Goal: Task Accomplishment & Management: Manage account settings

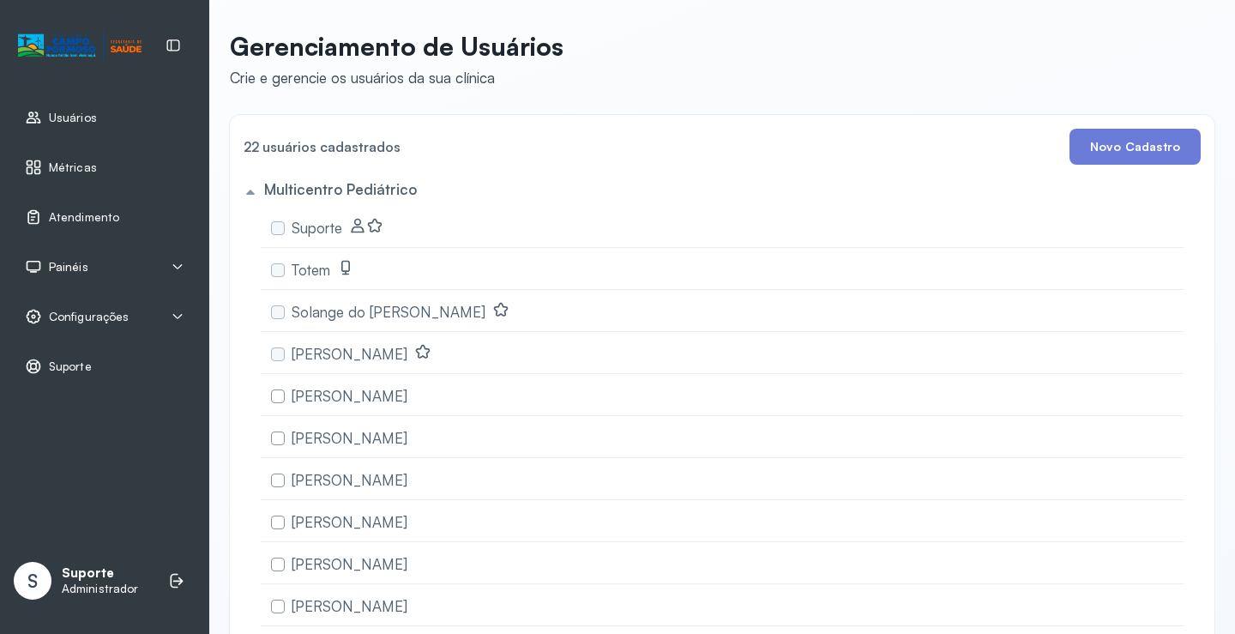
click at [101, 265] on div "Painéis" at bounding box center [105, 266] width 160 height 17
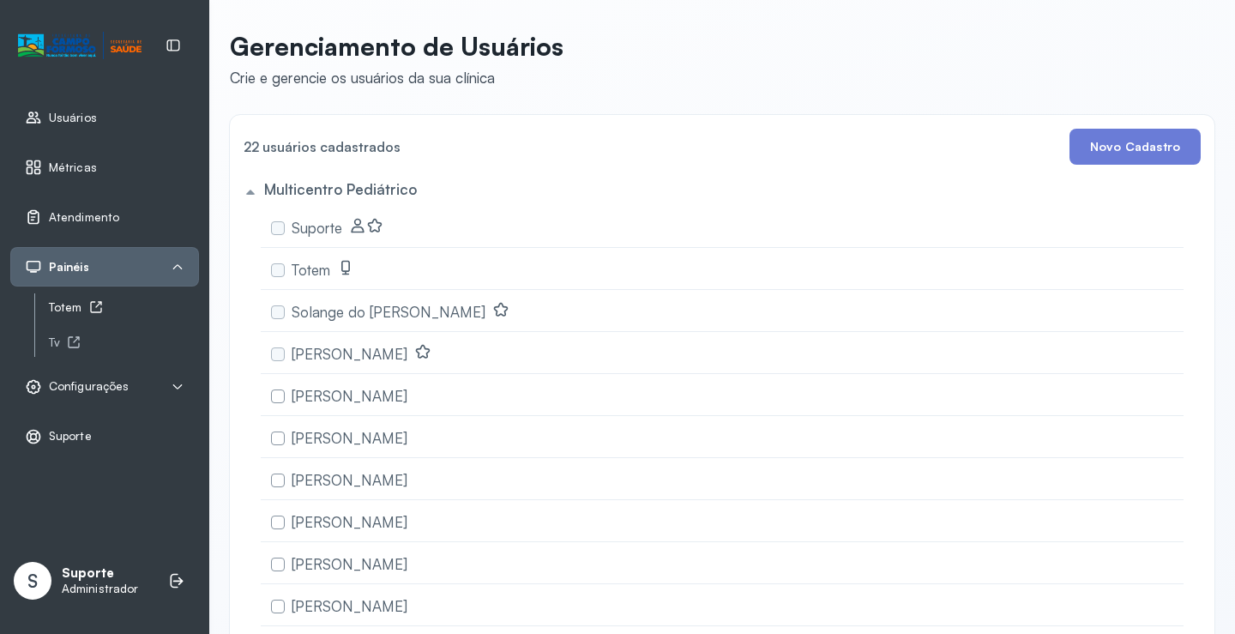
click at [81, 305] on div "Totem" at bounding box center [124, 307] width 150 height 15
click at [63, 344] on div "Tv" at bounding box center [124, 342] width 150 height 15
click at [102, 223] on span "Atendimento" at bounding box center [84, 217] width 70 height 15
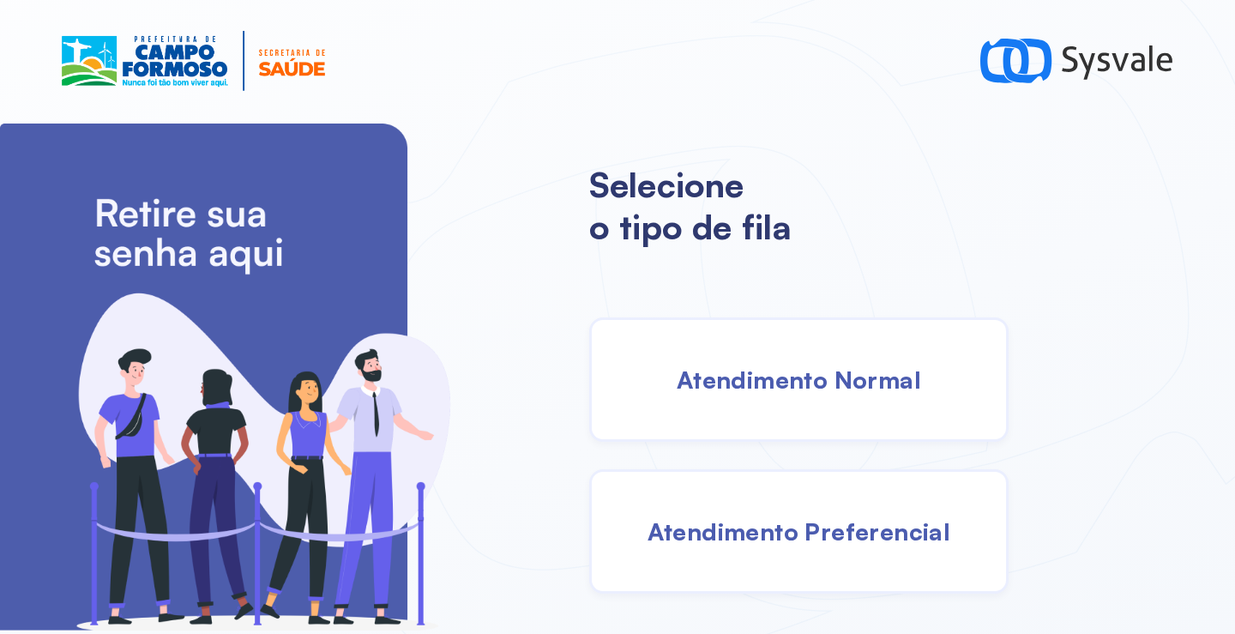
click at [753, 356] on div "Atendimento Normal" at bounding box center [798, 379] width 419 height 124
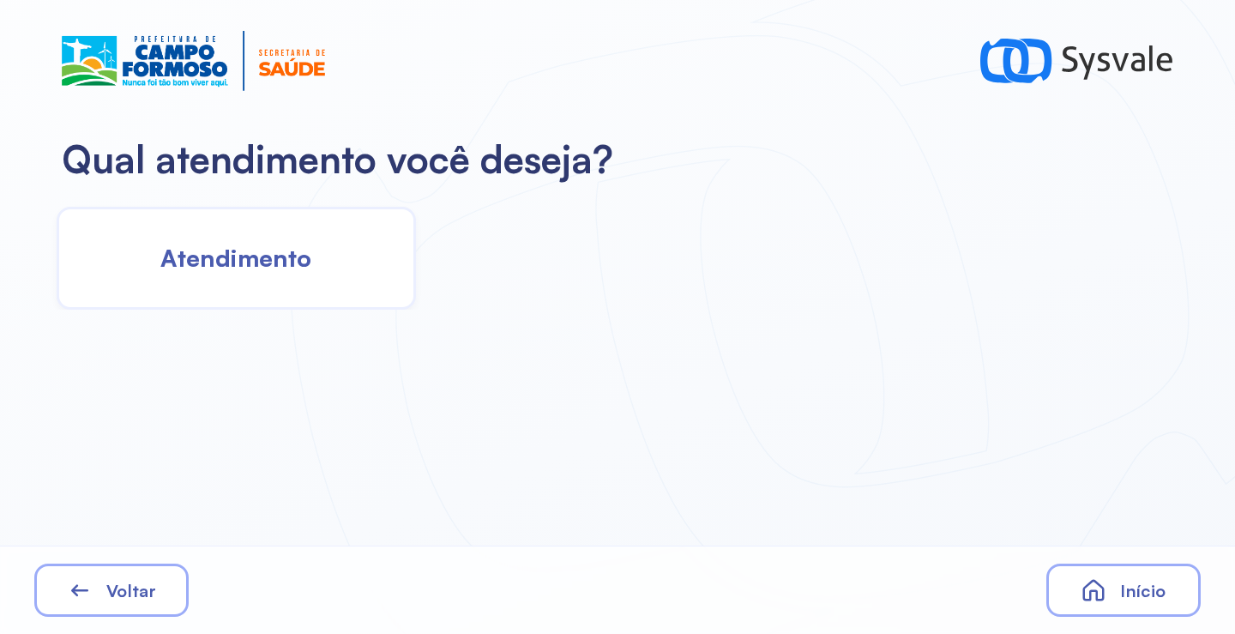
click at [252, 245] on span "Atendimento" at bounding box center [235, 258] width 151 height 30
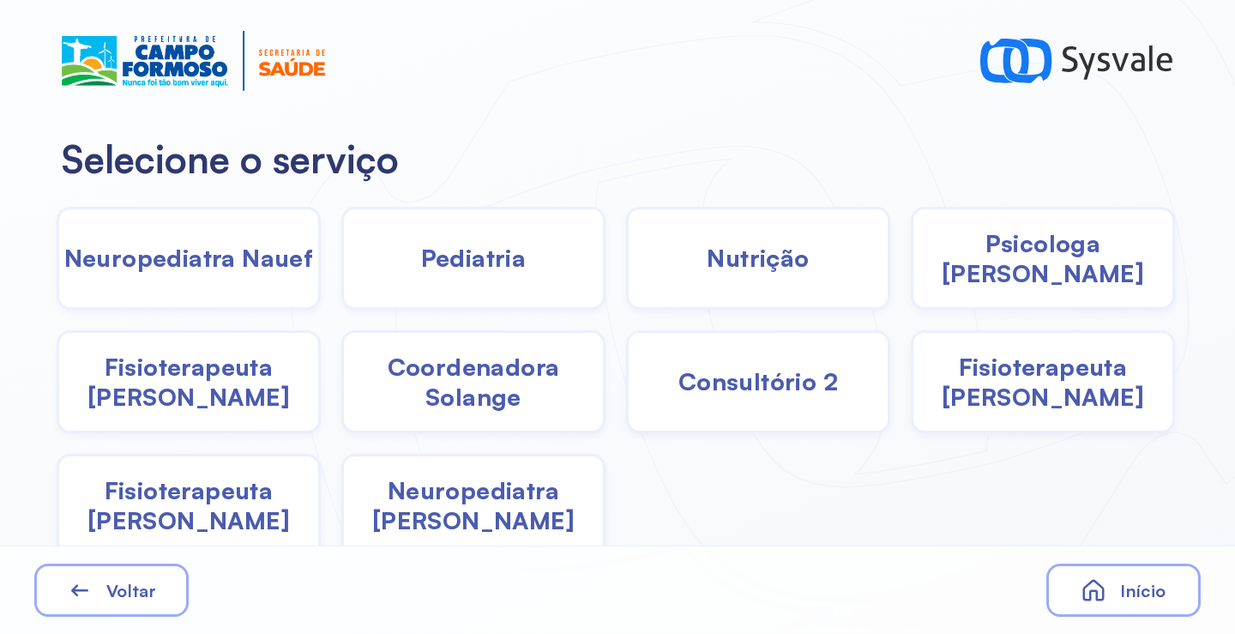
click at [492, 265] on span "Pediatria" at bounding box center [474, 258] width 106 height 30
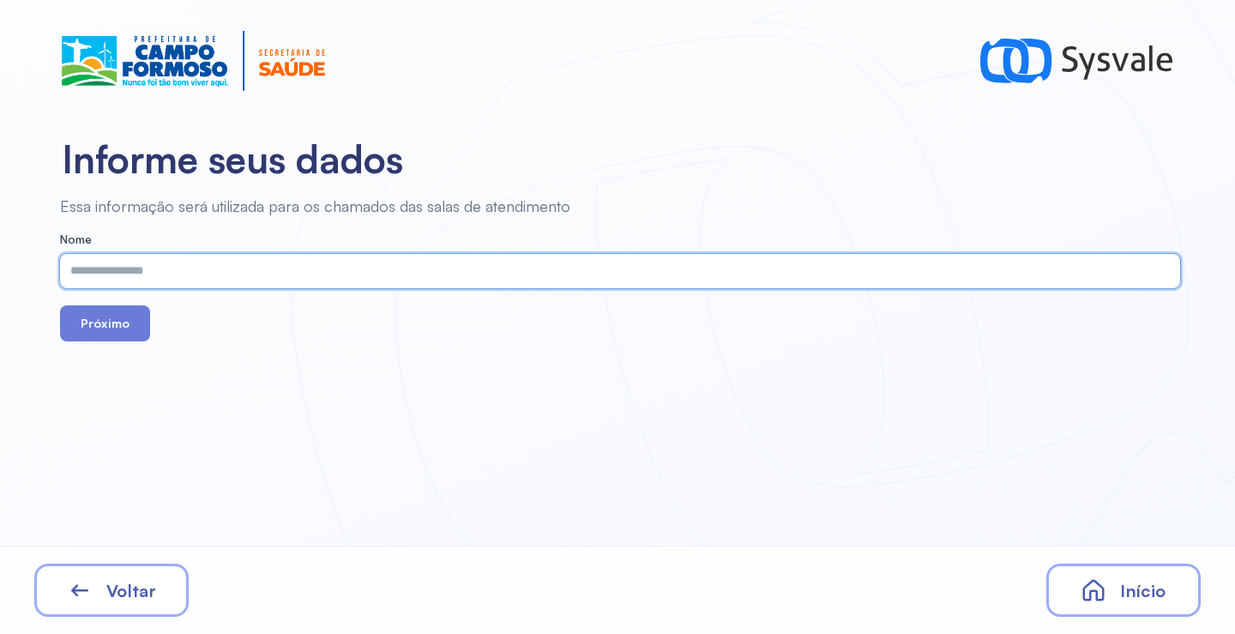
paste input "**********"
type input "**********"
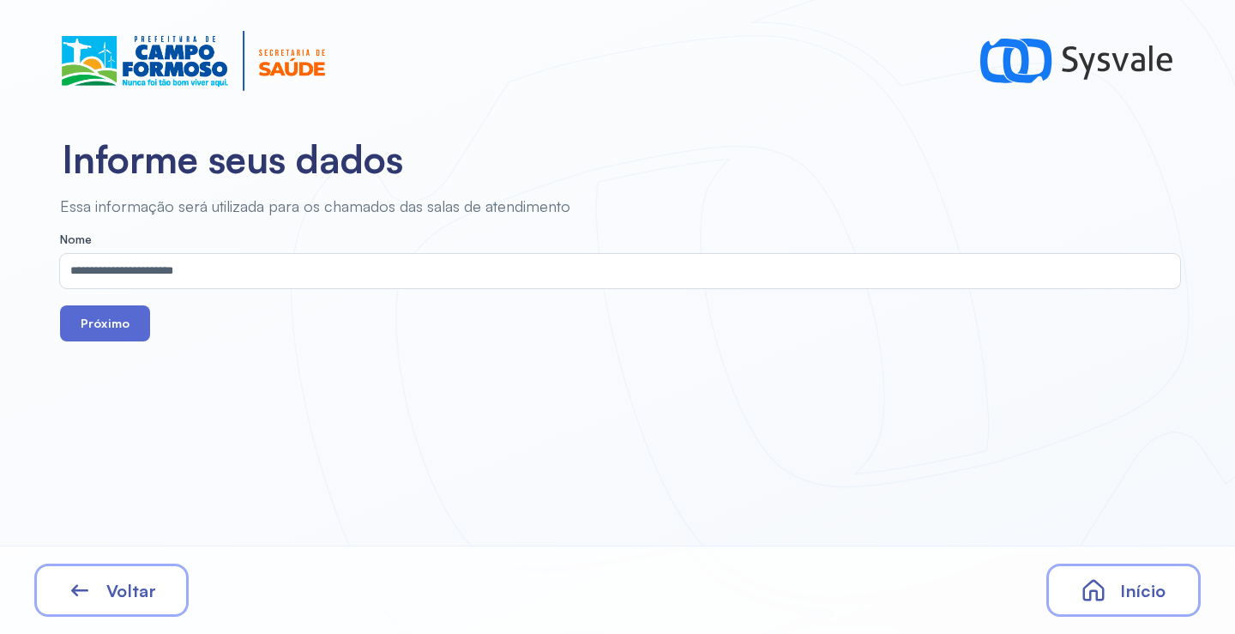
click at [109, 327] on button "Próximo" at bounding box center [105, 323] width 90 height 36
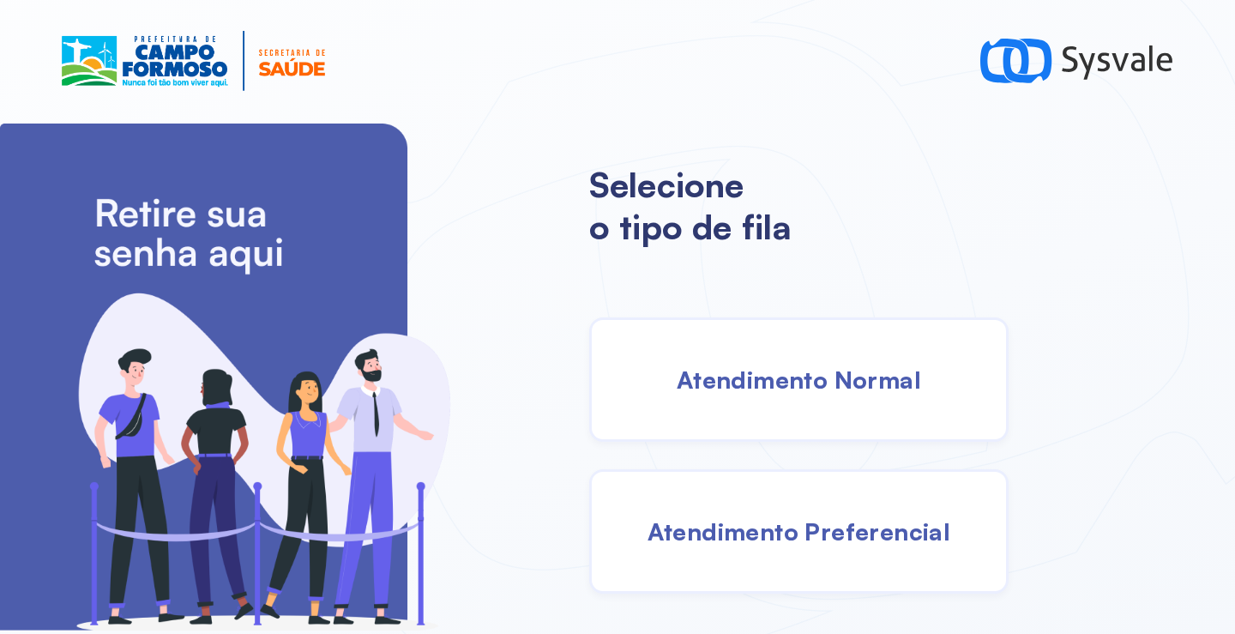
click at [734, 380] on span "Atendimento Normal" at bounding box center [799, 380] width 244 height 30
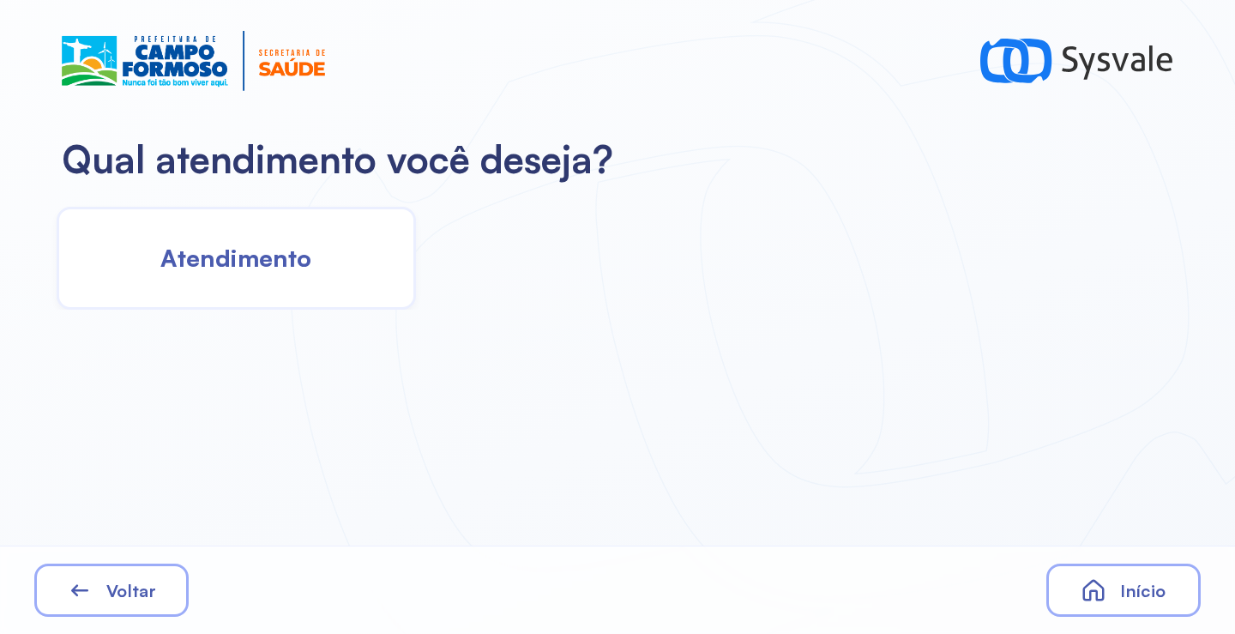
click at [285, 231] on div "Atendimento" at bounding box center [236, 258] width 359 height 103
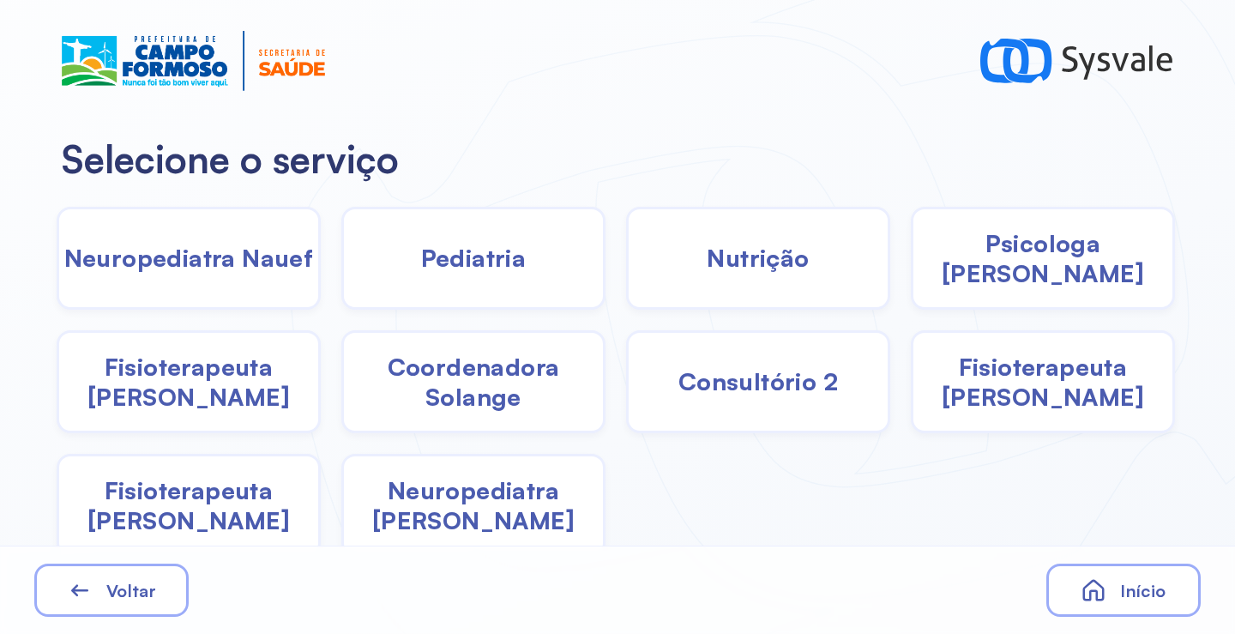
click at [404, 267] on div "Pediatria" at bounding box center [473, 258] width 264 height 103
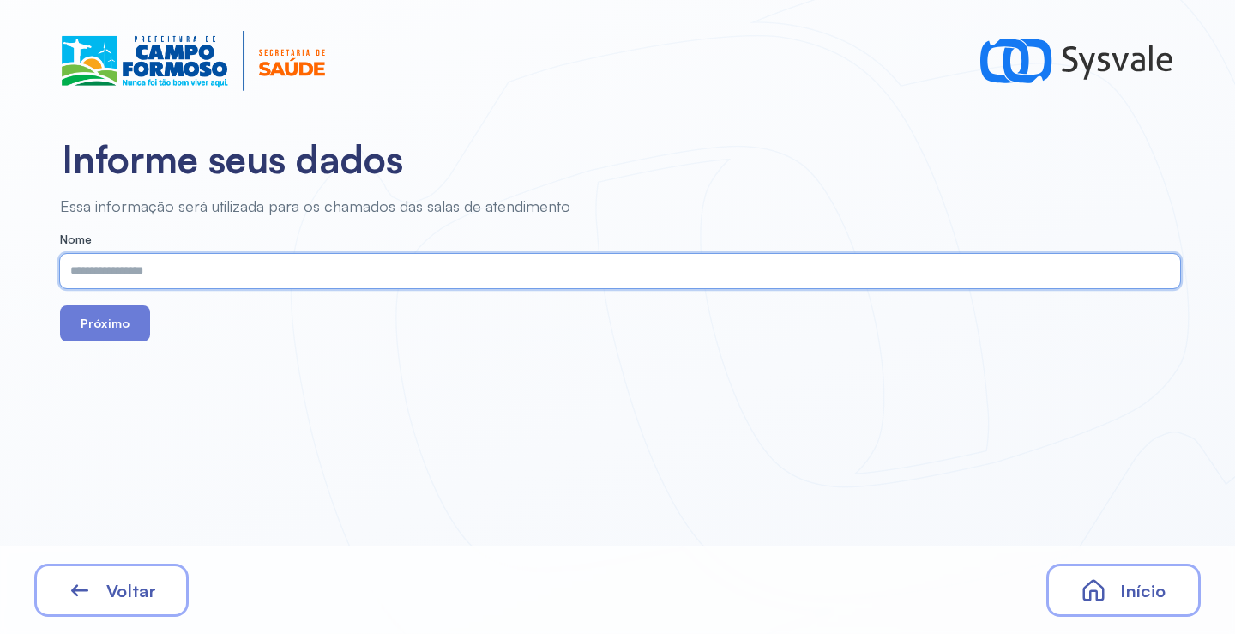
paste input "**********"
type input "**********"
click at [123, 332] on button "Próximo" at bounding box center [105, 323] width 90 height 36
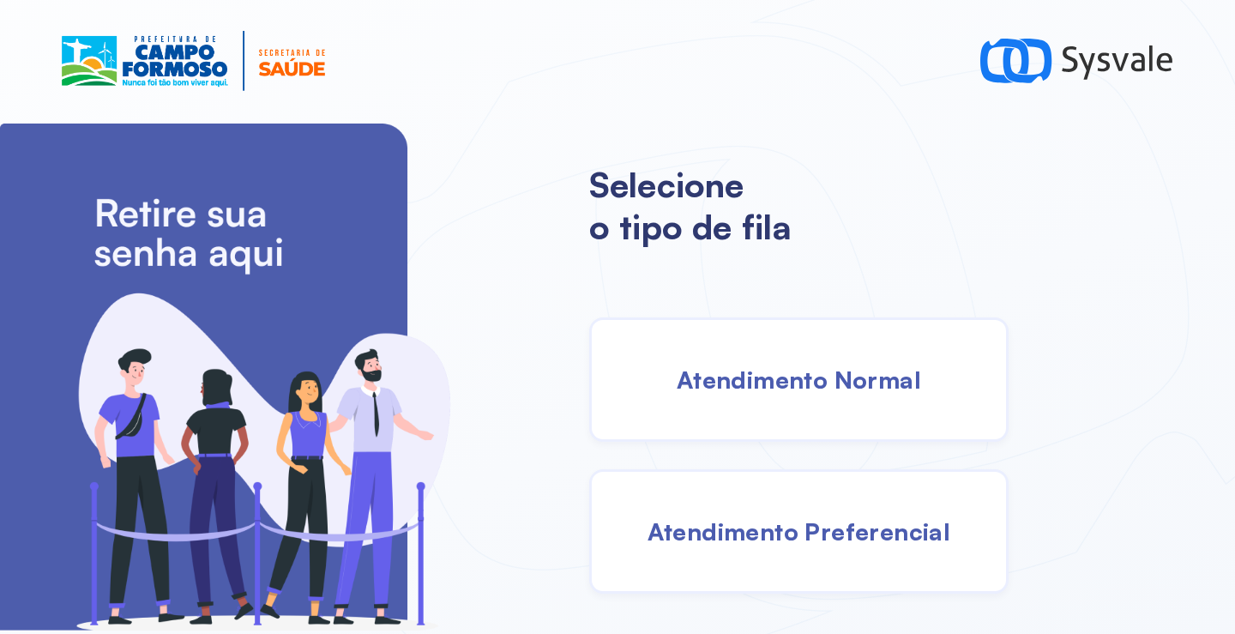
click at [818, 395] on div "Atendimento Normal" at bounding box center [798, 379] width 419 height 124
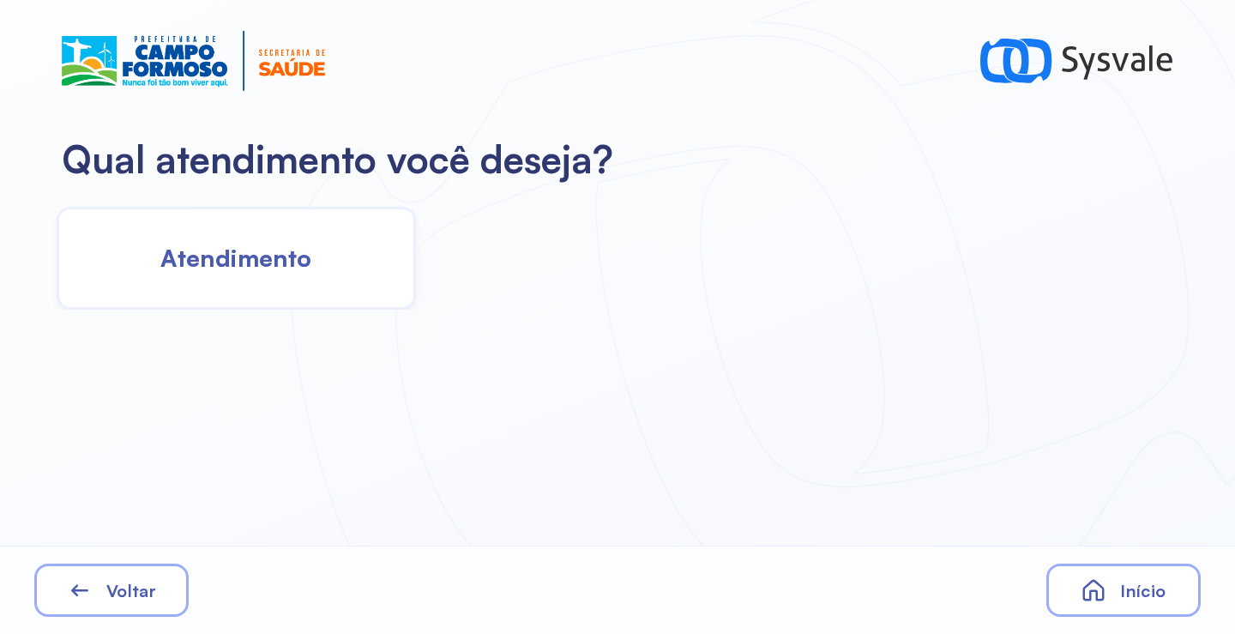
click at [317, 264] on div "Atendimento" at bounding box center [236, 258] width 359 height 103
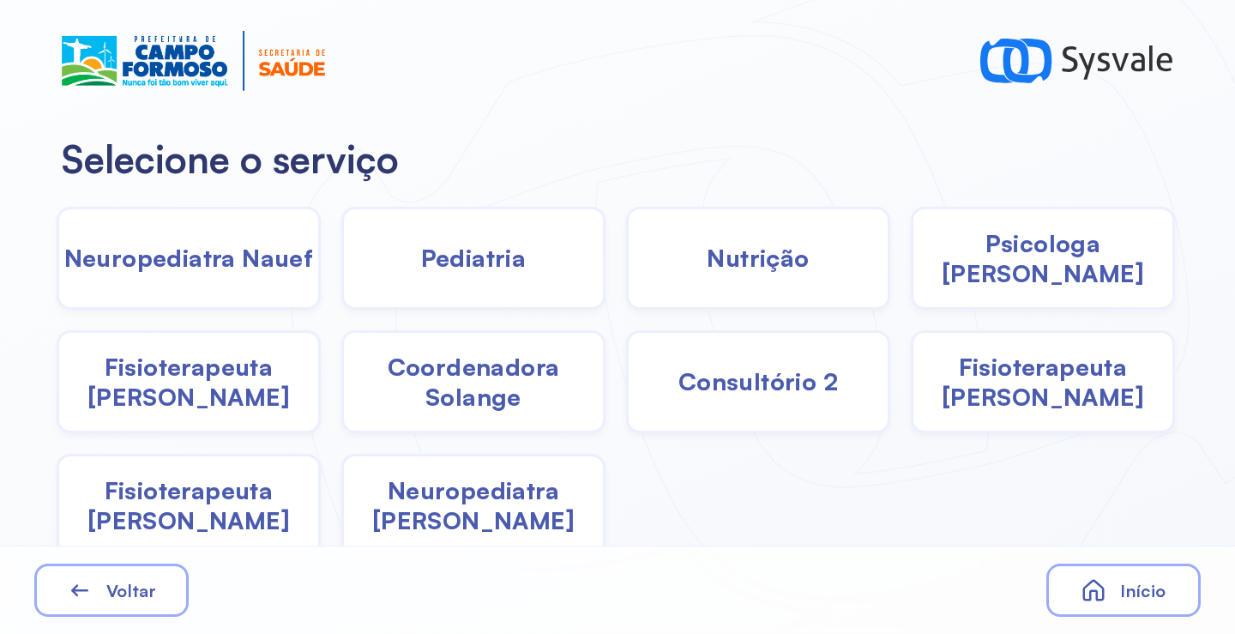
click at [522, 262] on div "Pediatria" at bounding box center [473, 258] width 264 height 103
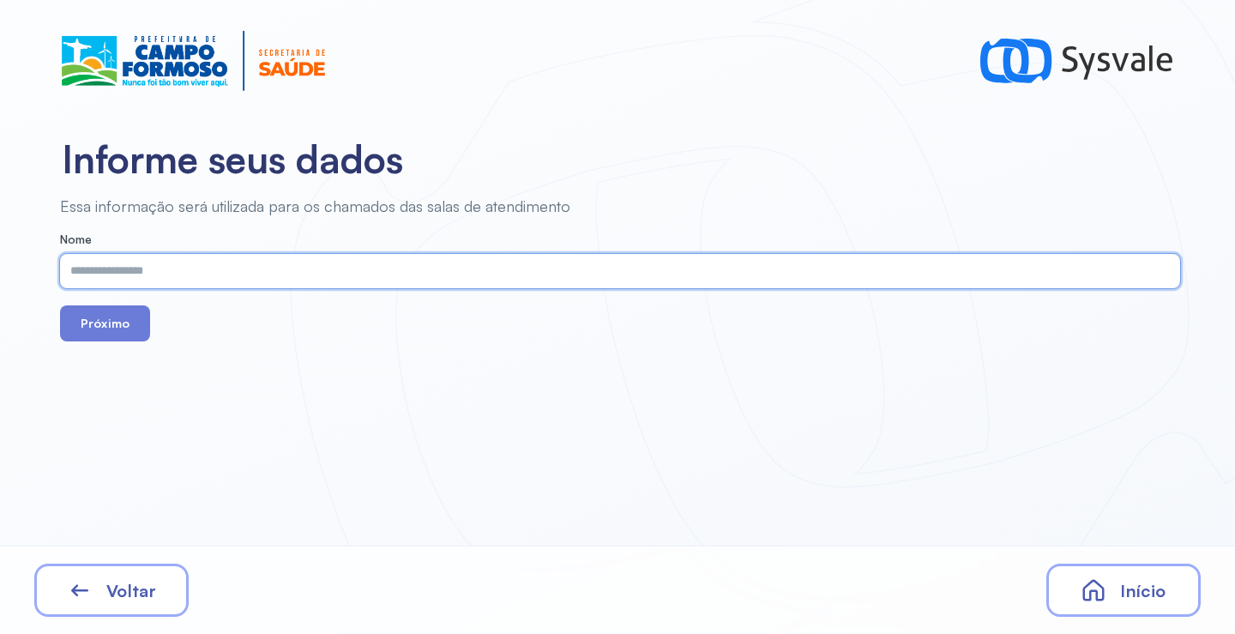
paste input "**********"
type input "**********"
click at [94, 326] on button "Próximo" at bounding box center [105, 323] width 90 height 36
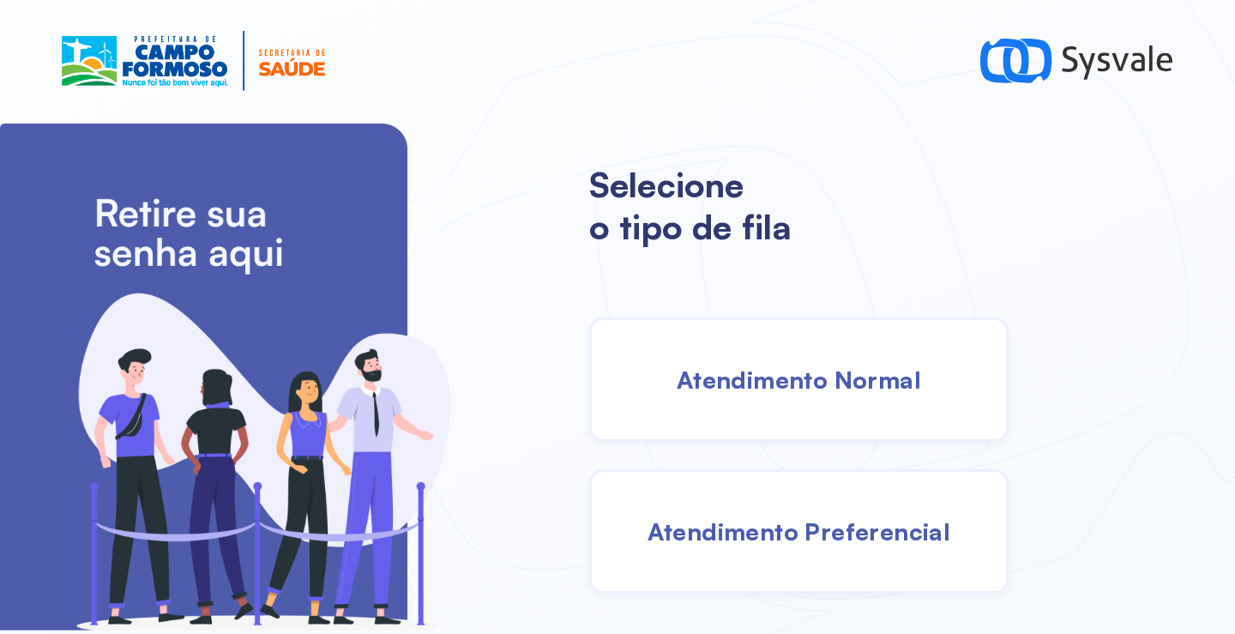
click at [741, 381] on span "Atendimento Normal" at bounding box center [799, 380] width 244 height 30
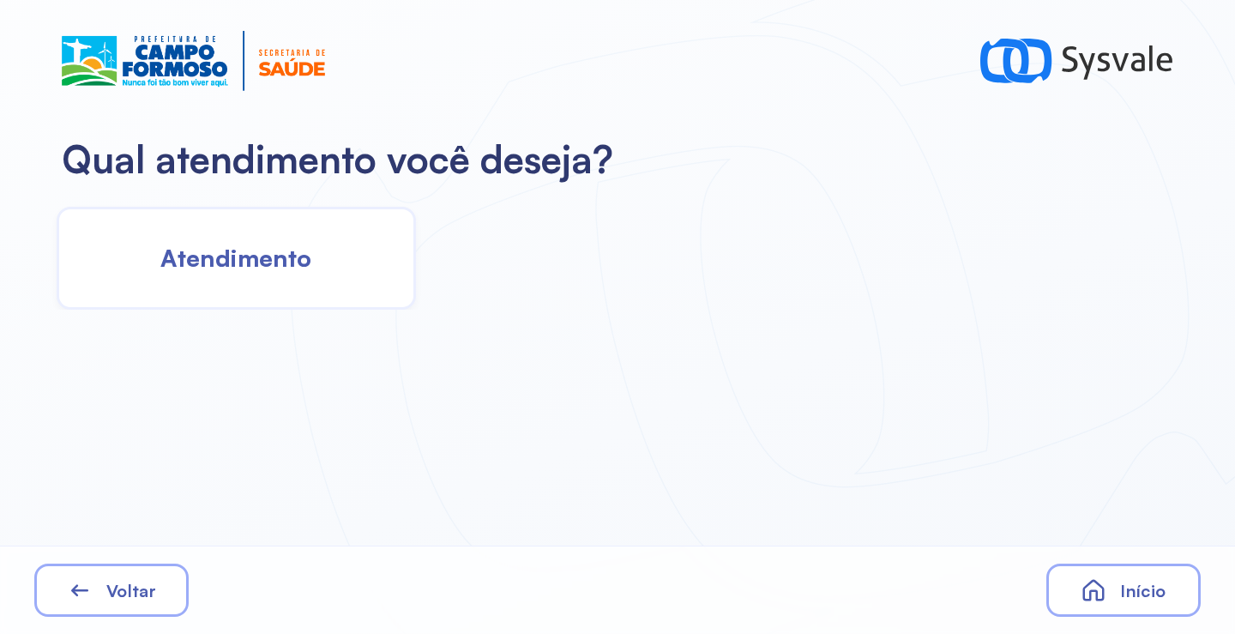
click at [149, 291] on div "Atendimento" at bounding box center [236, 258] width 359 height 103
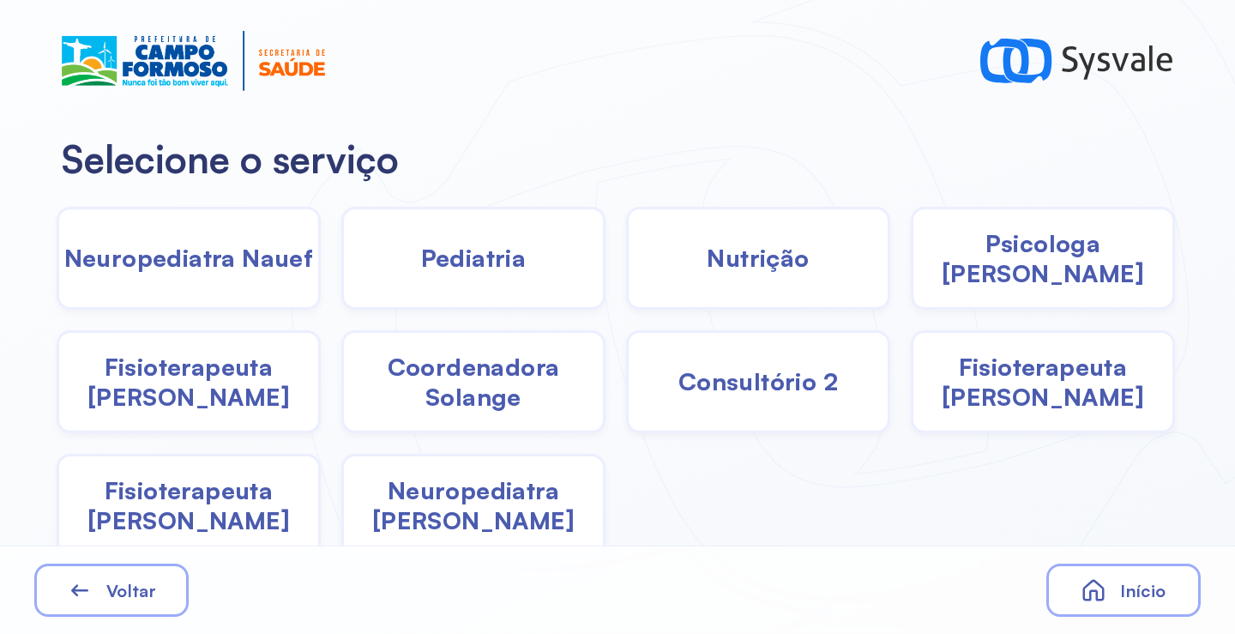
click at [439, 282] on div "Pediatria" at bounding box center [473, 258] width 264 height 103
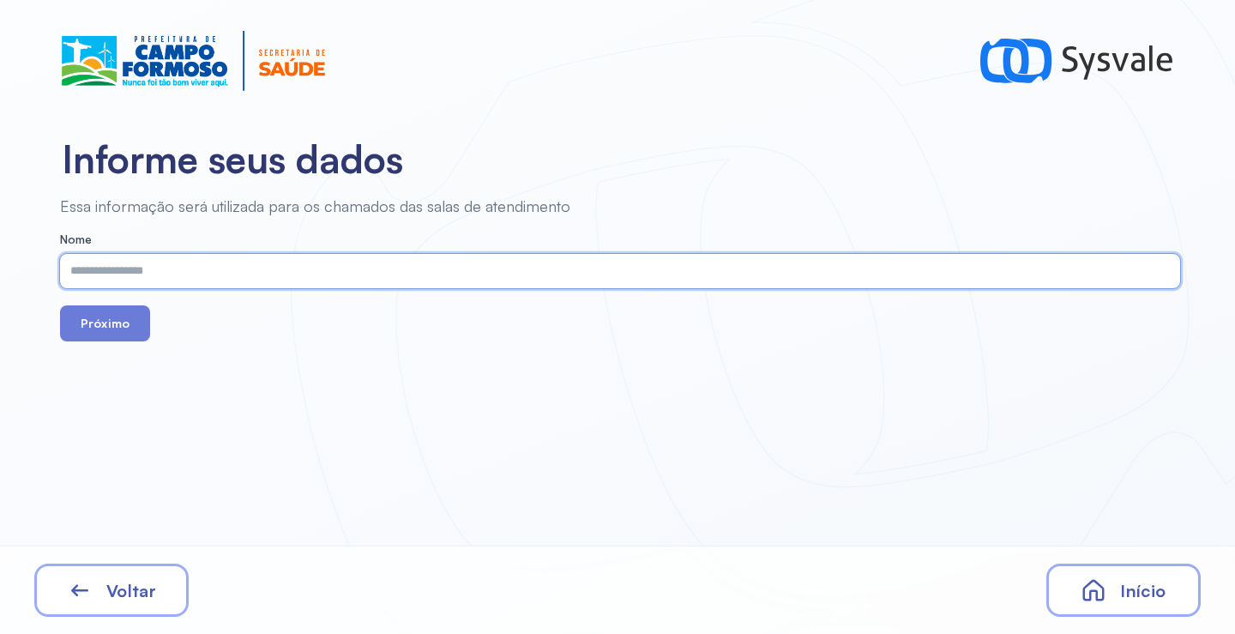
paste input "**********"
type input "**********"
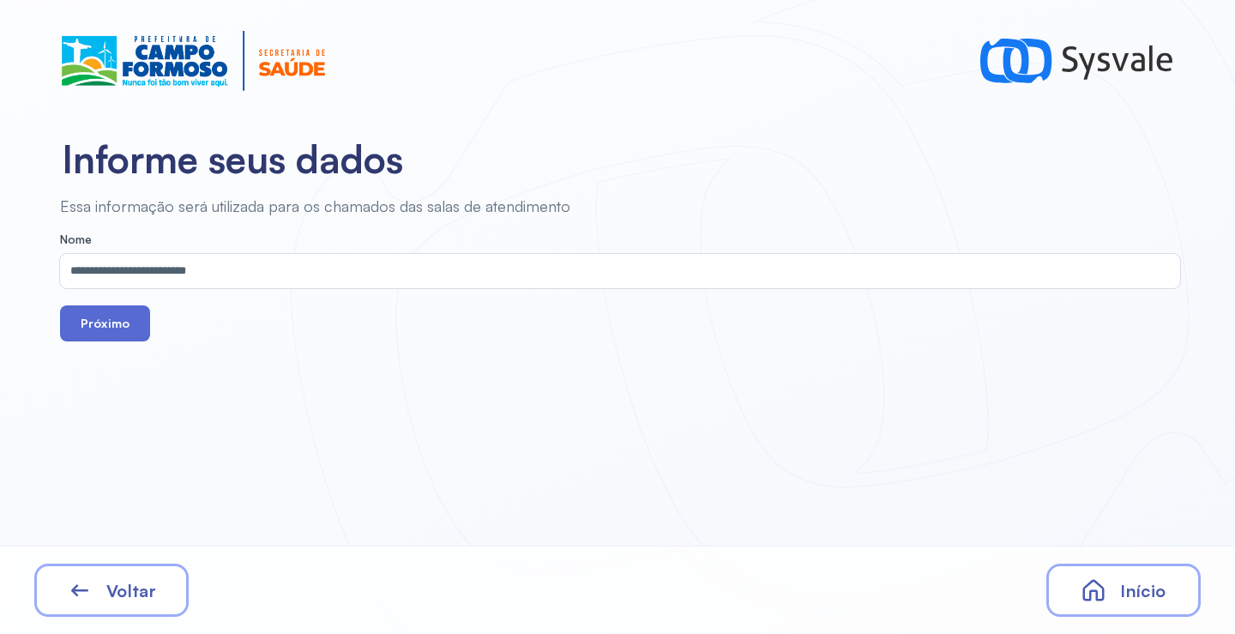
click at [117, 318] on button "Próximo" at bounding box center [105, 323] width 90 height 36
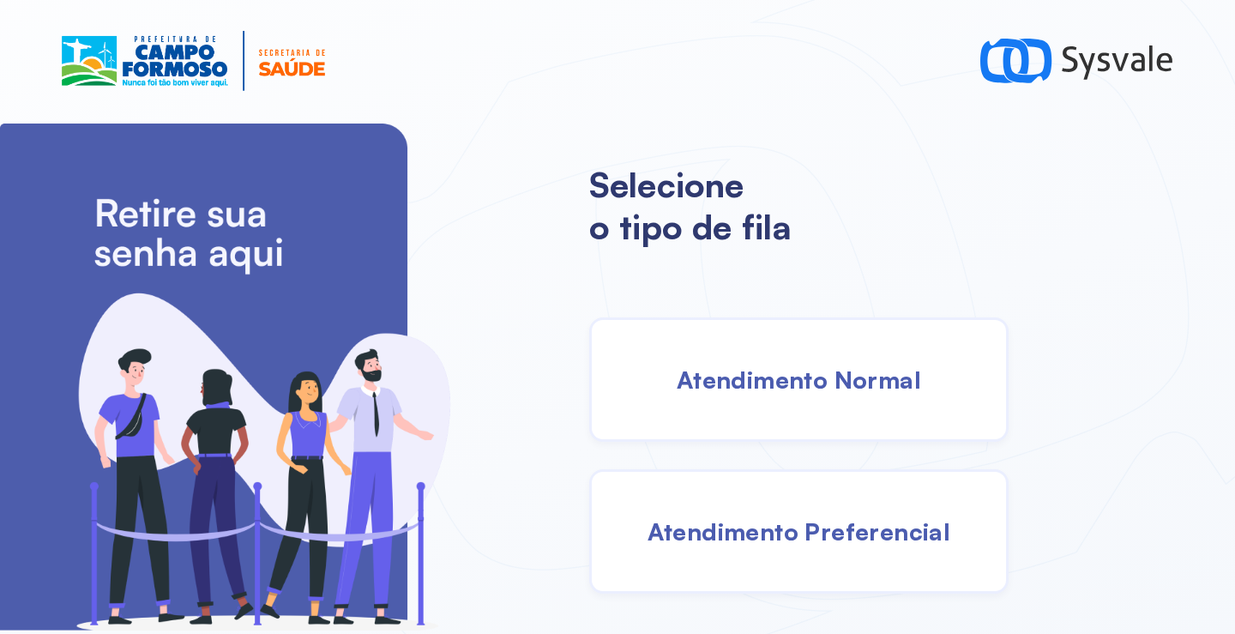
click at [785, 407] on div "Atendimento Normal" at bounding box center [798, 379] width 419 height 124
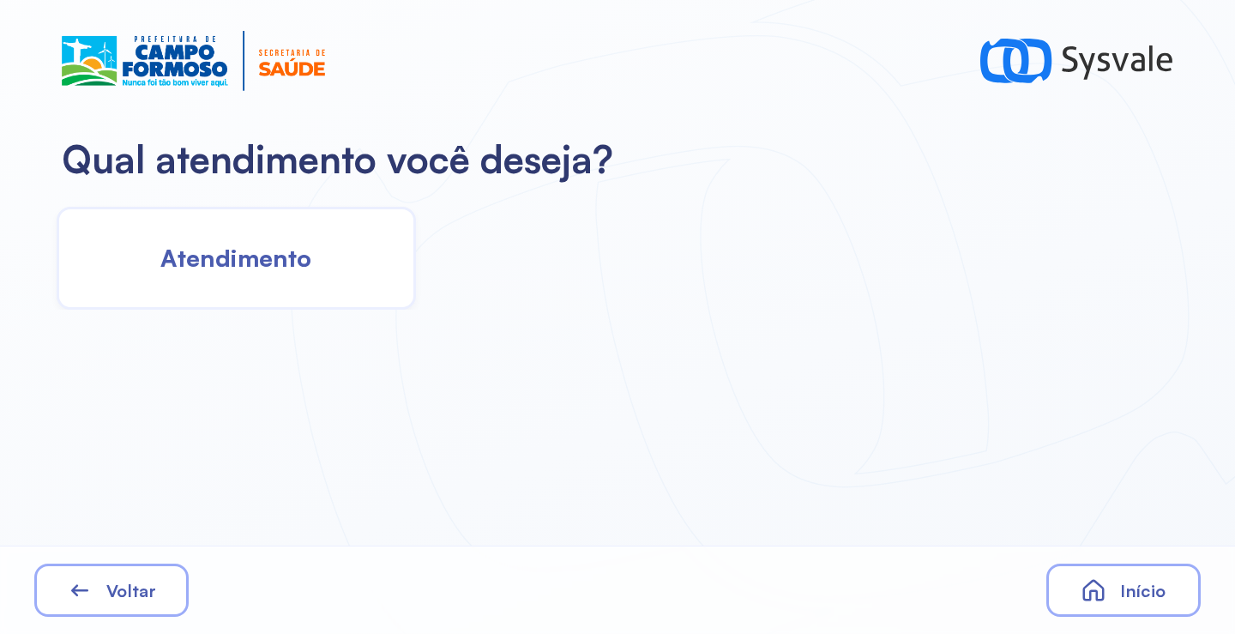
click at [279, 299] on div "Atendimento" at bounding box center [236, 258] width 359 height 103
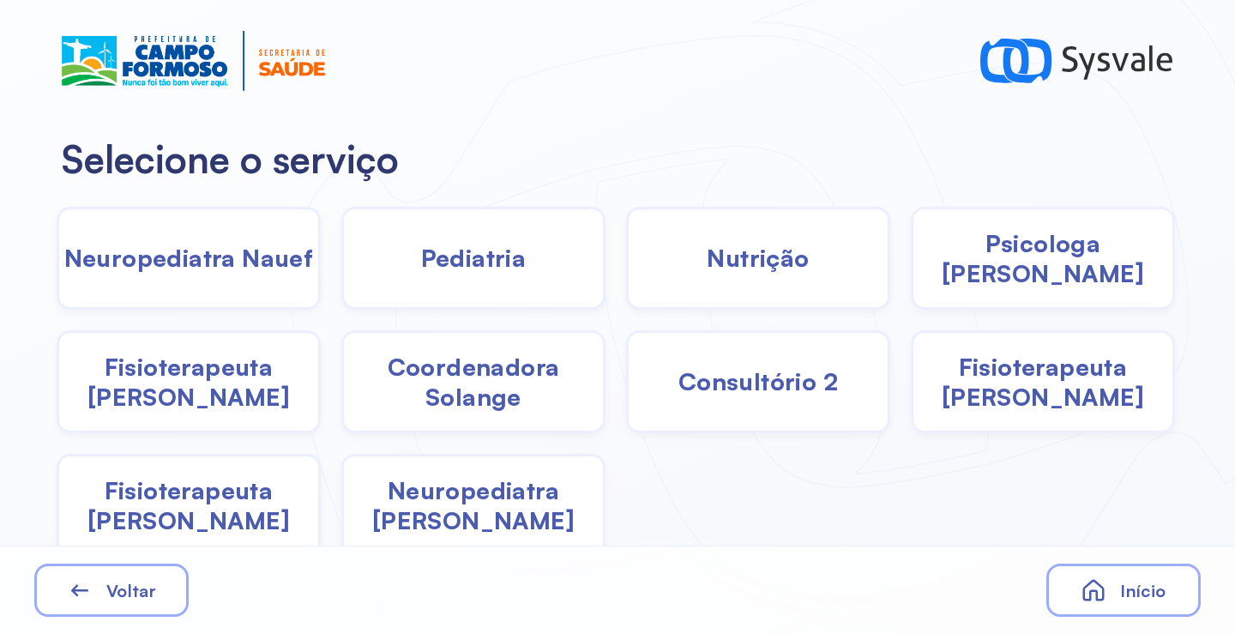
click at [457, 272] on span "Pediatria" at bounding box center [474, 258] width 106 height 30
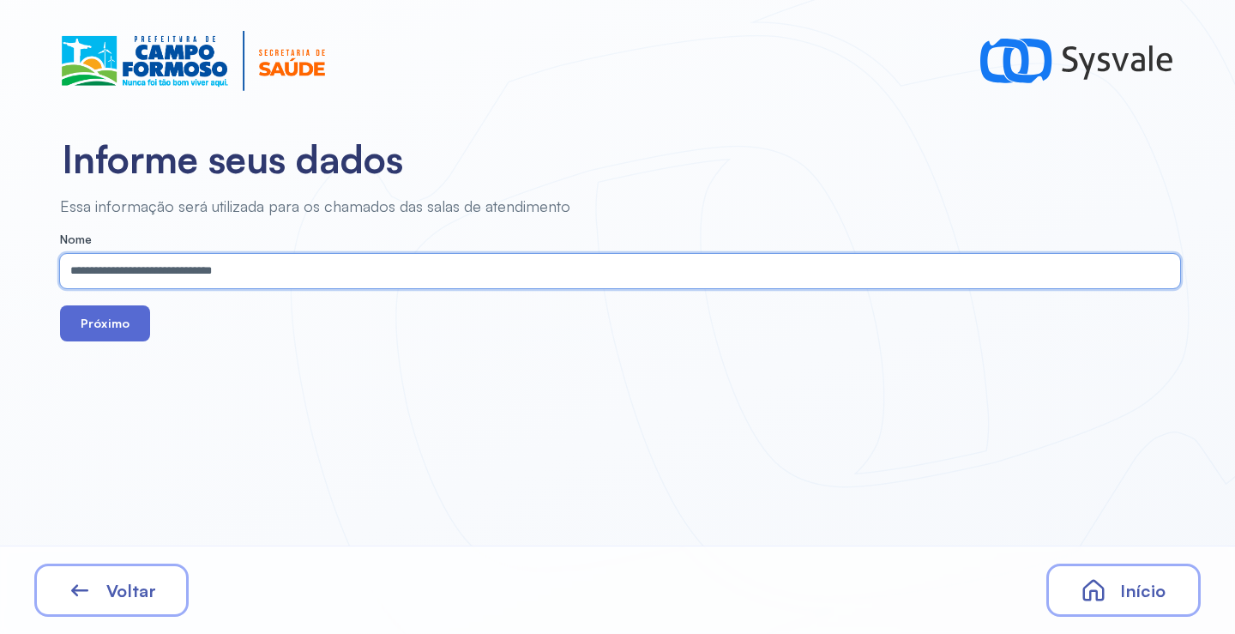
type input "**********"
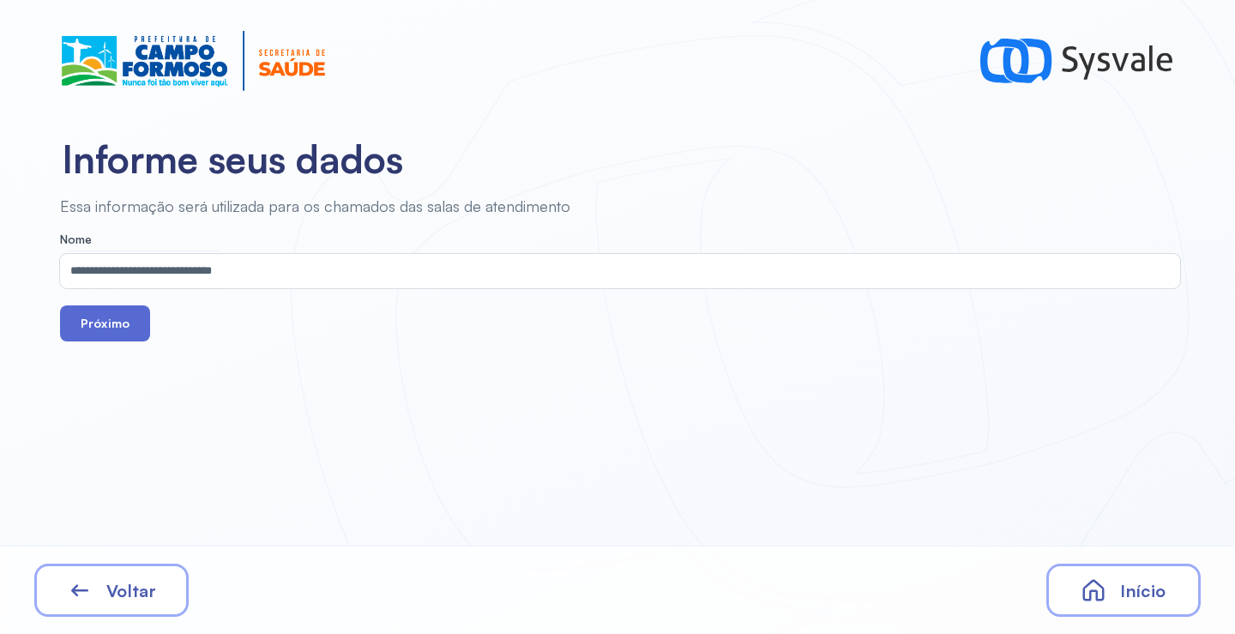
click at [105, 321] on button "Próximo" at bounding box center [105, 323] width 90 height 36
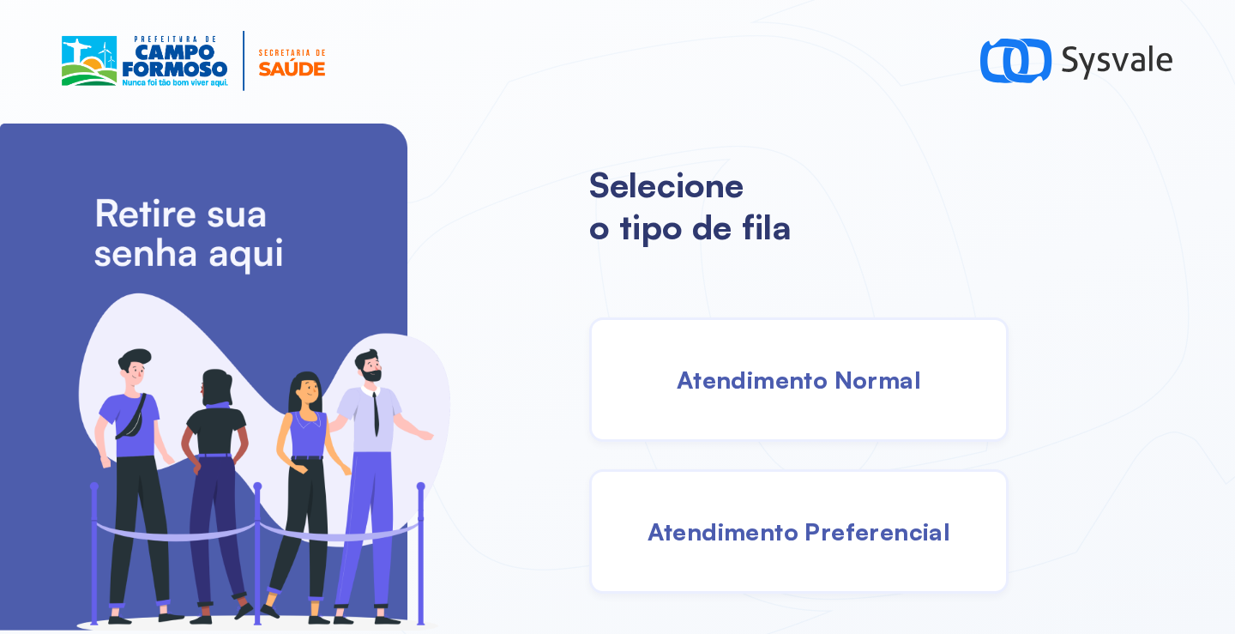
click at [747, 536] on span "Atendimento Preferencial" at bounding box center [800, 531] width 304 height 30
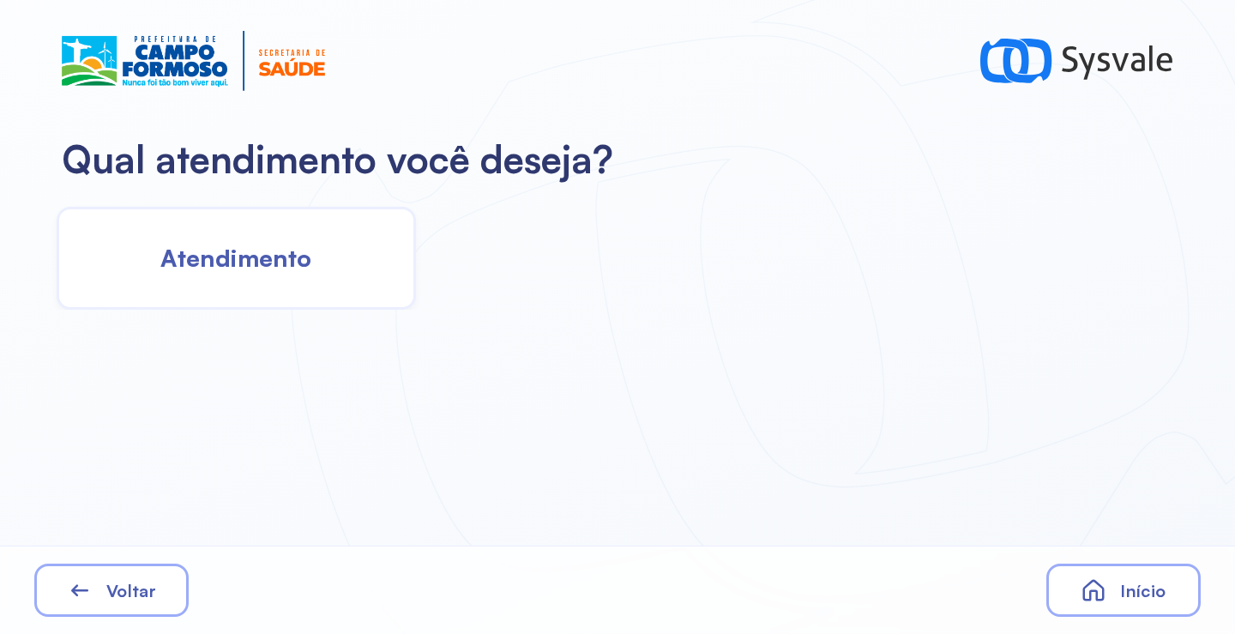
click at [245, 250] on span "Atendimento" at bounding box center [235, 258] width 151 height 30
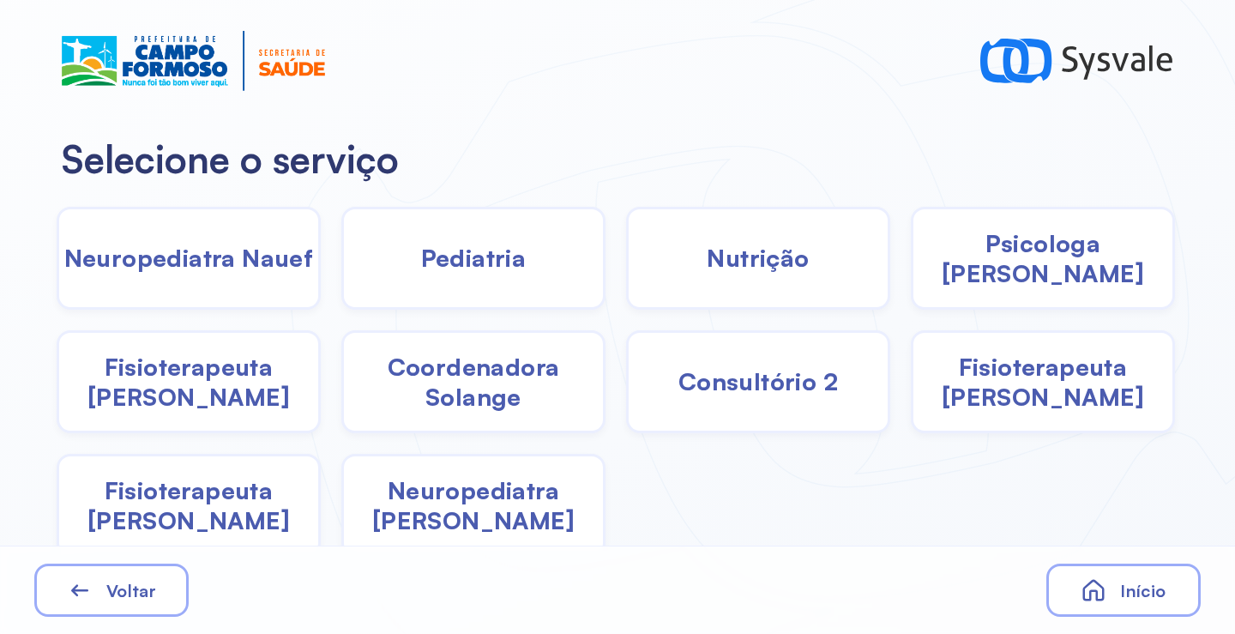
click at [474, 273] on span "Pediatria" at bounding box center [474, 258] width 106 height 30
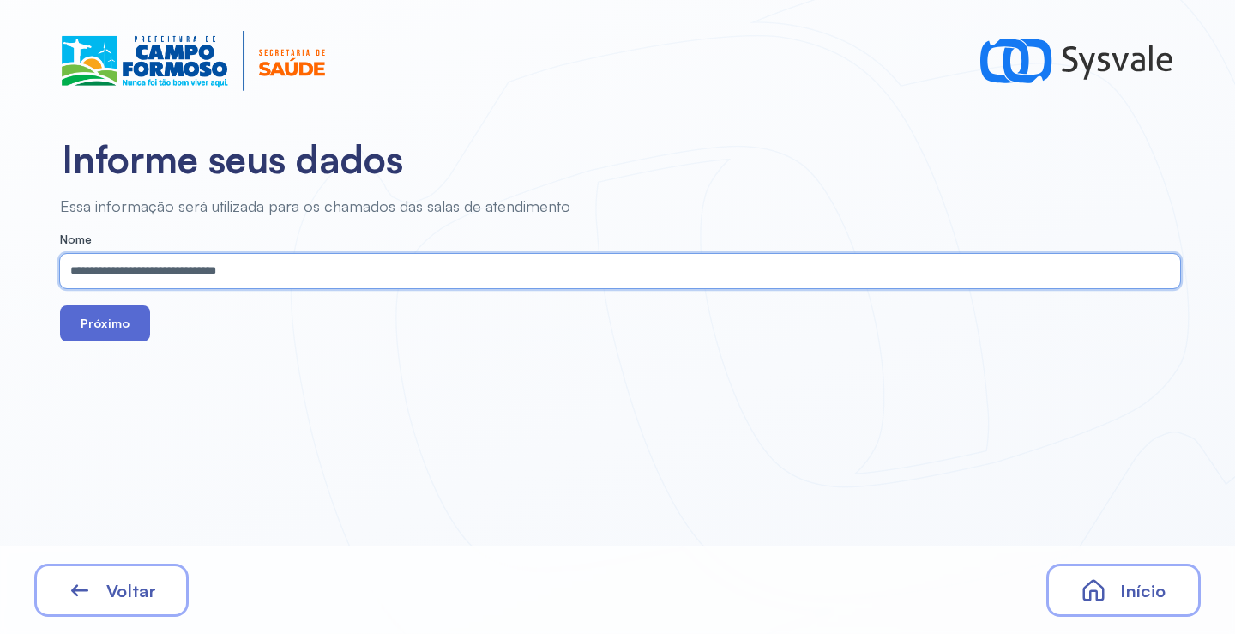
type input "**********"
drag, startPoint x: 116, startPoint y: 328, endPoint x: 119, endPoint y: 319, distance: 9.2
click at [115, 327] on button "Próximo" at bounding box center [105, 323] width 90 height 36
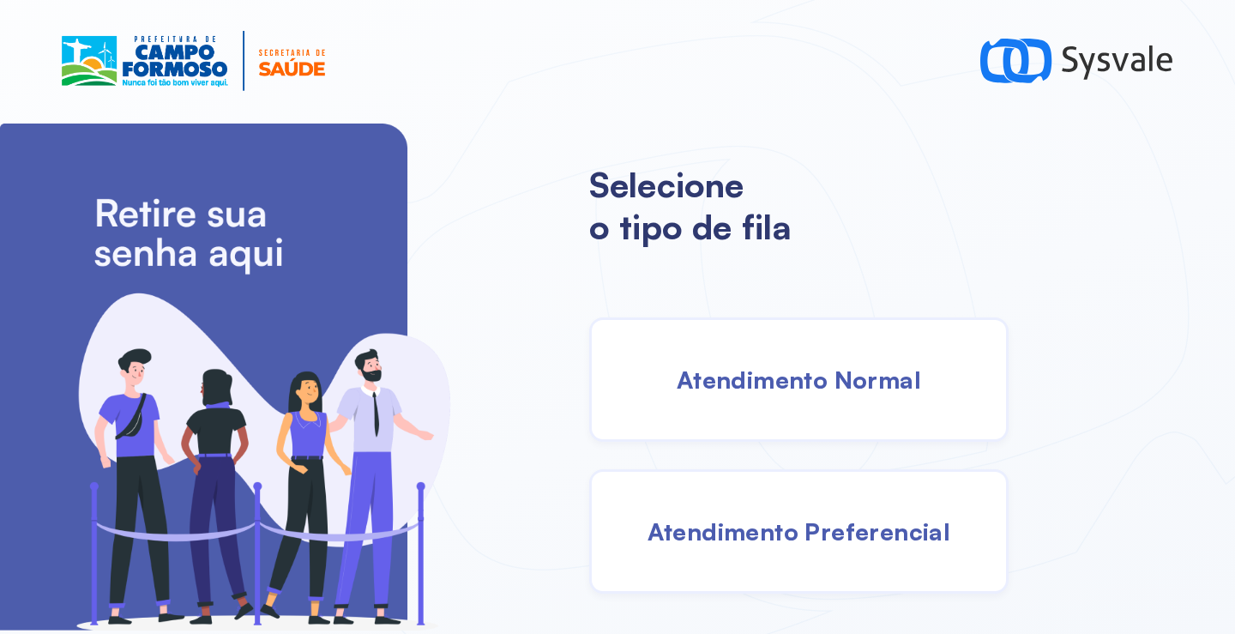
drag, startPoint x: 767, startPoint y: 390, endPoint x: 757, endPoint y: 385, distance: 10.7
click at [757, 385] on span "Atendimento Normal" at bounding box center [799, 380] width 244 height 30
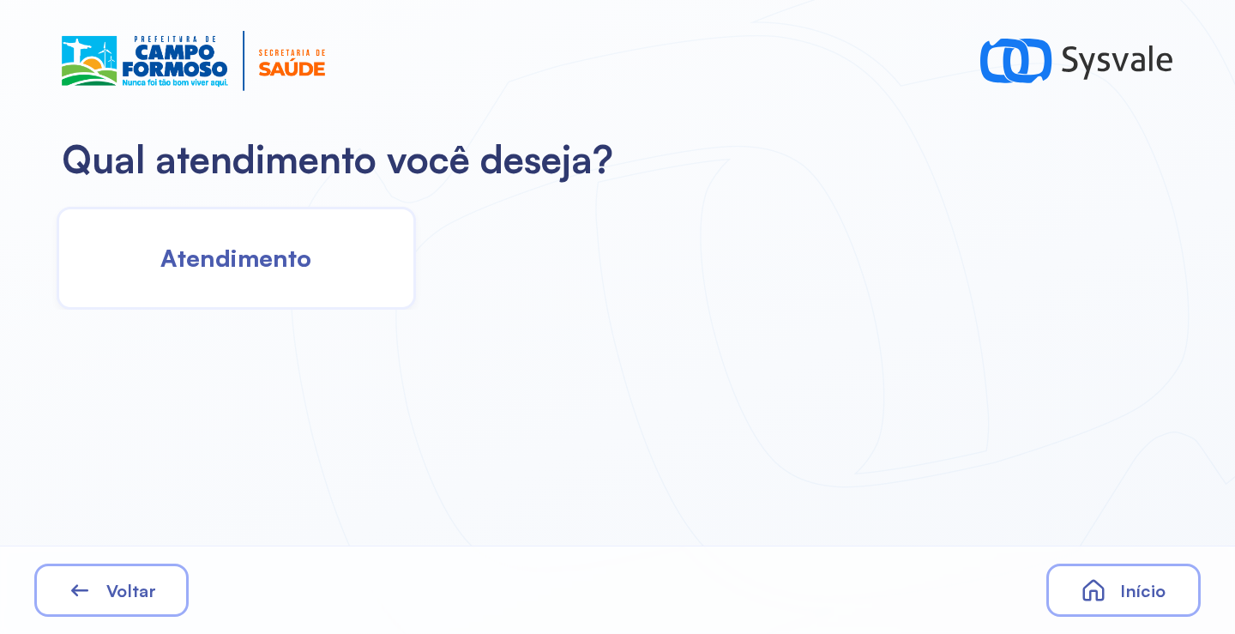
click at [269, 231] on div "Atendimento" at bounding box center [236, 258] width 359 height 103
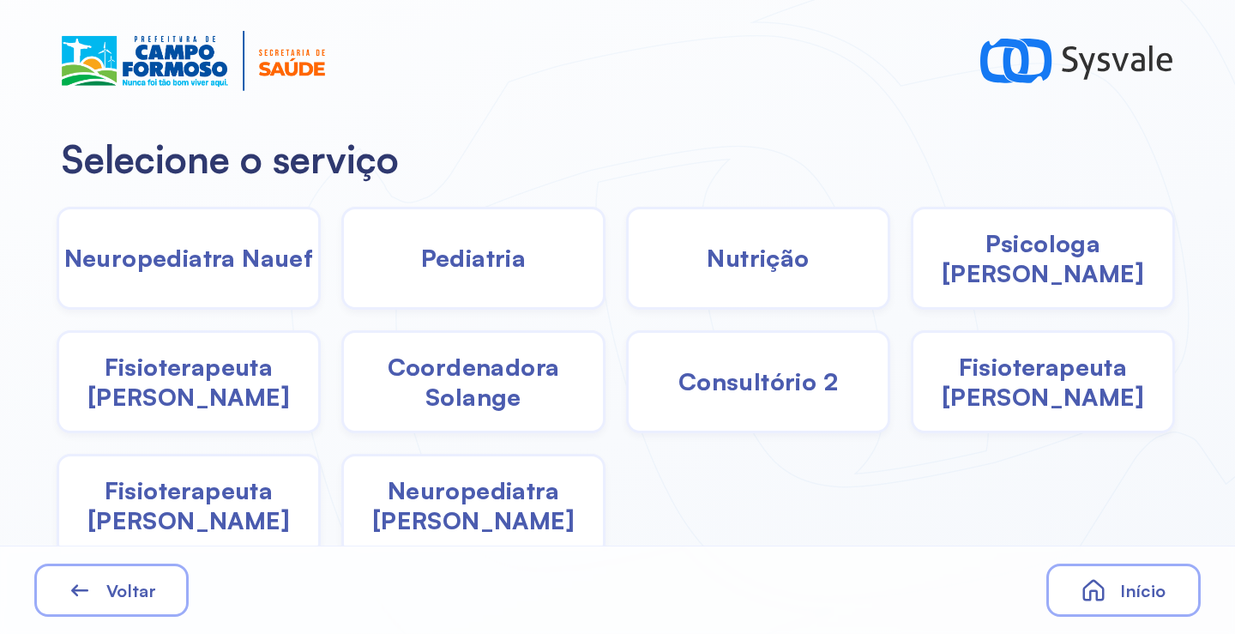
click at [527, 278] on div "Pediatria" at bounding box center [473, 258] width 264 height 103
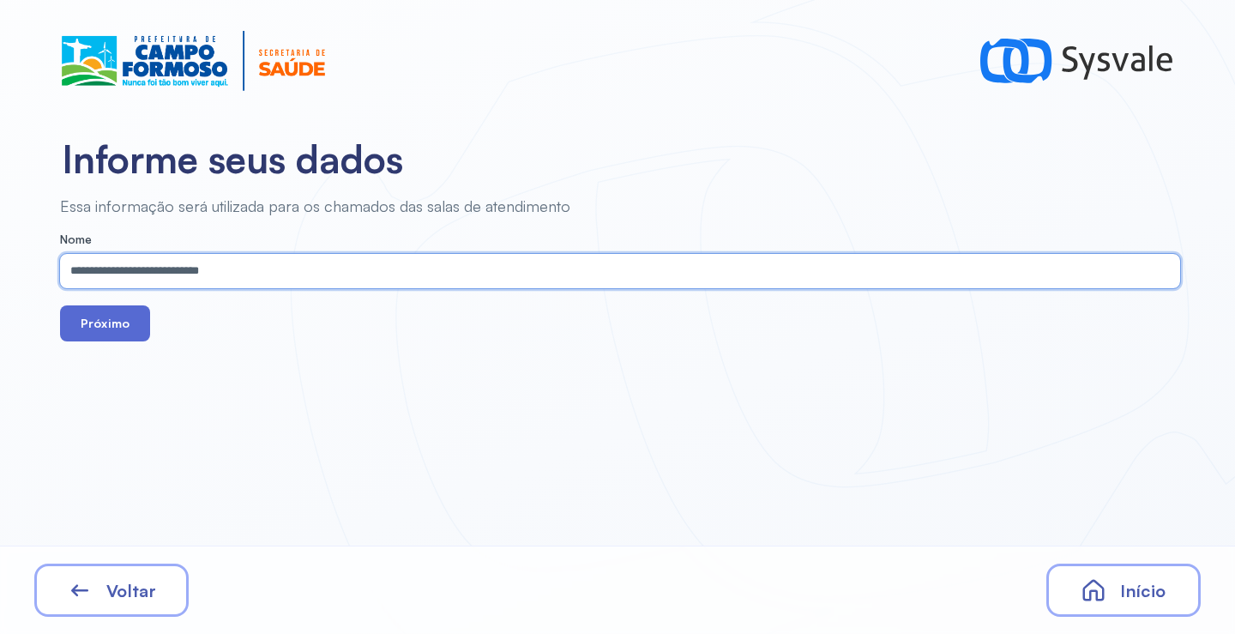
type input "**********"
click at [131, 325] on button "Próximo" at bounding box center [105, 323] width 90 height 36
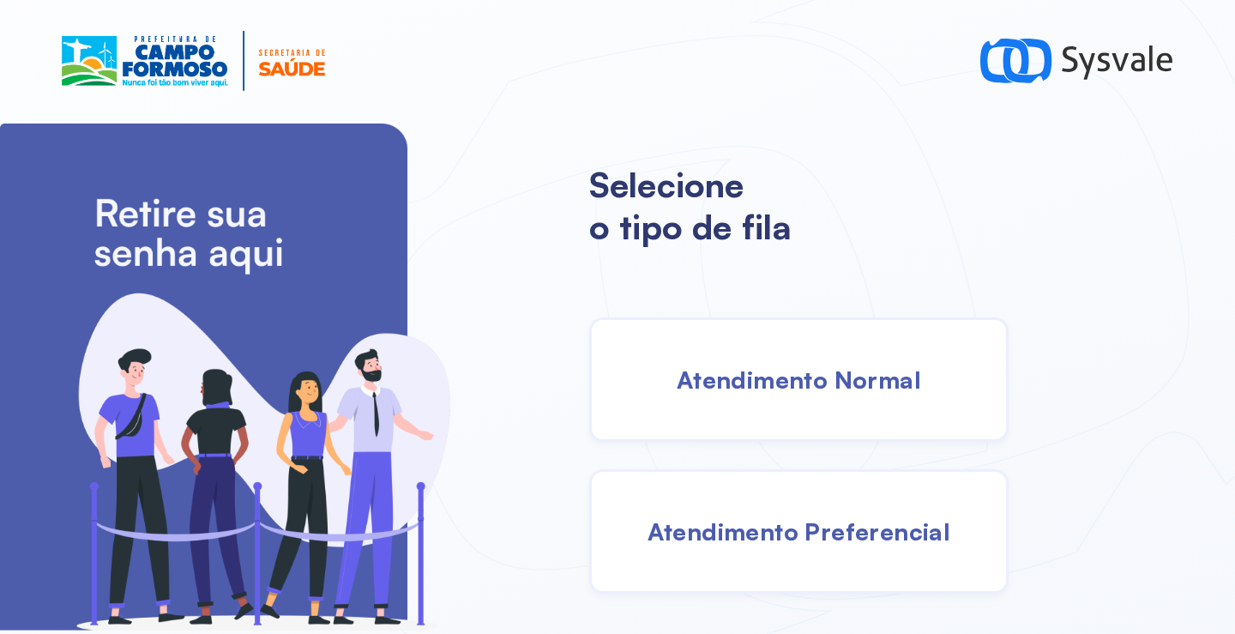
click at [812, 406] on div "Atendimento Normal" at bounding box center [798, 379] width 419 height 124
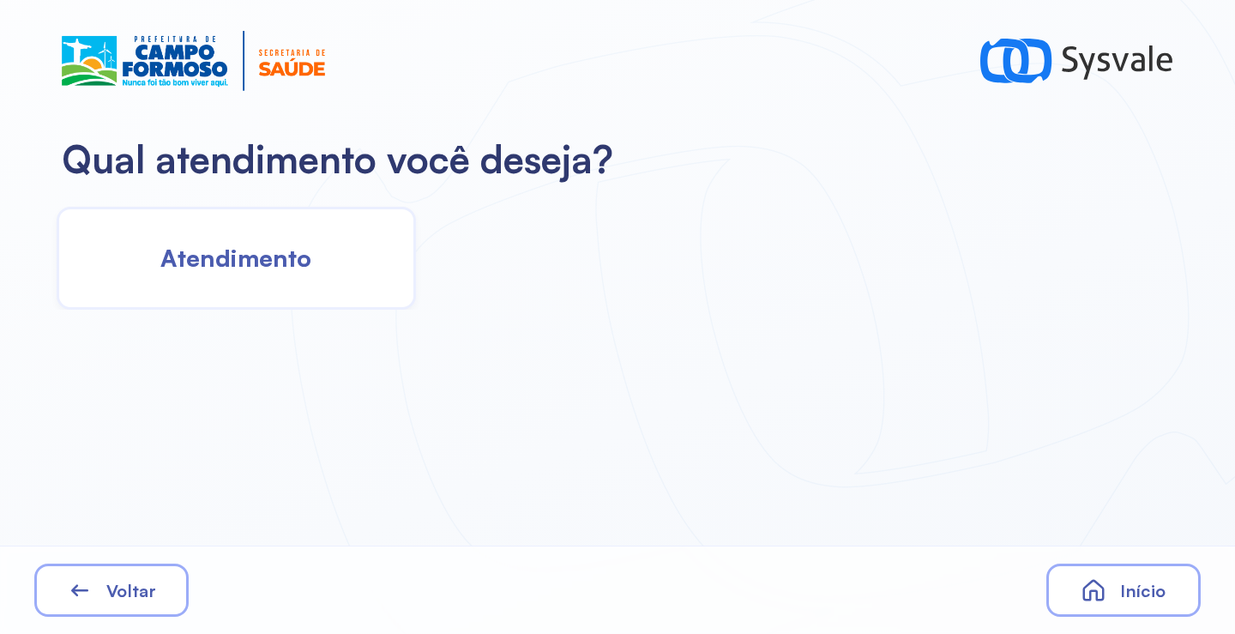
click at [201, 254] on span "Atendimento" at bounding box center [235, 258] width 151 height 30
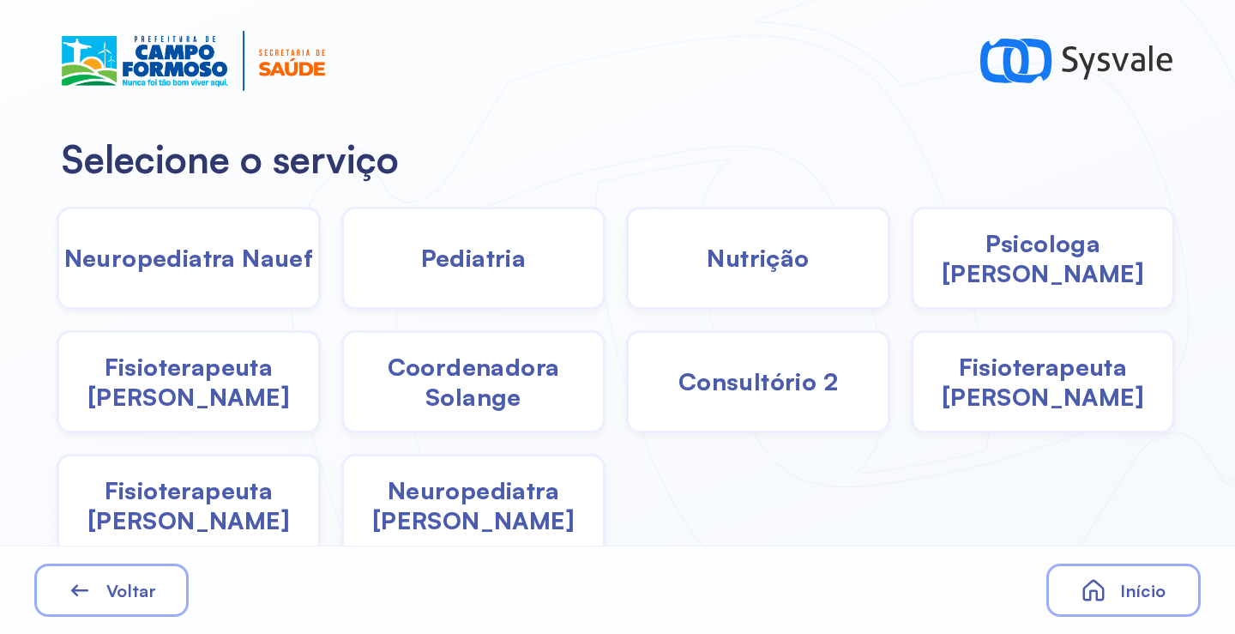
click at [515, 291] on div "Pediatria" at bounding box center [473, 258] width 264 height 103
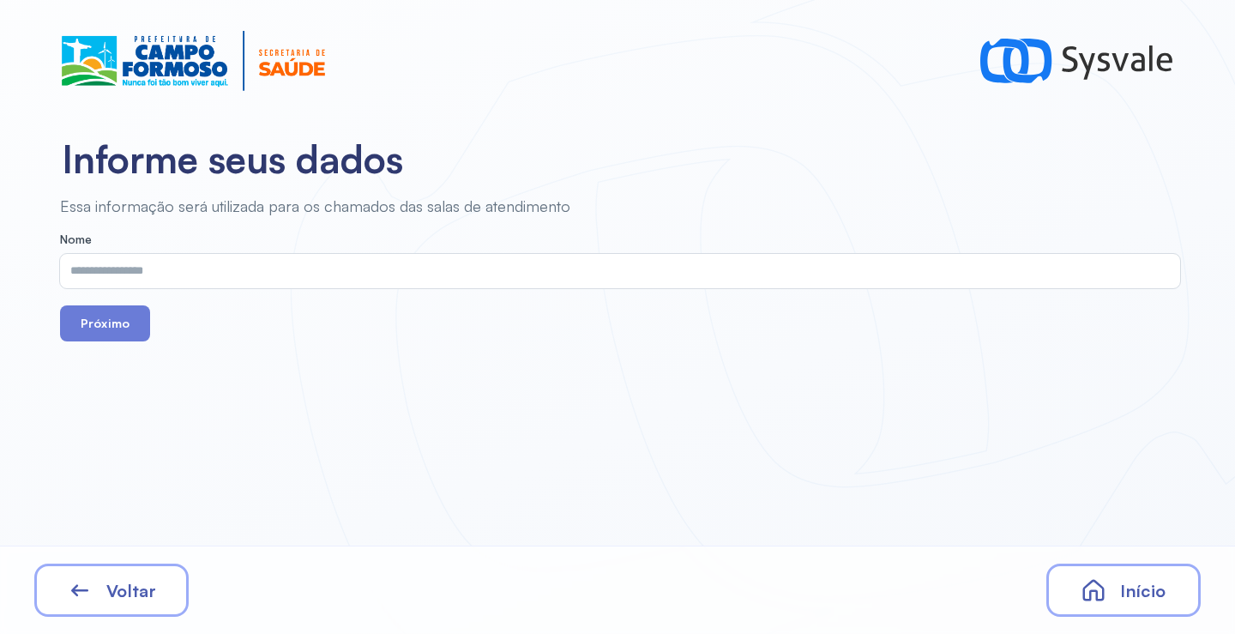
drag, startPoint x: 515, startPoint y: 291, endPoint x: 376, endPoint y: 259, distance: 142.5
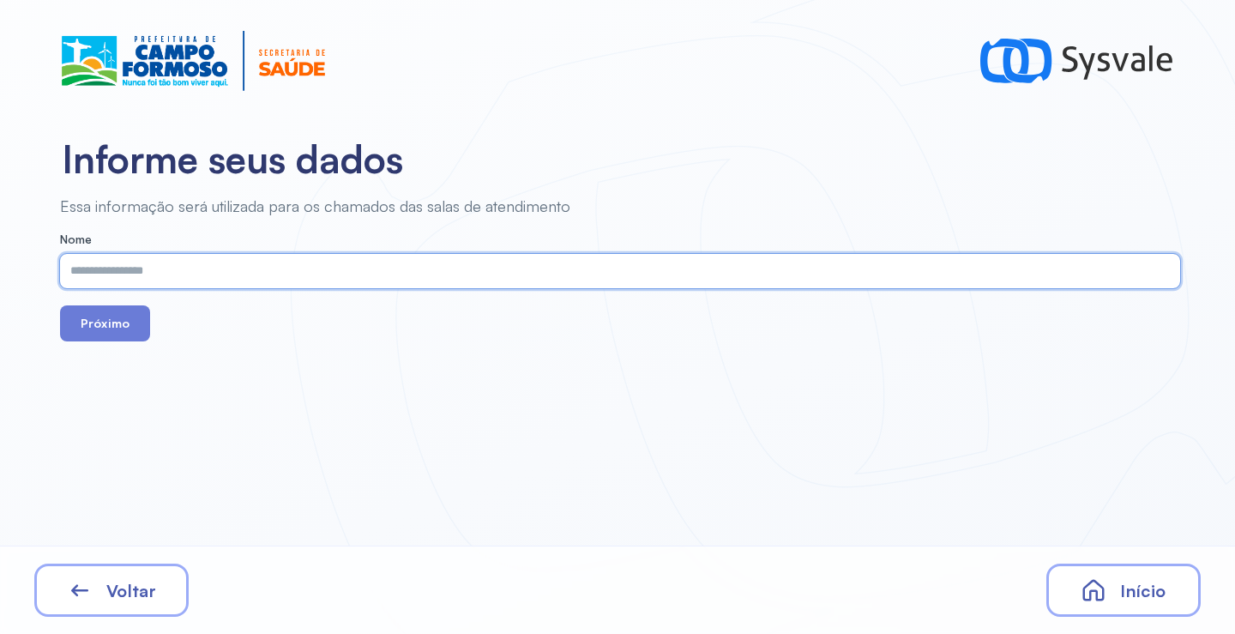
paste input "**********"
type input "**********"
click at [130, 320] on button "Próximo" at bounding box center [105, 323] width 90 height 36
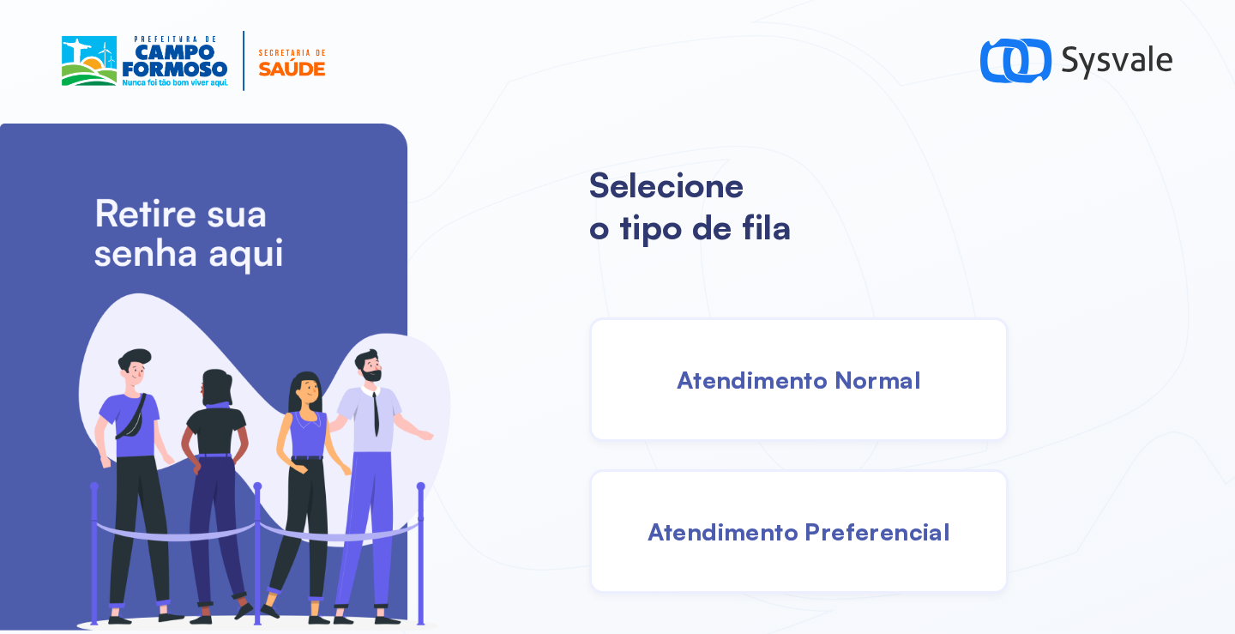
click at [766, 405] on div "Atendimento Normal" at bounding box center [798, 379] width 419 height 124
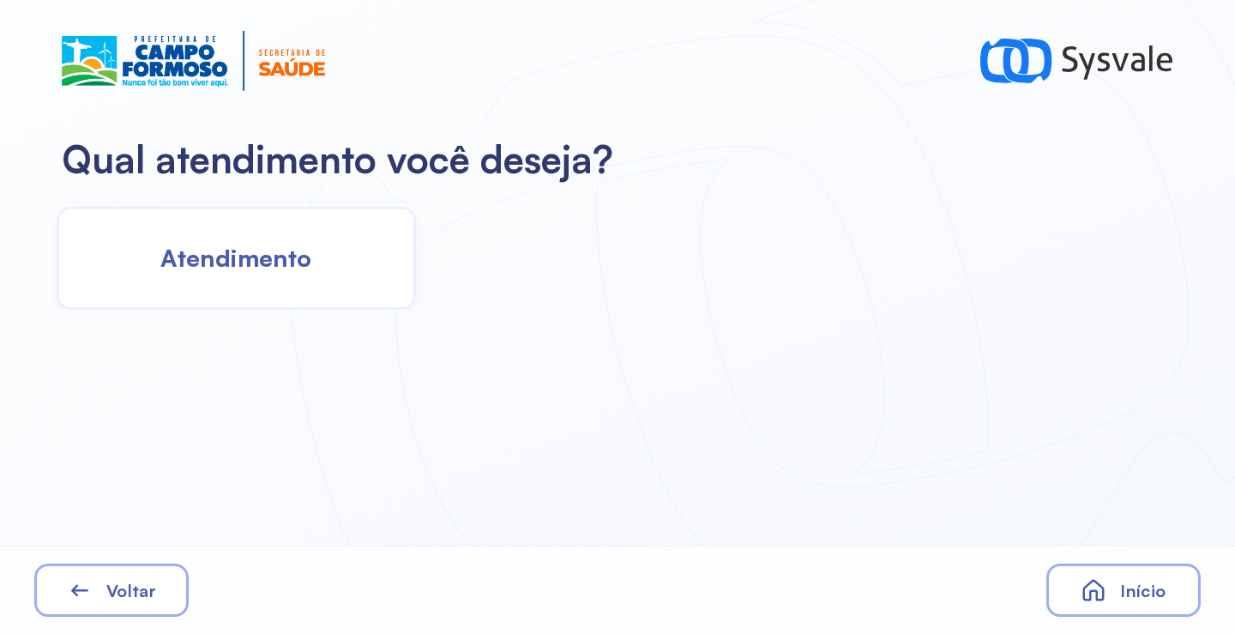
click at [247, 265] on span "Atendimento" at bounding box center [235, 258] width 151 height 30
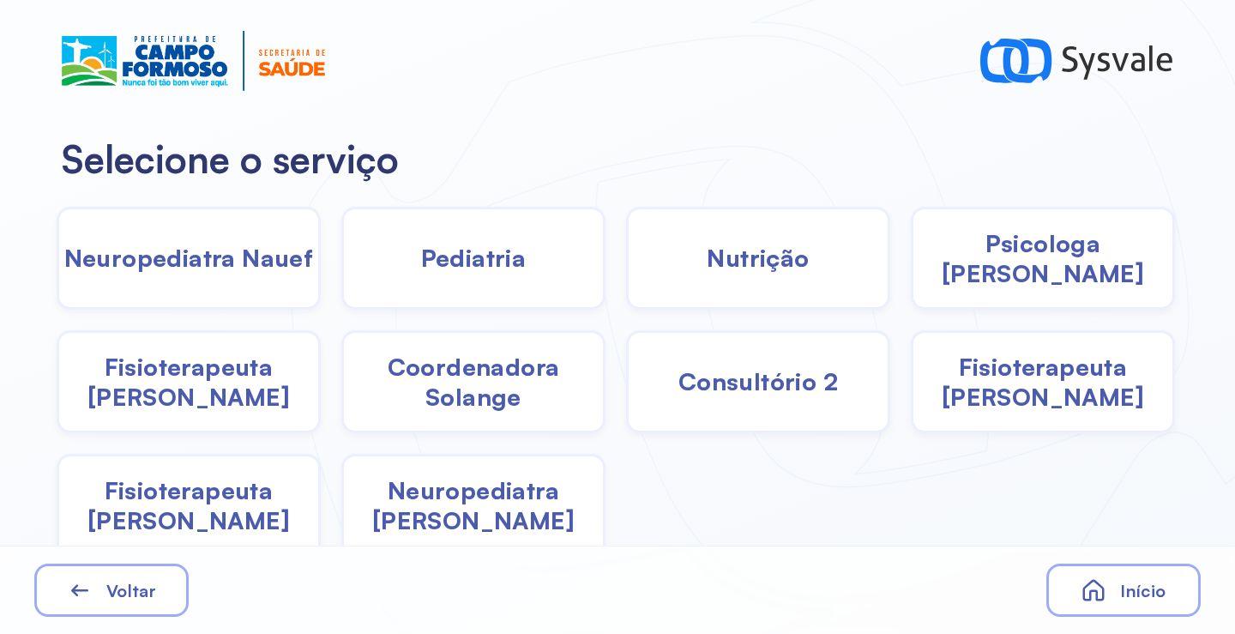
click at [1053, 267] on span "Psicologa [PERSON_NAME]" at bounding box center [1043, 258] width 259 height 60
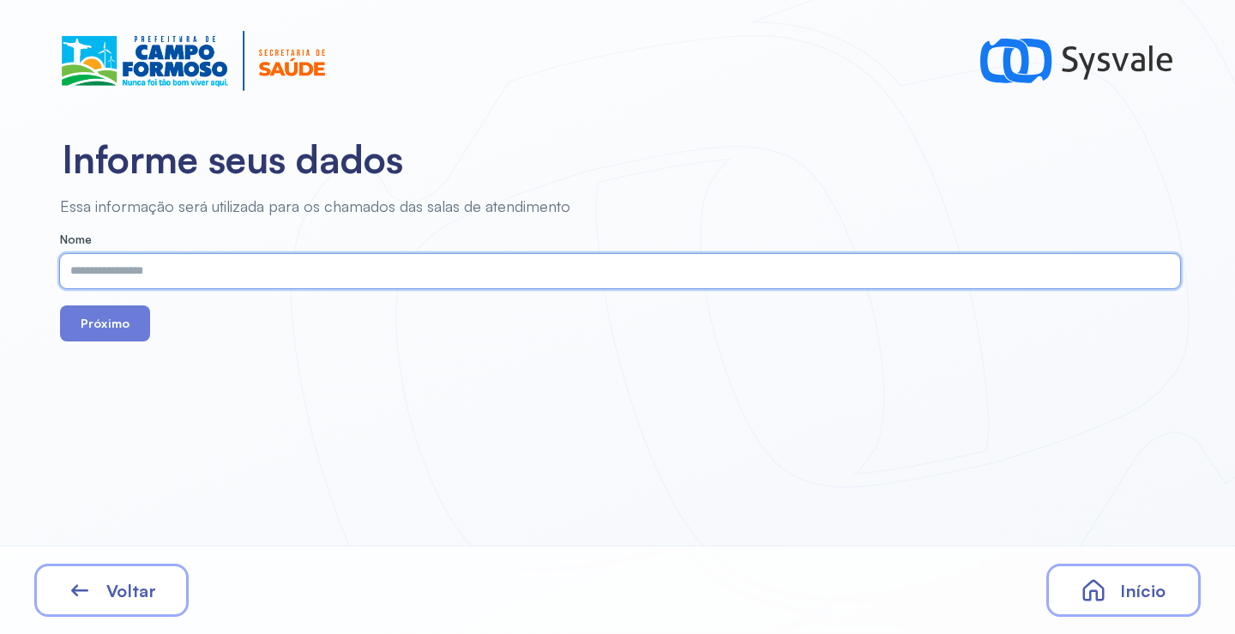
paste input "**********"
type input "**********"
click at [125, 324] on button "Próximo" at bounding box center [105, 323] width 90 height 36
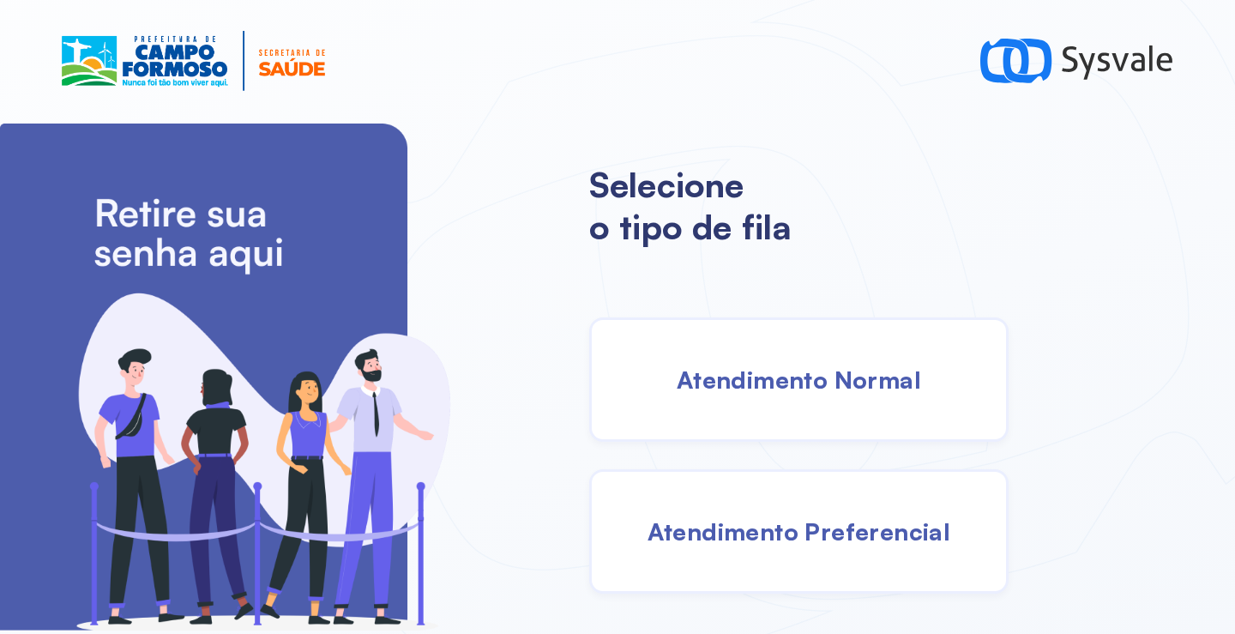
click at [790, 377] on span "Atendimento Normal" at bounding box center [799, 380] width 244 height 30
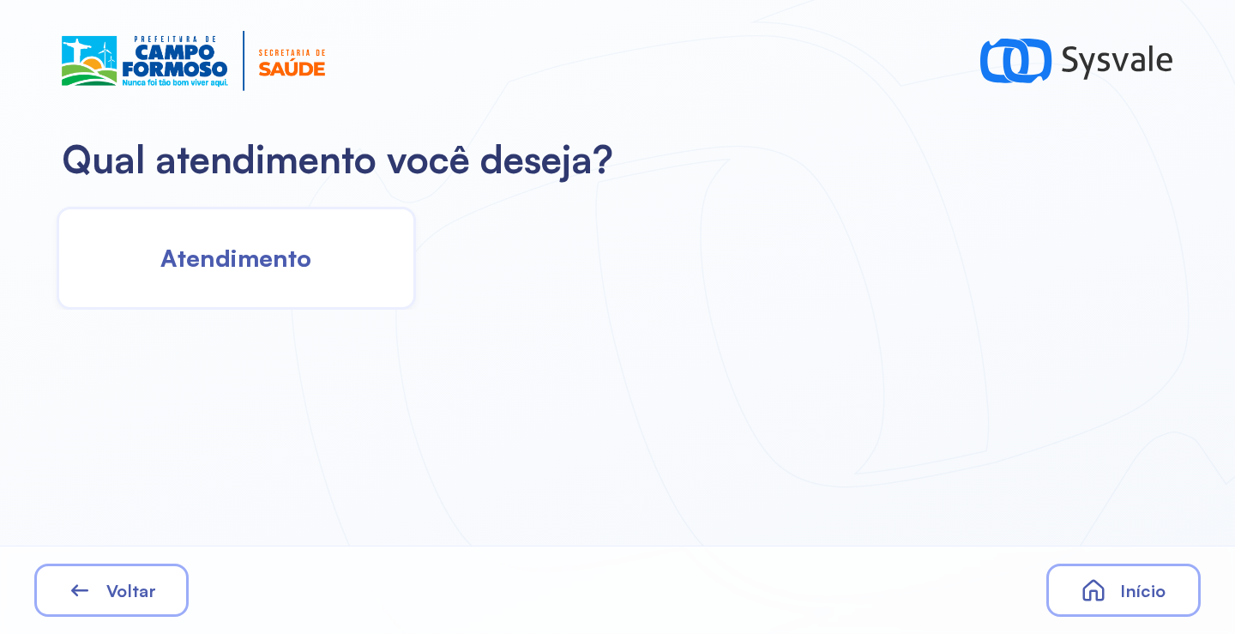
click at [320, 245] on div "Atendimento" at bounding box center [236, 258] width 359 height 103
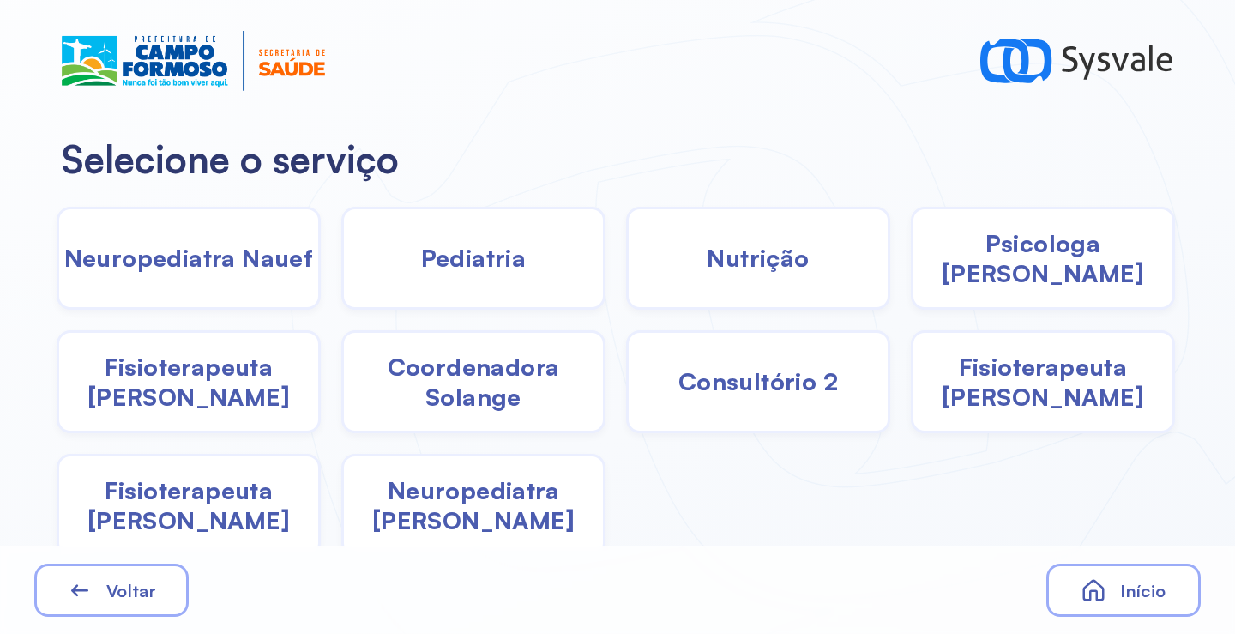
click at [1032, 262] on span "Psicologa [PERSON_NAME]" at bounding box center [1043, 258] width 259 height 60
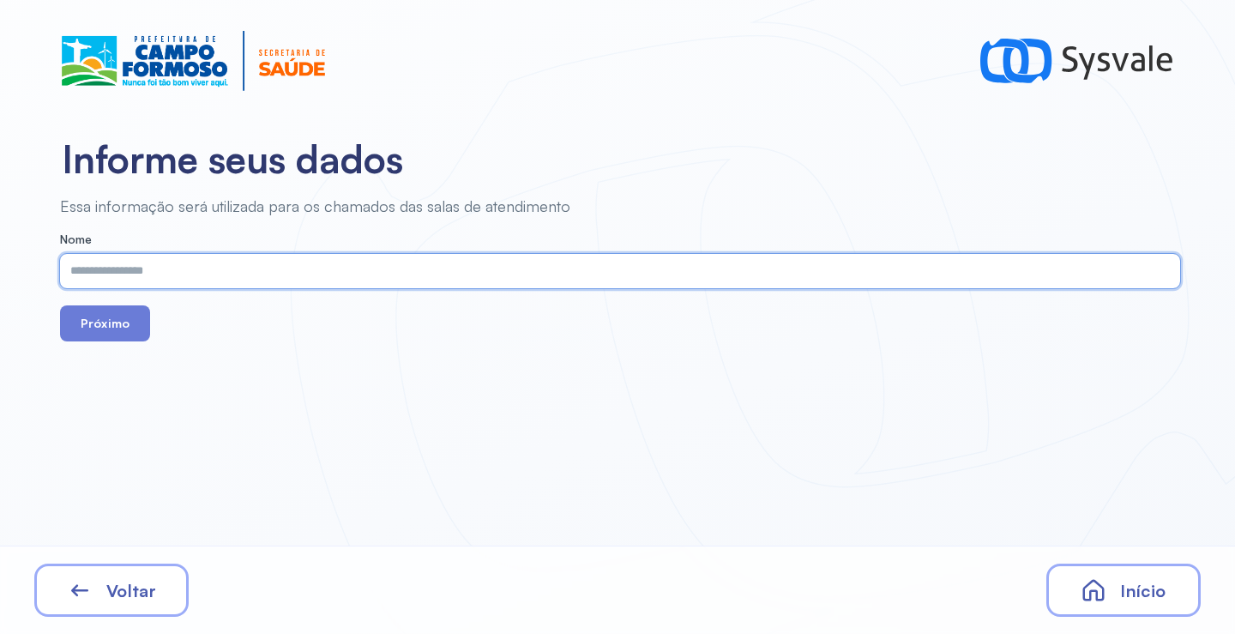
paste input "**********"
type input "**********"
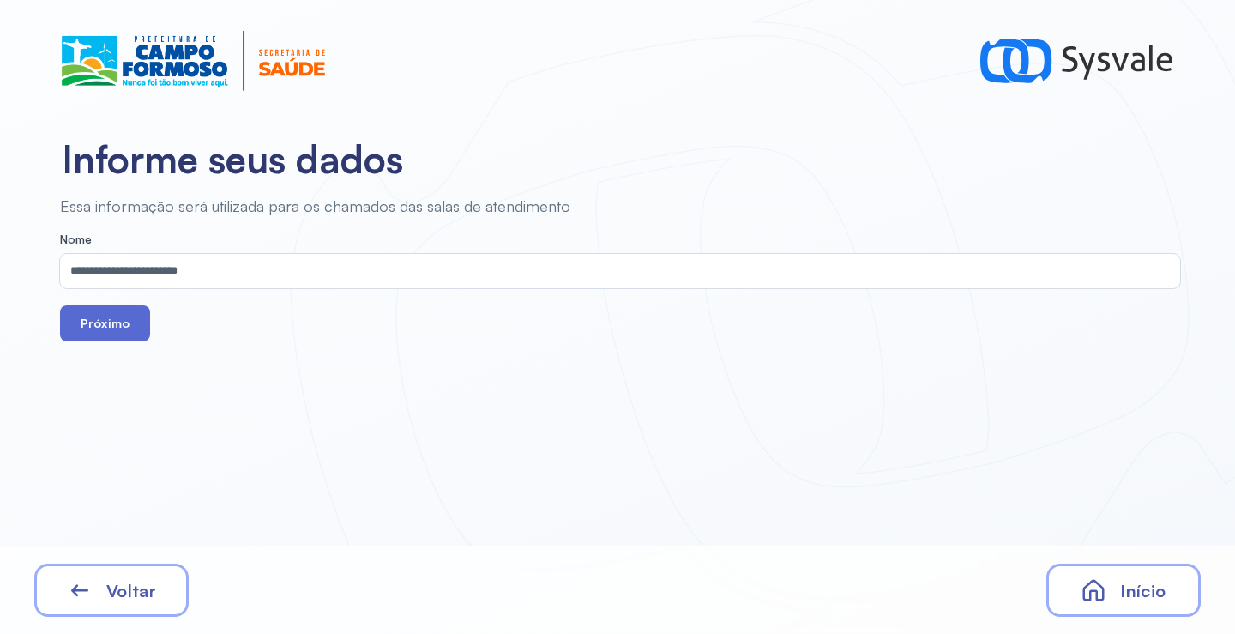
click at [134, 320] on button "Próximo" at bounding box center [105, 323] width 90 height 36
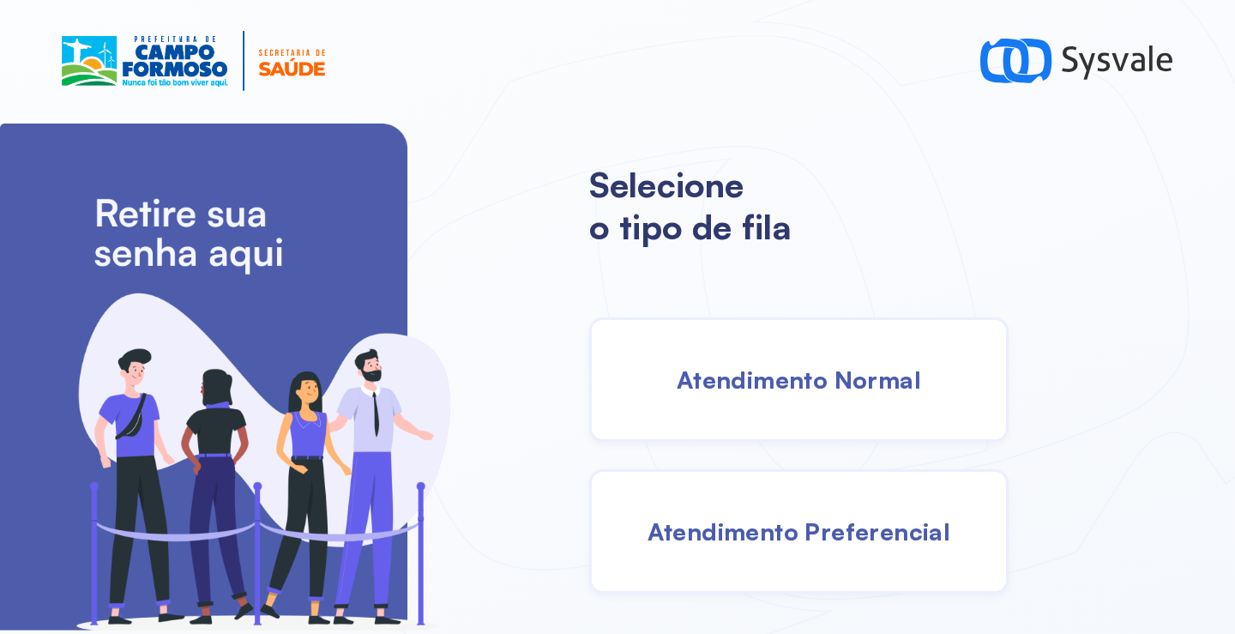
click at [756, 359] on div "Atendimento Normal" at bounding box center [798, 379] width 419 height 124
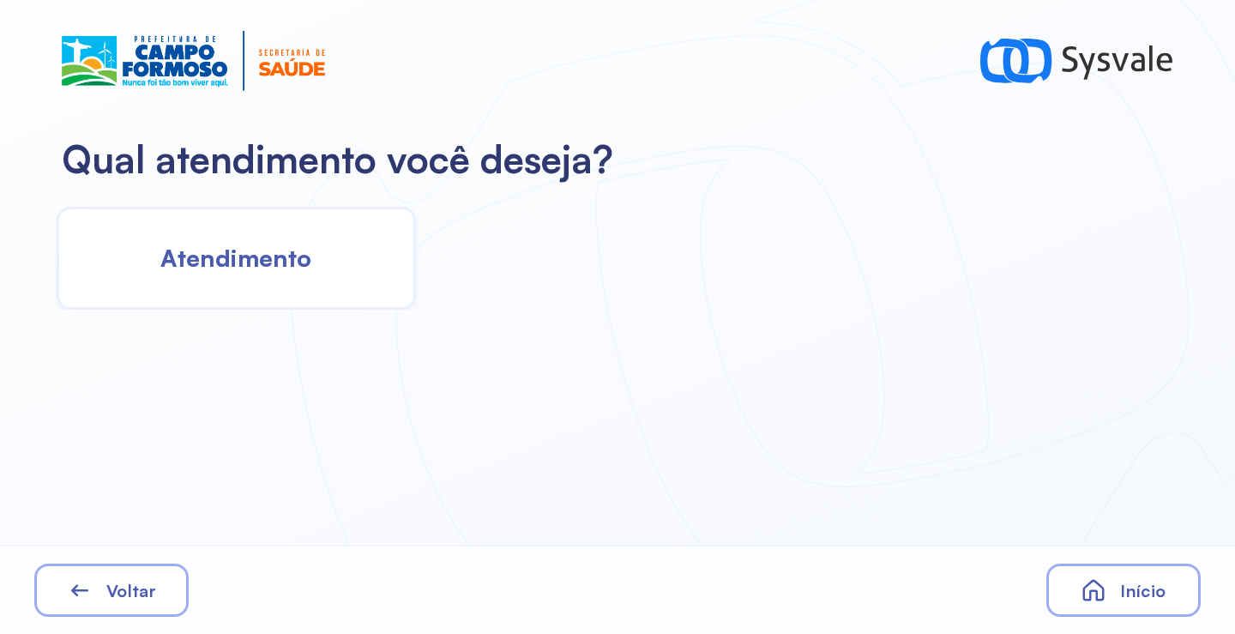
click at [269, 262] on span "Atendimento" at bounding box center [235, 258] width 151 height 30
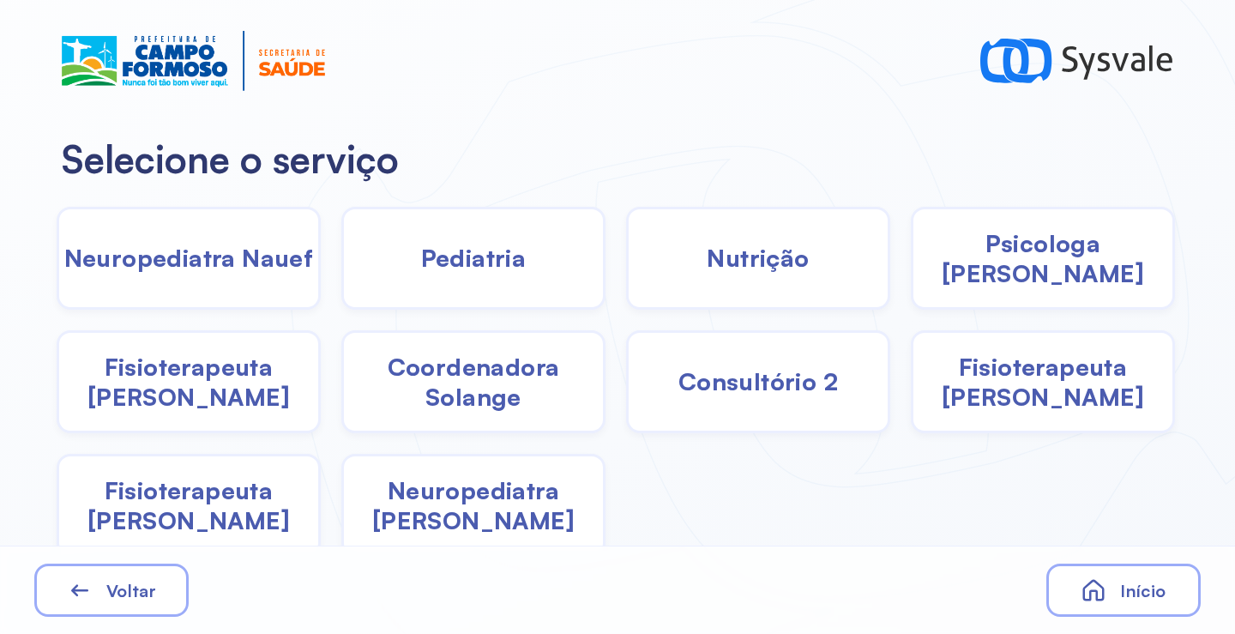
drag, startPoint x: 821, startPoint y: 265, endPoint x: 790, endPoint y: 269, distance: 31.1
click at [790, 269] on div "Nutrição" at bounding box center [758, 258] width 264 height 103
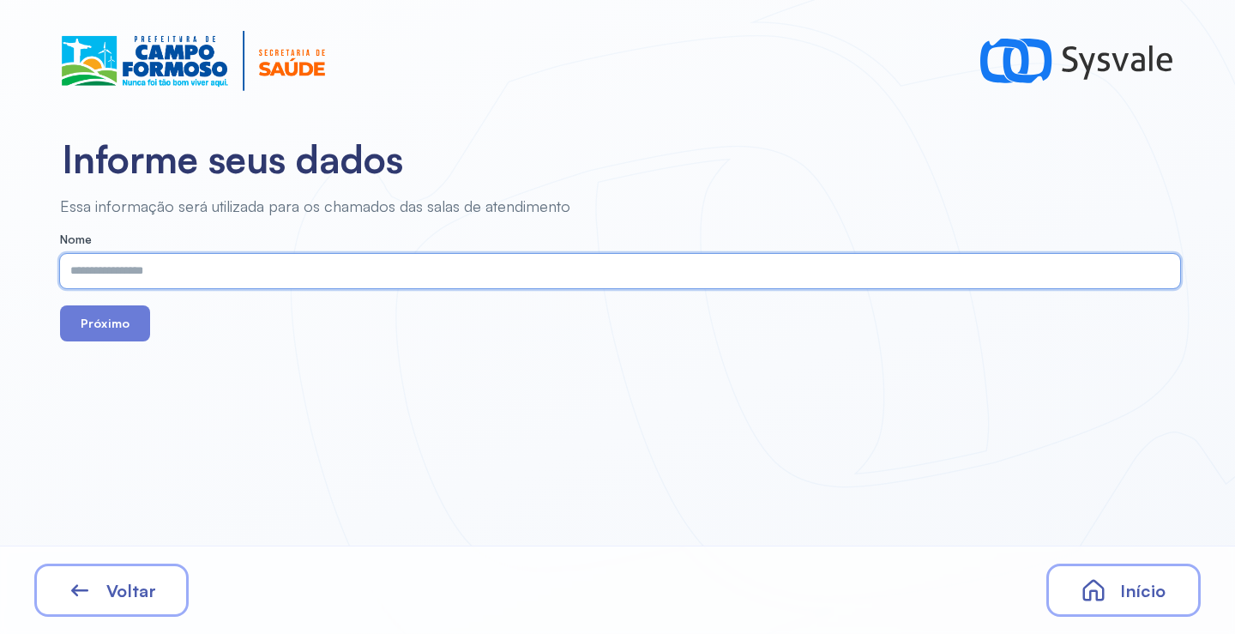
paste input "**********"
type input "**********"
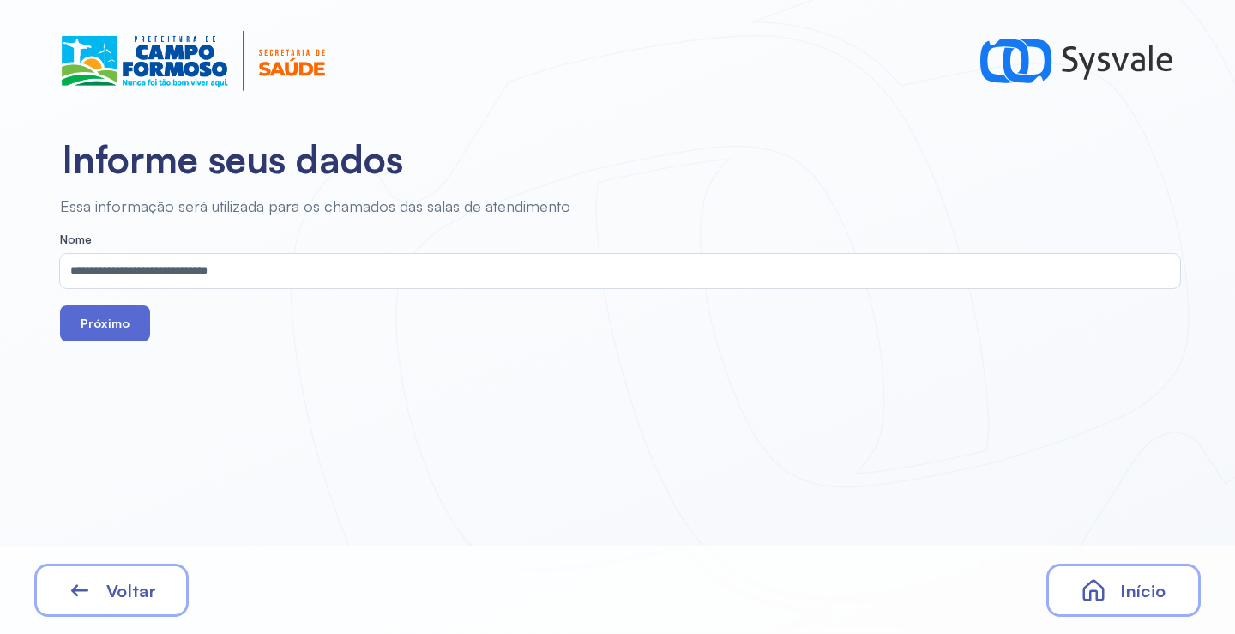
click at [117, 323] on button "Próximo" at bounding box center [105, 323] width 90 height 36
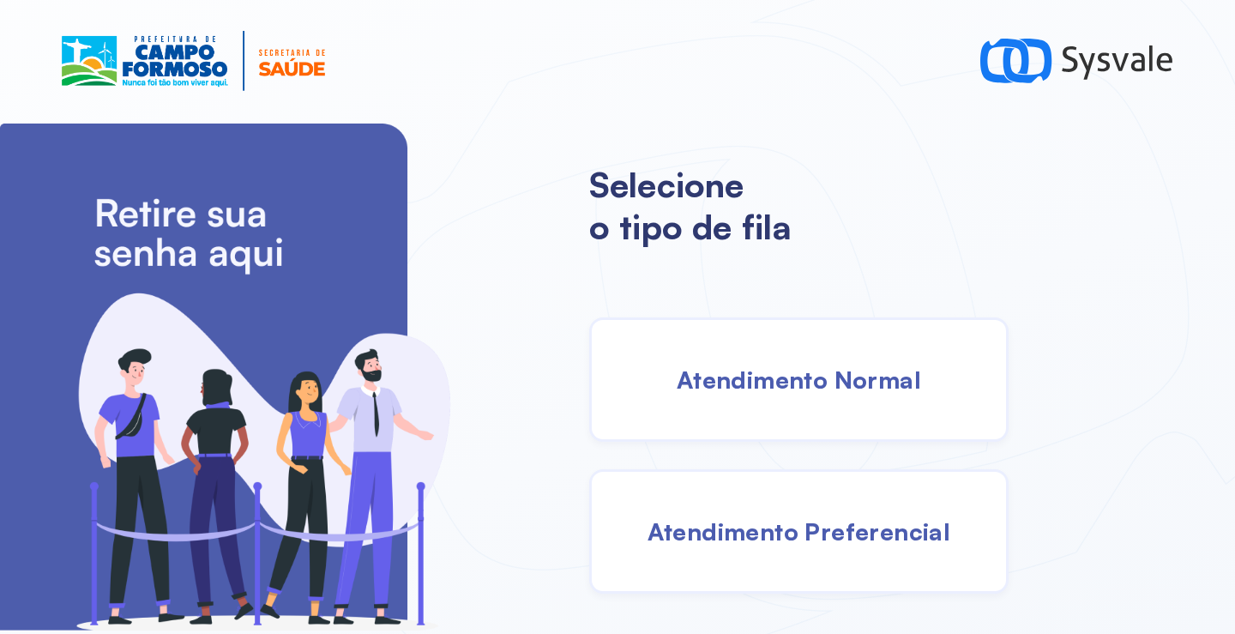
click at [787, 420] on div "Atendimento Normal" at bounding box center [798, 379] width 419 height 124
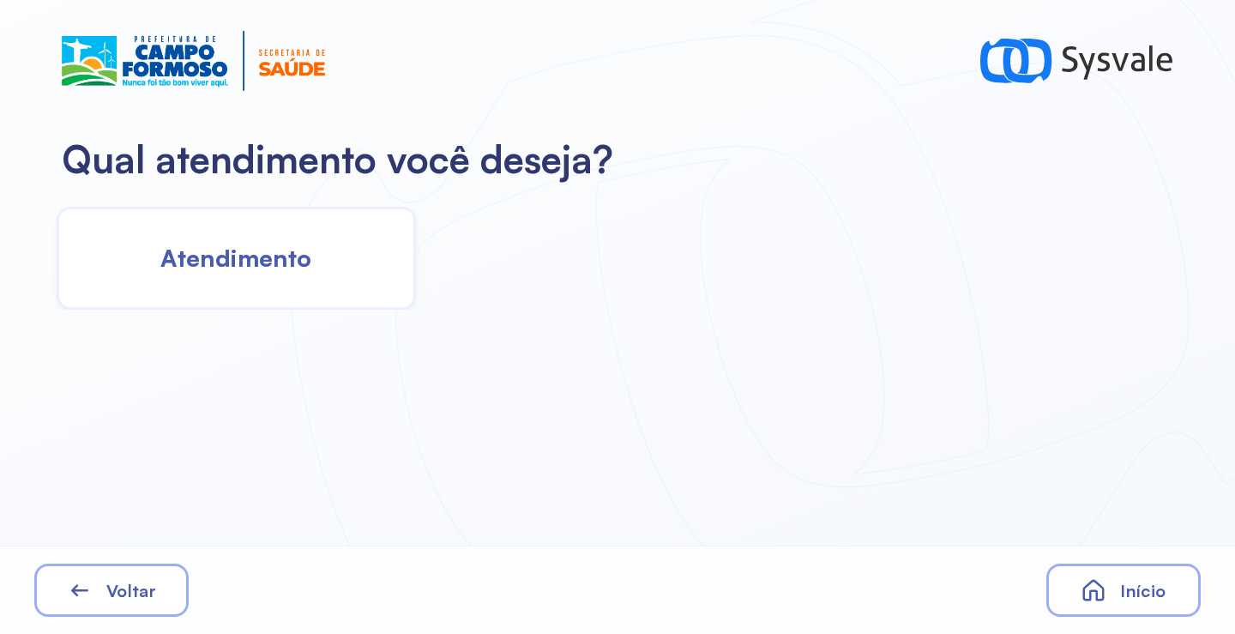
click at [227, 247] on span "Atendimento" at bounding box center [235, 258] width 151 height 30
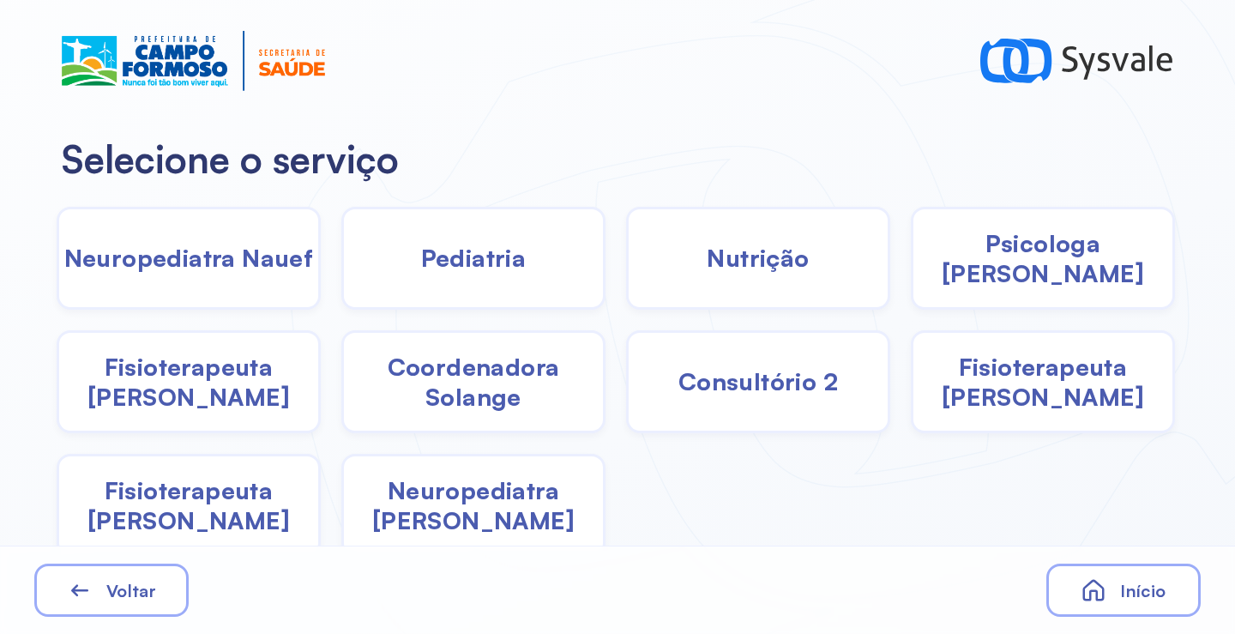
click at [492, 267] on span "Pediatria" at bounding box center [474, 258] width 106 height 30
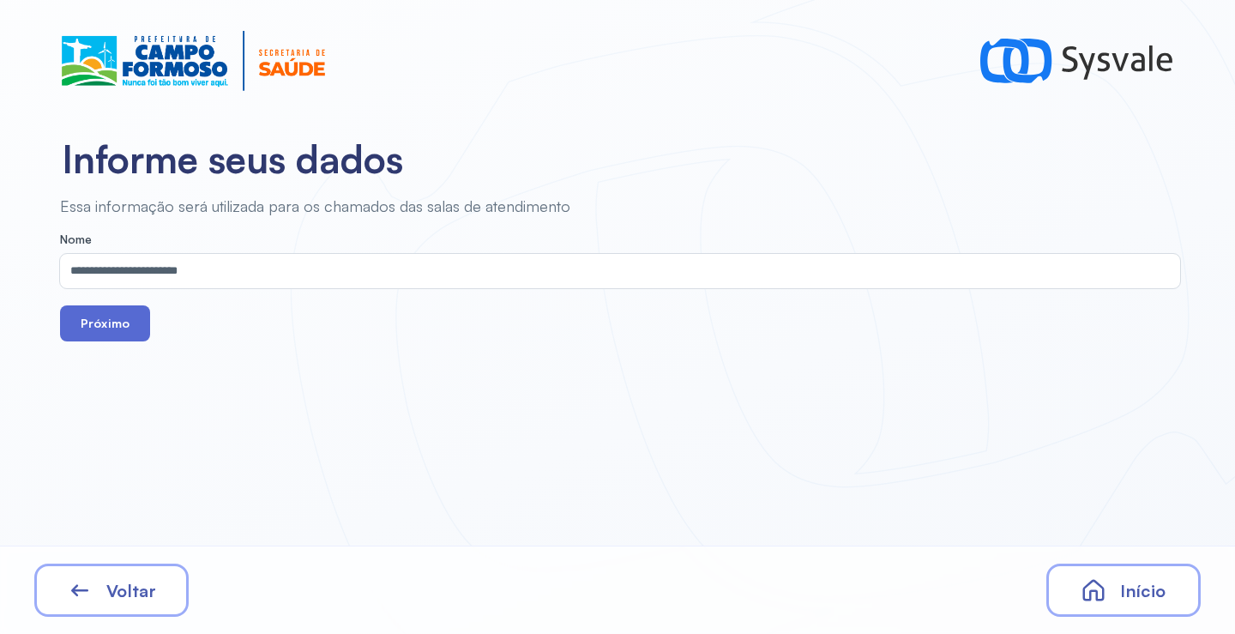
click at [144, 332] on button "Próximo" at bounding box center [105, 323] width 90 height 36
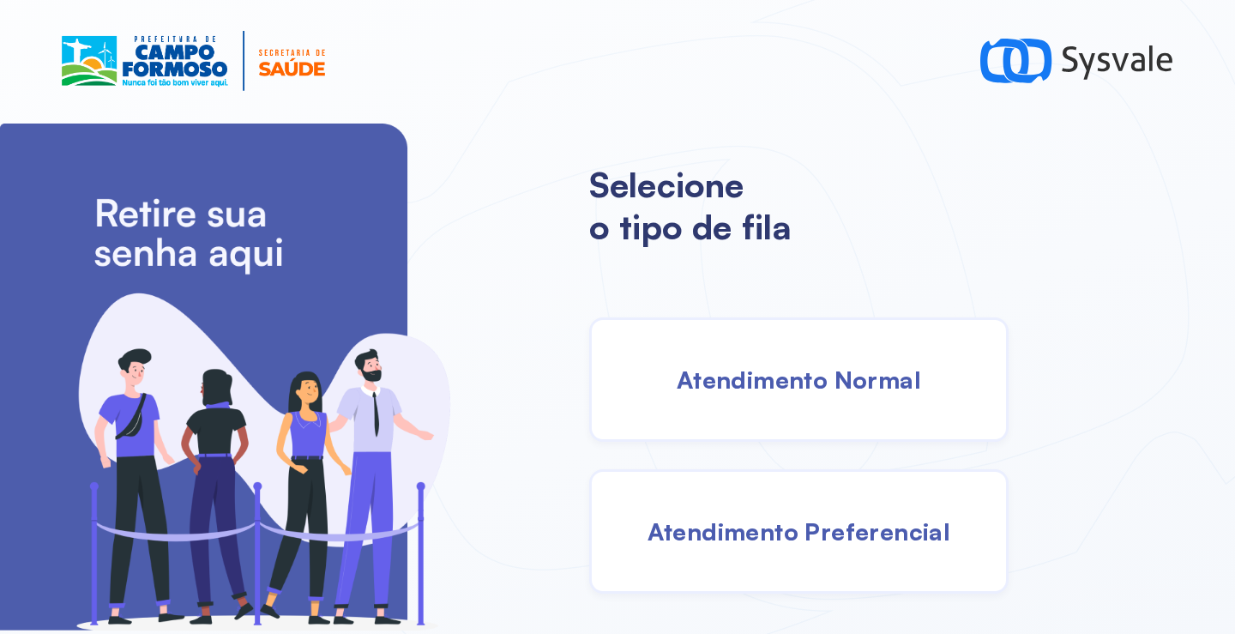
click at [821, 368] on span "Atendimento Normal" at bounding box center [799, 380] width 244 height 30
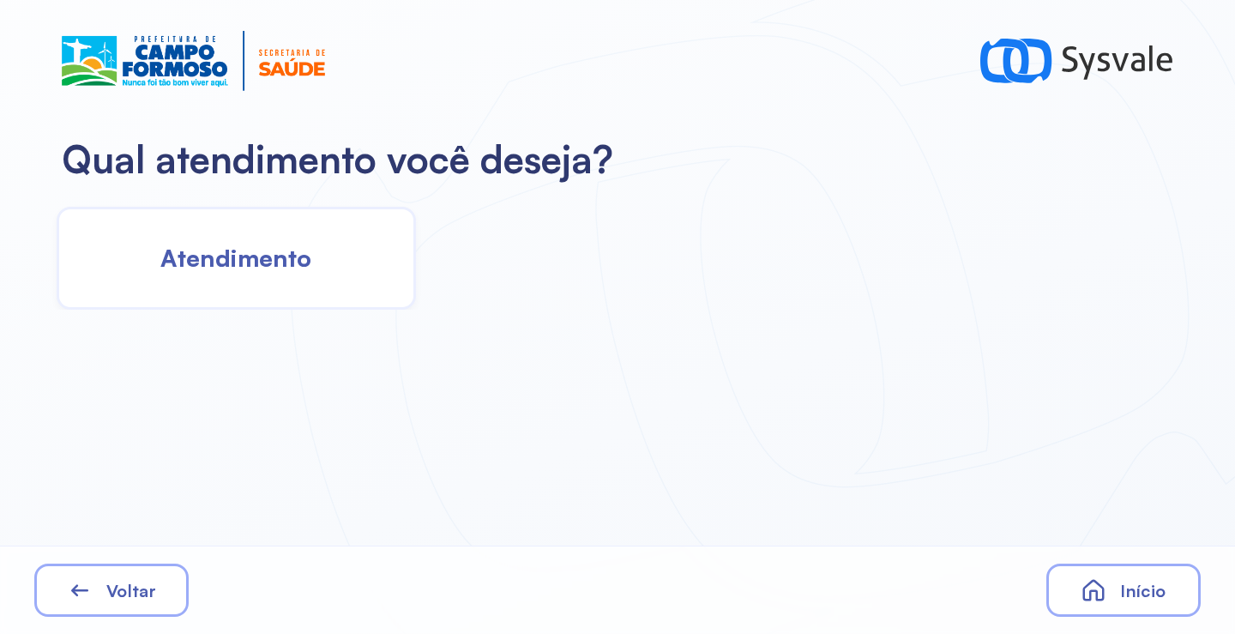
click at [318, 261] on div "Atendimento" at bounding box center [236, 258] width 359 height 103
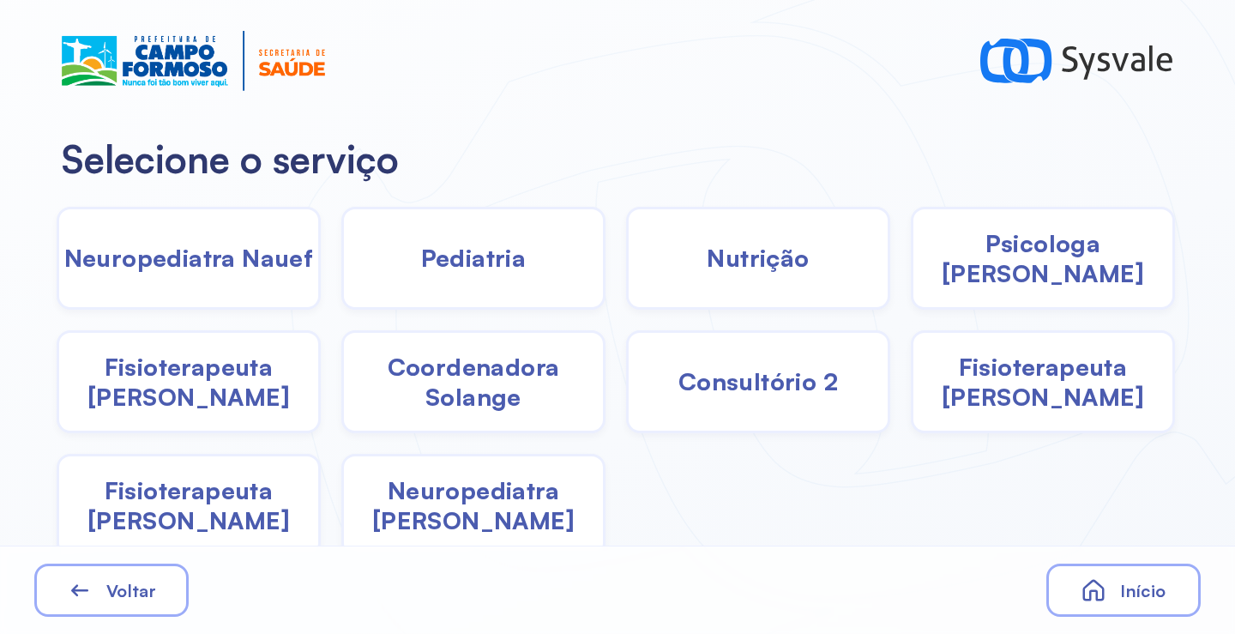
click at [560, 266] on div "Pediatria" at bounding box center [473, 258] width 264 height 103
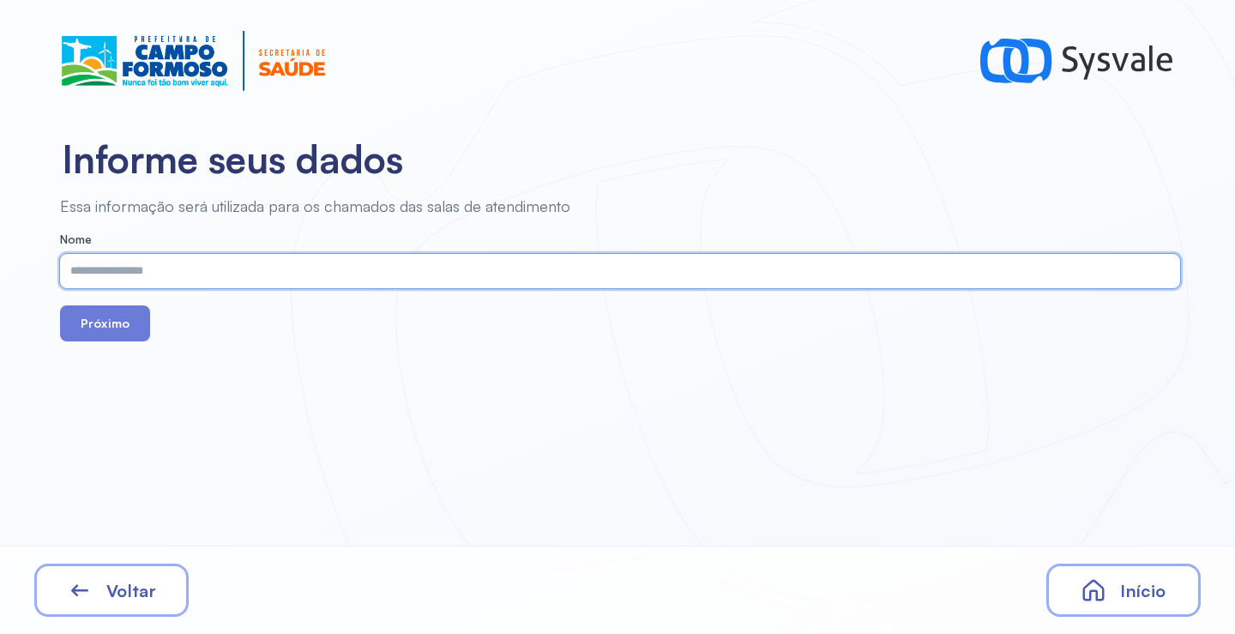
type input "**********"
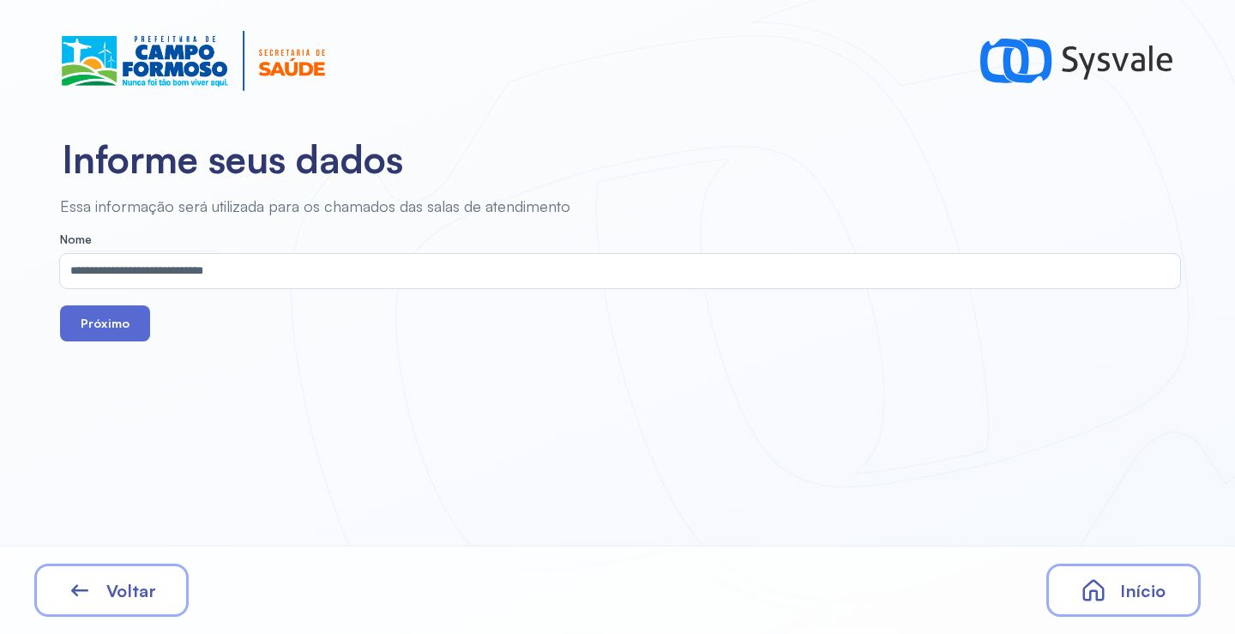
click at [119, 324] on button "Próximo" at bounding box center [105, 323] width 90 height 36
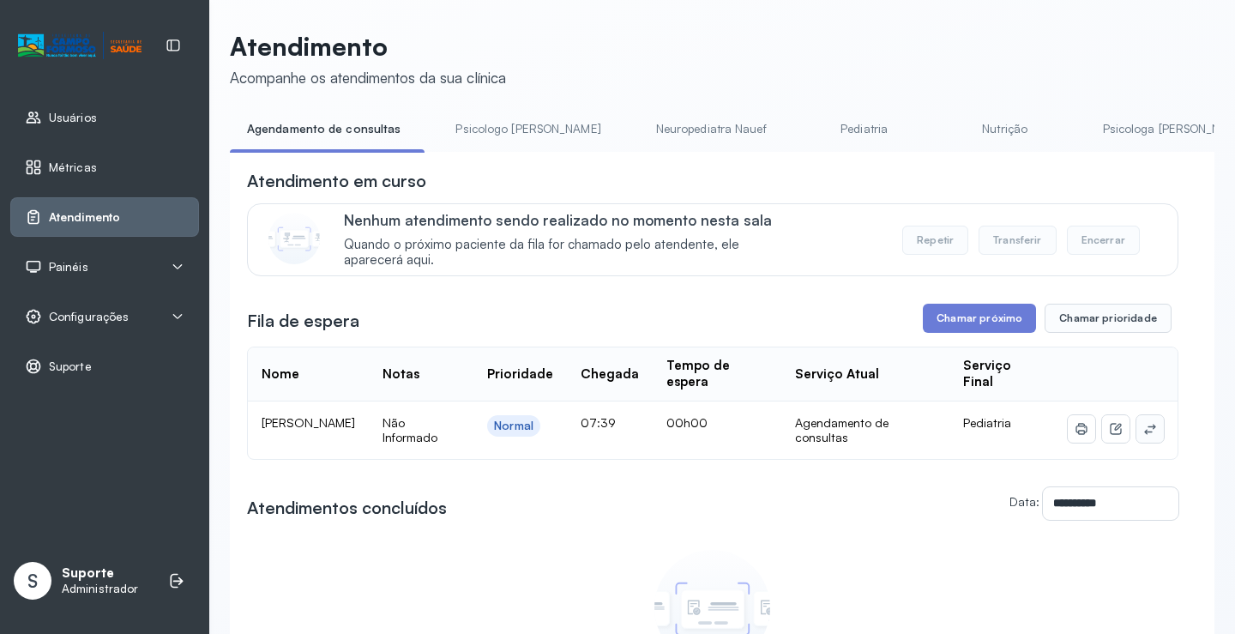
click at [1143, 425] on icon at bounding box center [1150, 429] width 14 height 14
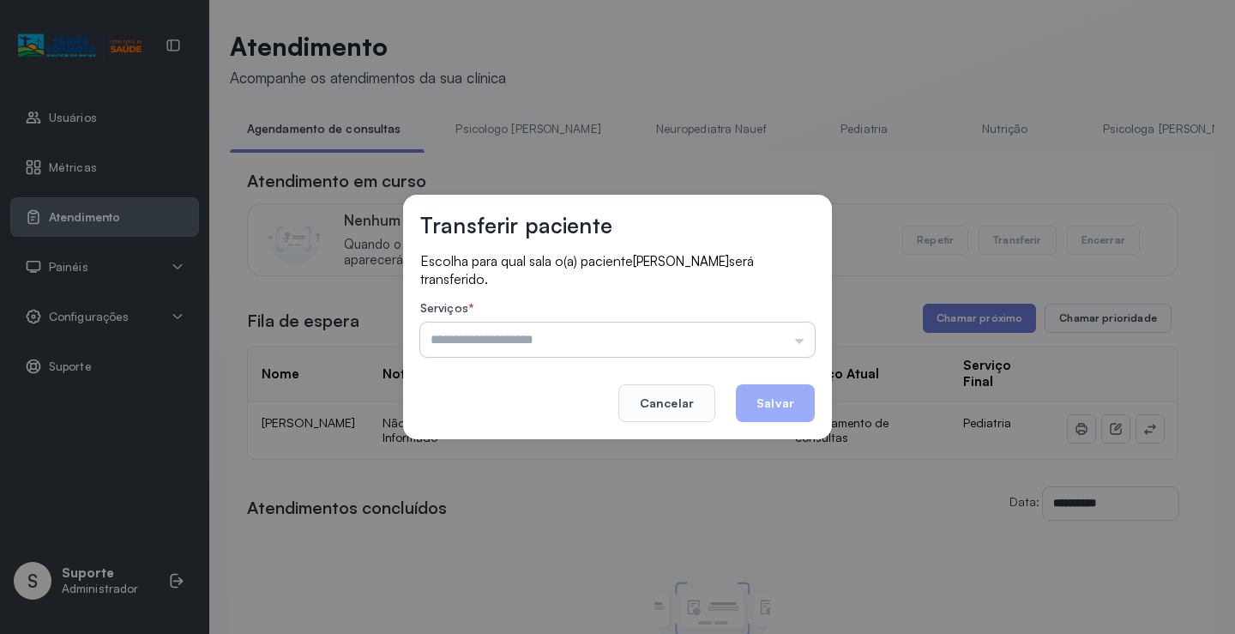
click at [784, 335] on input "text" at bounding box center [617, 340] width 395 height 34
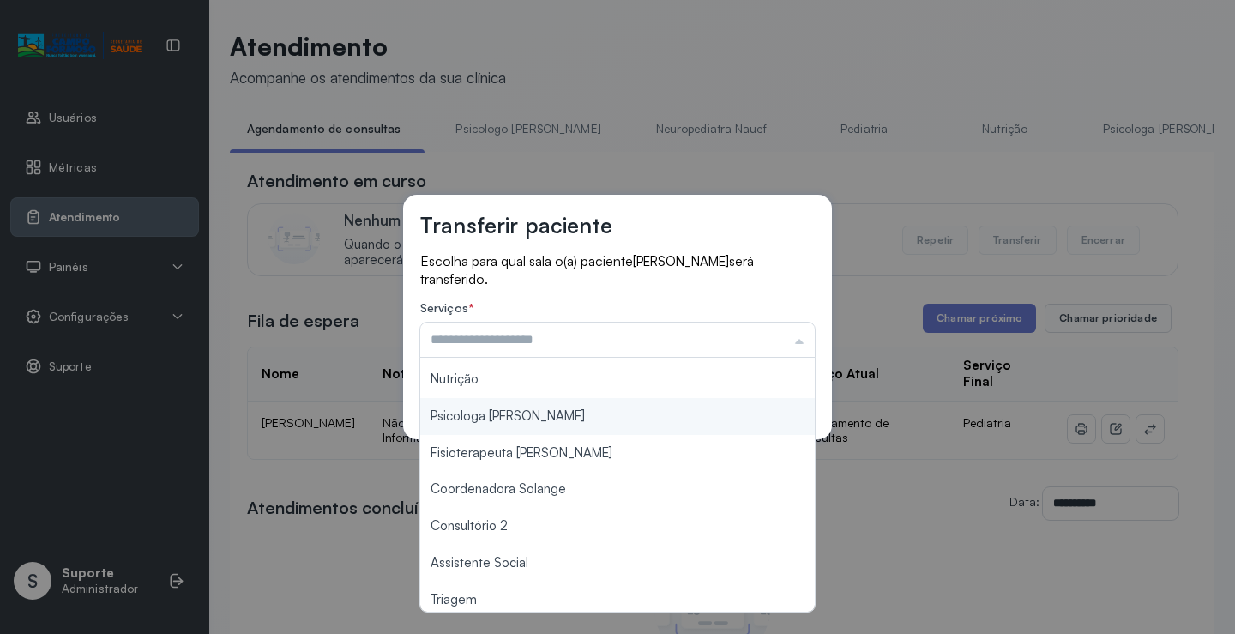
scroll to position [259, 0]
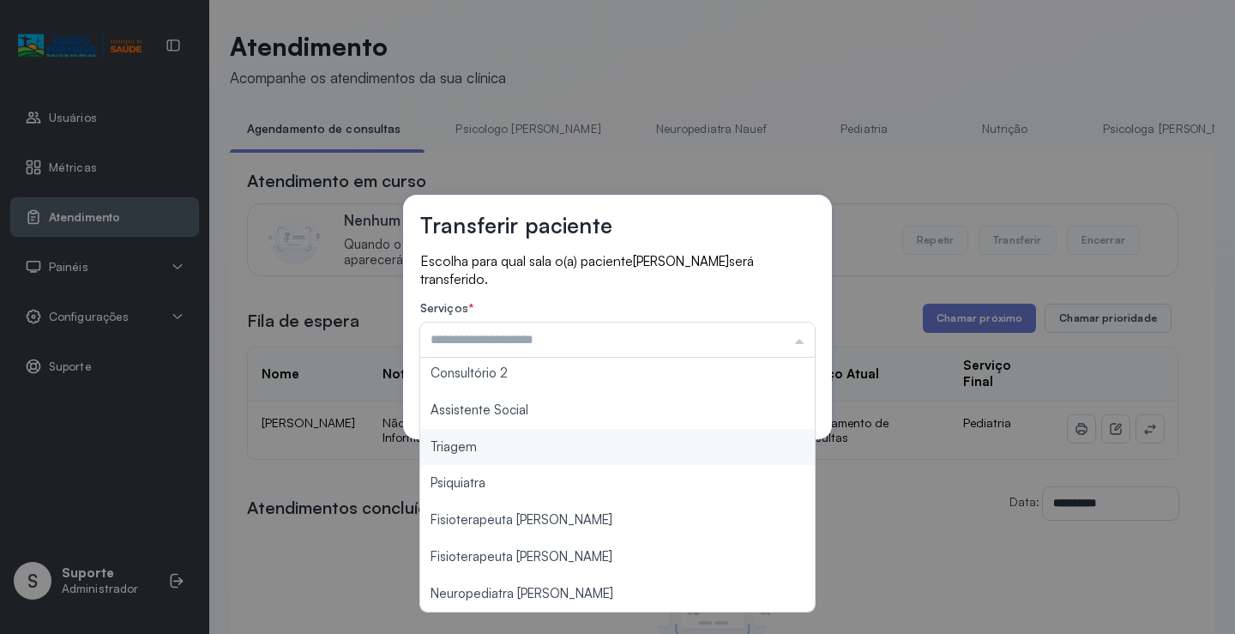
type input "*******"
drag, startPoint x: 540, startPoint y: 458, endPoint x: 681, endPoint y: 429, distance: 143.7
click at [540, 457] on div "Transferir paciente Escolha para qual sala o(a) paciente ELISA BATISTA DOS SANT…" at bounding box center [617, 317] width 1235 height 634
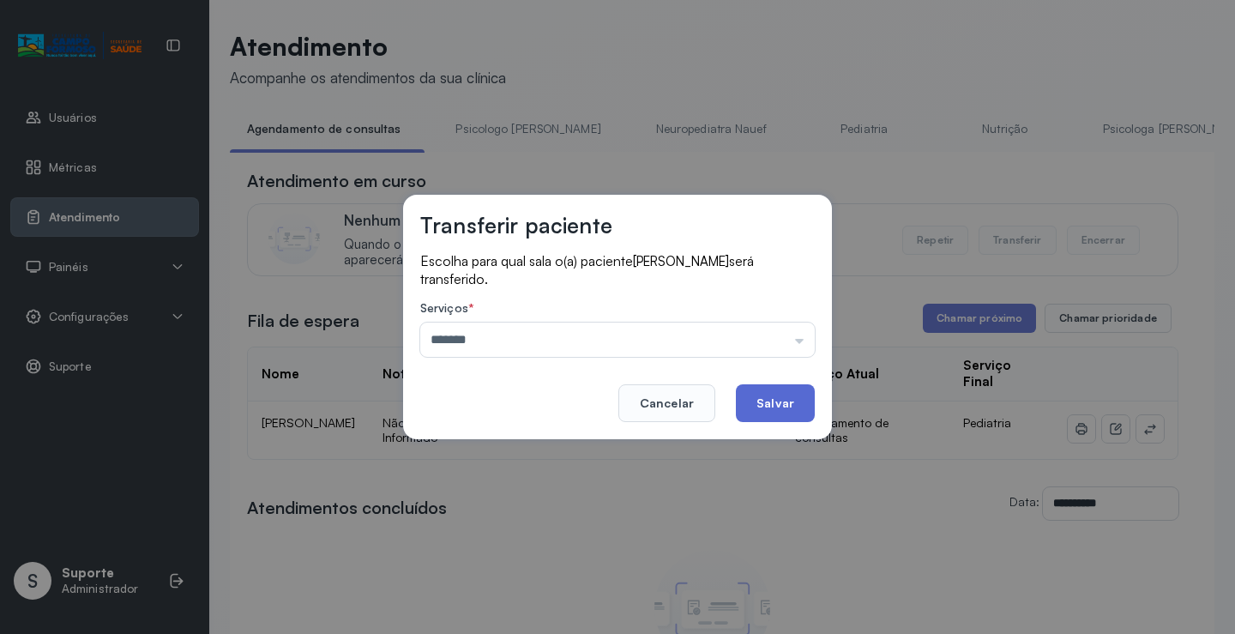
click at [796, 406] on div "Transferir paciente Escolha para qual sala o(a) paciente ELISA BATISTA DOS SANT…" at bounding box center [617, 317] width 429 height 244
click at [789, 407] on button "Salvar" at bounding box center [775, 403] width 79 height 38
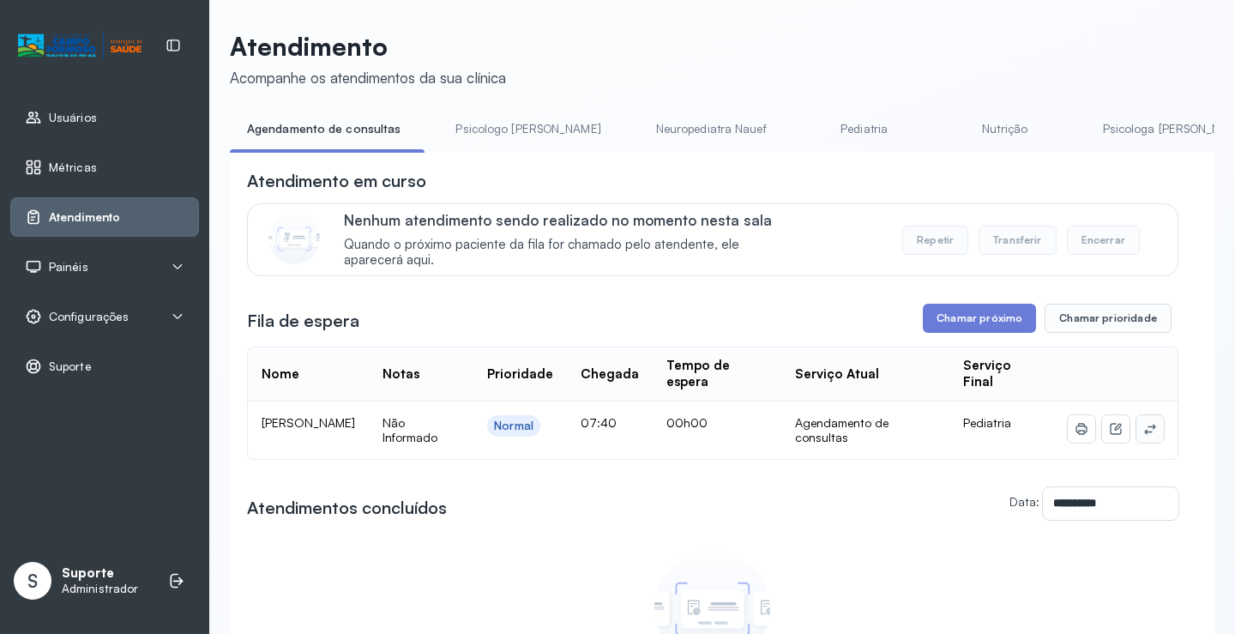
click at [1144, 428] on button at bounding box center [1150, 428] width 27 height 27
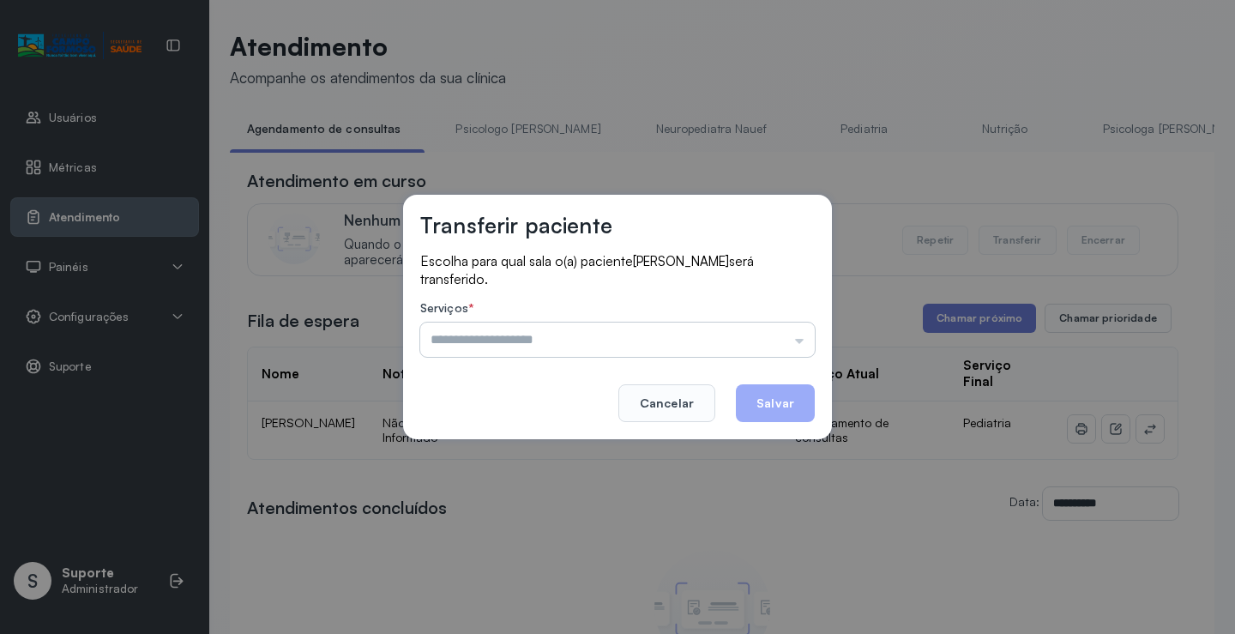
click at [792, 333] on input "text" at bounding box center [617, 340] width 395 height 34
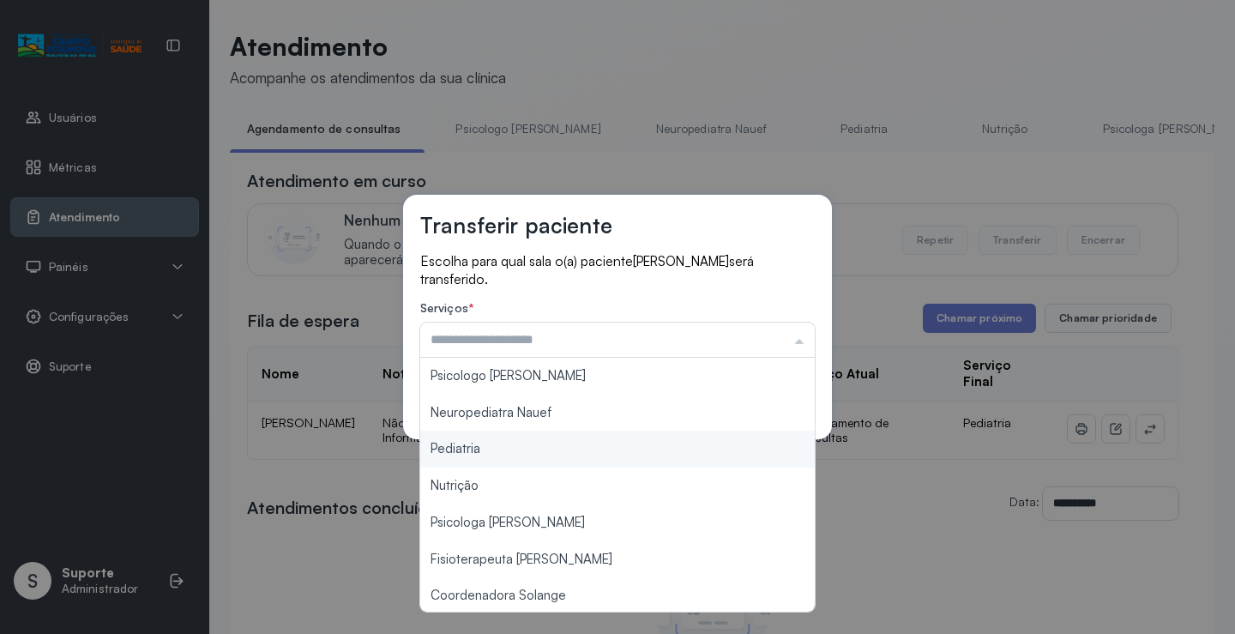
scroll to position [260, 0]
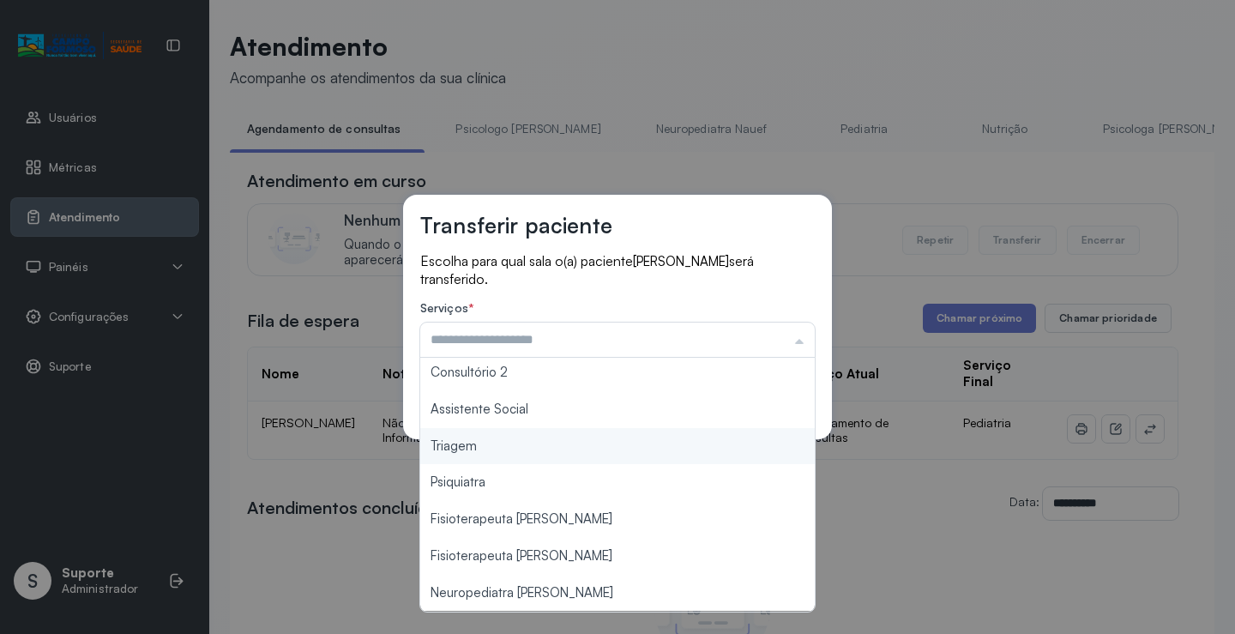
type input "*******"
click at [516, 449] on div "Transferir paciente Escolha para qual sala o(a) paciente [PERSON_NAME] será tra…" at bounding box center [617, 317] width 1235 height 634
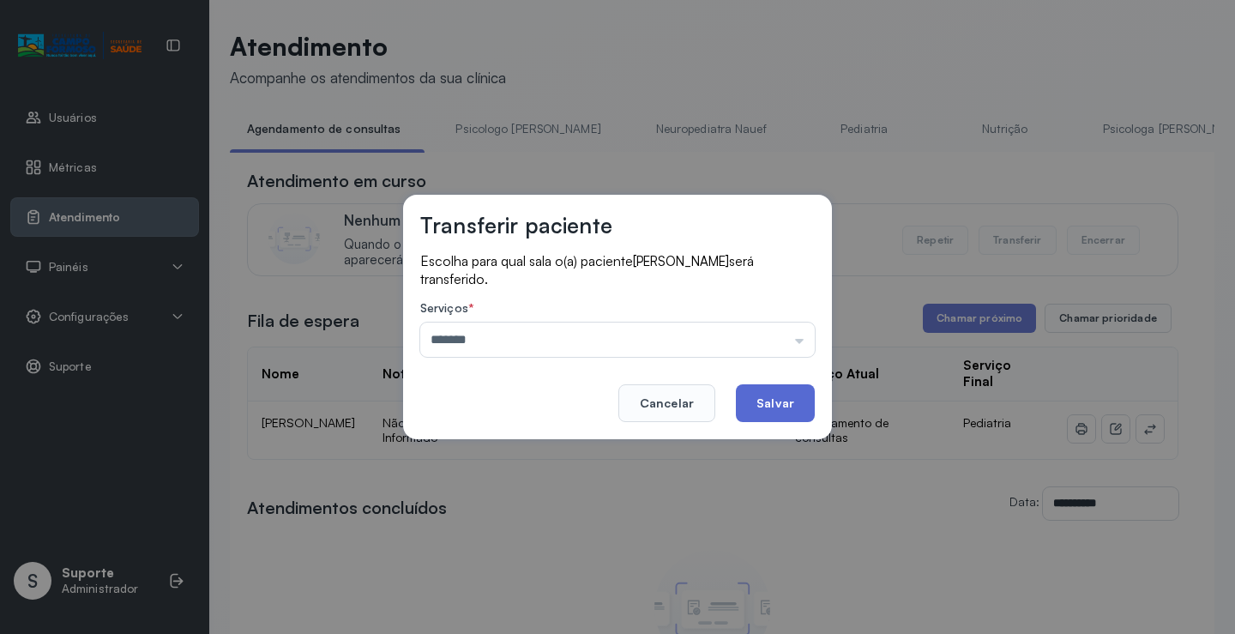
click at [791, 404] on button "Salvar" at bounding box center [775, 403] width 79 height 38
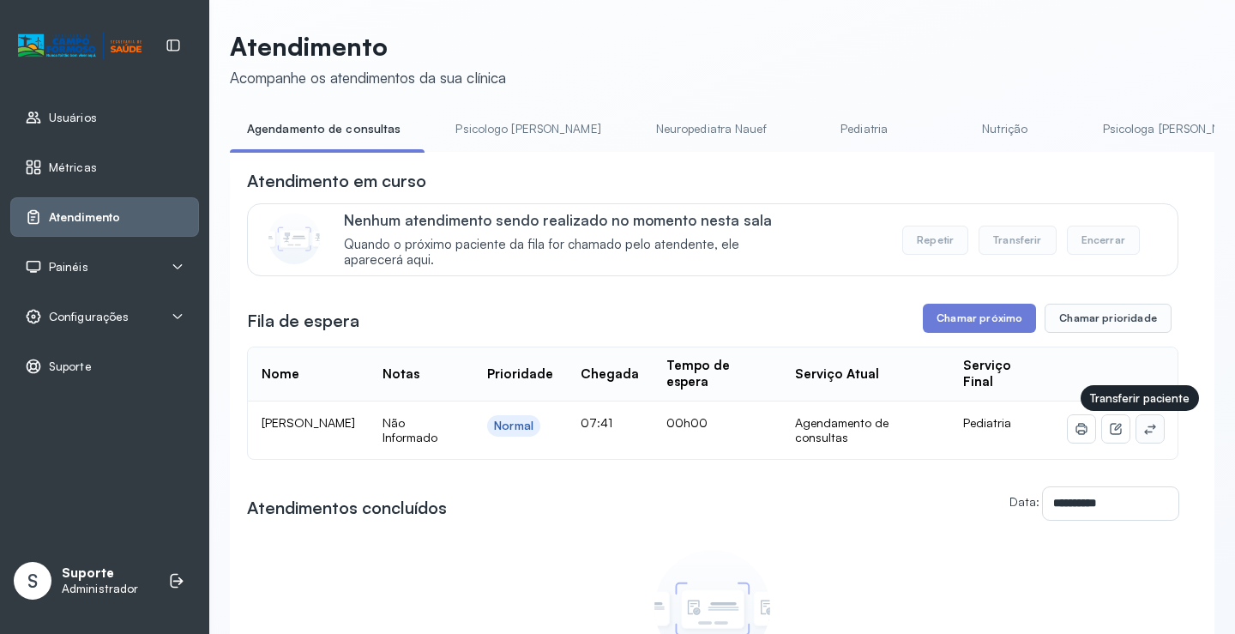
click at [1149, 431] on button at bounding box center [1150, 428] width 27 height 27
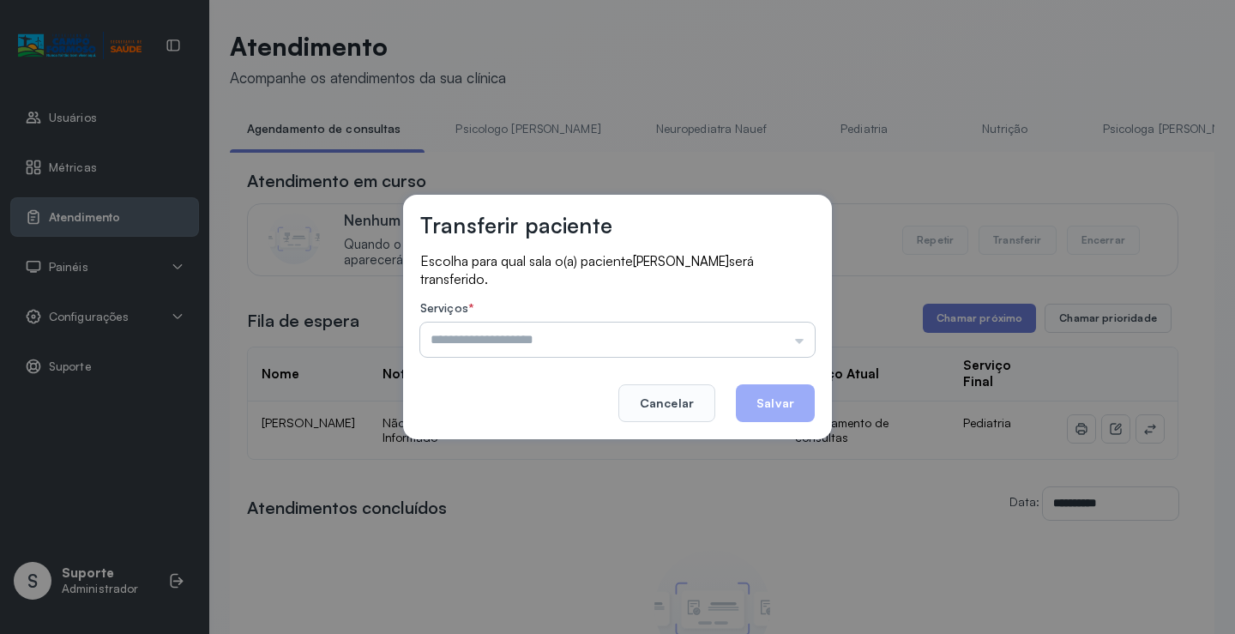
click at [787, 331] on input "text" at bounding box center [617, 340] width 395 height 34
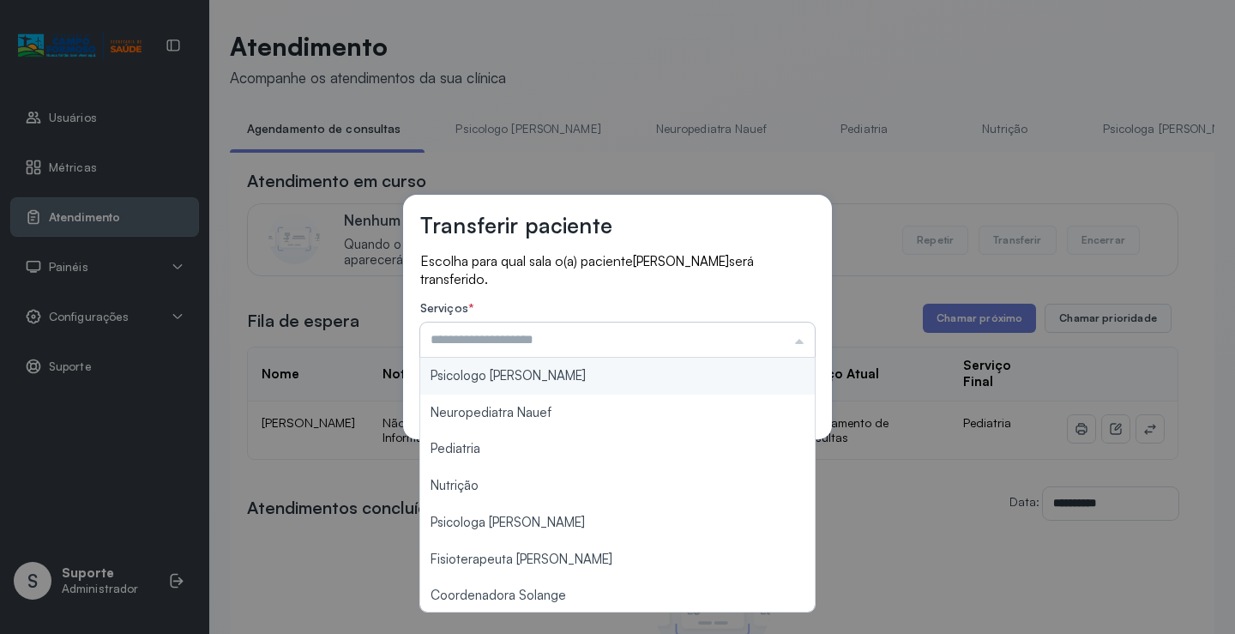
click at [783, 333] on input "text" at bounding box center [617, 340] width 395 height 34
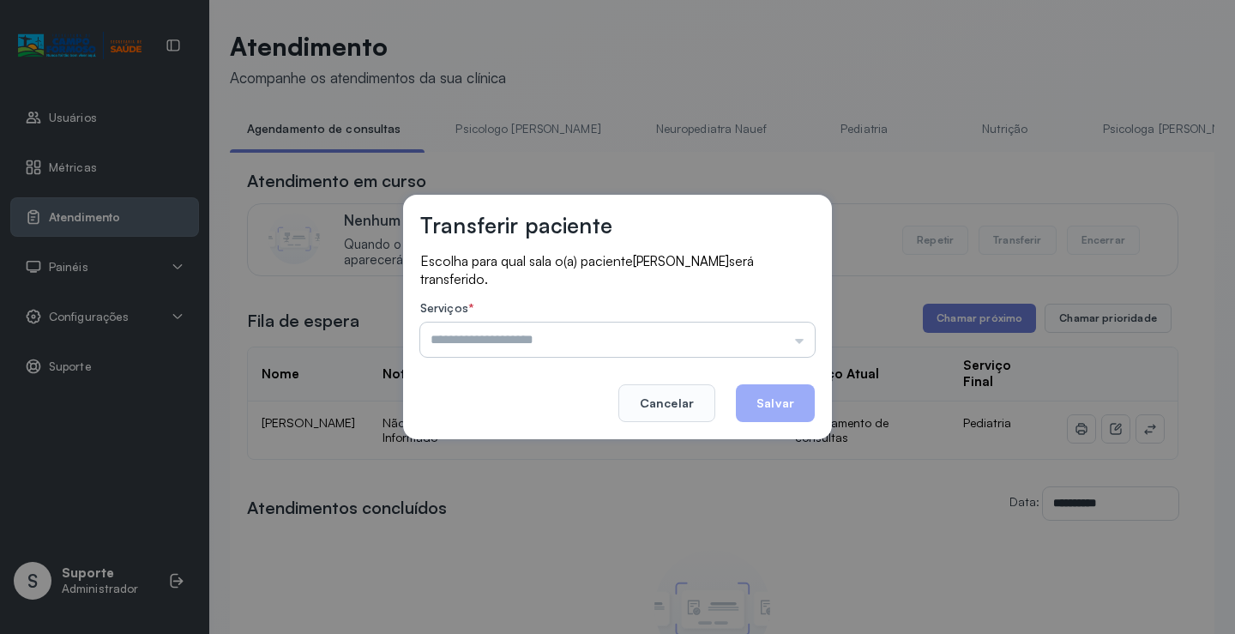
click at [783, 333] on input "text" at bounding box center [617, 340] width 395 height 34
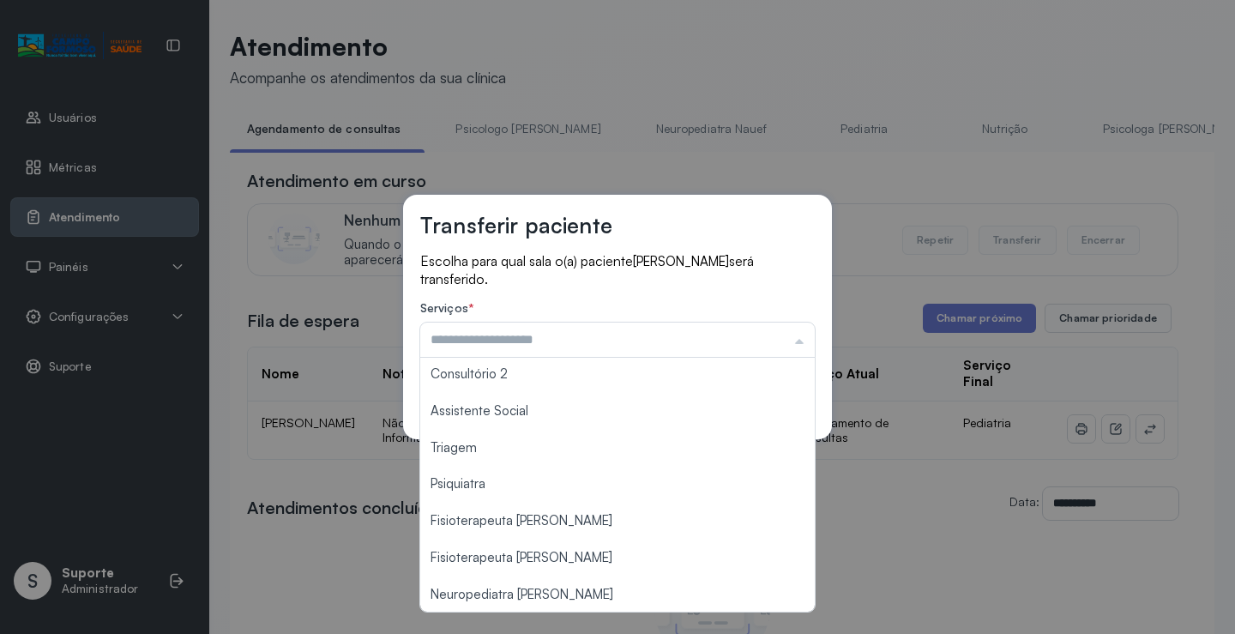
scroll to position [259, 0]
type input "*******"
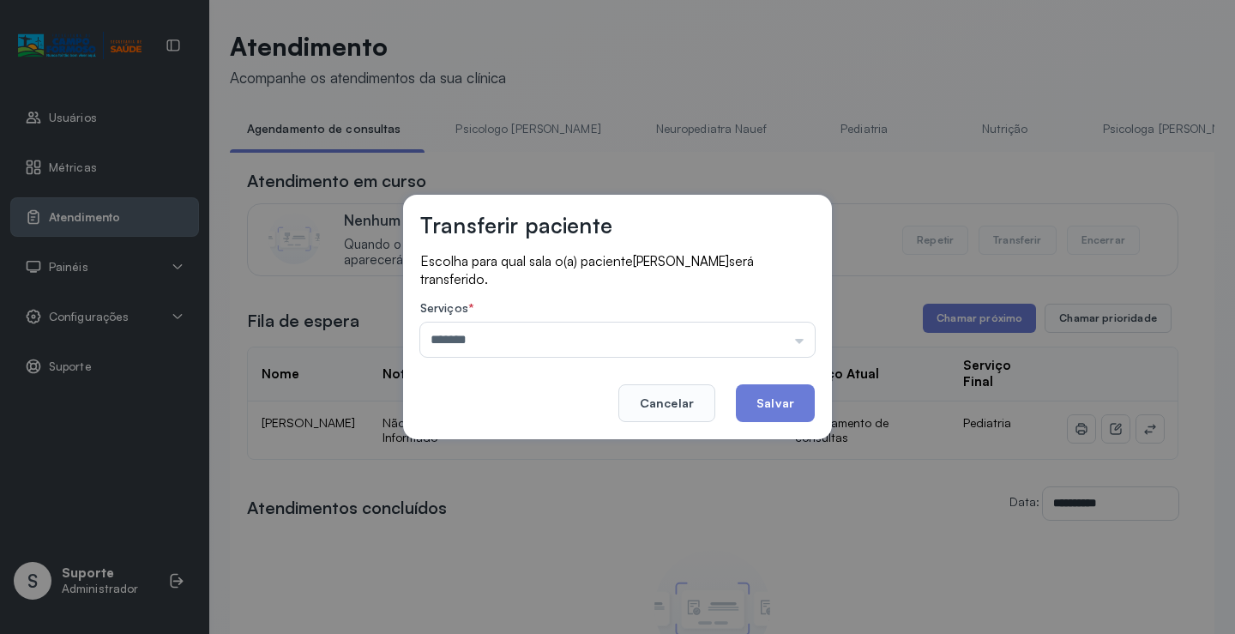
drag, startPoint x: 521, startPoint y: 449, endPoint x: 765, endPoint y: 398, distance: 249.7
click at [531, 447] on div "Transferir paciente Escolha para qual sala o(a) paciente [PERSON_NAME] será tra…" at bounding box center [617, 317] width 1235 height 634
click at [784, 394] on button "Salvar" at bounding box center [775, 403] width 79 height 38
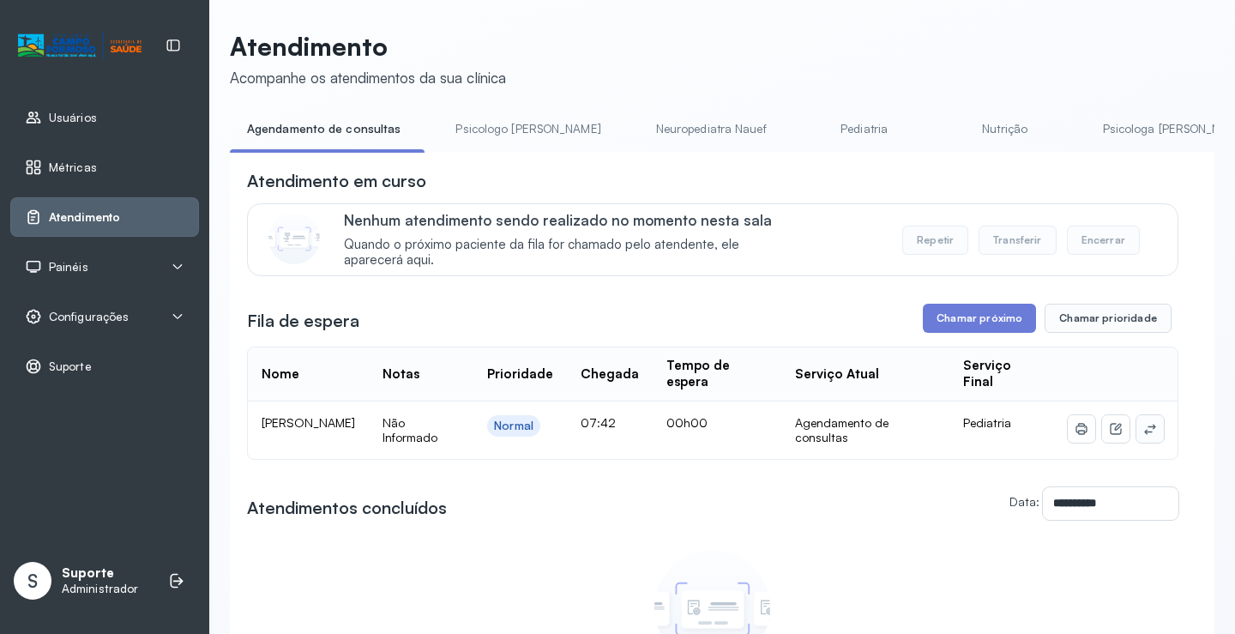
click at [1143, 435] on icon at bounding box center [1150, 429] width 14 height 14
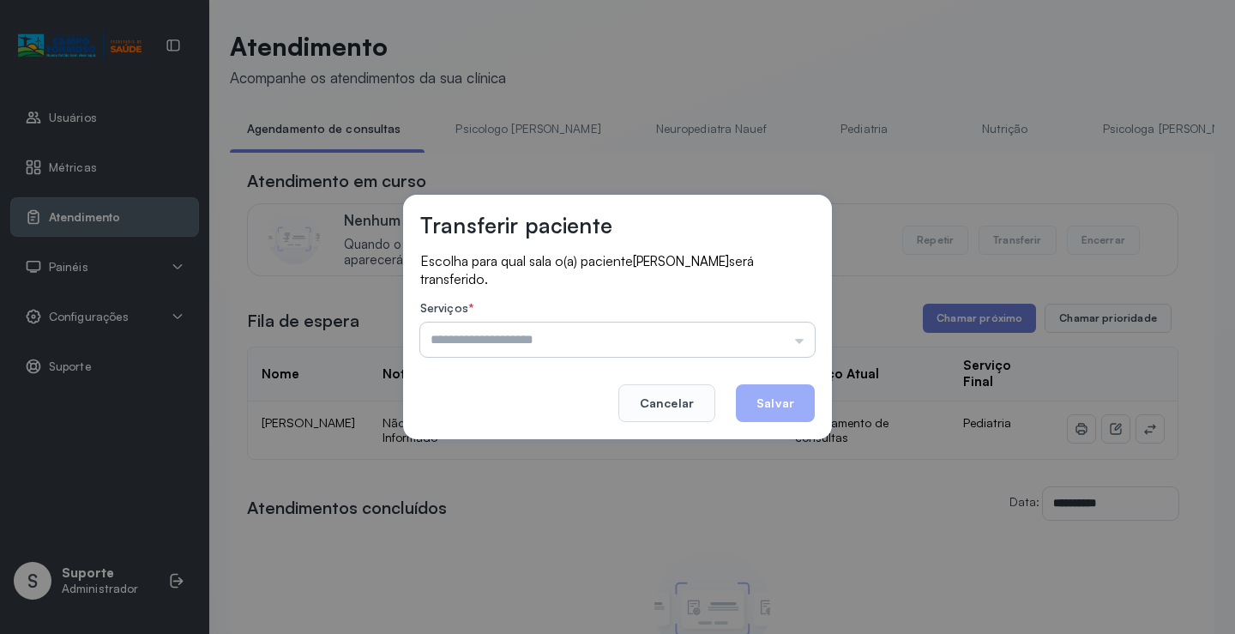
click at [772, 337] on input "text" at bounding box center [617, 340] width 395 height 34
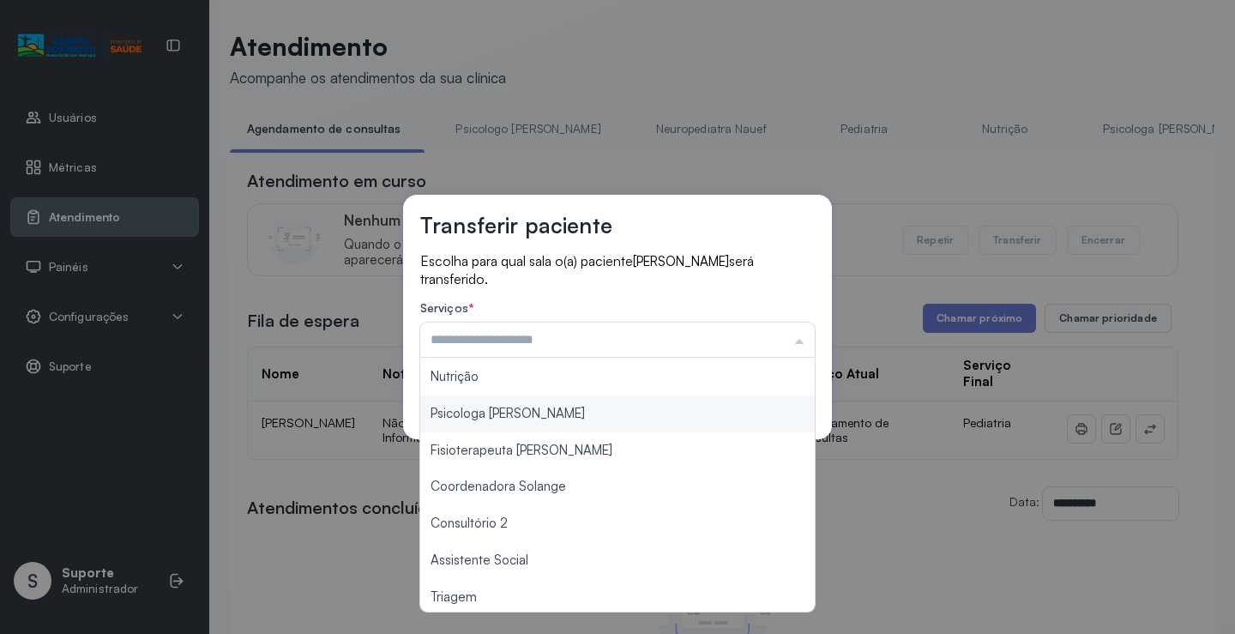
scroll to position [260, 0]
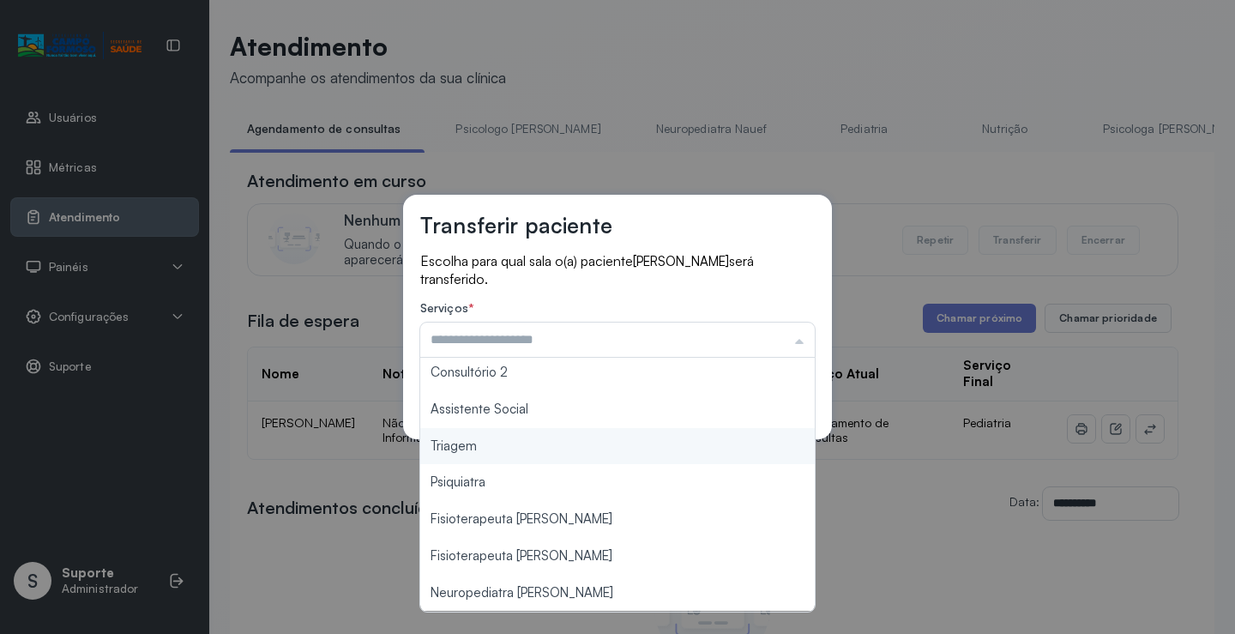
type input "*******"
click at [540, 444] on div "Transferir paciente Escolha para qual sala o(a) paciente [PERSON_NAME] será tra…" at bounding box center [617, 317] width 1235 height 634
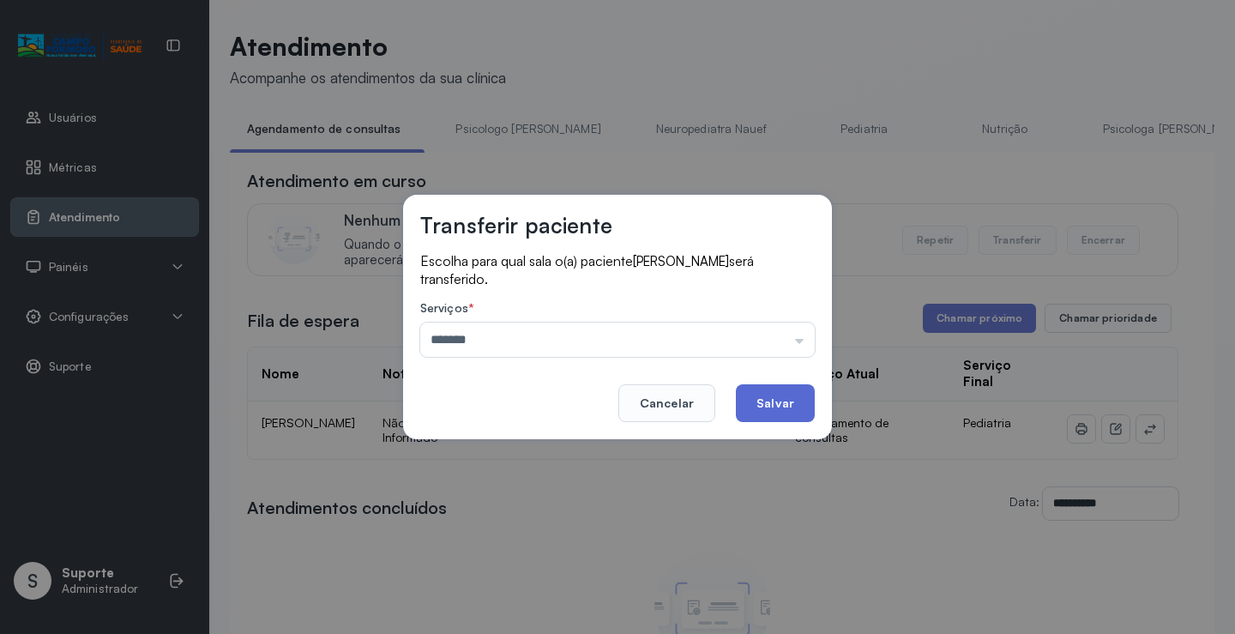
click at [781, 404] on button "Salvar" at bounding box center [775, 403] width 79 height 38
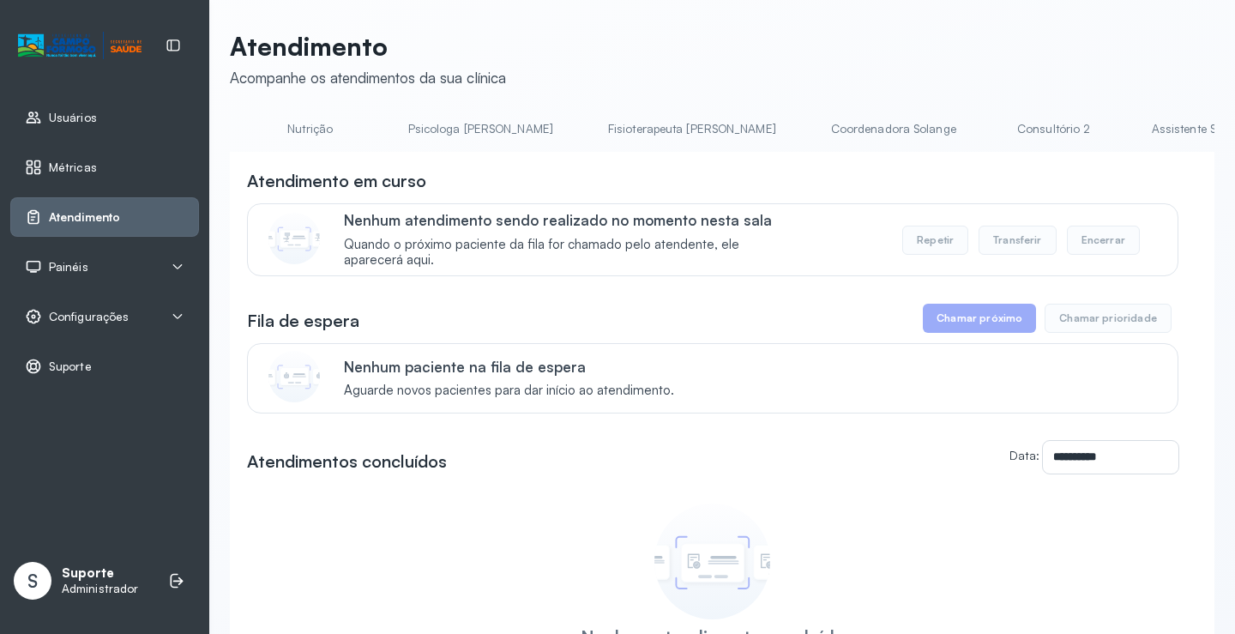
scroll to position [0, 767]
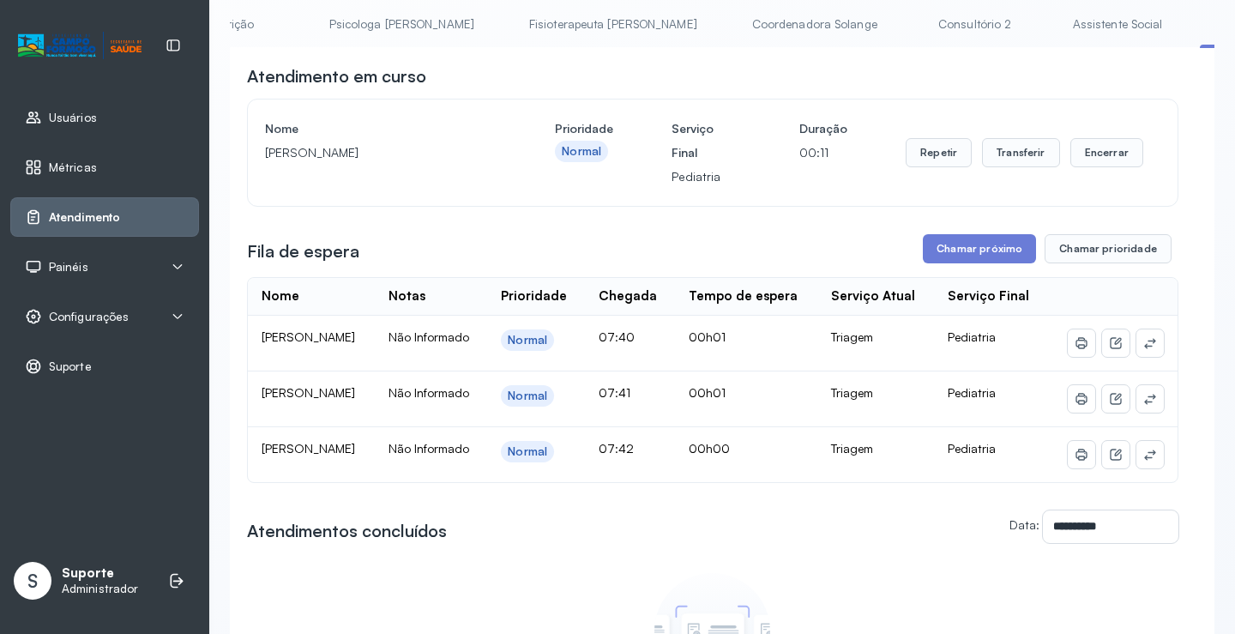
scroll to position [86, 0]
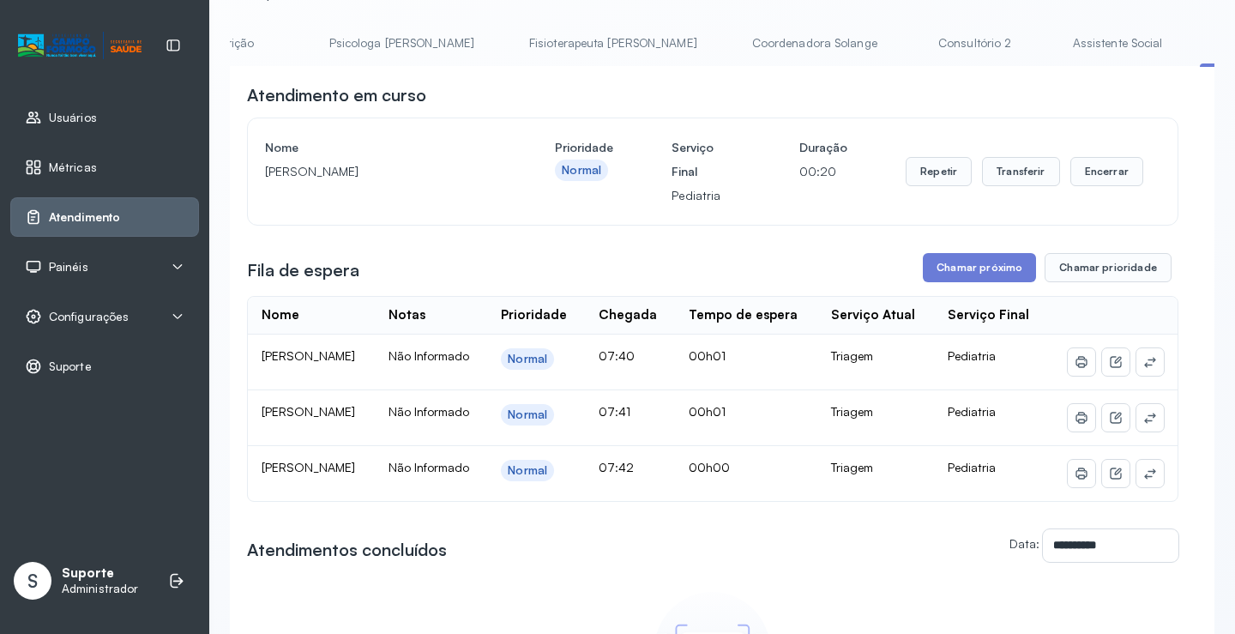
click at [133, 259] on div "Painéis" at bounding box center [105, 266] width 160 height 17
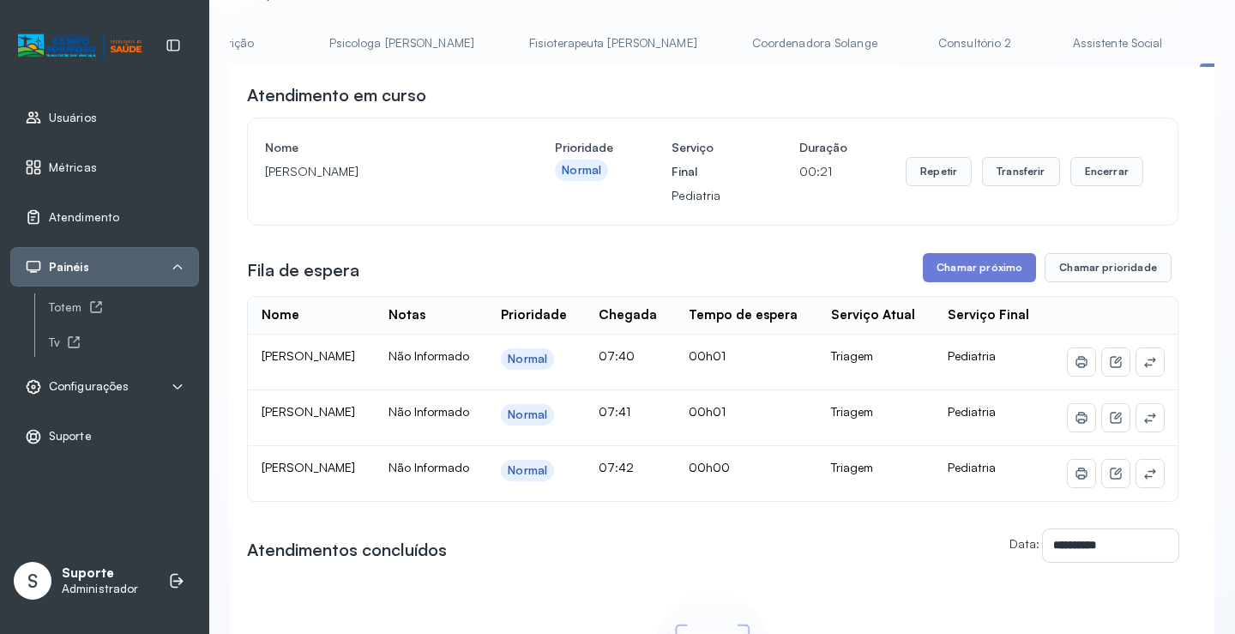
click at [103, 385] on span "Configurações" at bounding box center [89, 386] width 80 height 15
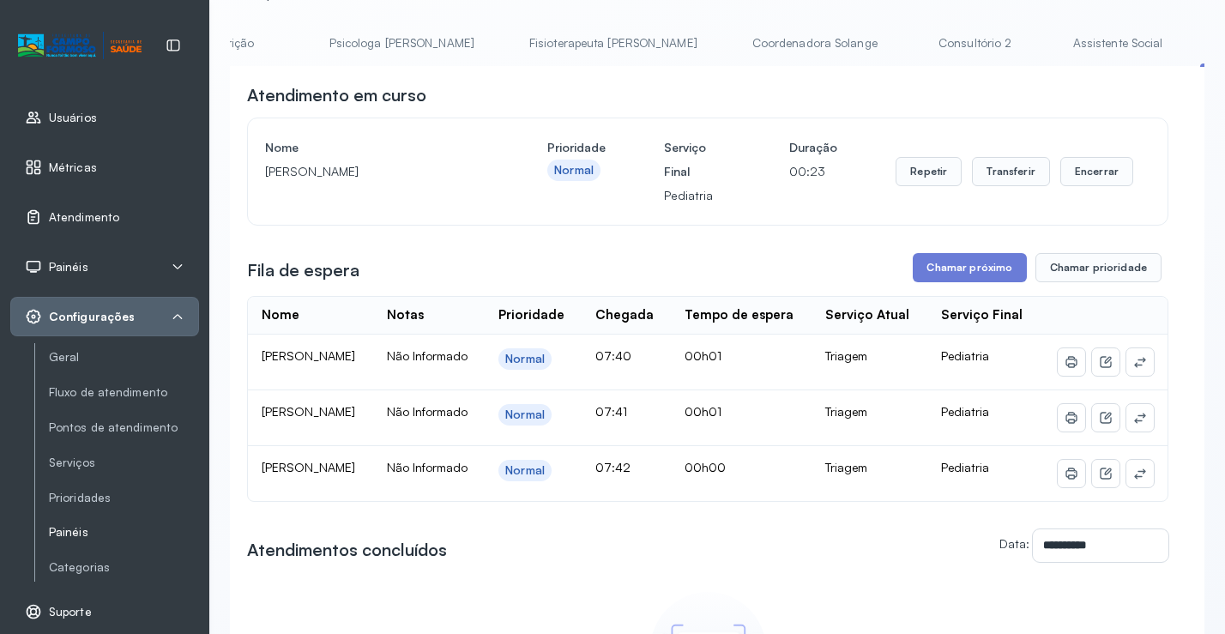
click at [82, 534] on link "Painéis" at bounding box center [124, 532] width 150 height 15
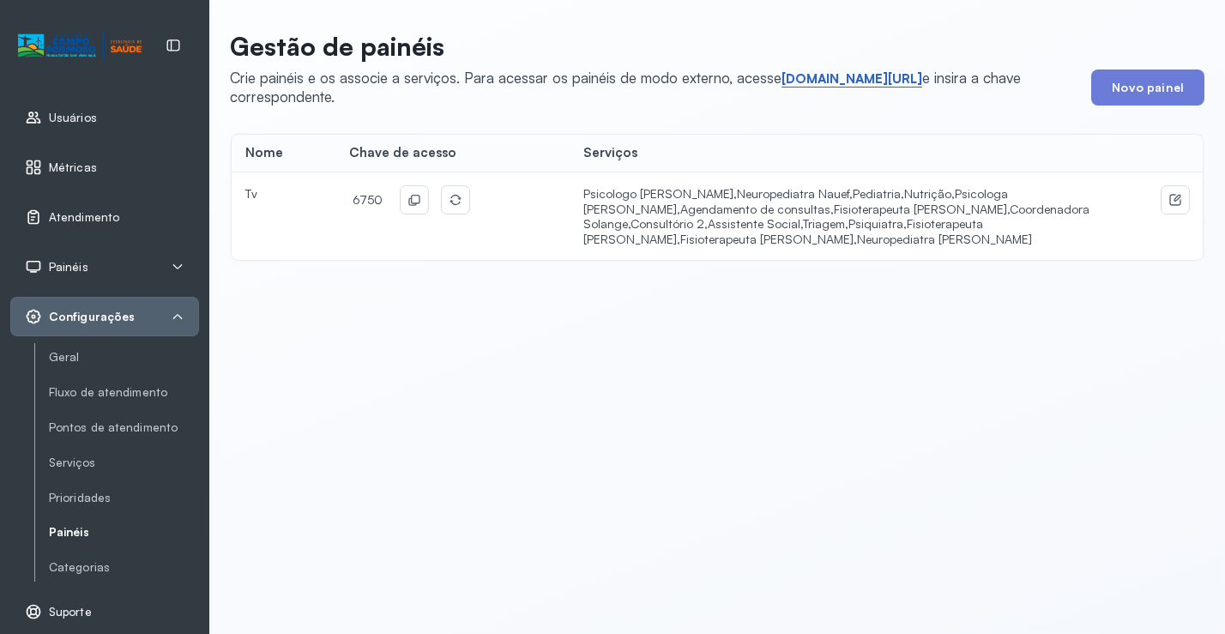
click at [866, 80] on link "short.sysvale.com/tv" at bounding box center [851, 78] width 141 height 17
click at [417, 191] on button at bounding box center [414, 199] width 27 height 27
click at [86, 218] on span "Atendimento" at bounding box center [84, 217] width 70 height 15
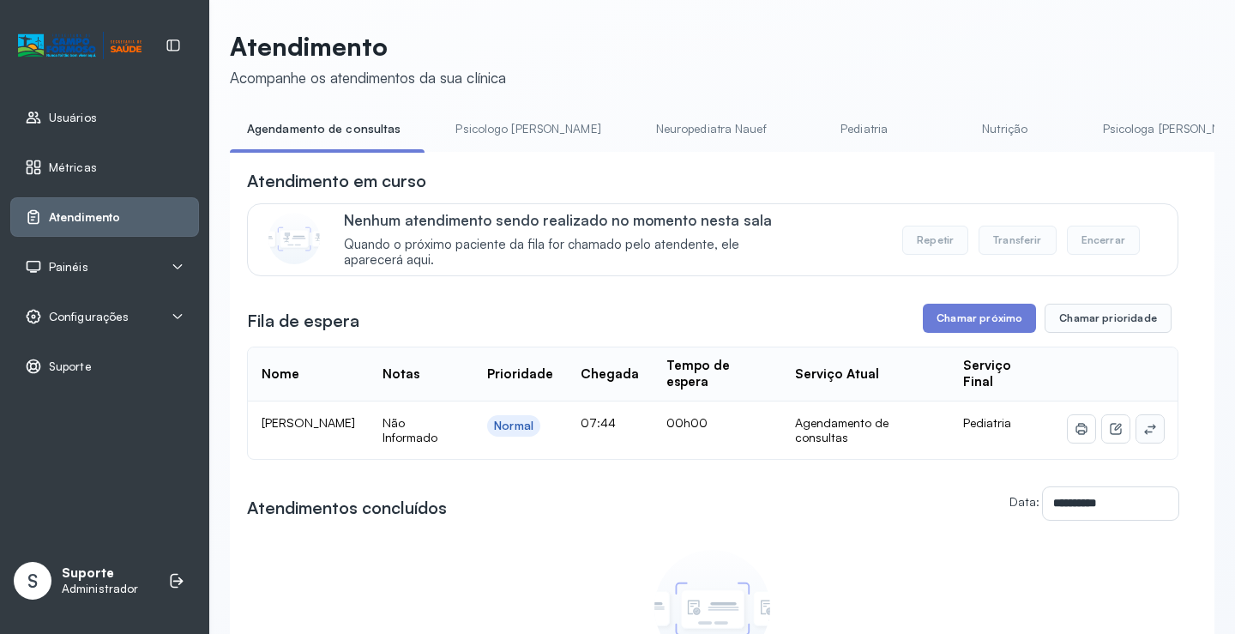
click at [1137, 423] on button at bounding box center [1150, 428] width 27 height 27
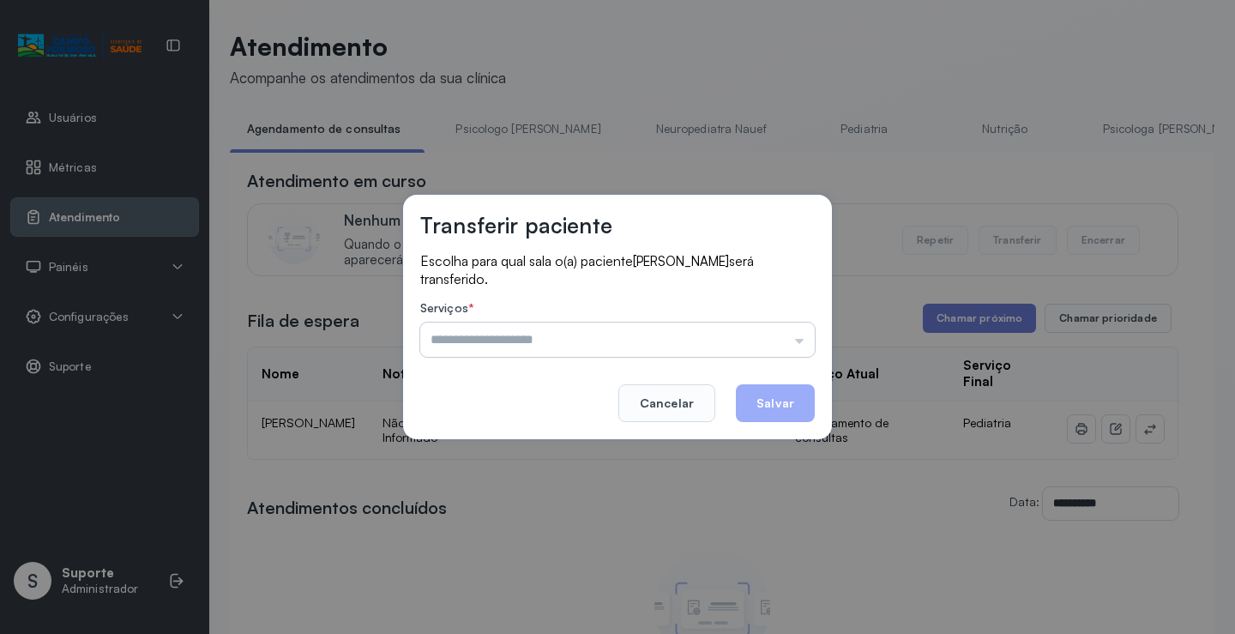
drag, startPoint x: 752, startPoint y: 324, endPoint x: 748, endPoint y: 333, distance: 9.6
click at [751, 326] on input "text" at bounding box center [617, 340] width 395 height 34
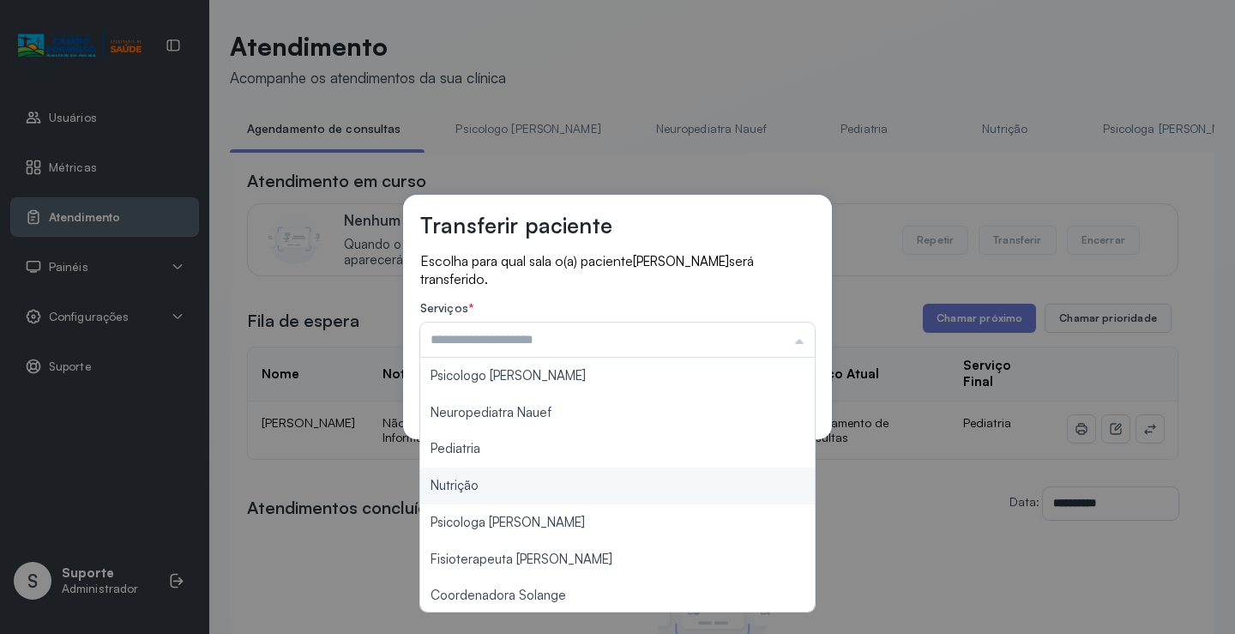
scroll to position [257, 0]
click at [513, 470] on div "**********" at bounding box center [617, 317] width 1235 height 634
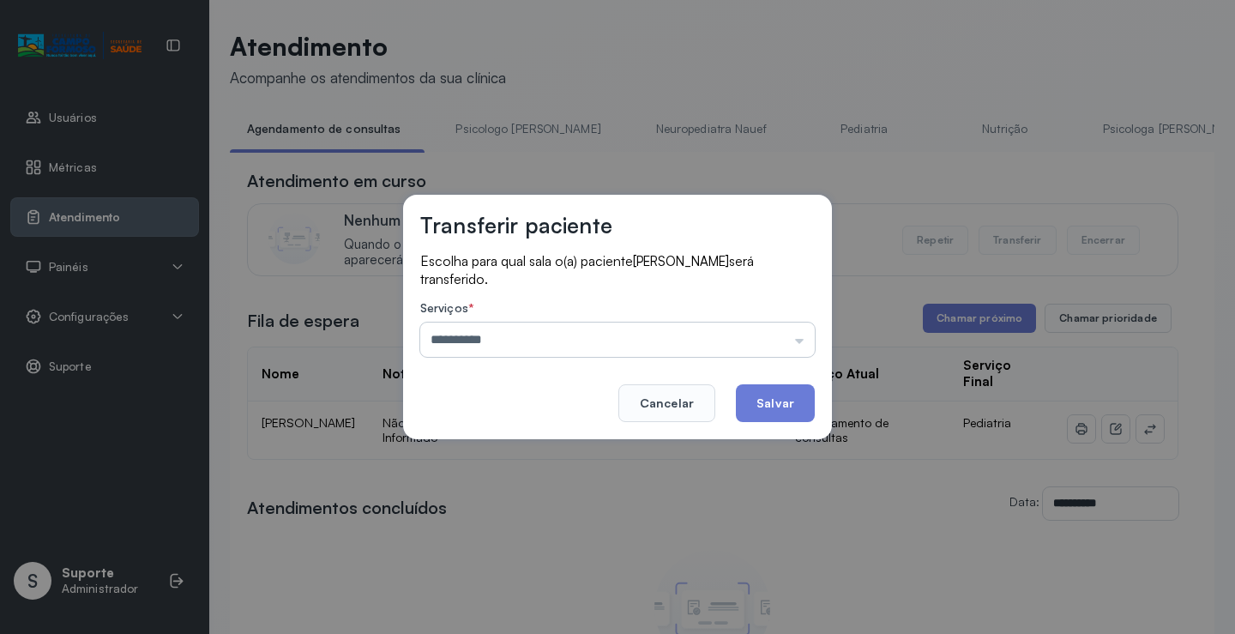
click at [587, 355] on input "**********" at bounding box center [617, 340] width 395 height 34
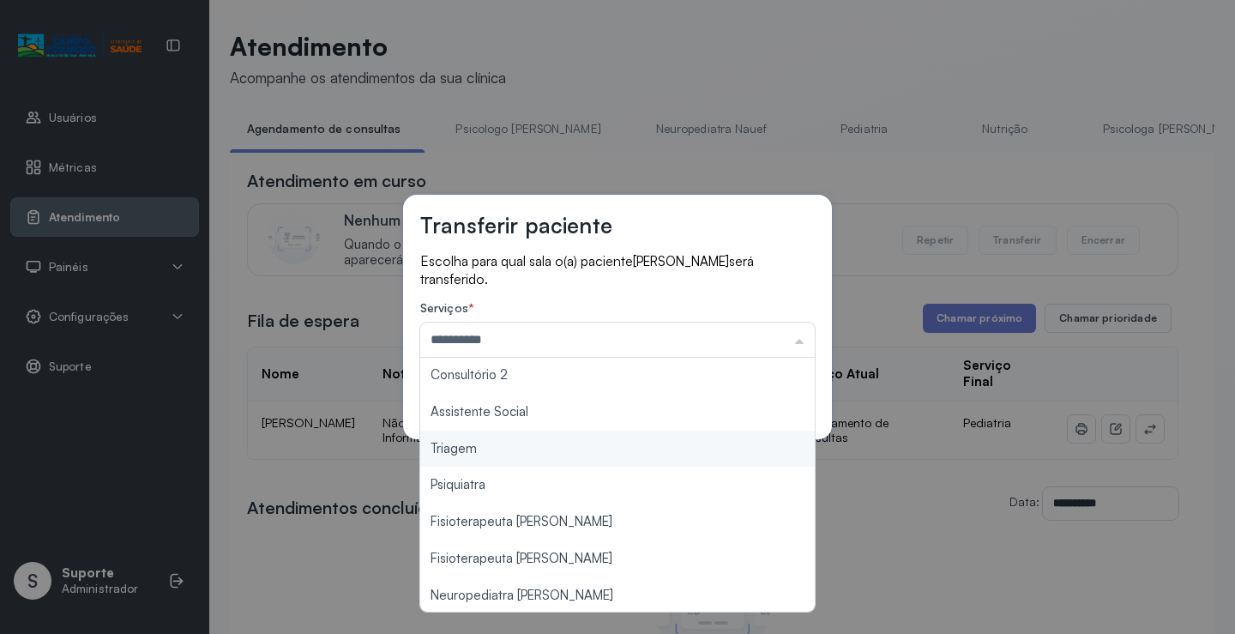
type input "*******"
drag, startPoint x: 495, startPoint y: 450, endPoint x: 646, endPoint y: 444, distance: 151.1
click at [510, 446] on div "Transferir paciente Escolha para qual sala o(a) paciente LORENZO AURELIO FERREI…" at bounding box center [617, 317] width 1235 height 634
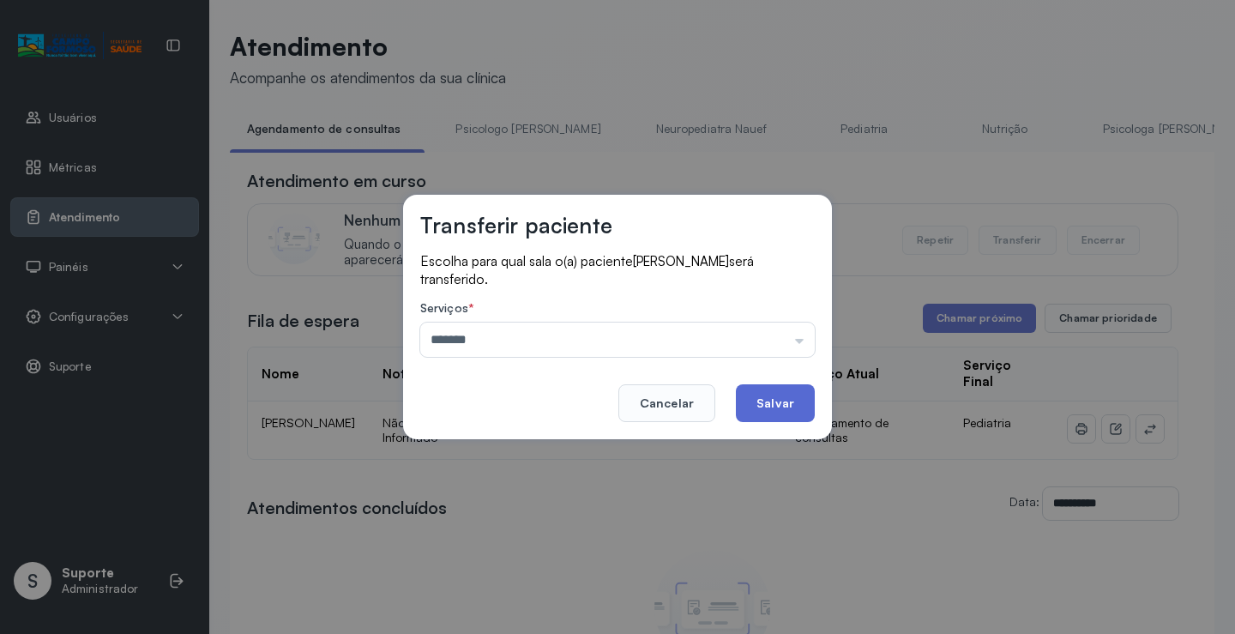
click at [770, 398] on button "Salvar" at bounding box center [775, 403] width 79 height 38
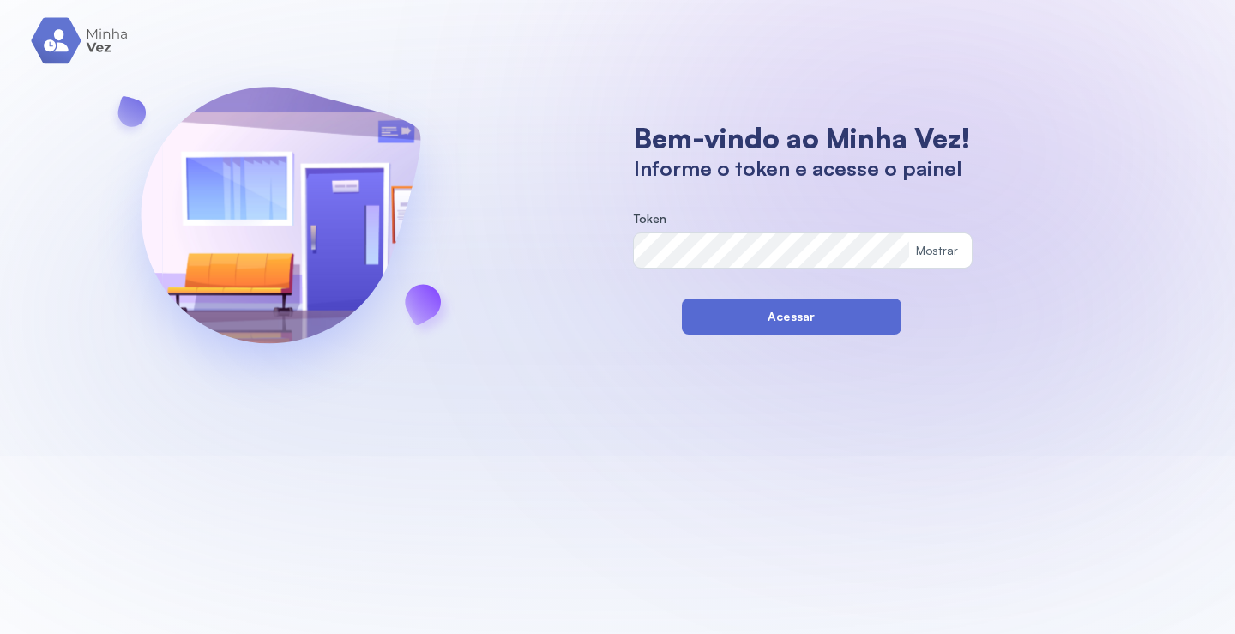
click at [704, 312] on button "Acessar" at bounding box center [792, 317] width 220 height 36
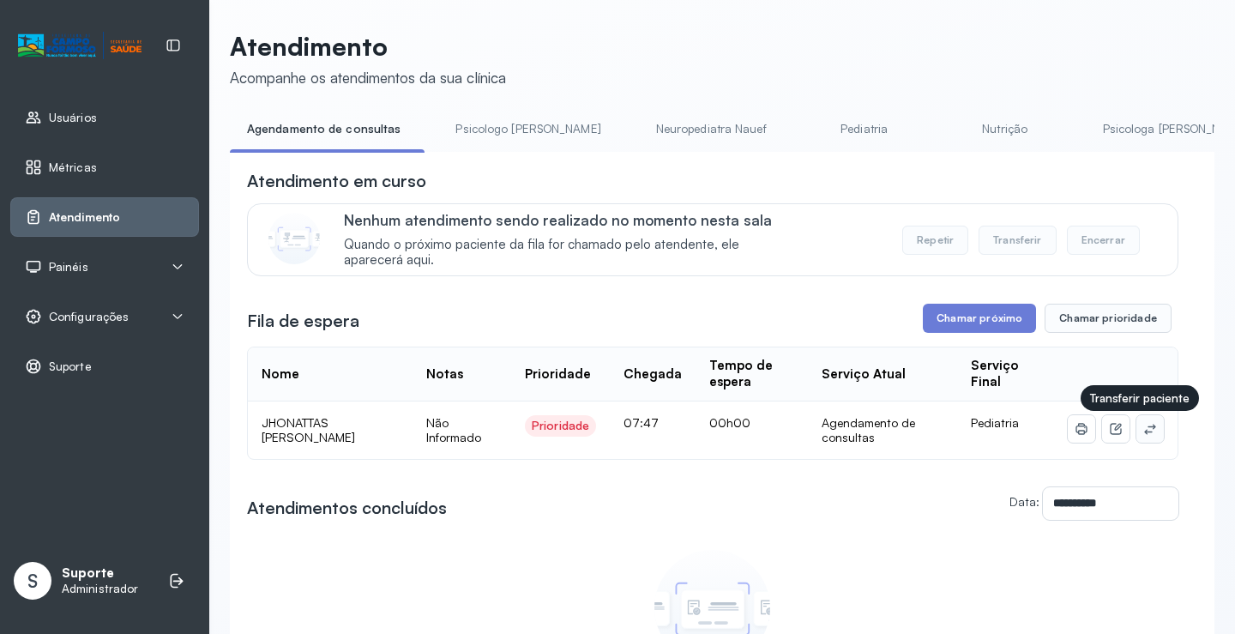
click at [1143, 436] on icon at bounding box center [1150, 429] width 14 height 14
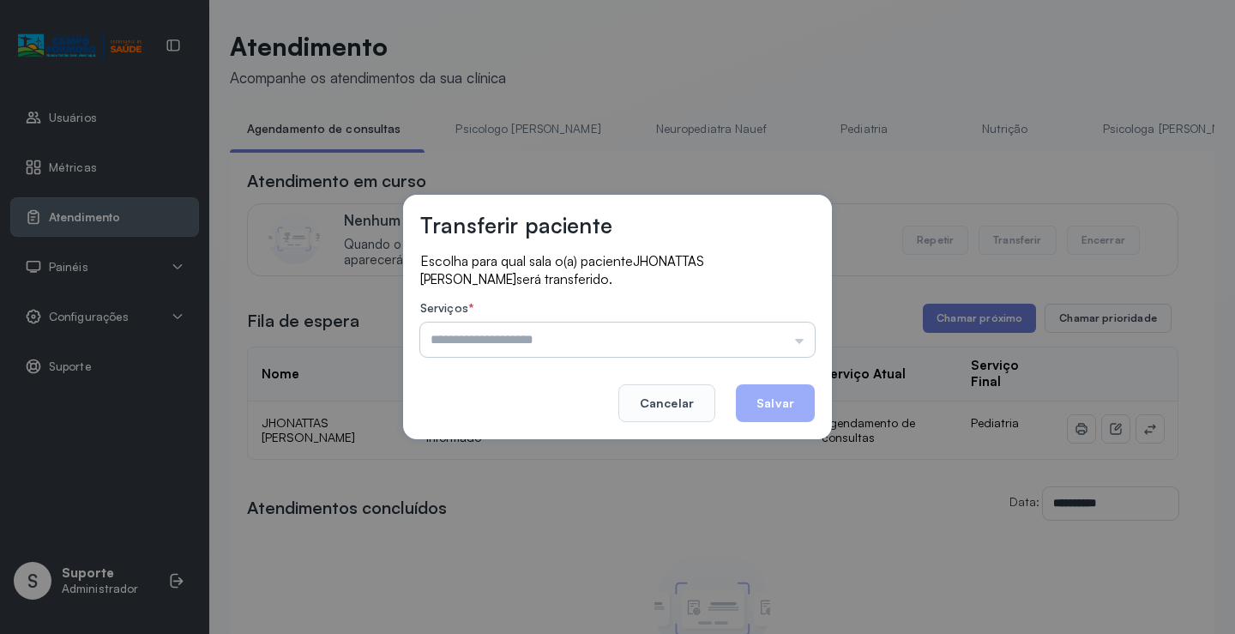
click at [745, 350] on input "text" at bounding box center [617, 340] width 395 height 34
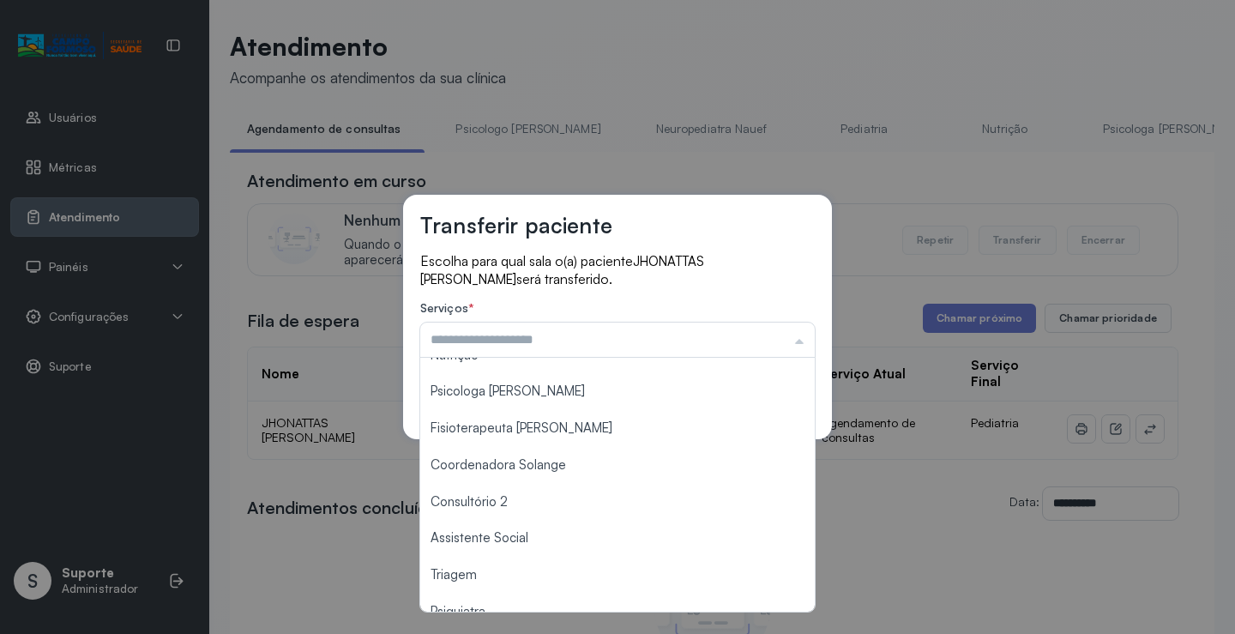
scroll to position [260, 0]
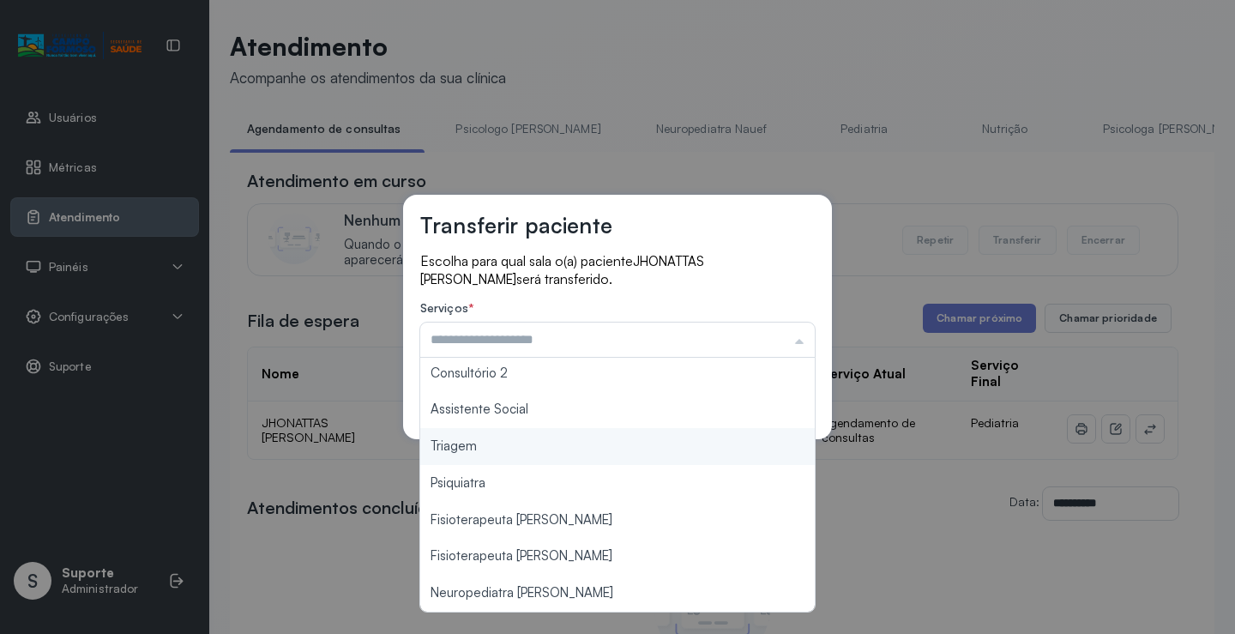
type input "*******"
drag, startPoint x: 528, startPoint y: 448, endPoint x: 647, endPoint y: 427, distance: 121.0
click at [534, 441] on div "Transferir paciente Escolha para qual sala o(a) paciente JHONATTAS GABRIEL DOS …" at bounding box center [617, 317] width 1235 height 634
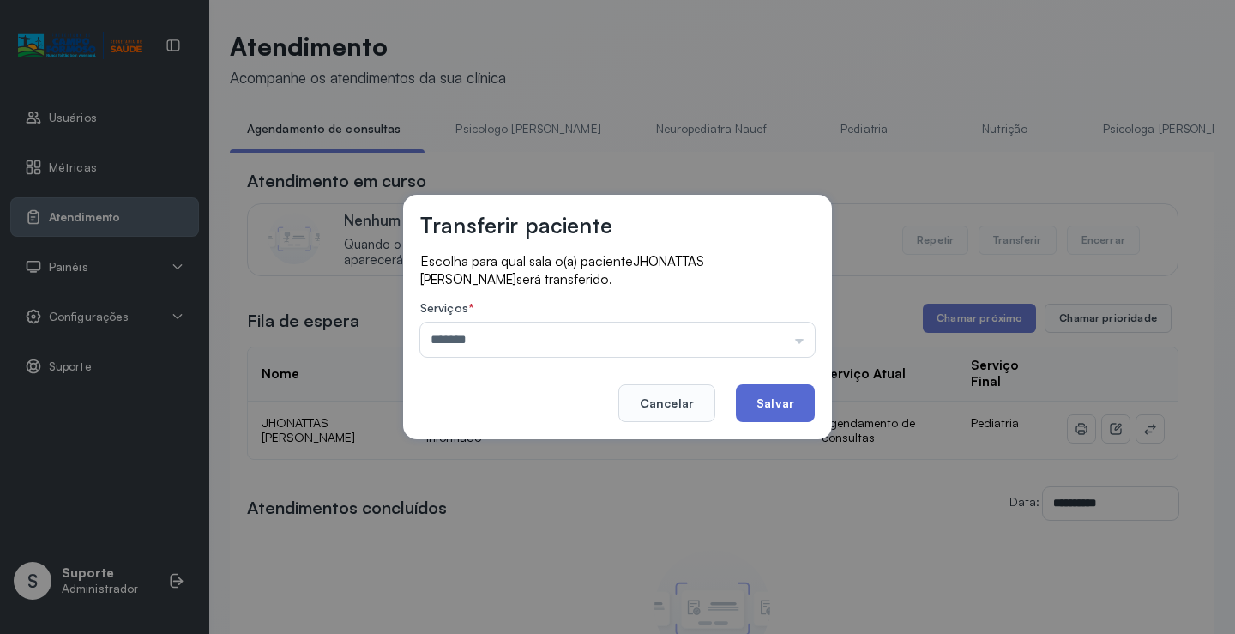
drag, startPoint x: 777, startPoint y: 410, endPoint x: 786, endPoint y: 400, distance: 13.4
click at [785, 401] on button "Salvar" at bounding box center [775, 403] width 79 height 38
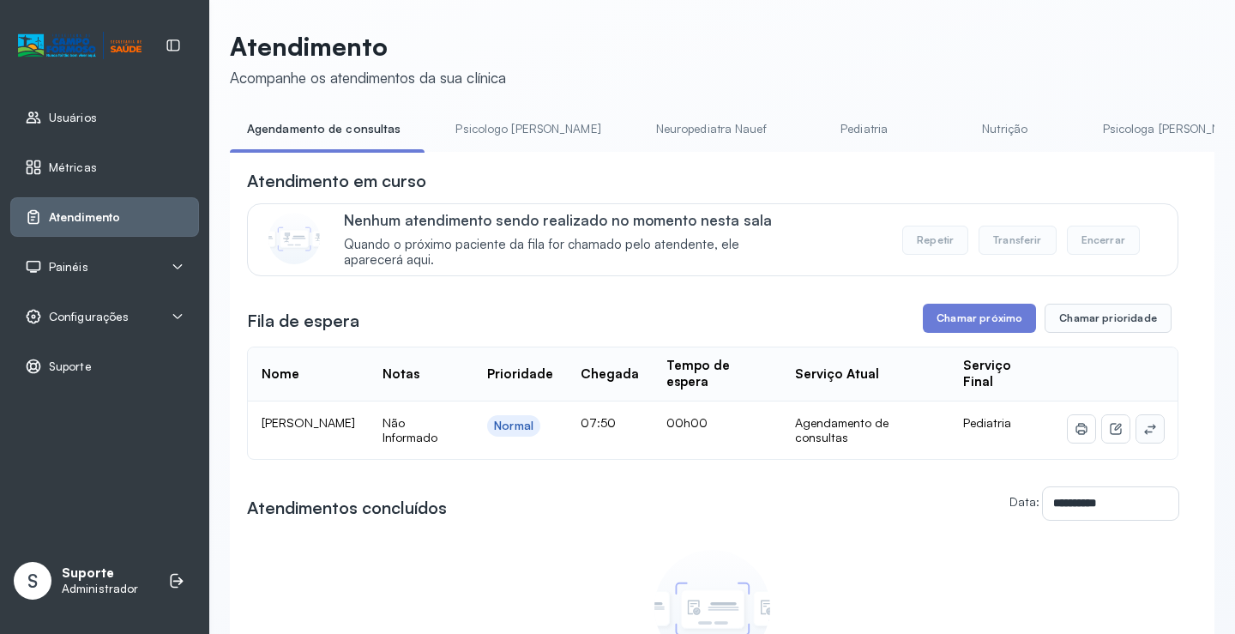
click at [1144, 432] on icon at bounding box center [1149, 429] width 11 height 10
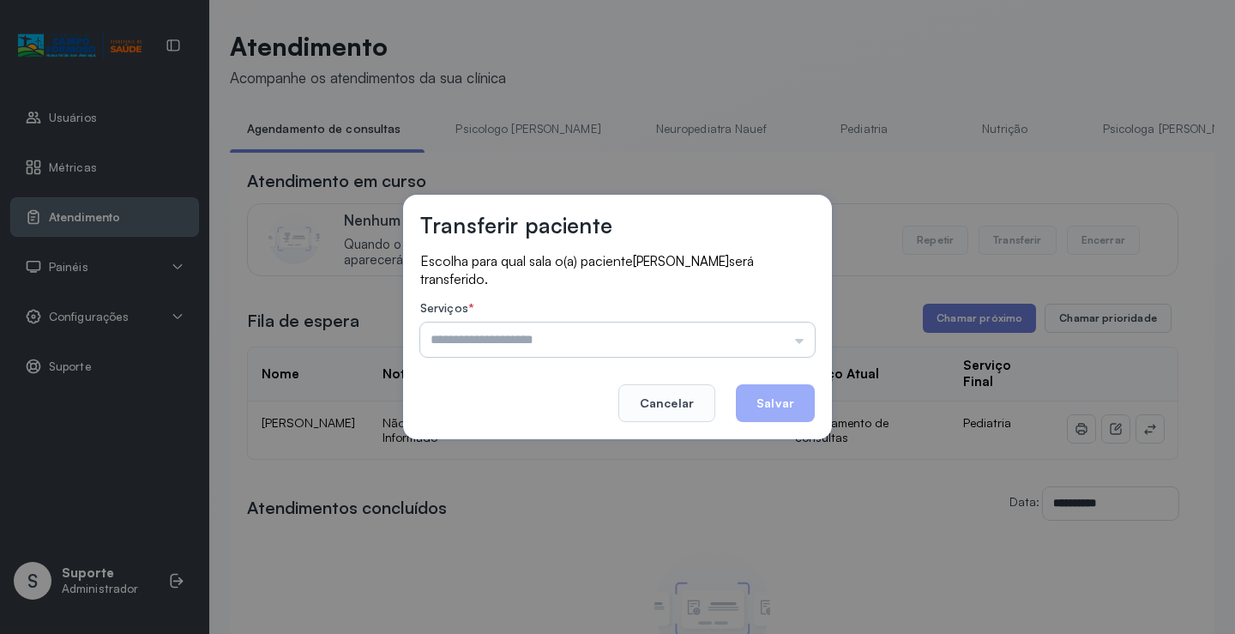
click at [795, 347] on input "text" at bounding box center [617, 340] width 395 height 34
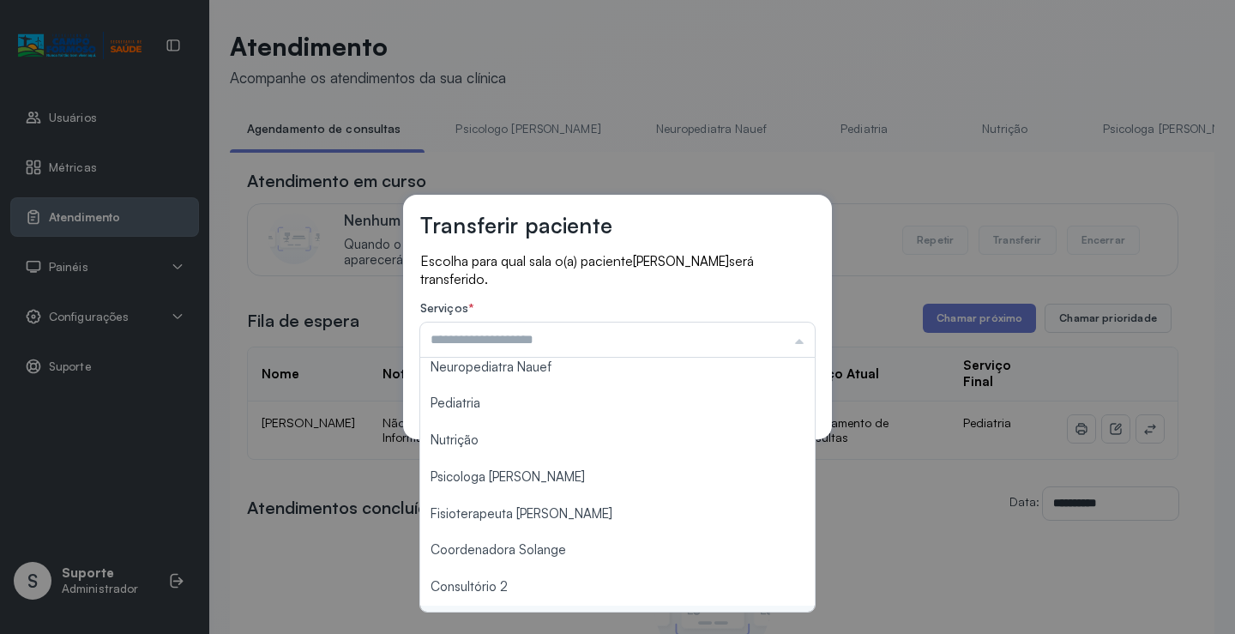
scroll to position [257, 0]
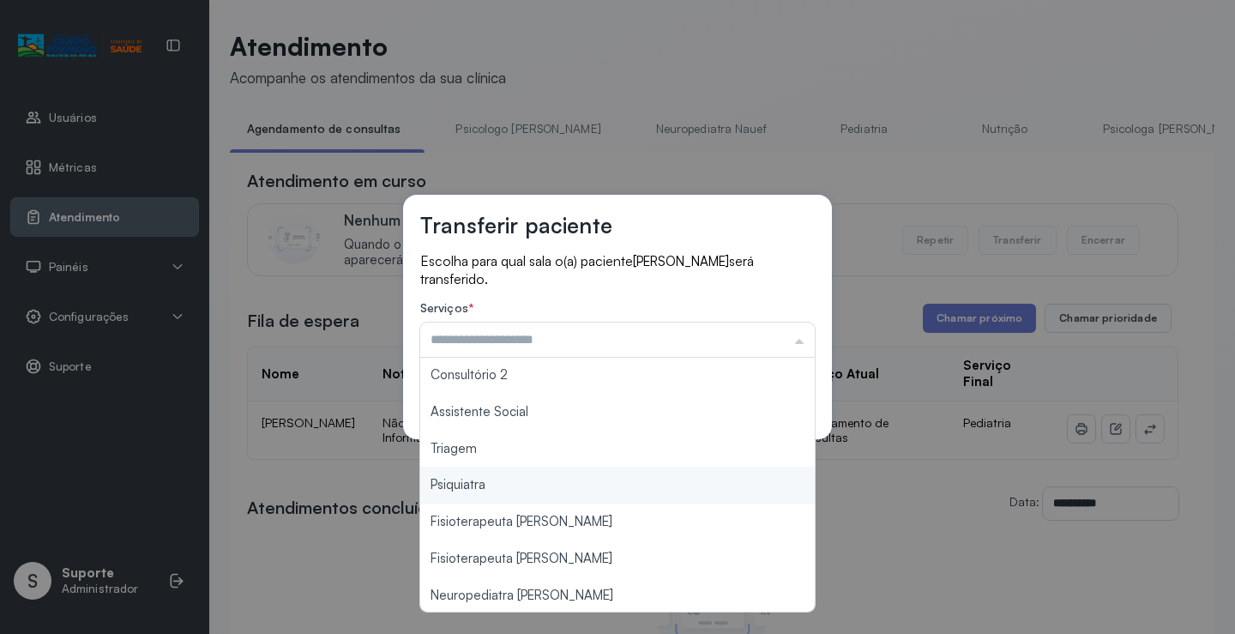
type input "*******"
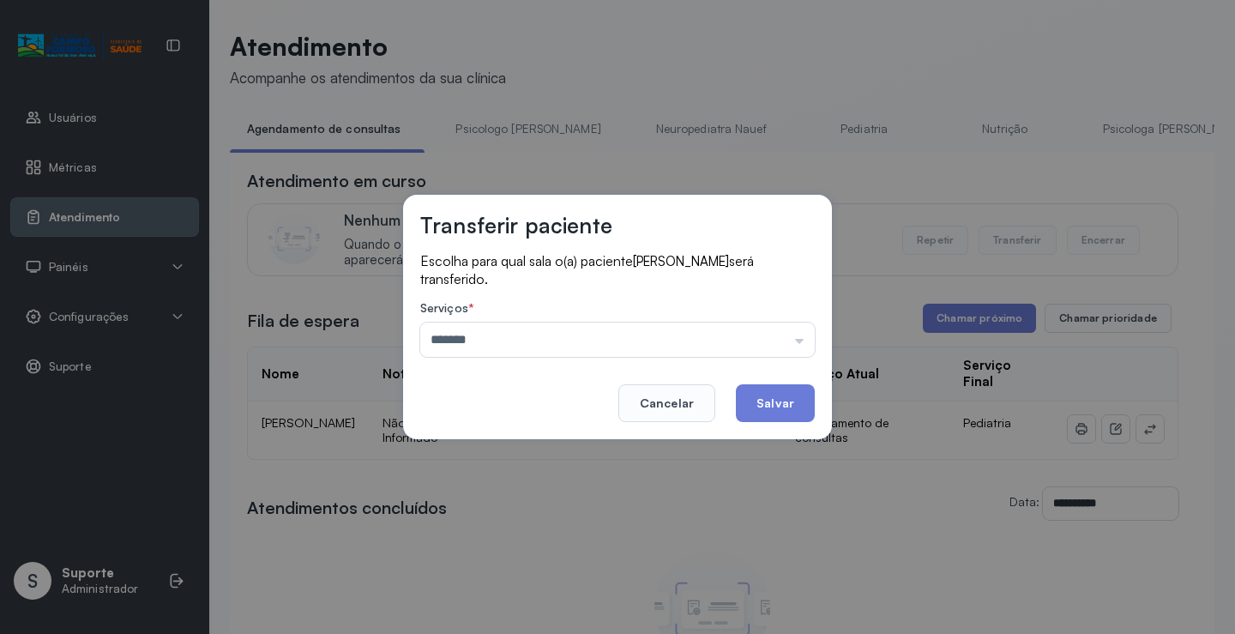
click at [528, 443] on div "Transferir paciente Escolha para qual sala o(a) paciente [PERSON_NAME] será tra…" at bounding box center [617, 317] width 1235 height 634
click at [771, 402] on button "Salvar" at bounding box center [775, 403] width 79 height 38
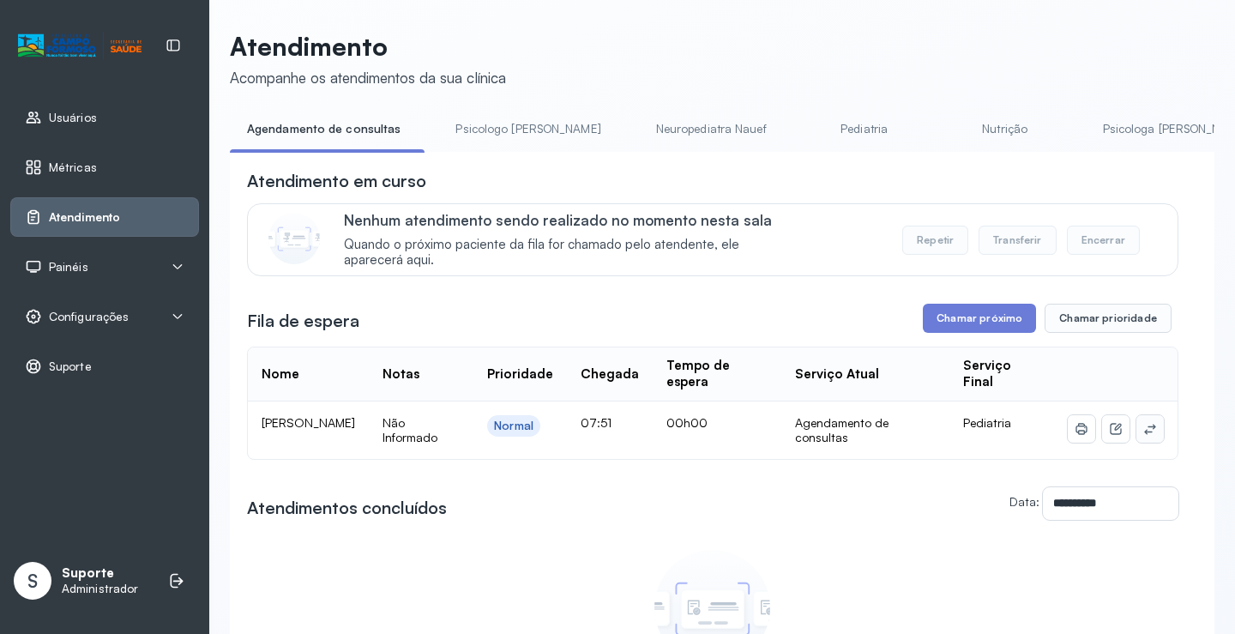
click at [1143, 430] on icon at bounding box center [1150, 429] width 14 height 14
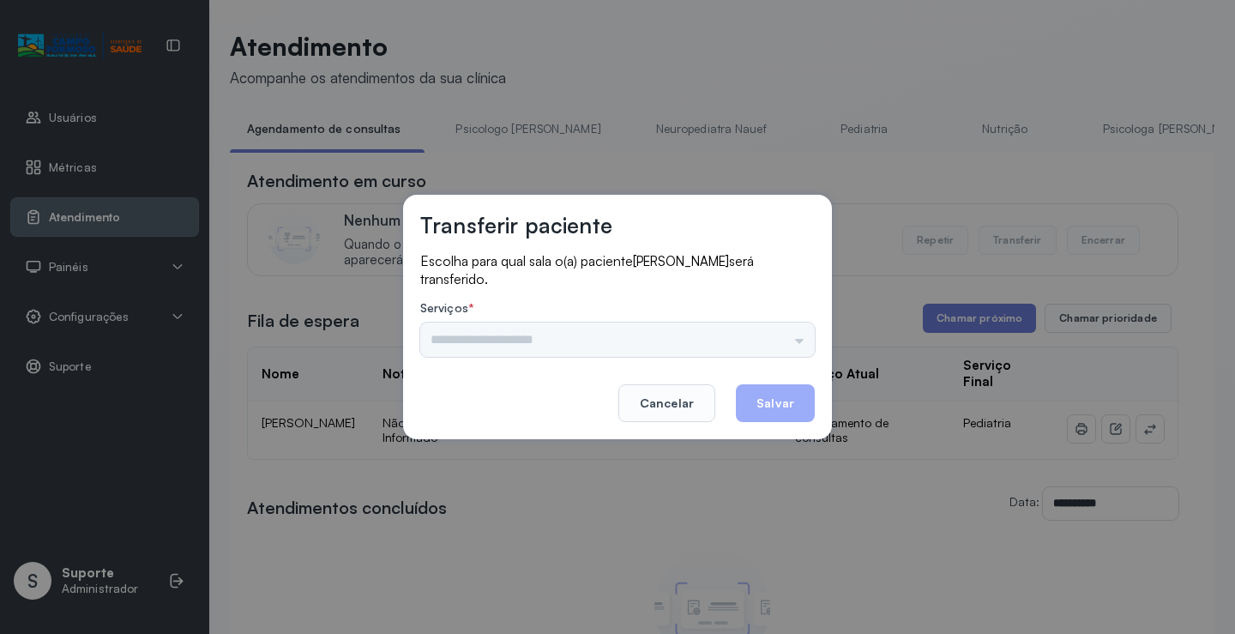
click at [786, 344] on div "Nenhuma opção encontrada" at bounding box center [617, 340] width 395 height 34
click at [786, 344] on input "text" at bounding box center [617, 340] width 395 height 34
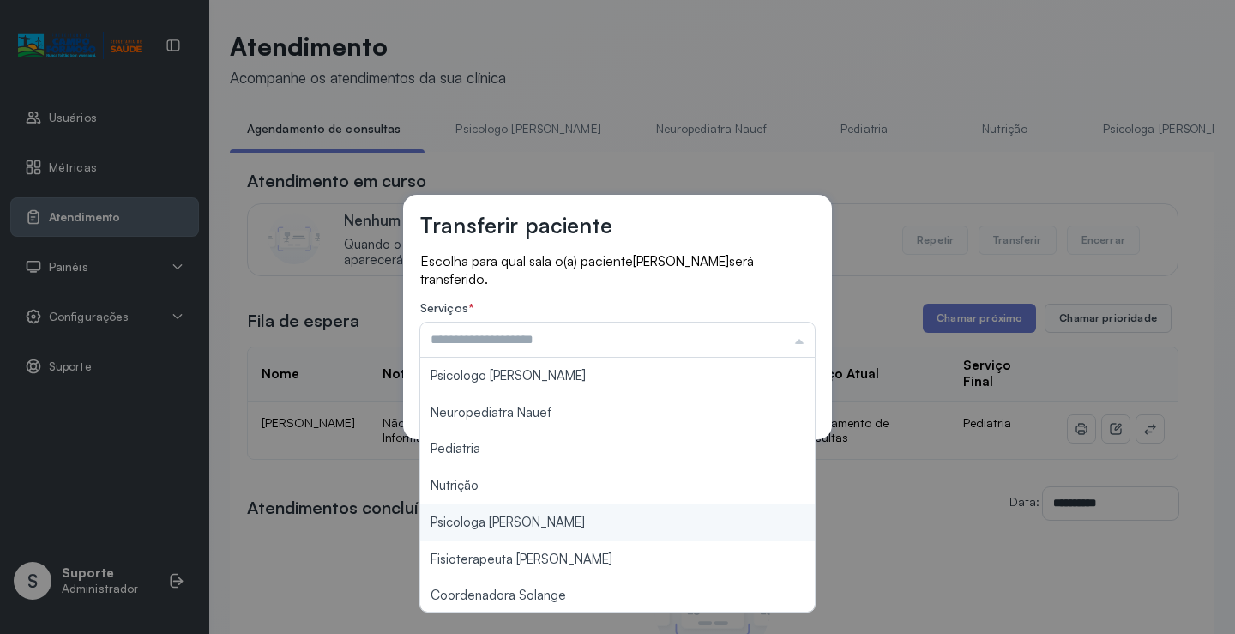
scroll to position [260, 0]
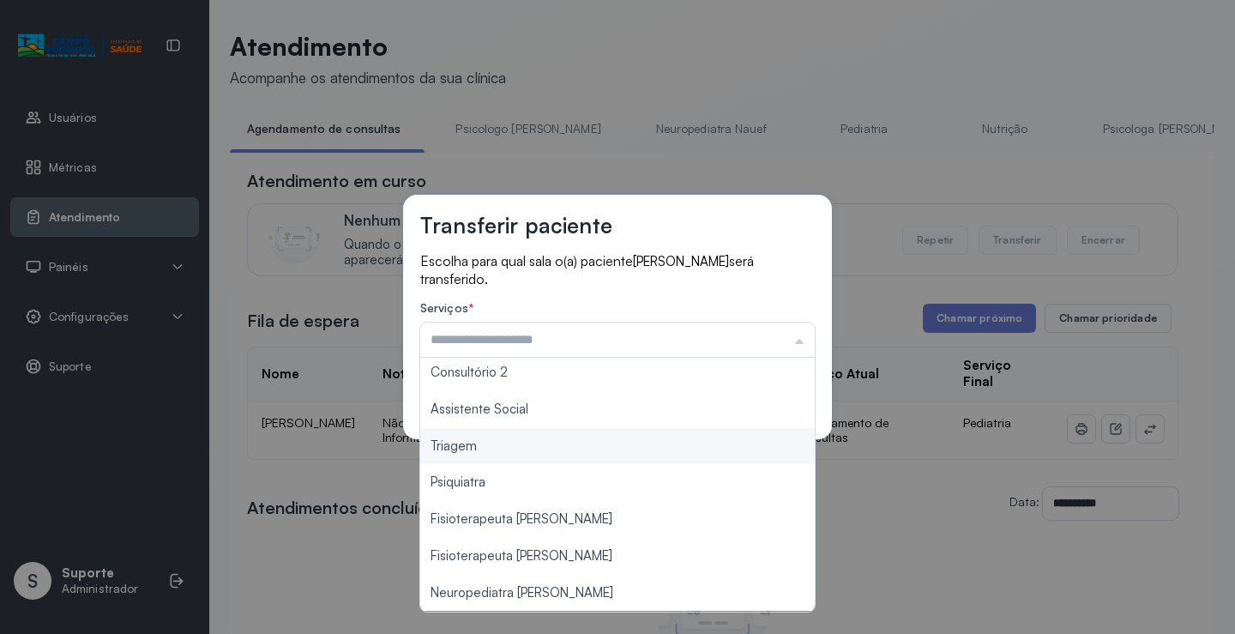
type input "*******"
click at [582, 447] on div "Transferir paciente Escolha para qual sala o(a) paciente GABRIEL CARVALHO BIZER…" at bounding box center [617, 317] width 1235 height 634
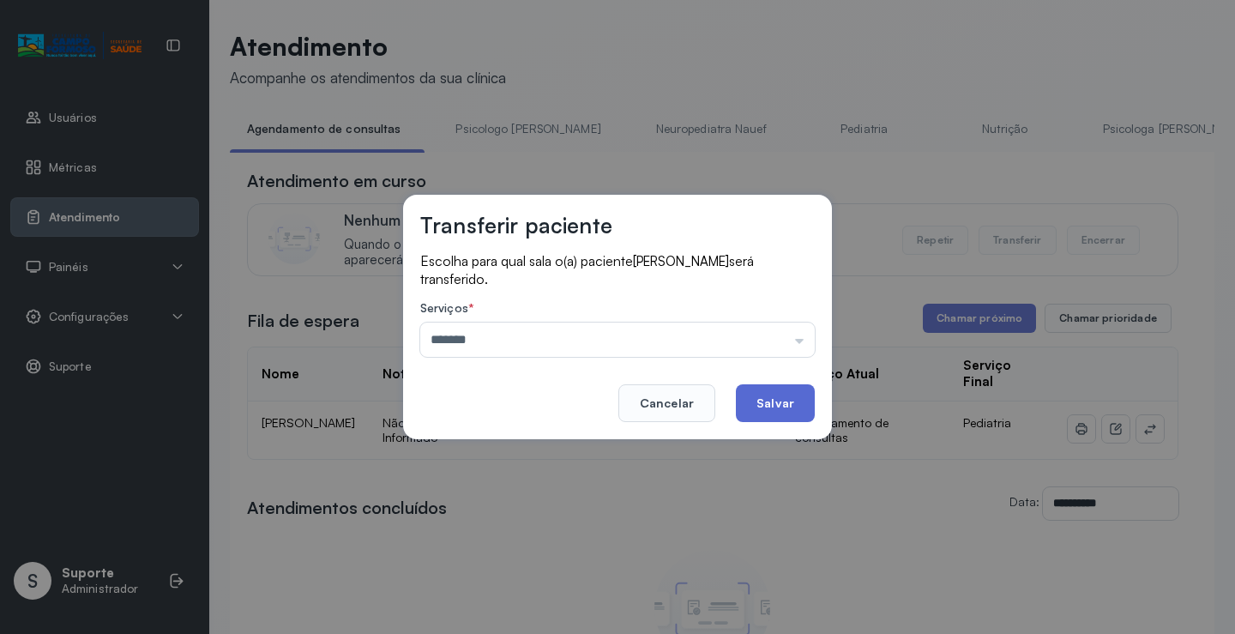
click at [785, 409] on button "Salvar" at bounding box center [775, 403] width 79 height 38
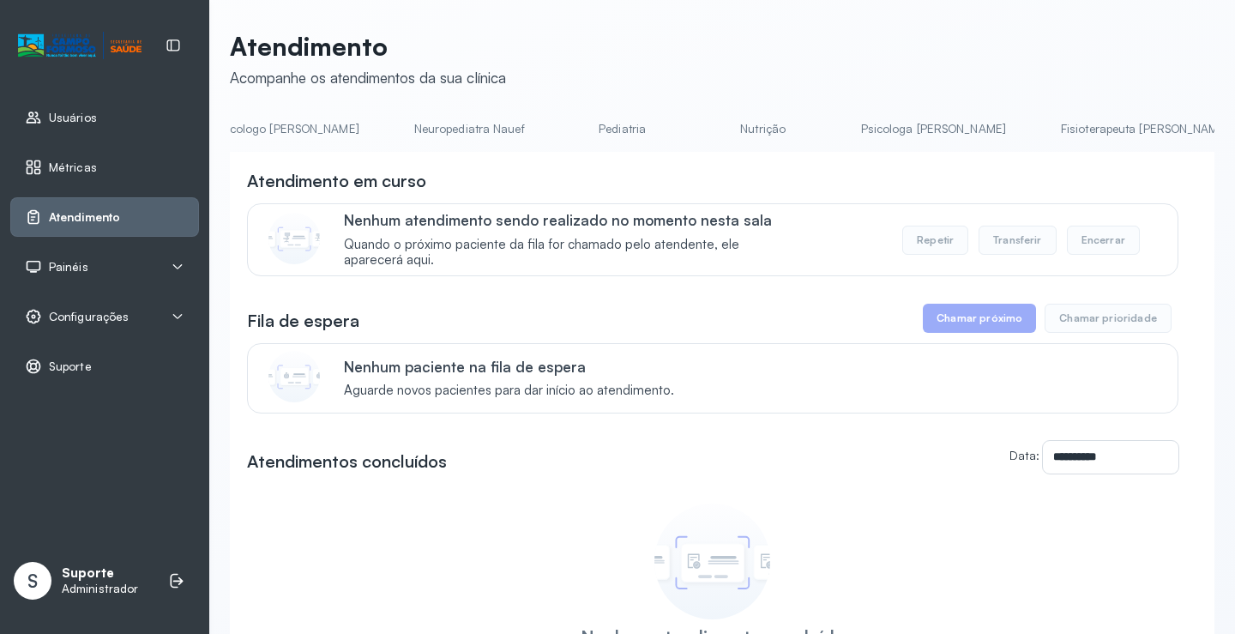
scroll to position [0, 243]
click at [562, 120] on link "Pediatria" at bounding box center [622, 129] width 120 height 28
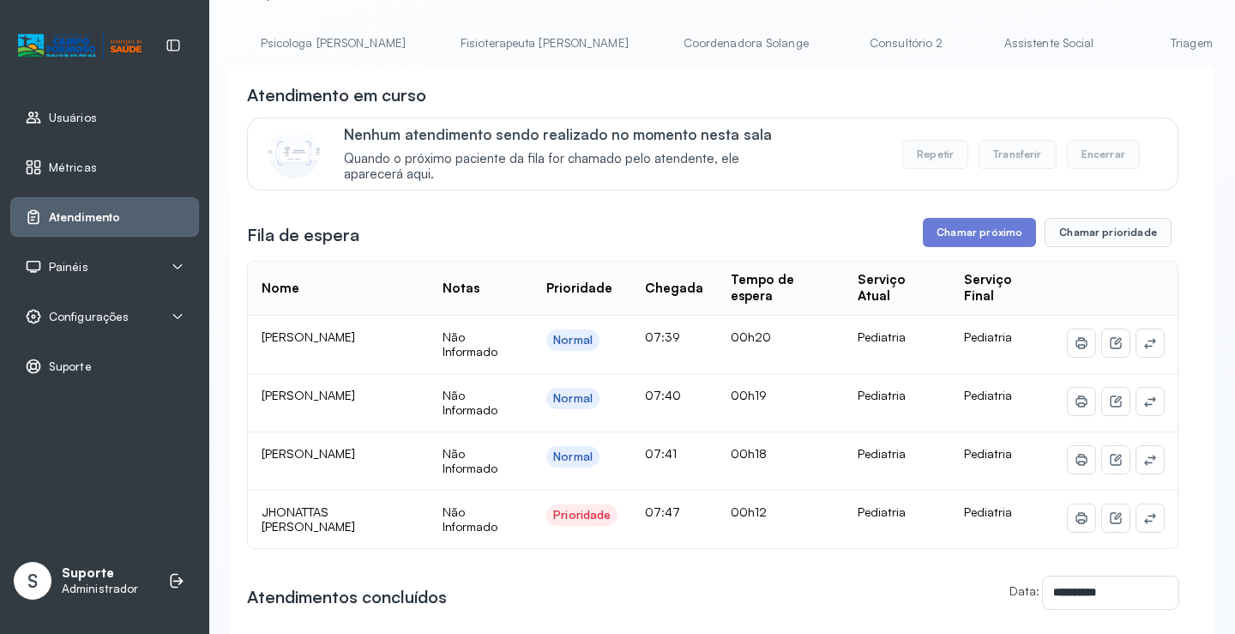
scroll to position [0, 878]
click at [1089, 43] on link "Triagem" at bounding box center [1149, 43] width 120 height 28
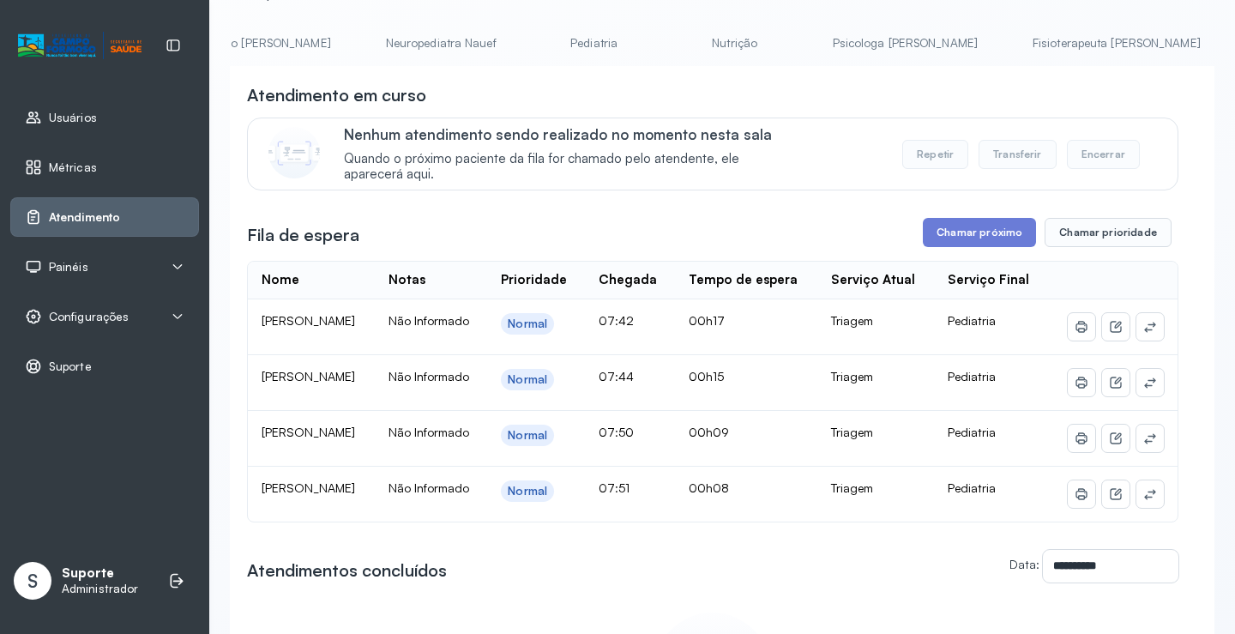
scroll to position [0, 0]
click at [287, 51] on link "Agendamento de consultas" at bounding box center [320, 43] width 181 height 28
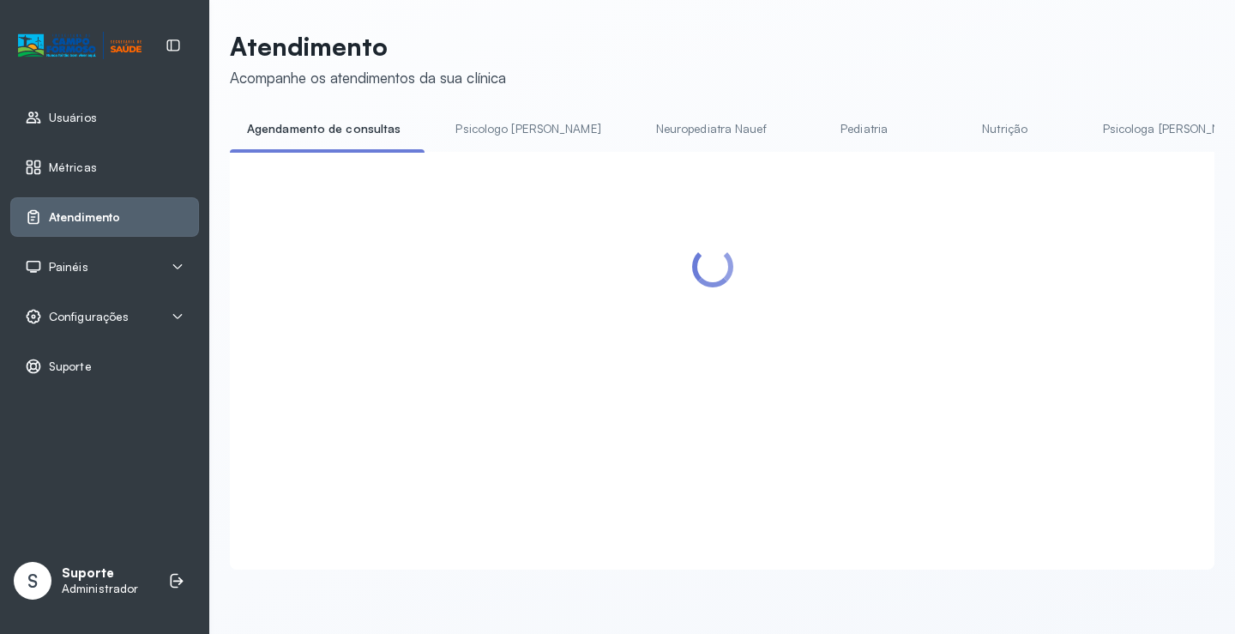
scroll to position [86, 0]
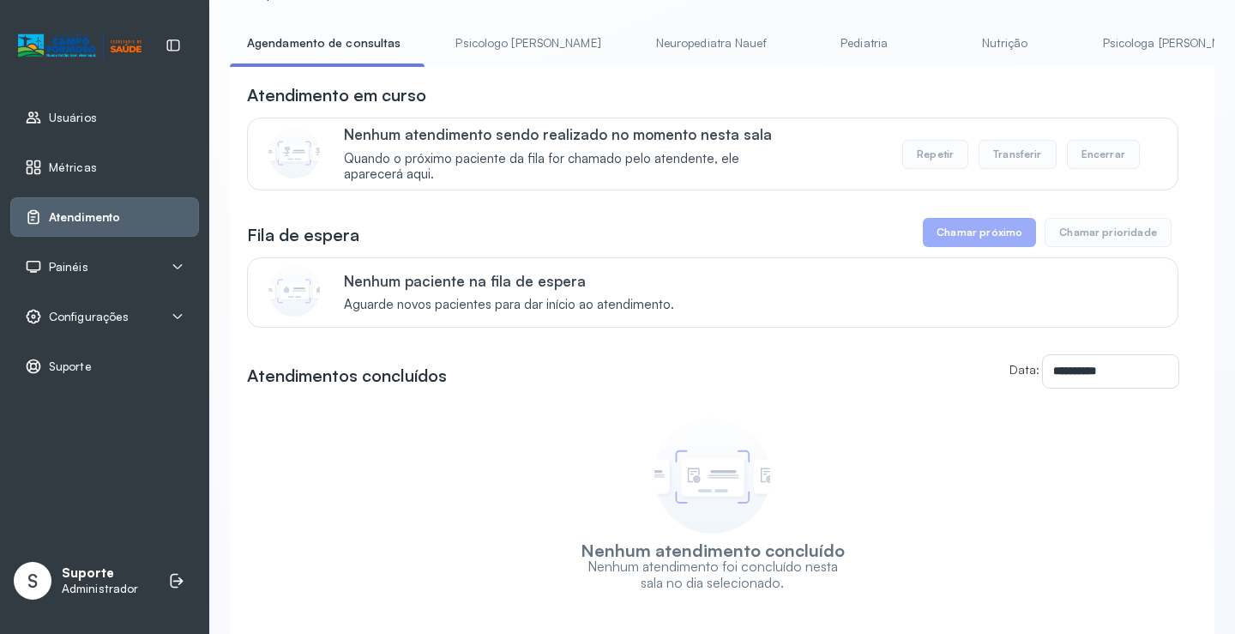
click at [498, 45] on link "Psicologo Pedro" at bounding box center [527, 43] width 179 height 28
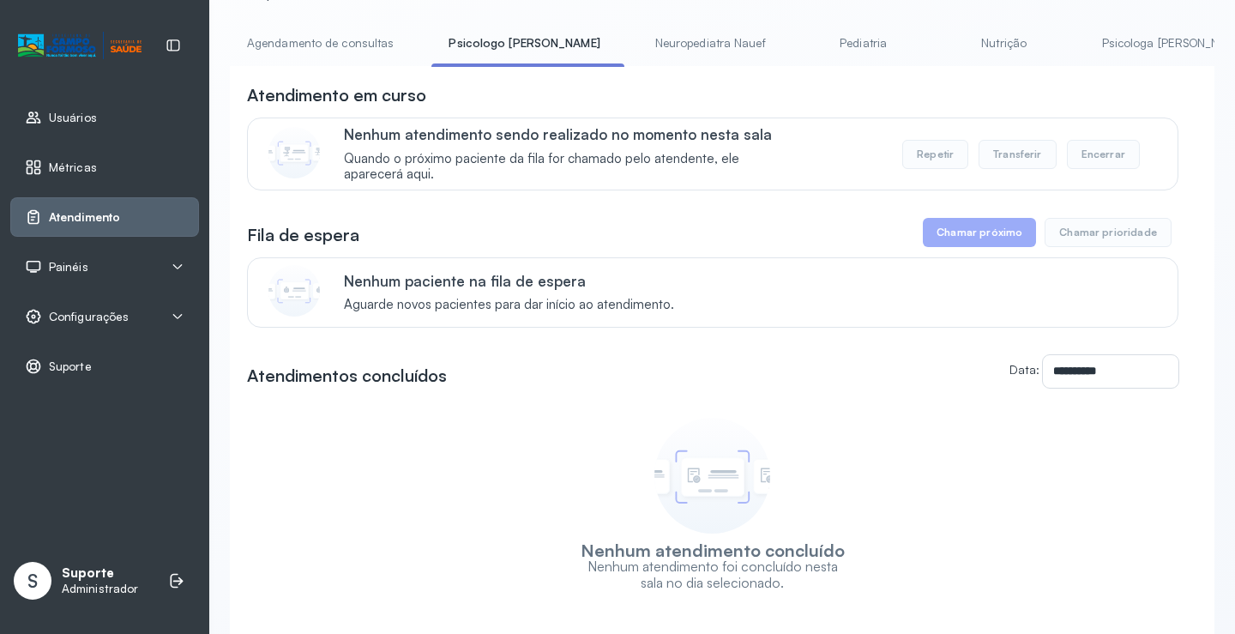
click at [318, 45] on link "Agendamento de consultas" at bounding box center [320, 43] width 181 height 28
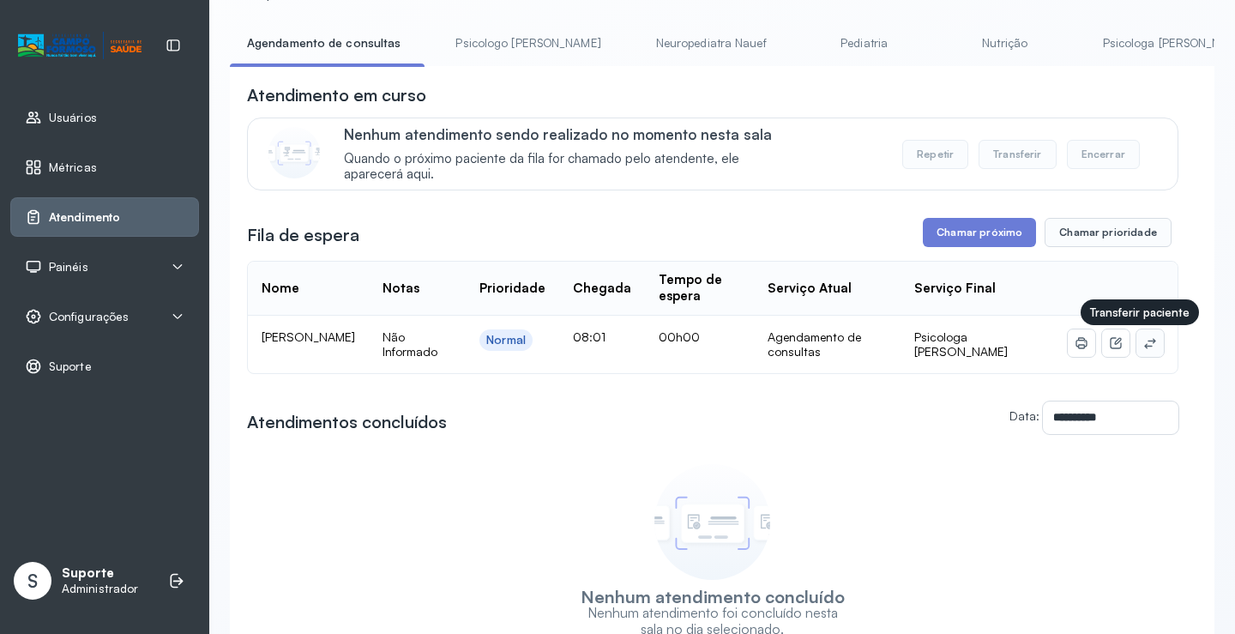
click at [1144, 347] on button at bounding box center [1150, 342] width 27 height 27
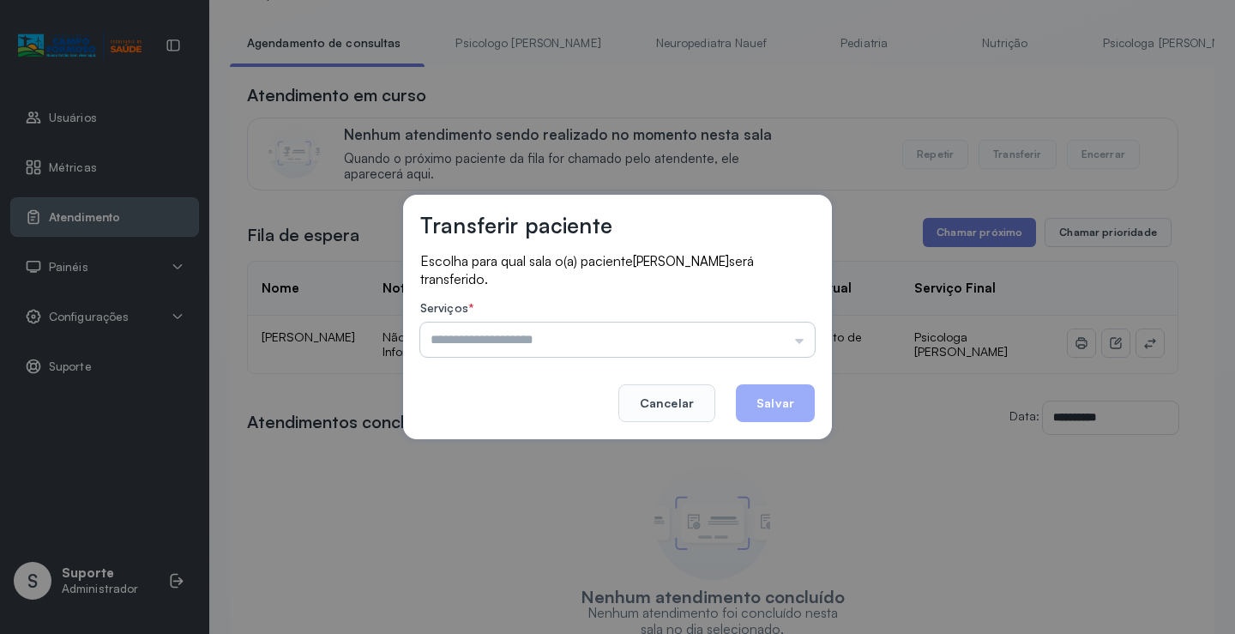
drag, startPoint x: 781, startPoint y: 322, endPoint x: 779, endPoint y: 330, distance: 9.0
click at [780, 327] on input "text" at bounding box center [617, 340] width 395 height 34
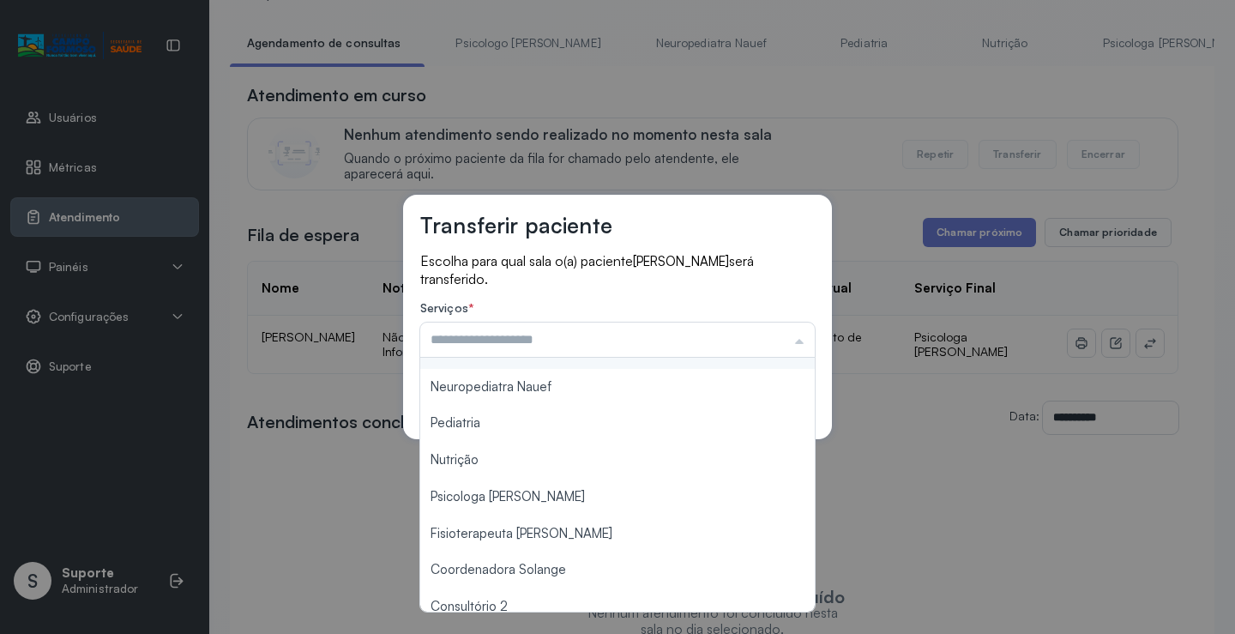
scroll to position [0, 0]
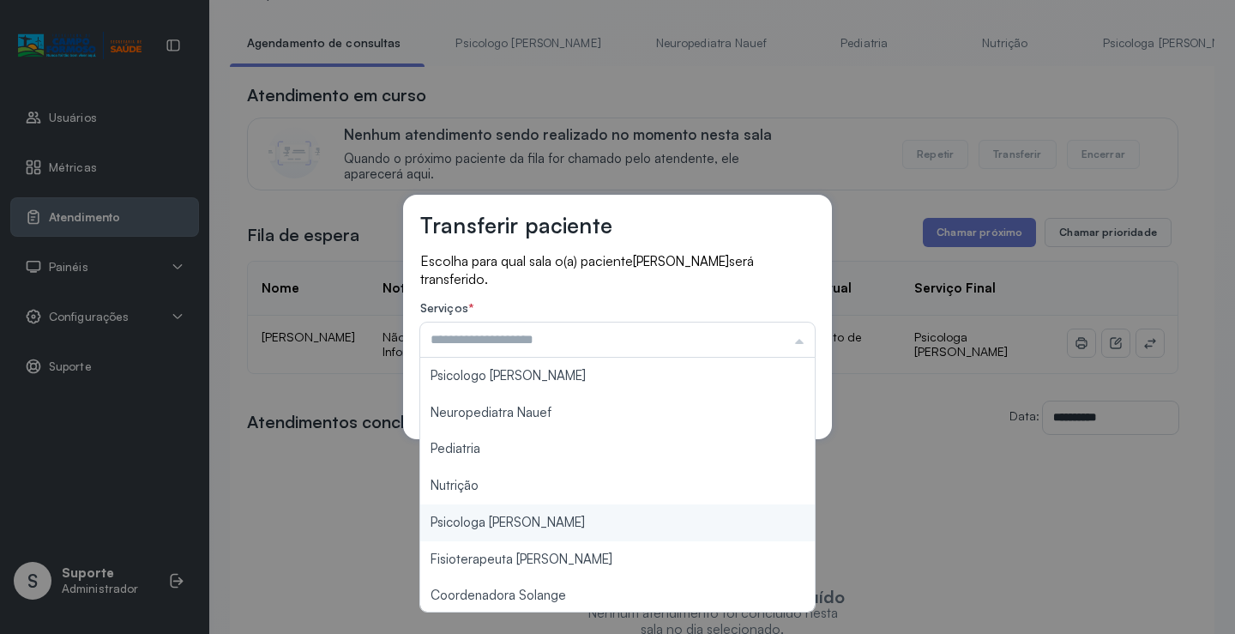
type input "**********"
drag, startPoint x: 512, startPoint y: 520, endPoint x: 519, endPoint y: 509, distance: 13.1
click at [512, 519] on div "**********" at bounding box center [617, 317] width 1235 height 634
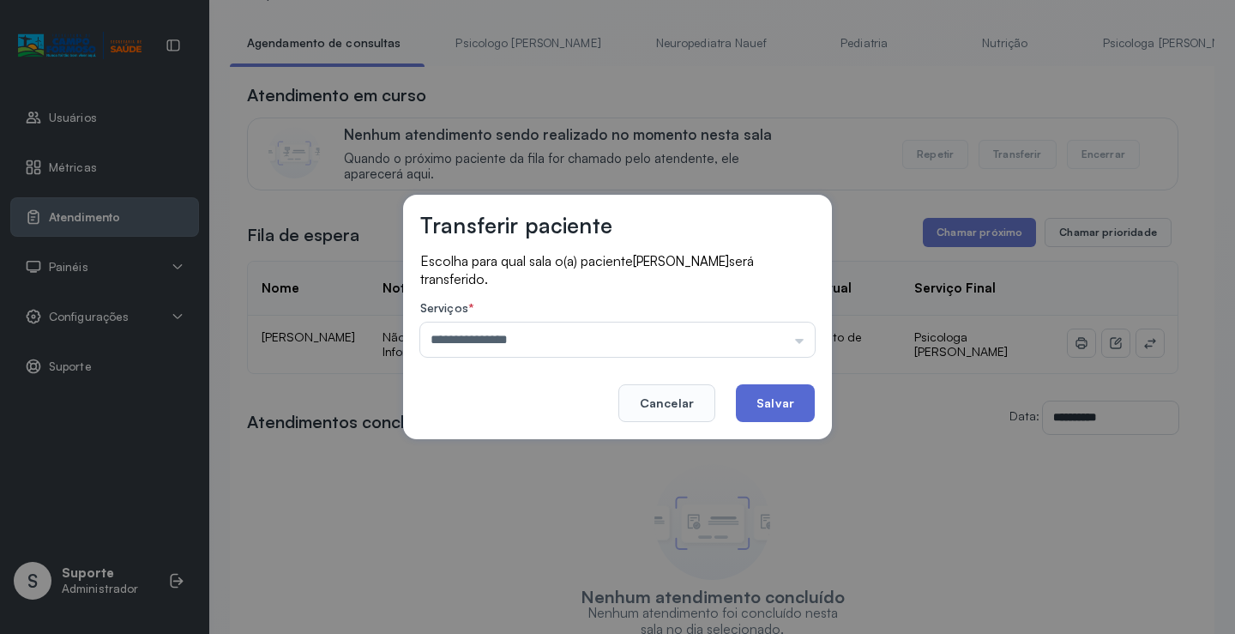
click at [746, 413] on button "Salvar" at bounding box center [775, 403] width 79 height 38
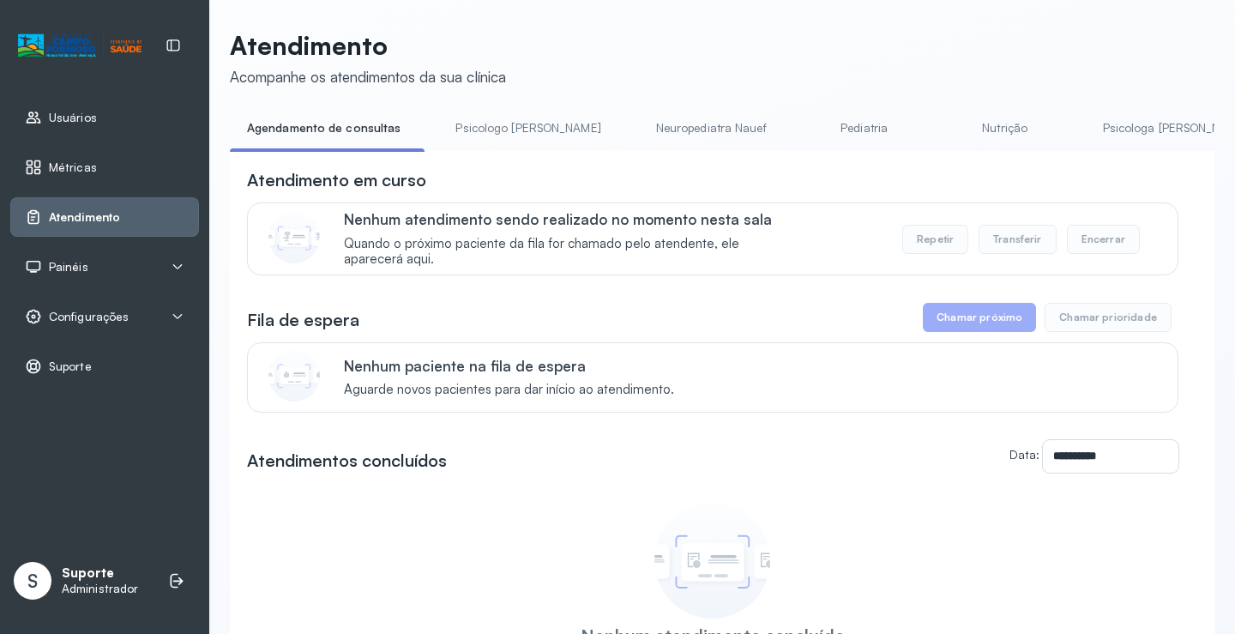
scroll to position [86, 0]
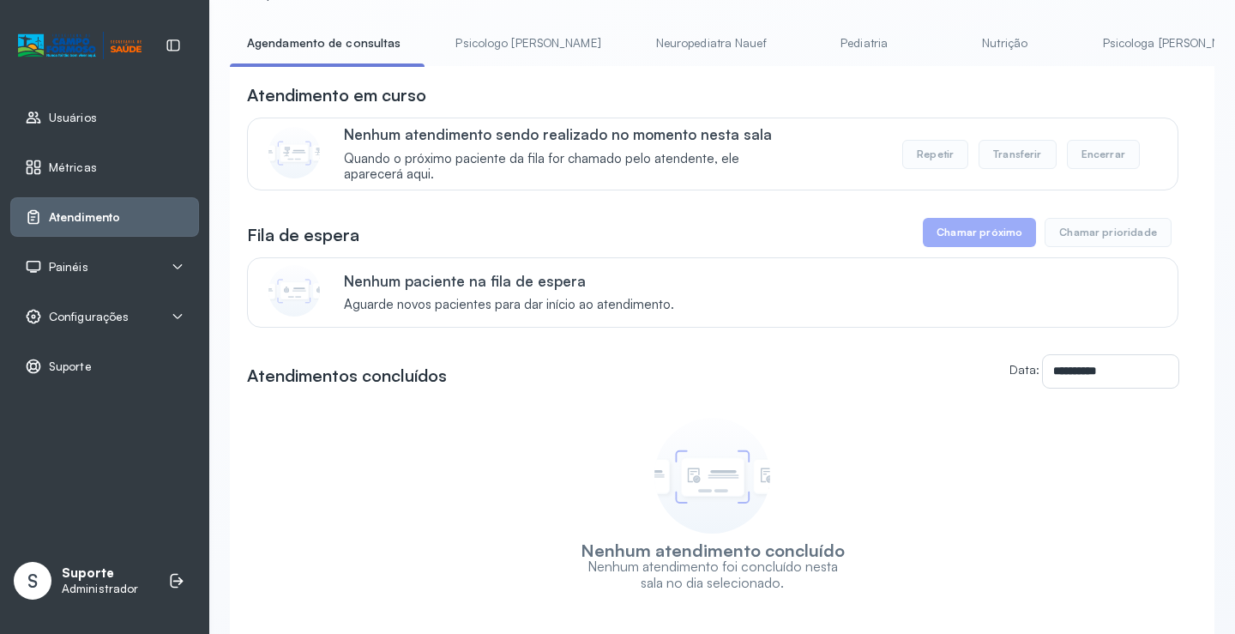
click at [819, 39] on link "Pediatria" at bounding box center [865, 43] width 120 height 28
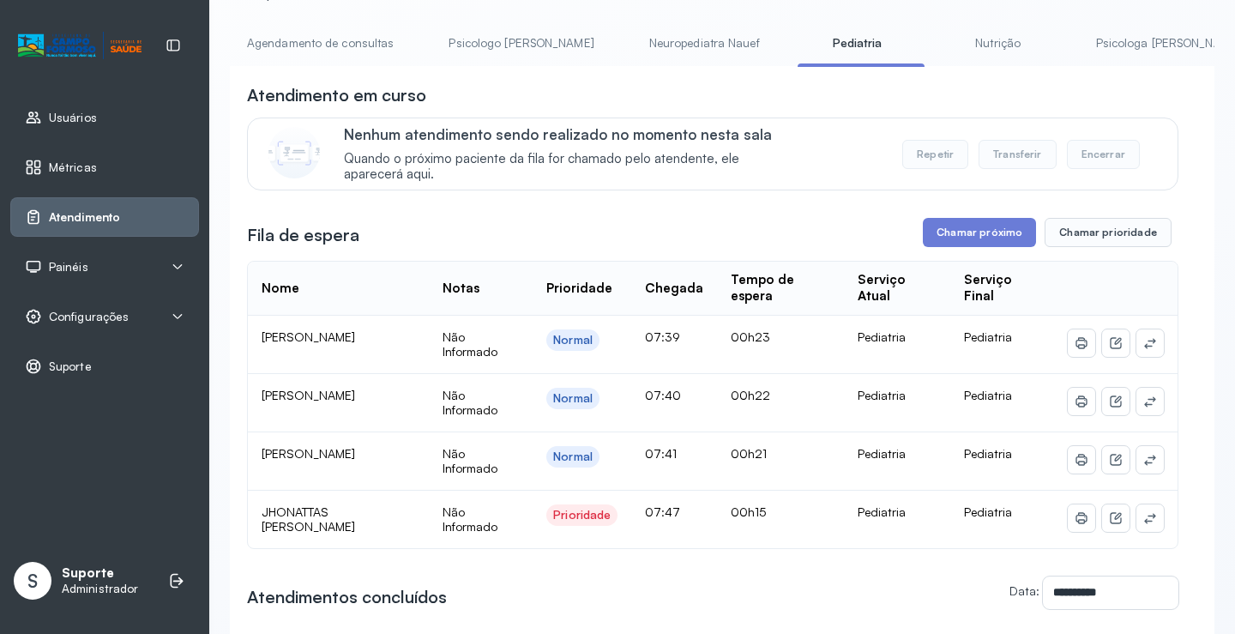
click at [318, 48] on link "Agendamento de consultas" at bounding box center [320, 43] width 181 height 28
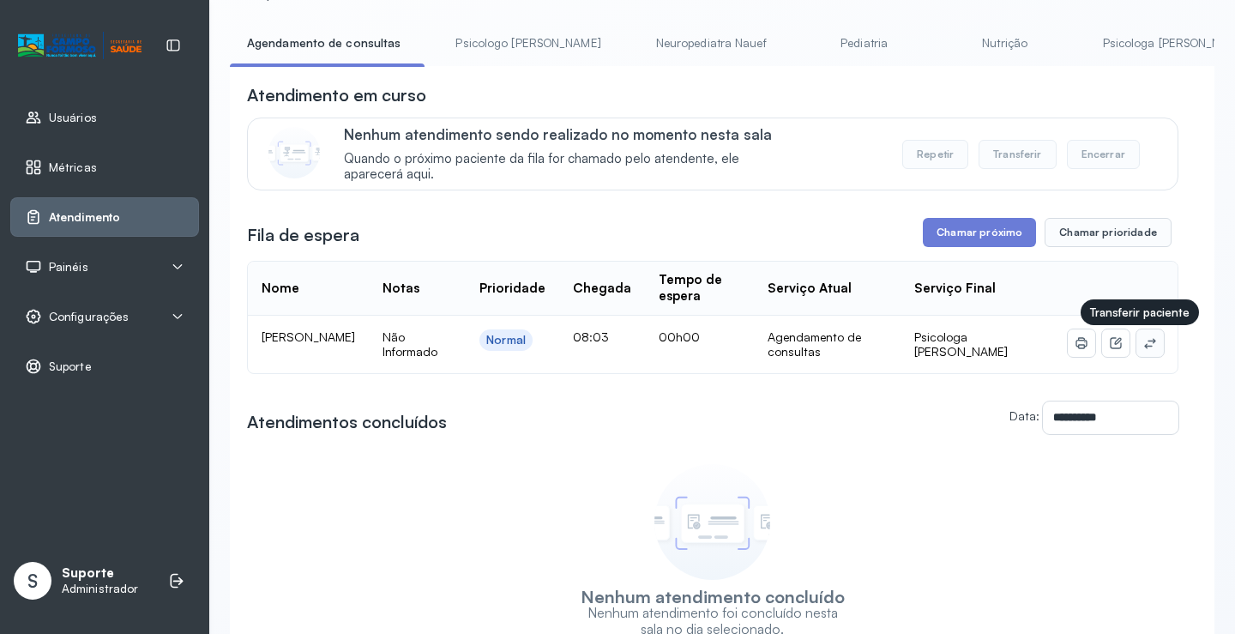
click at [1137, 346] on button at bounding box center [1150, 342] width 27 height 27
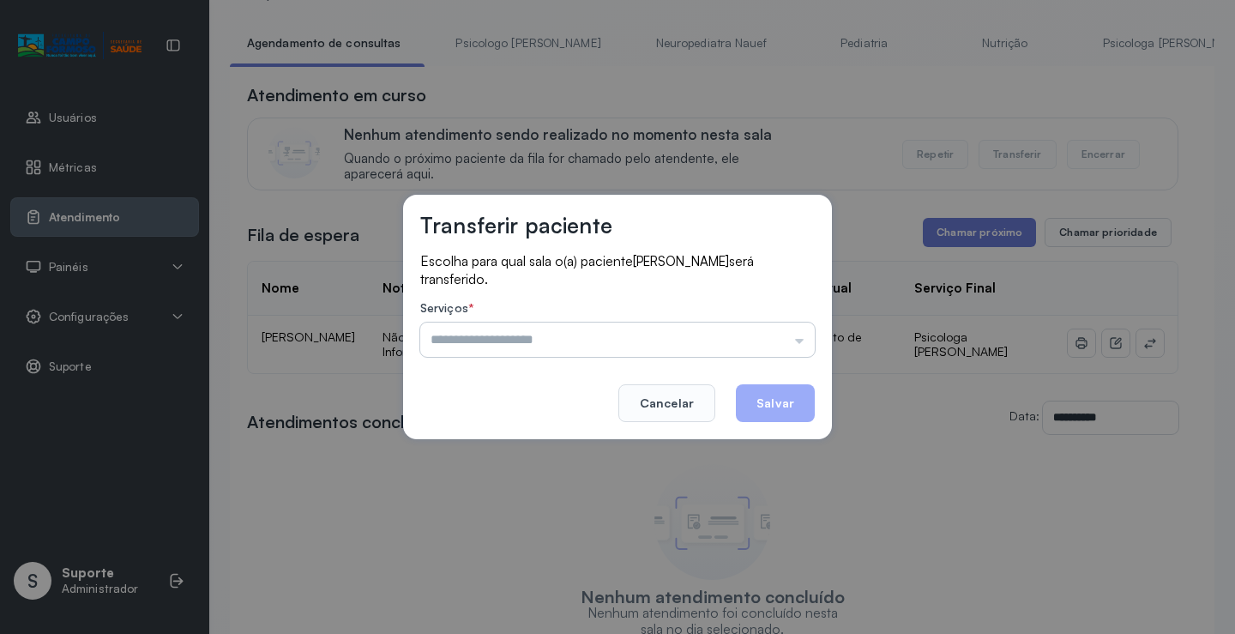
click at [763, 326] on input "text" at bounding box center [617, 340] width 395 height 34
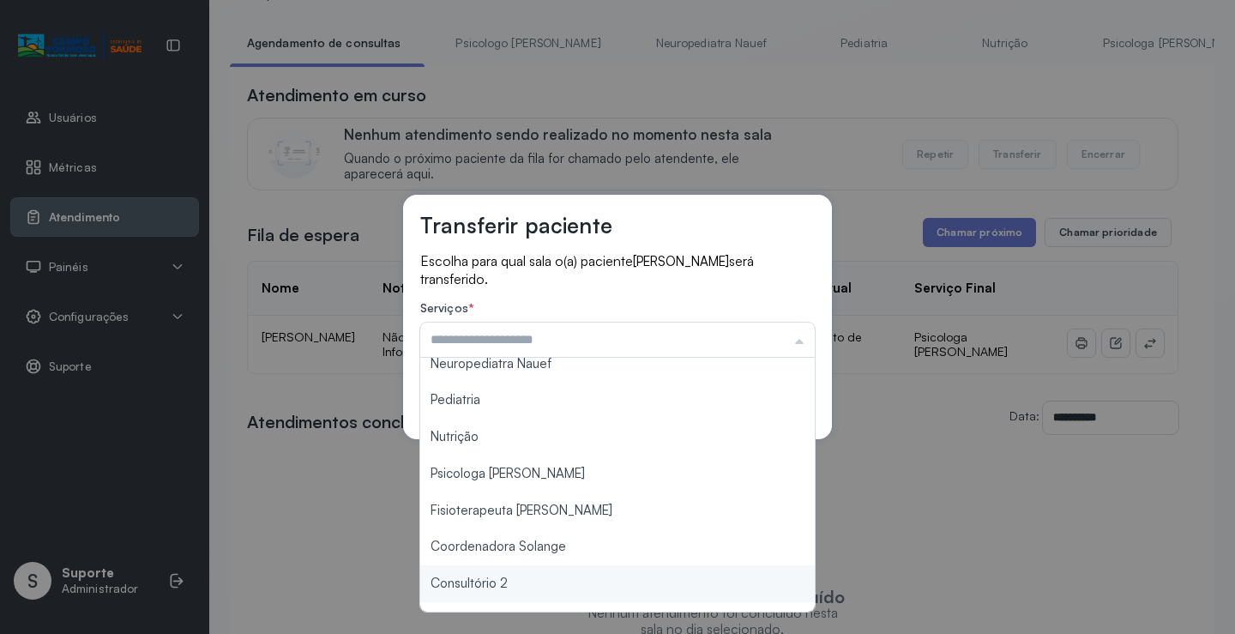
scroll to position [0, 0]
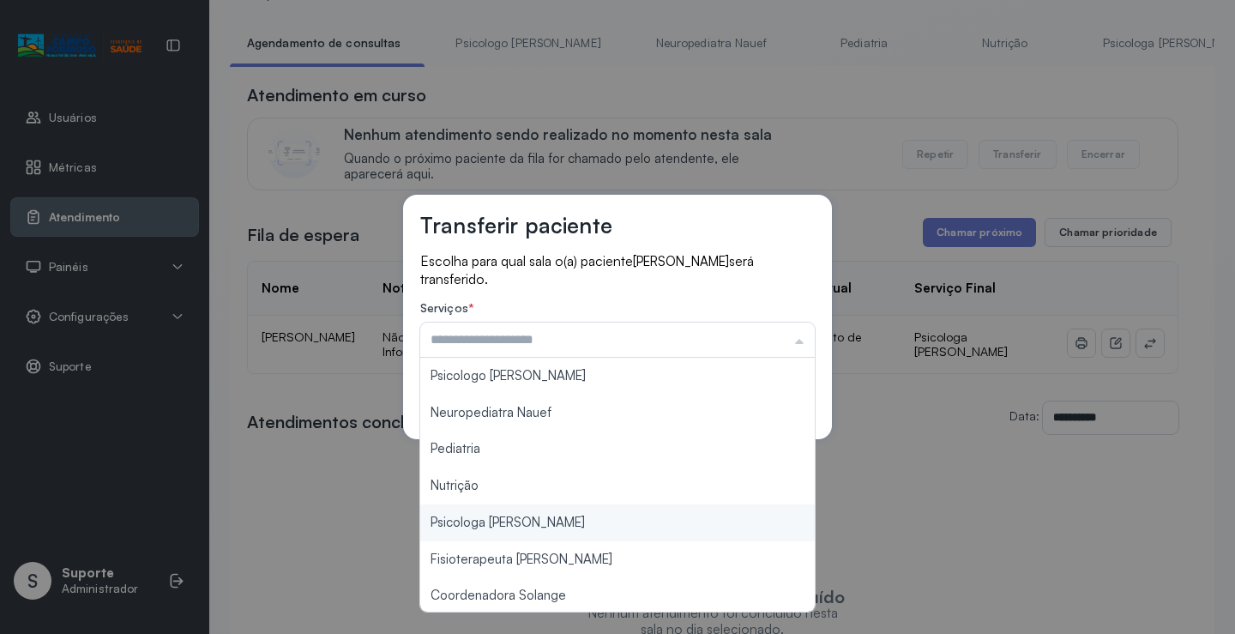
type input "**********"
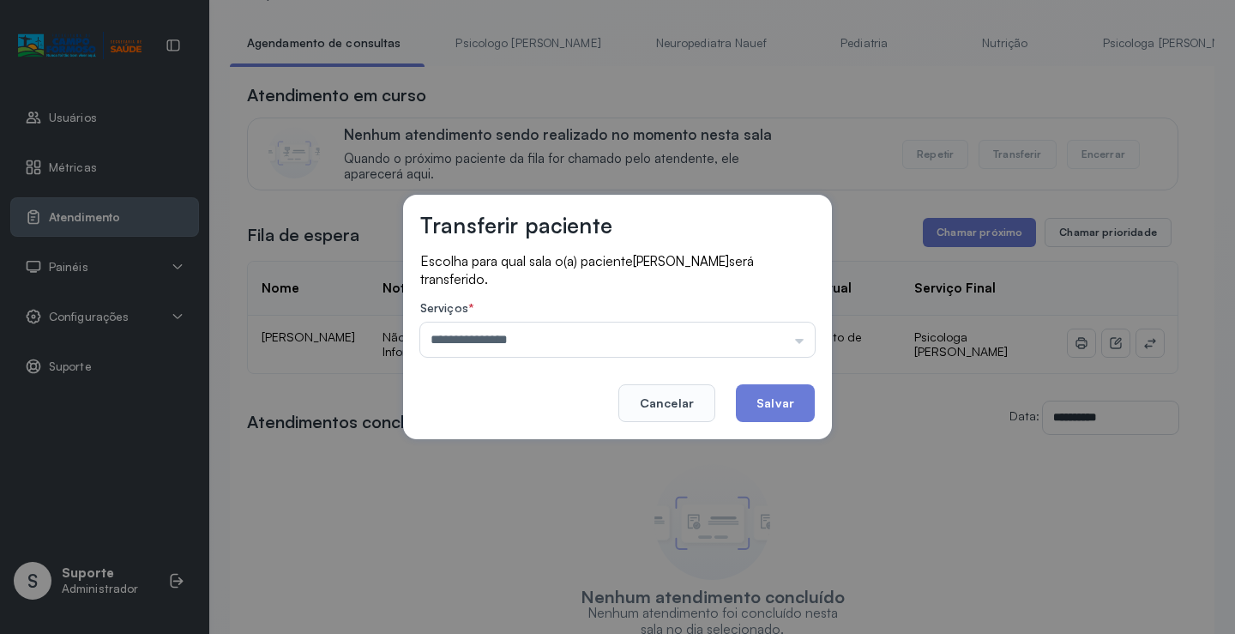
click at [513, 514] on div "**********" at bounding box center [617, 317] width 1235 height 634
click at [763, 389] on button "Salvar" at bounding box center [775, 403] width 79 height 38
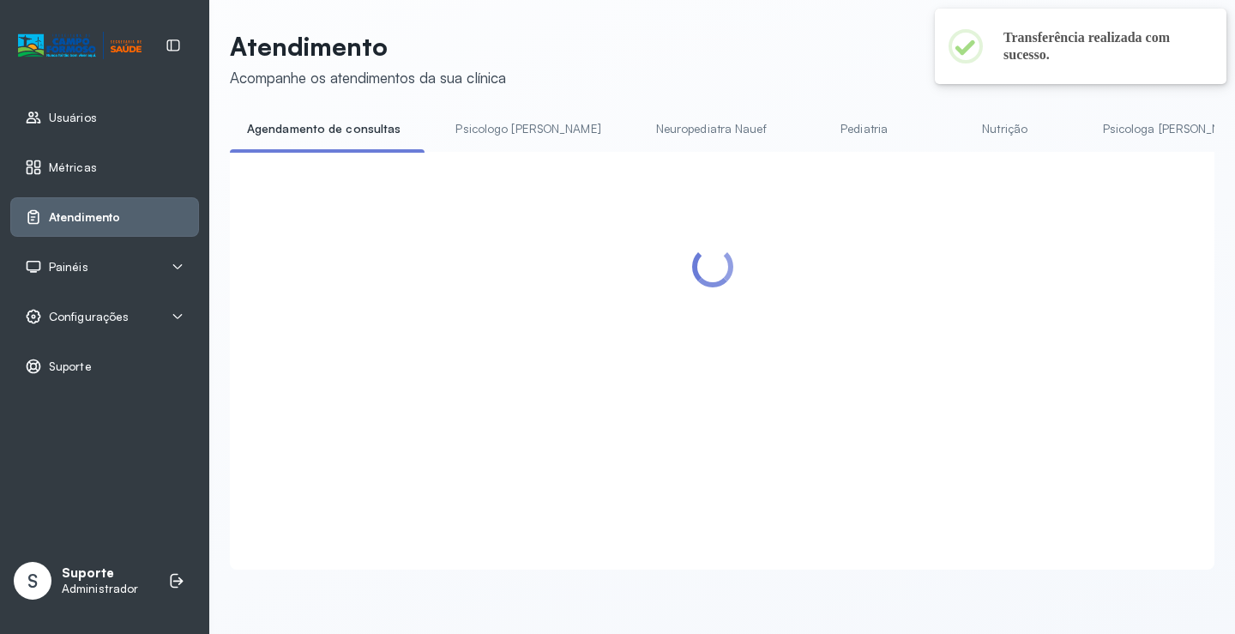
scroll to position [86, 0]
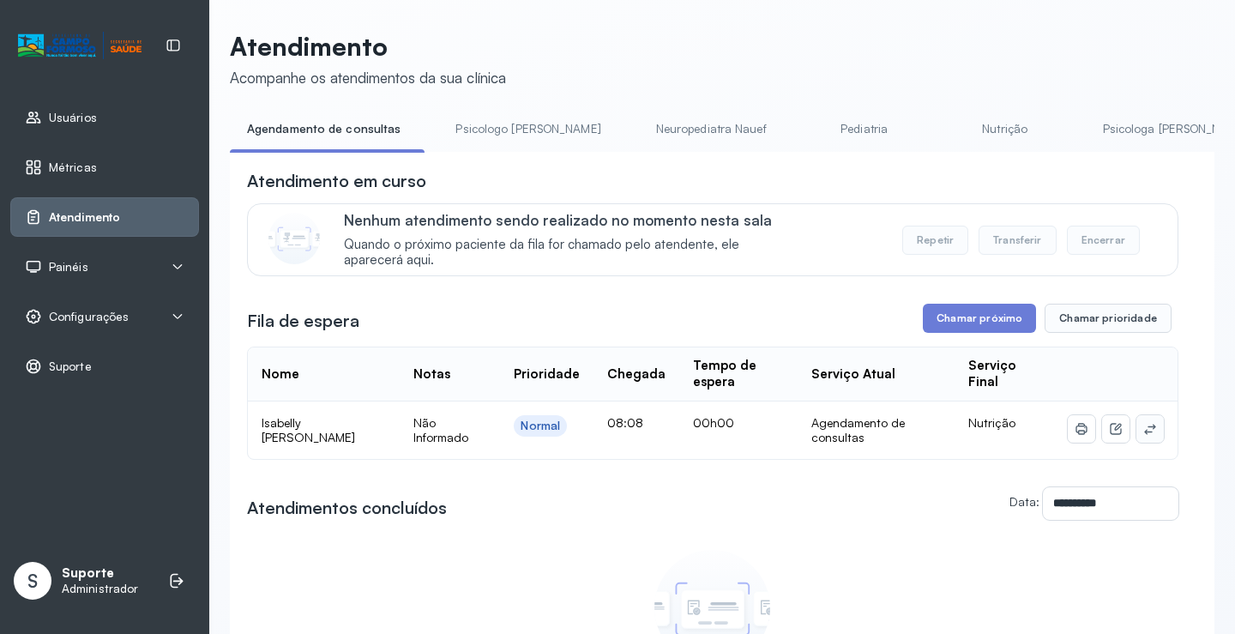
click at [1149, 437] on button at bounding box center [1150, 428] width 27 height 27
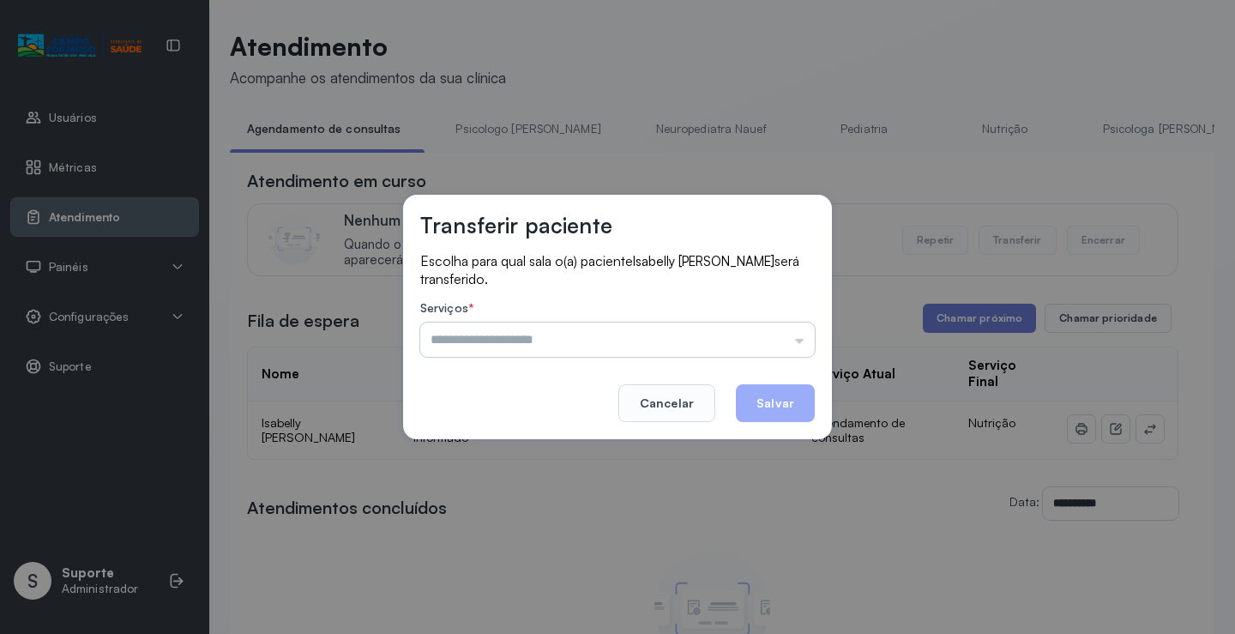
drag, startPoint x: 765, startPoint y: 347, endPoint x: 750, endPoint y: 347, distance: 15.4
click at [764, 347] on input "text" at bounding box center [617, 340] width 395 height 34
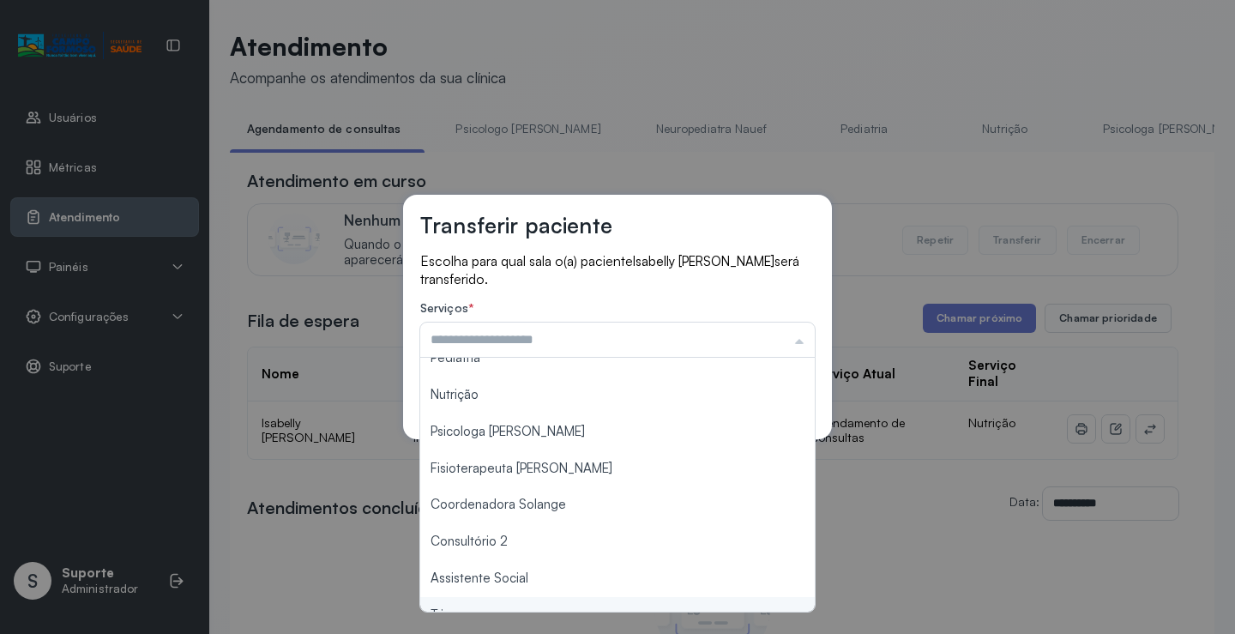
scroll to position [88, 0]
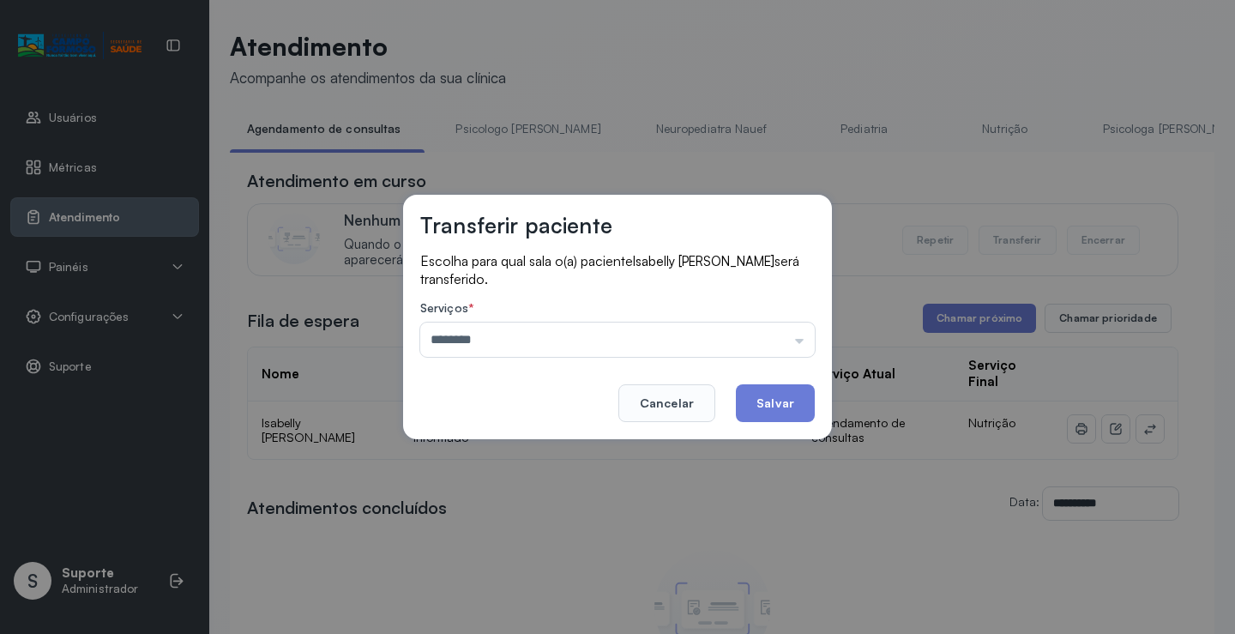
click at [534, 405] on div "Transferir paciente Escolha para qual sala o(a) paciente [PERSON_NAME] será tra…" at bounding box center [617, 317] width 429 height 244
click at [612, 337] on input "********" at bounding box center [617, 340] width 395 height 34
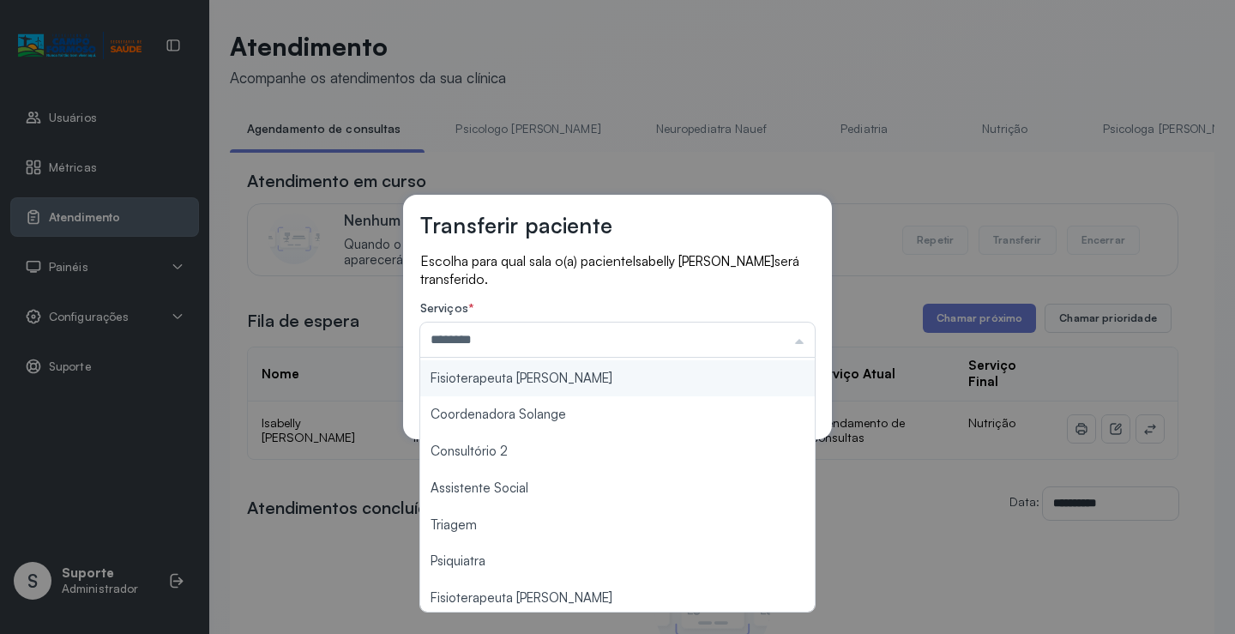
scroll to position [260, 0]
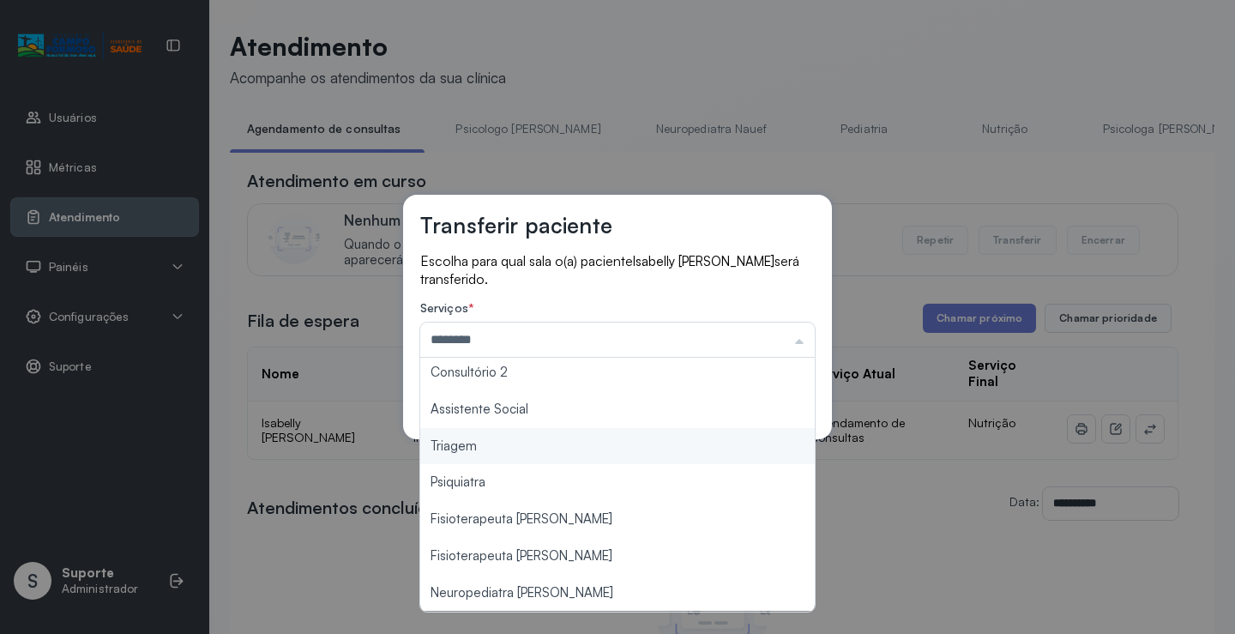
type input "*******"
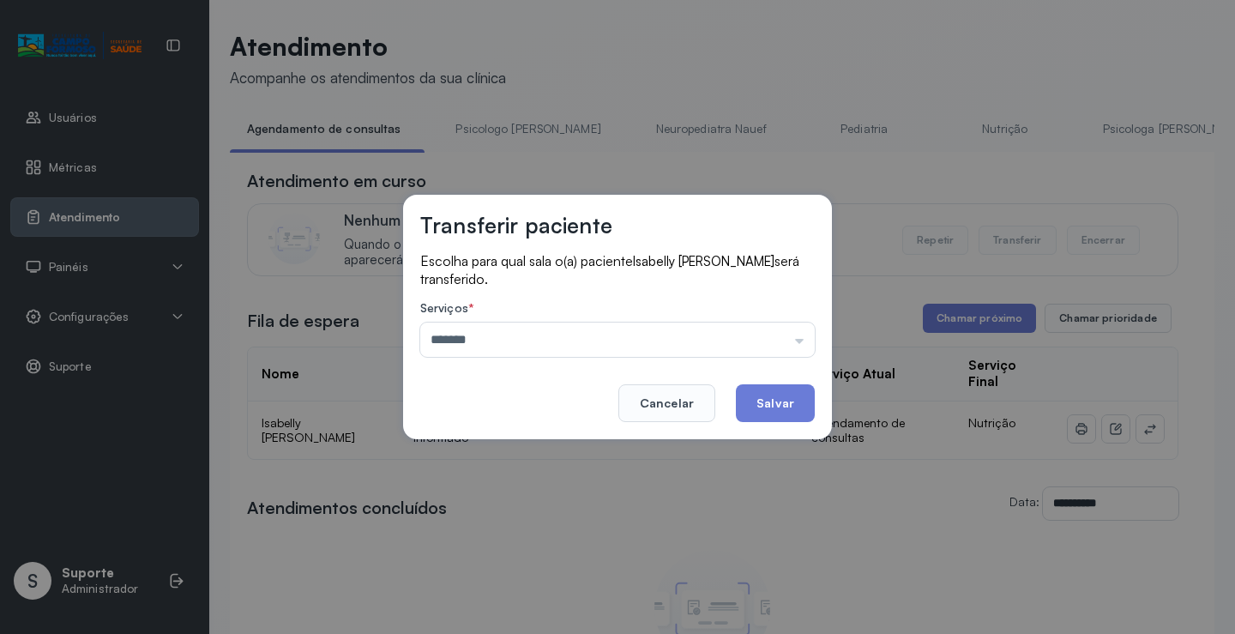
drag, startPoint x: 516, startPoint y: 455, endPoint x: 724, endPoint y: 412, distance: 212.8
click at [530, 450] on div "Transferir paciente Escolha para qual sala o(a) paciente [PERSON_NAME] será tra…" at bounding box center [617, 317] width 1235 height 634
click at [755, 410] on button "Salvar" at bounding box center [775, 403] width 79 height 38
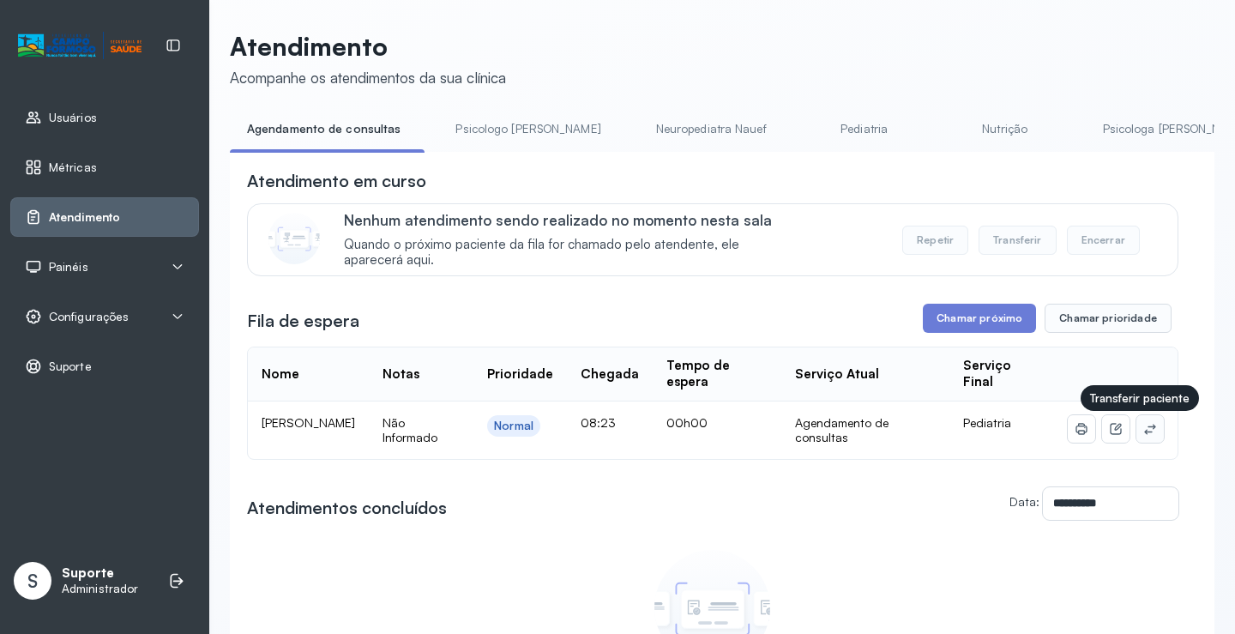
click at [1143, 425] on icon at bounding box center [1150, 429] width 14 height 14
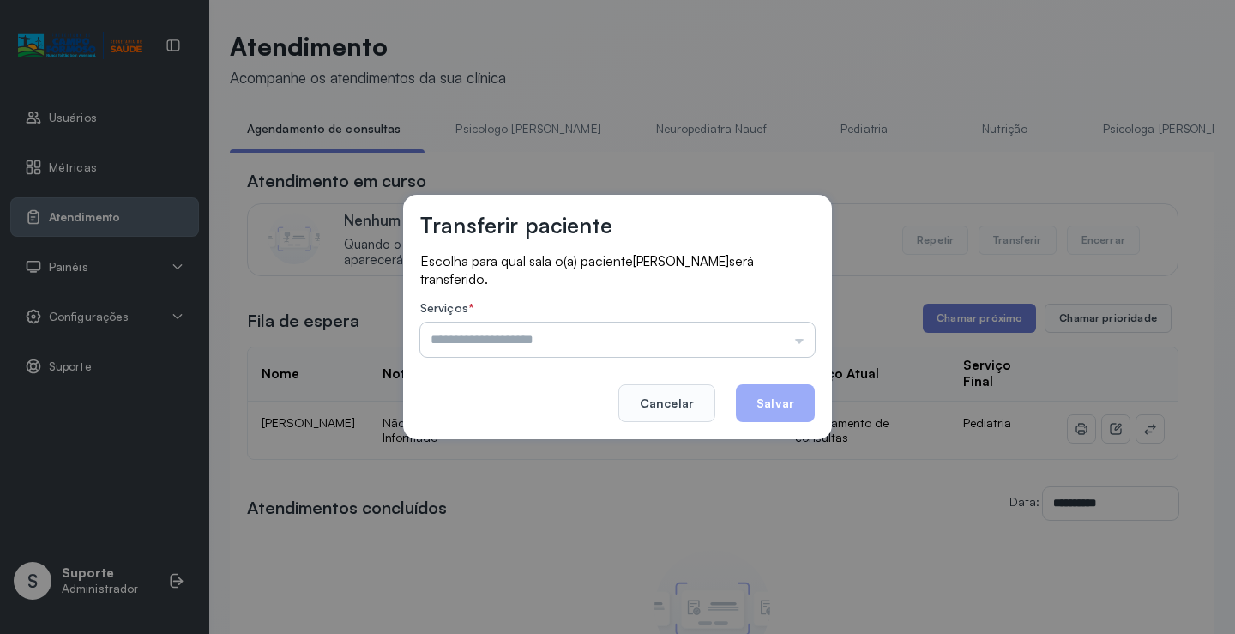
drag, startPoint x: 779, startPoint y: 340, endPoint x: 767, endPoint y: 339, distance: 12.0
click at [775, 340] on div "Psicologo [PERSON_NAME] Nauef Pediatria Nutrição Psicologa [PERSON_NAME] Janusi…" at bounding box center [617, 340] width 395 height 34
click at [739, 344] on input "text" at bounding box center [617, 340] width 395 height 34
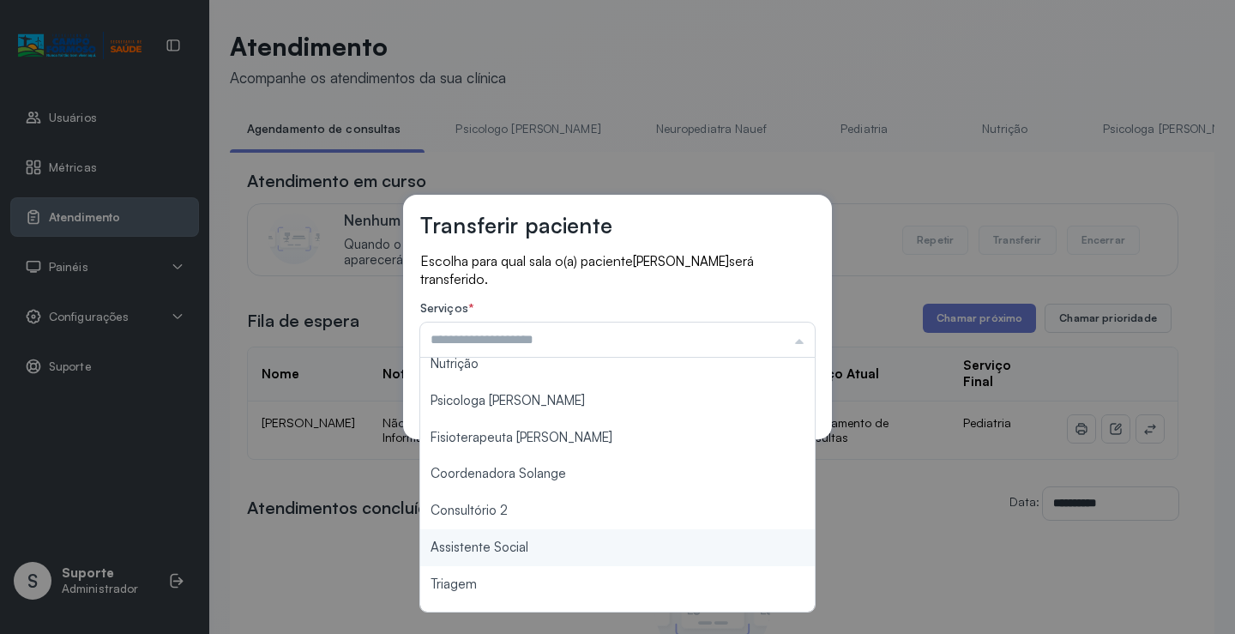
scroll to position [260, 0]
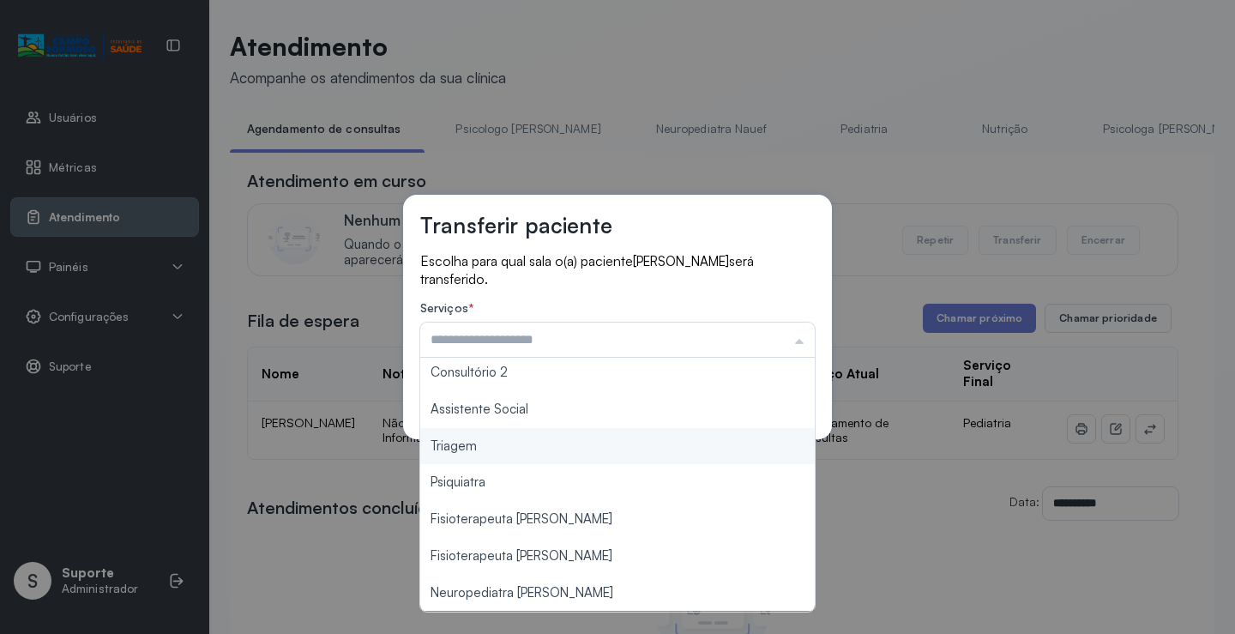
type input "*******"
drag, startPoint x: 533, startPoint y: 448, endPoint x: 721, endPoint y: 398, distance: 195.2
click at [535, 445] on div "Transferir paciente Escolha para qual sala o(a) paciente THOMAS CONRADO DOS SAN…" at bounding box center [617, 317] width 1235 height 634
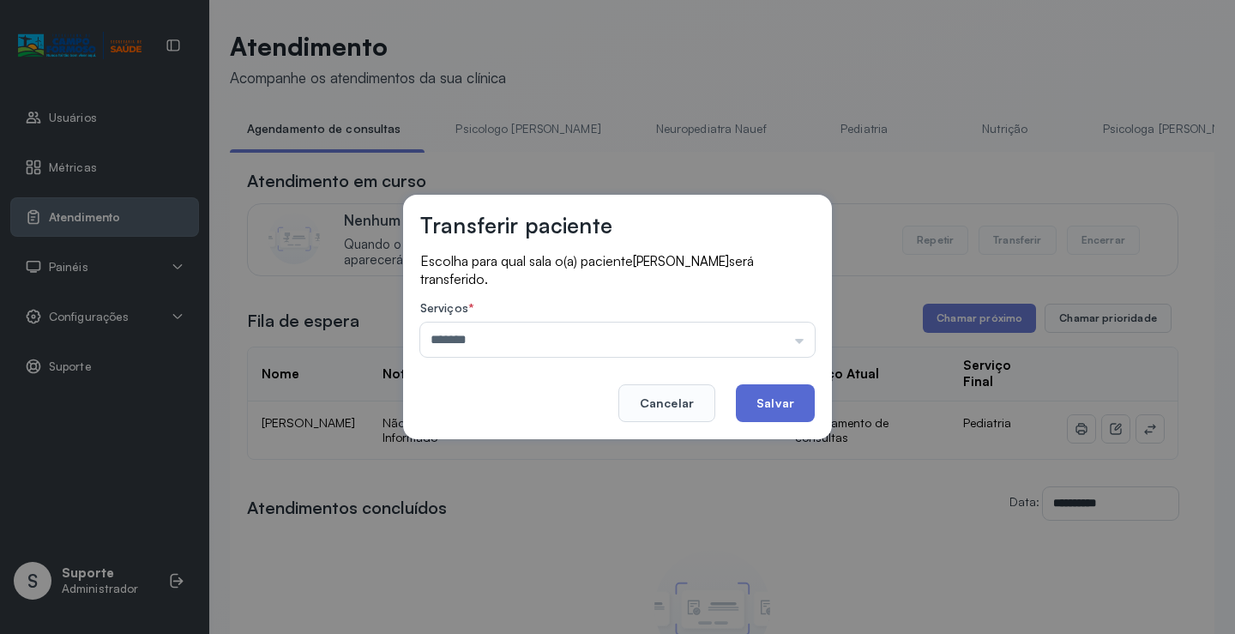
click at [755, 398] on button "Salvar" at bounding box center [775, 403] width 79 height 38
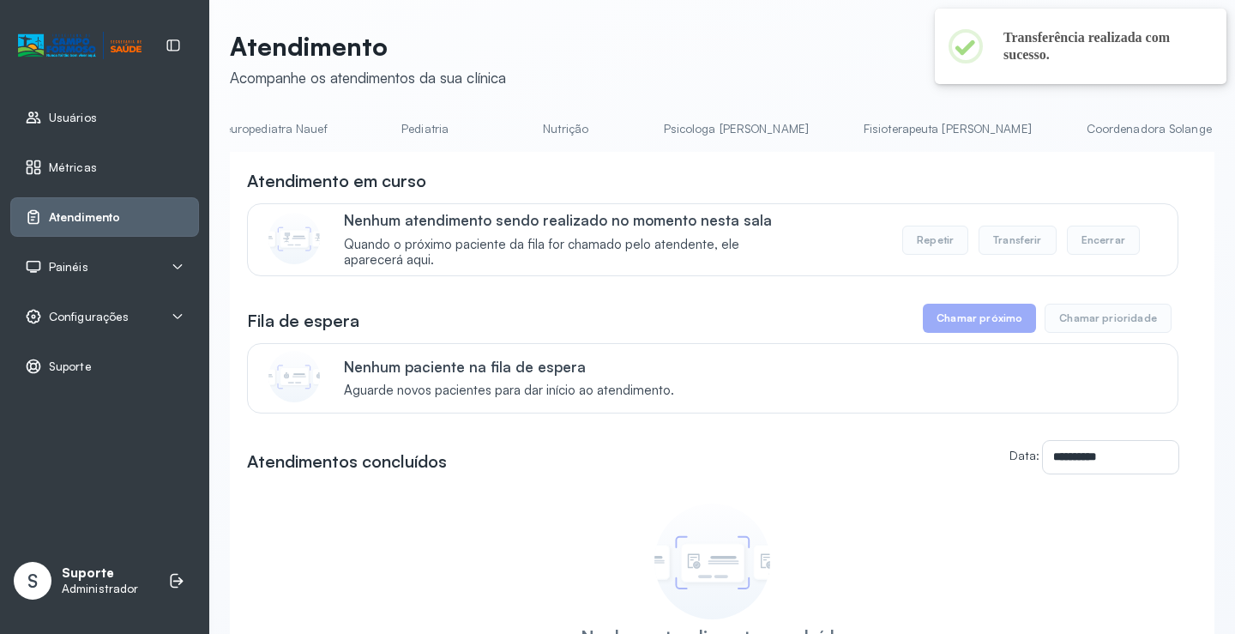
scroll to position [0, 431]
click at [515, 132] on link "Nutrição" at bounding box center [575, 129] width 120 height 28
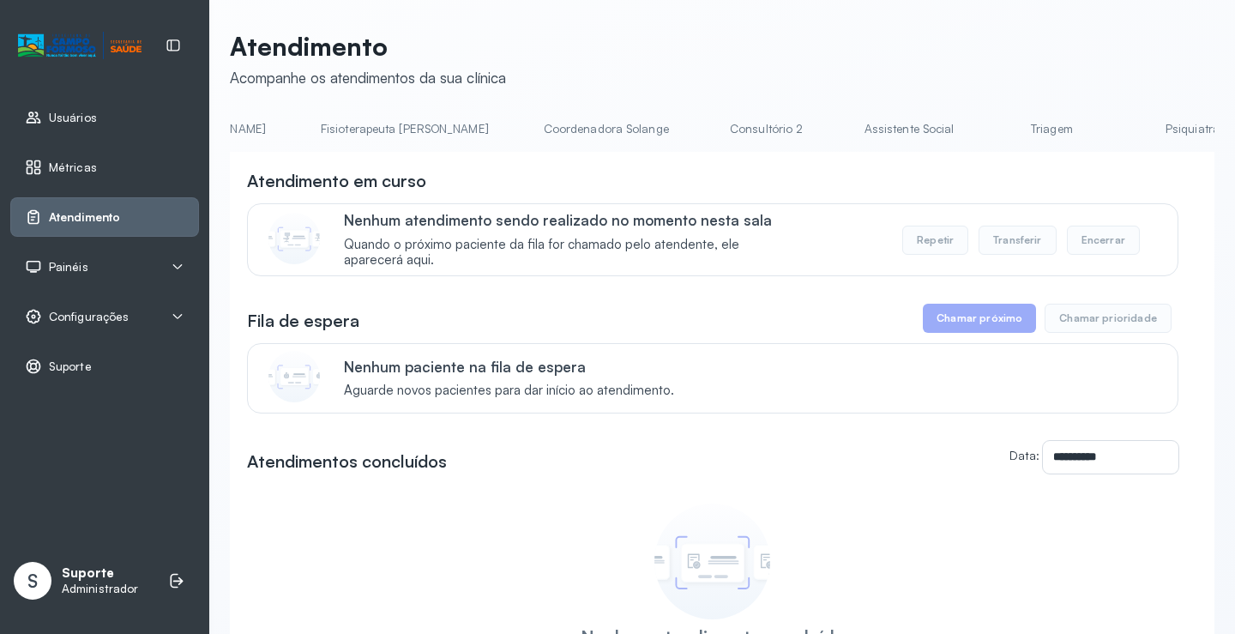
scroll to position [0, 1193]
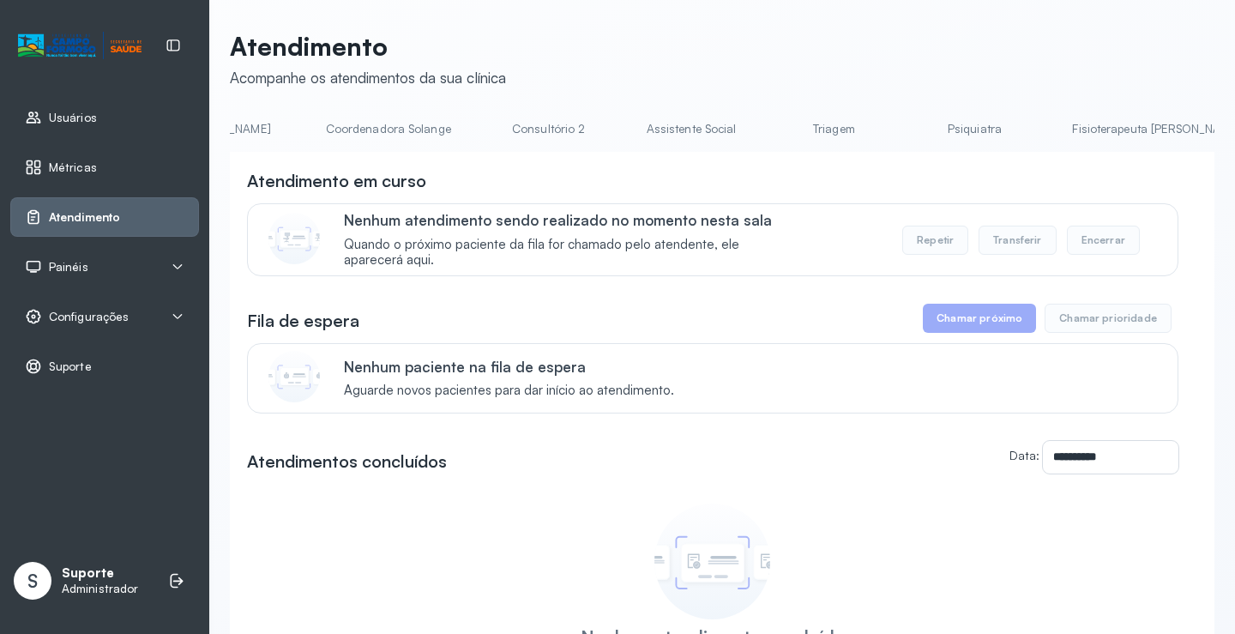
click at [774, 121] on link "Triagem" at bounding box center [834, 129] width 120 height 28
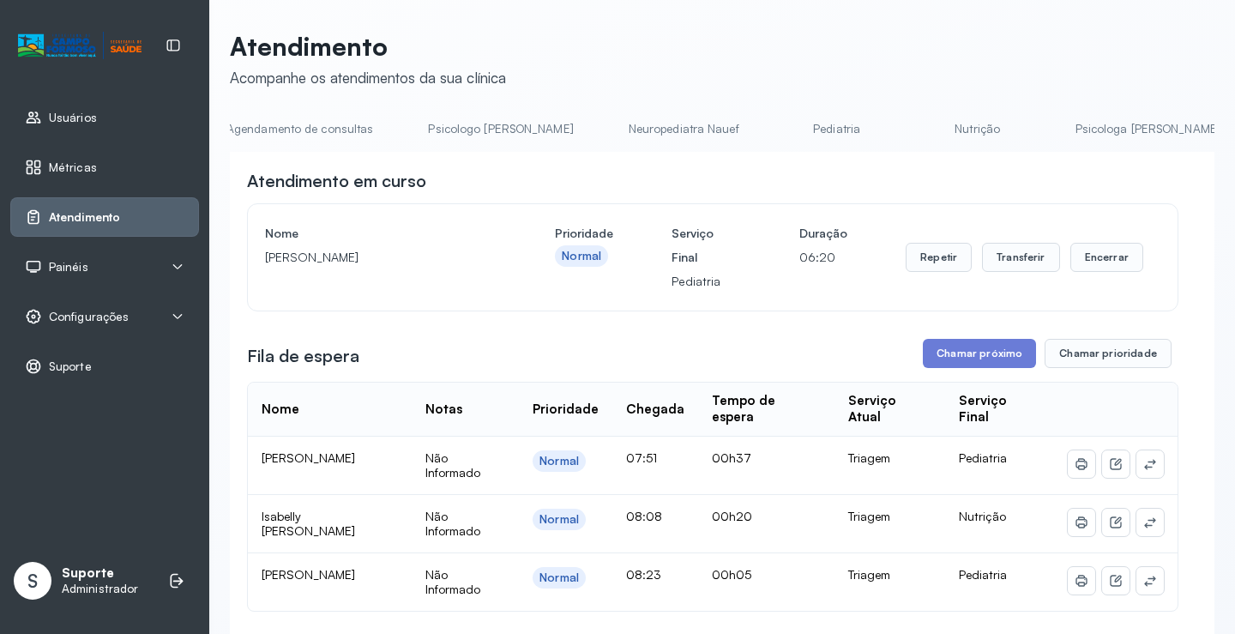
scroll to position [0, 0]
drag, startPoint x: 376, startPoint y: 100, endPoint x: 328, endPoint y: 130, distance: 56.2
click at [375, 102] on div "**********" at bounding box center [722, 508] width 985 height 954
click at [312, 136] on link "Agendamento de consultas" at bounding box center [320, 129] width 181 height 28
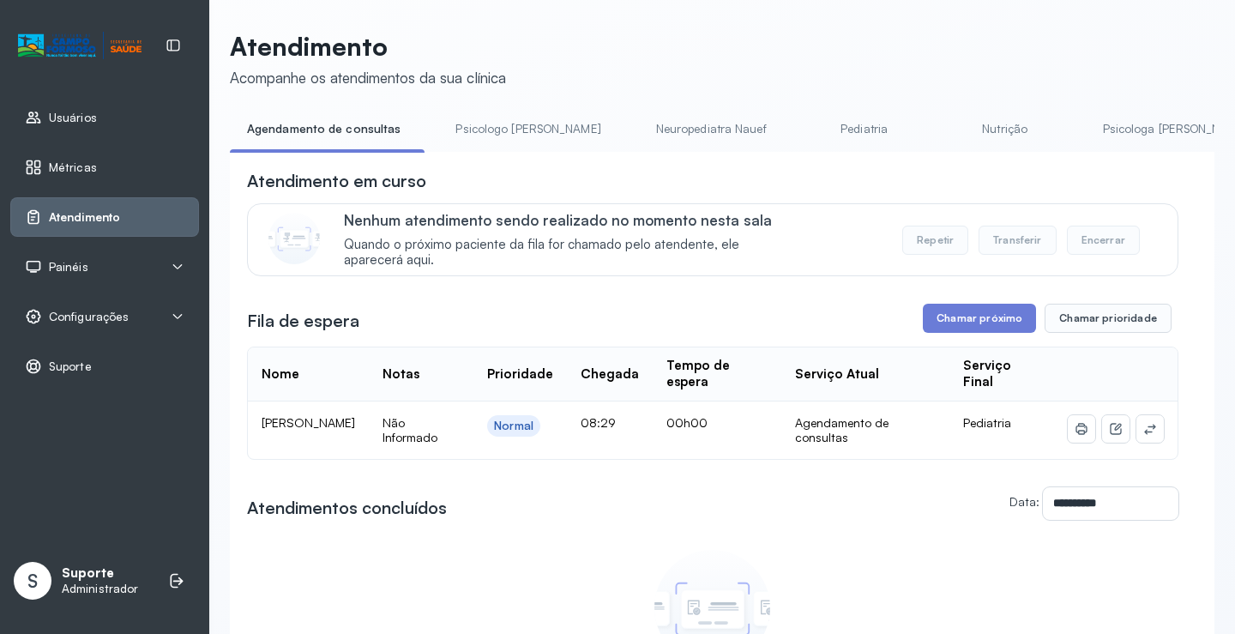
click at [1158, 446] on td at bounding box center [1116, 429] width 124 height 57
click at [1155, 435] on td at bounding box center [1116, 429] width 124 height 57
click at [1143, 429] on icon at bounding box center [1150, 429] width 14 height 14
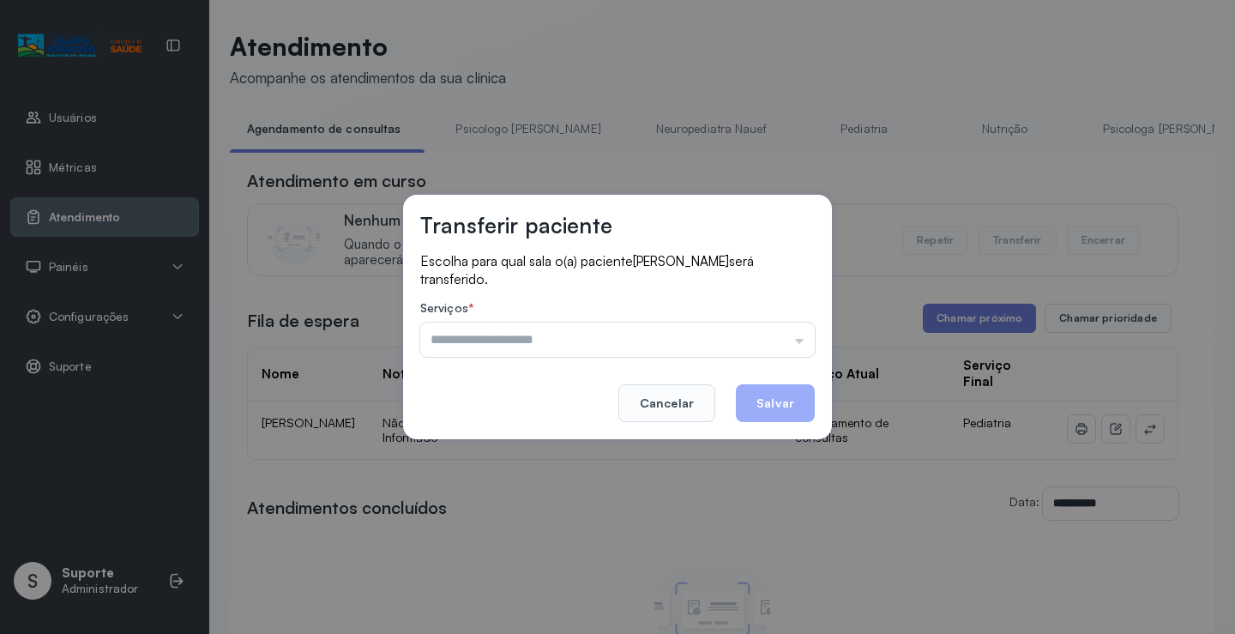
drag, startPoint x: 781, startPoint y: 331, endPoint x: 571, endPoint y: 399, distance: 220.0
click at [780, 331] on input "text" at bounding box center [617, 340] width 395 height 34
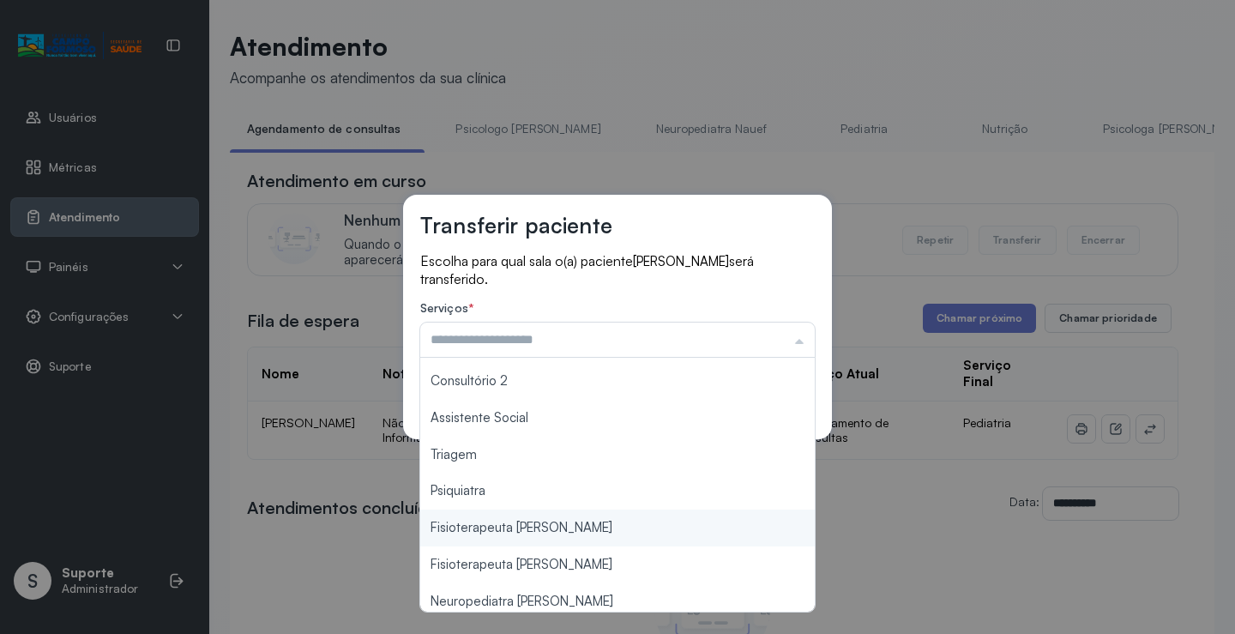
scroll to position [260, 0]
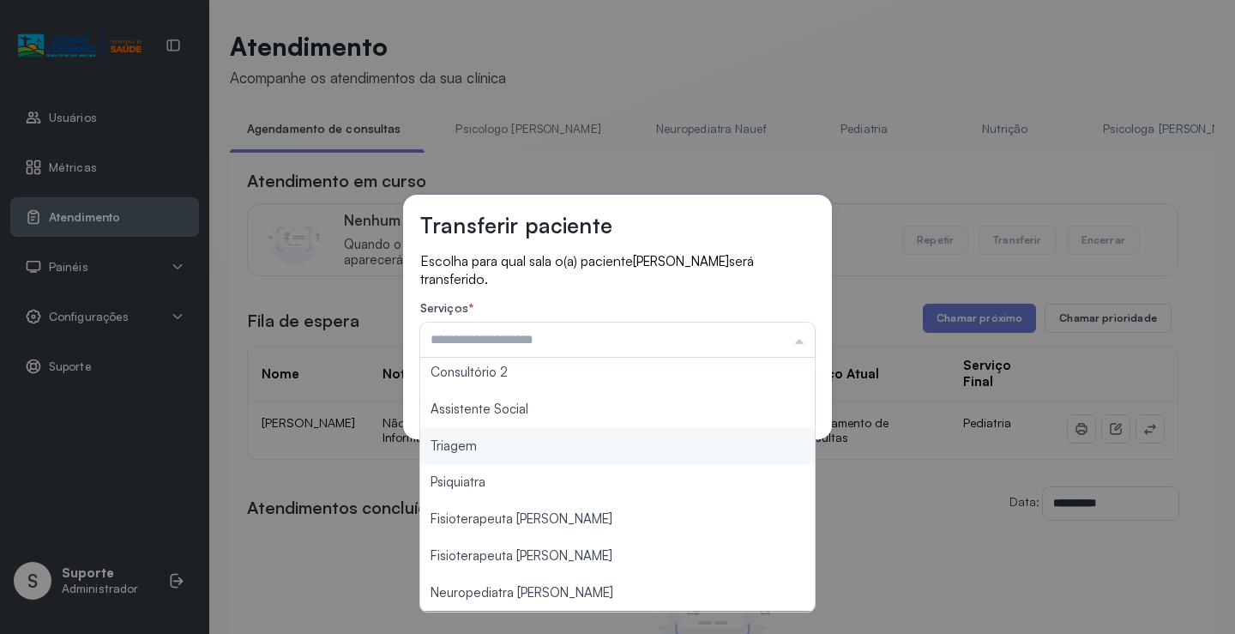
type input "*******"
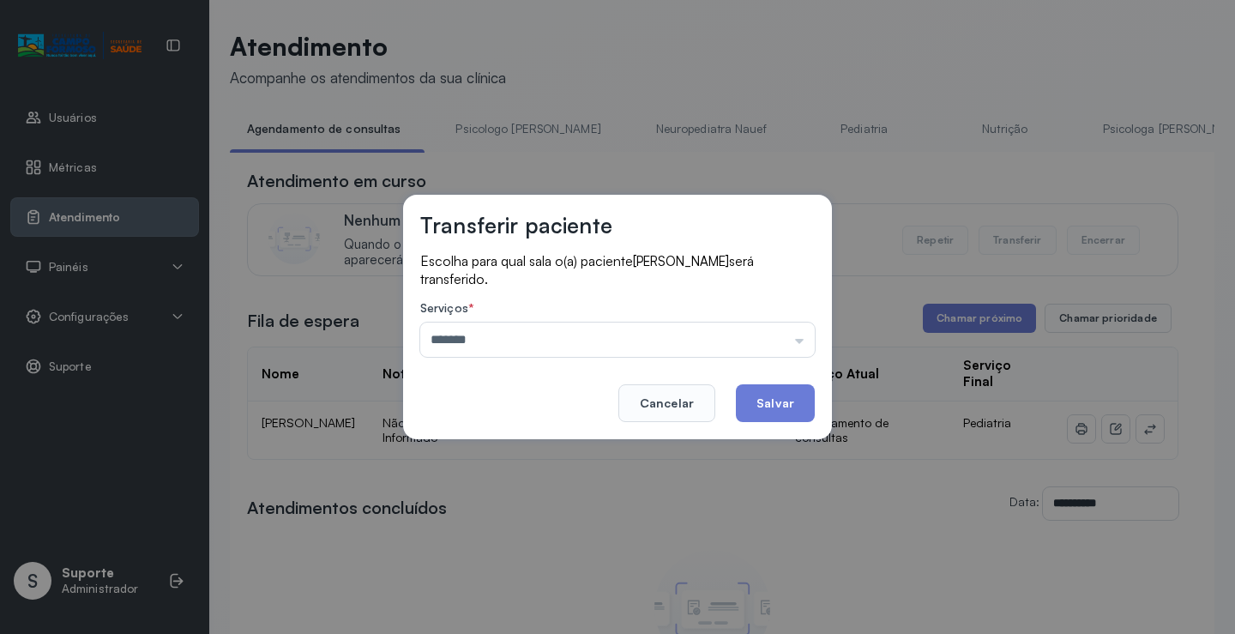
click at [504, 443] on div "Transferir paciente Escolha para qual sala o(a) paciente JOSE PEDRO VIEIRA DO N…" at bounding box center [617, 317] width 1235 height 634
click at [783, 394] on button "Salvar" at bounding box center [775, 403] width 79 height 38
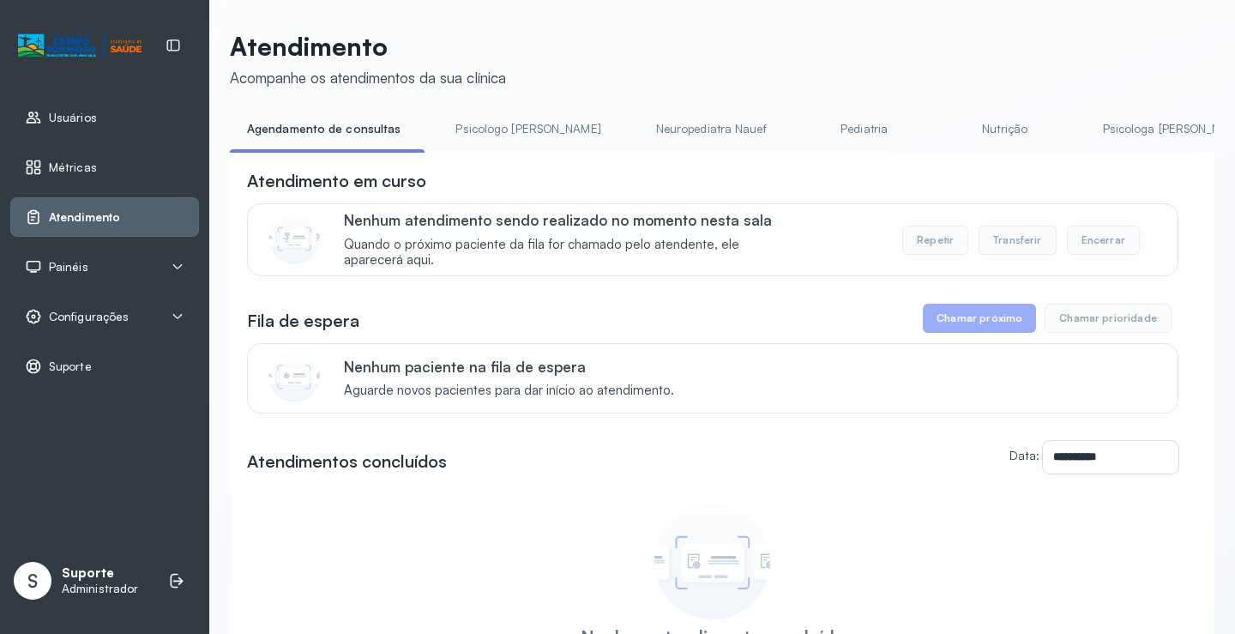
click at [1086, 131] on link "Psicologa [PERSON_NAME]" at bounding box center [1175, 129] width 179 height 28
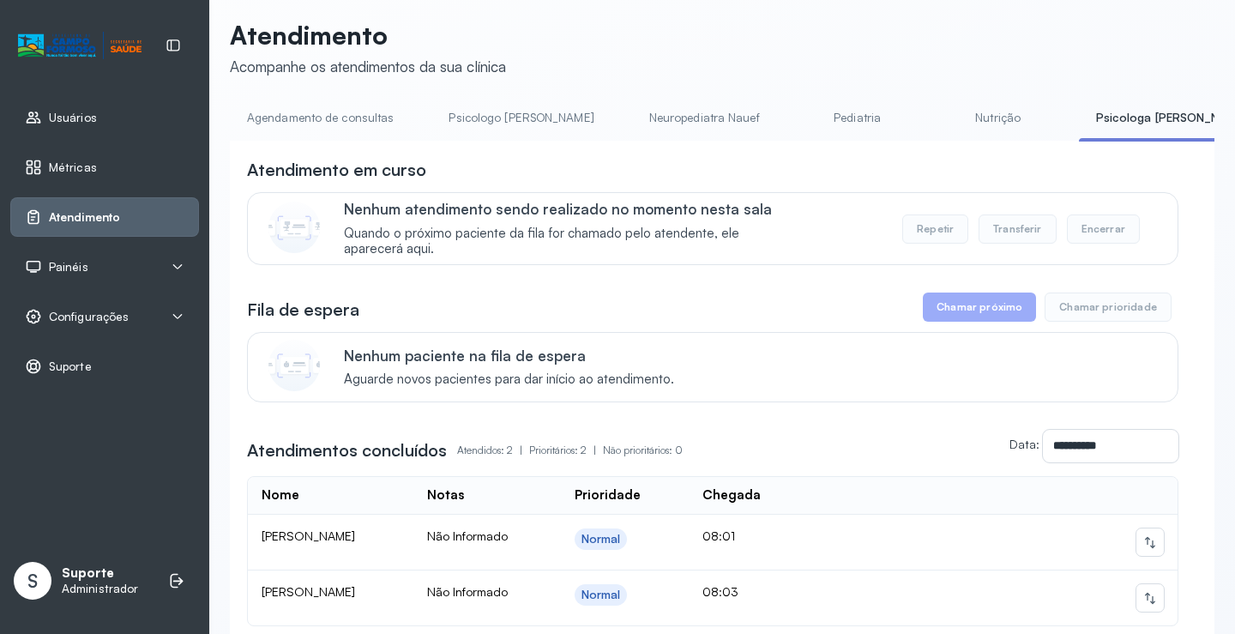
scroll to position [0, 0]
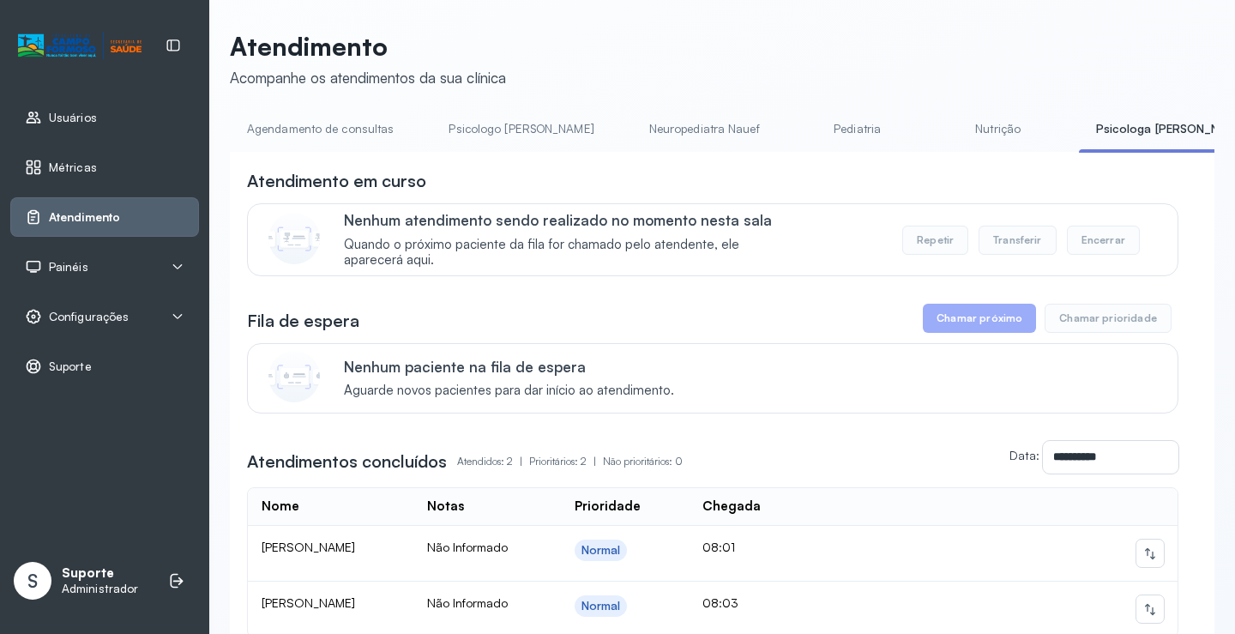
click at [308, 128] on link "Agendamento de consultas" at bounding box center [320, 129] width 181 height 28
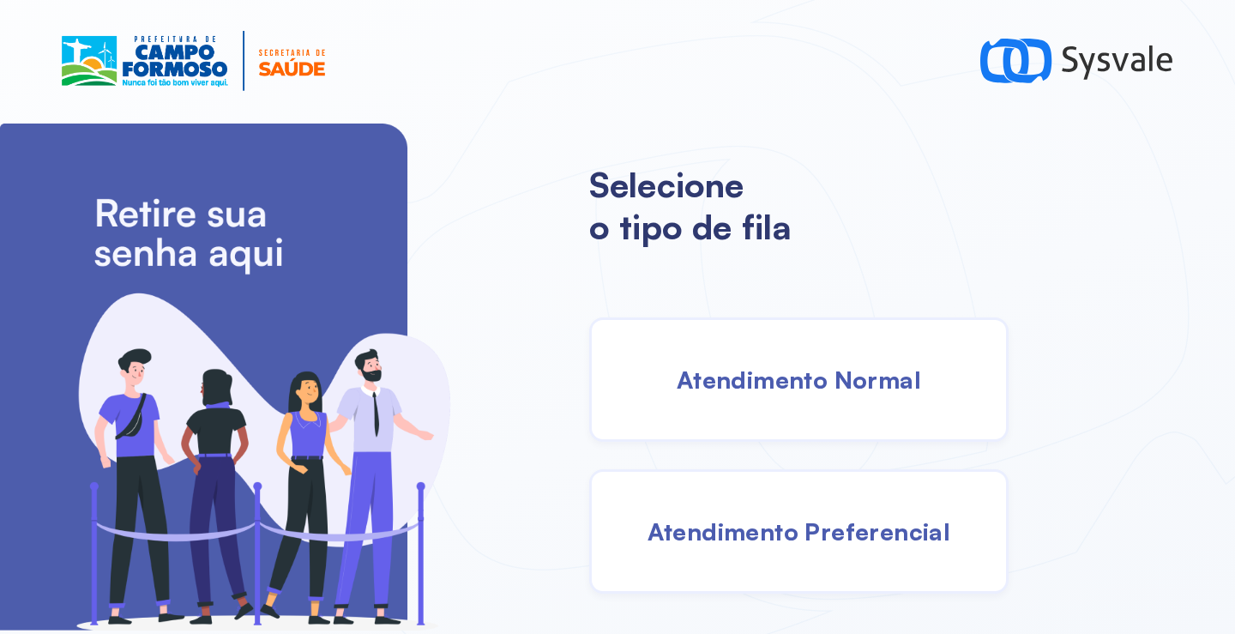
drag, startPoint x: 0, startPoint y: 0, endPoint x: 747, endPoint y: 368, distance: 832.9
click at [747, 368] on span "Atendimento Normal" at bounding box center [799, 380] width 244 height 30
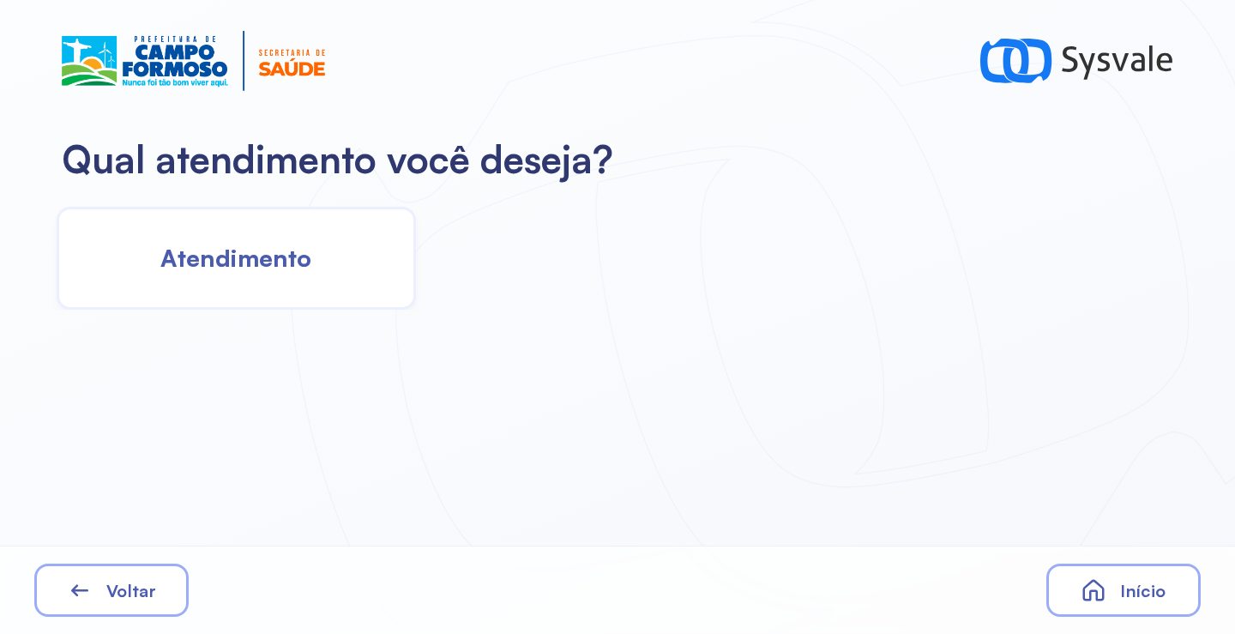
click at [148, 261] on div "Atendimento" at bounding box center [236, 258] width 359 height 103
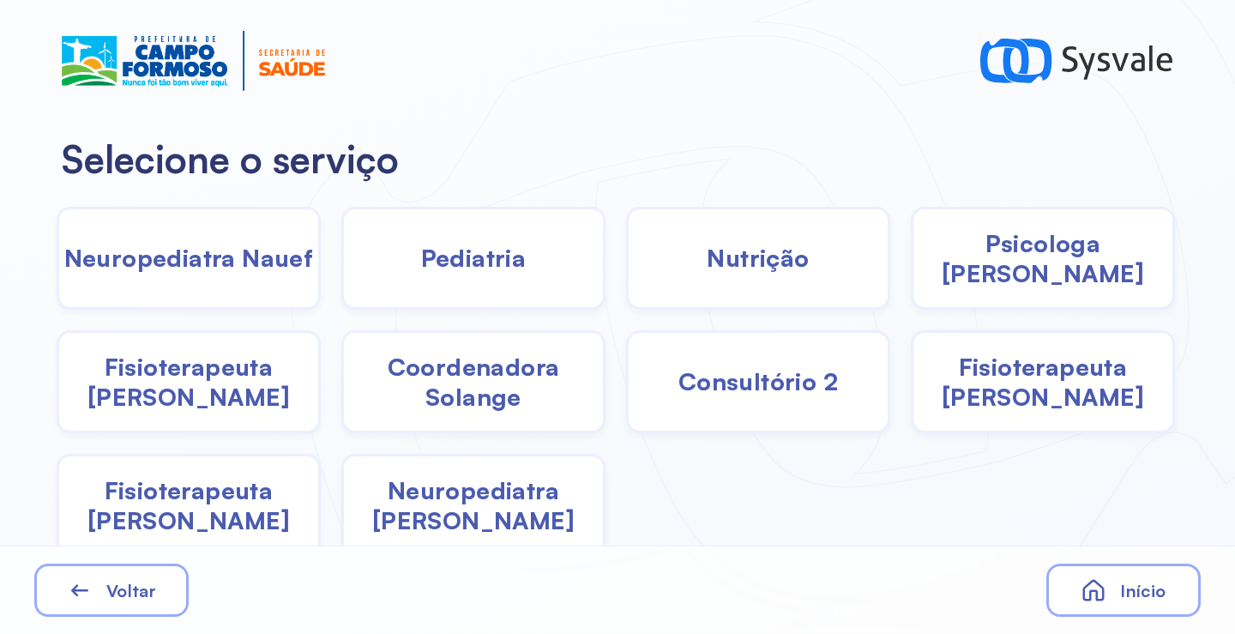
click at [1064, 265] on span "Psicologa [PERSON_NAME]" at bounding box center [1043, 258] width 259 height 60
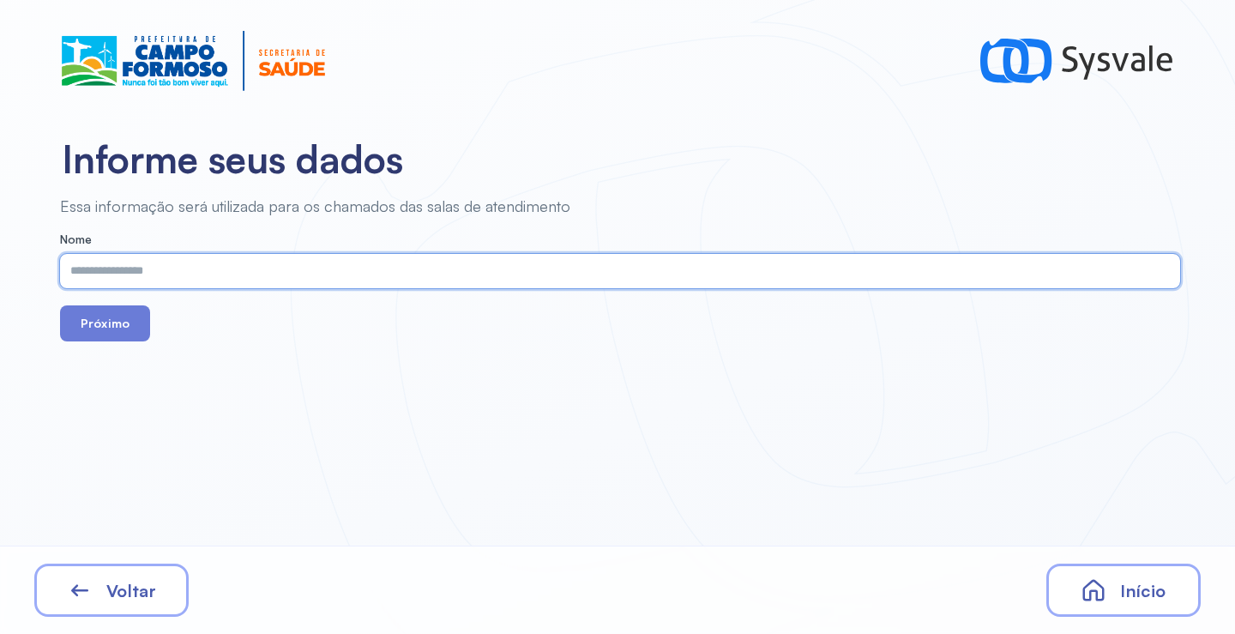
click at [429, 275] on input "text" at bounding box center [616, 271] width 1113 height 34
paste input "**********"
type input "**********"
click at [112, 323] on button "Próximo" at bounding box center [105, 323] width 90 height 36
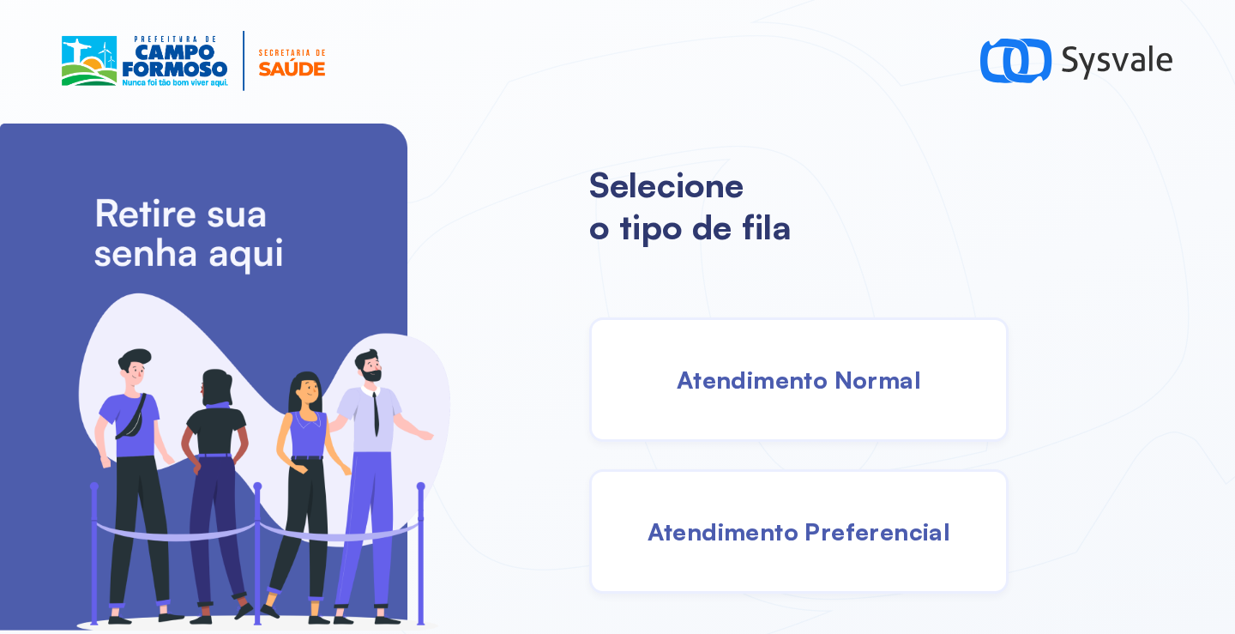
click at [736, 384] on span "Atendimento Normal" at bounding box center [799, 380] width 244 height 30
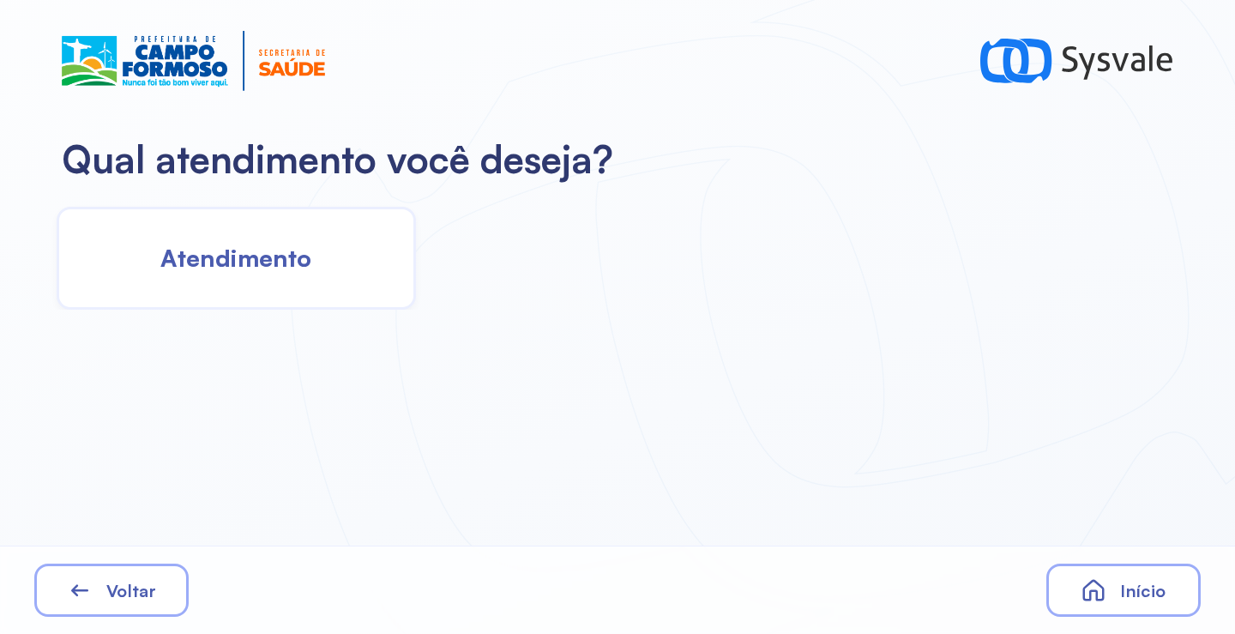
click at [262, 263] on span "Atendimento" at bounding box center [235, 258] width 151 height 30
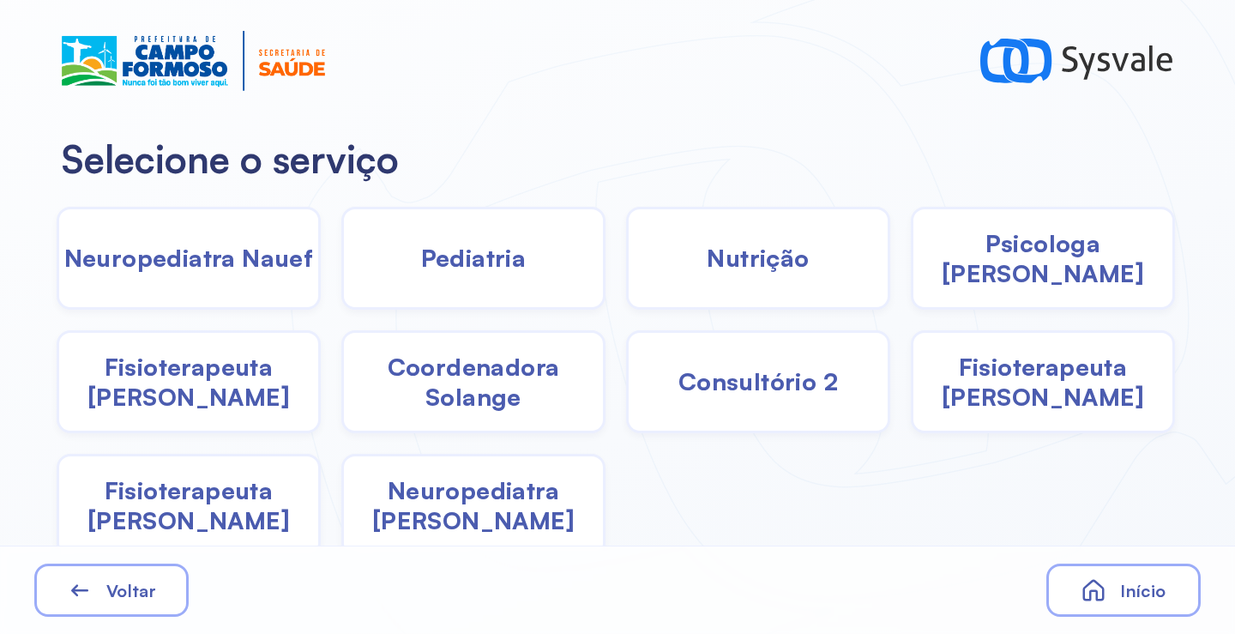
click at [462, 262] on span "Pediatria" at bounding box center [474, 258] width 106 height 30
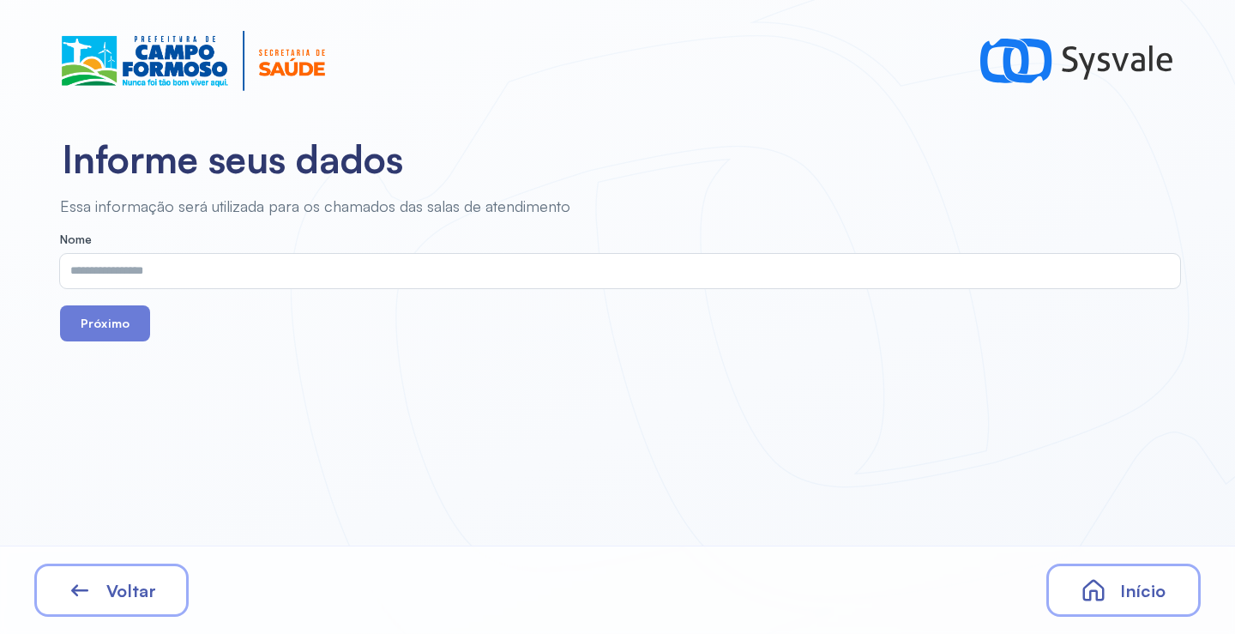
click at [346, 267] on input "text" at bounding box center [616, 271] width 1113 height 34
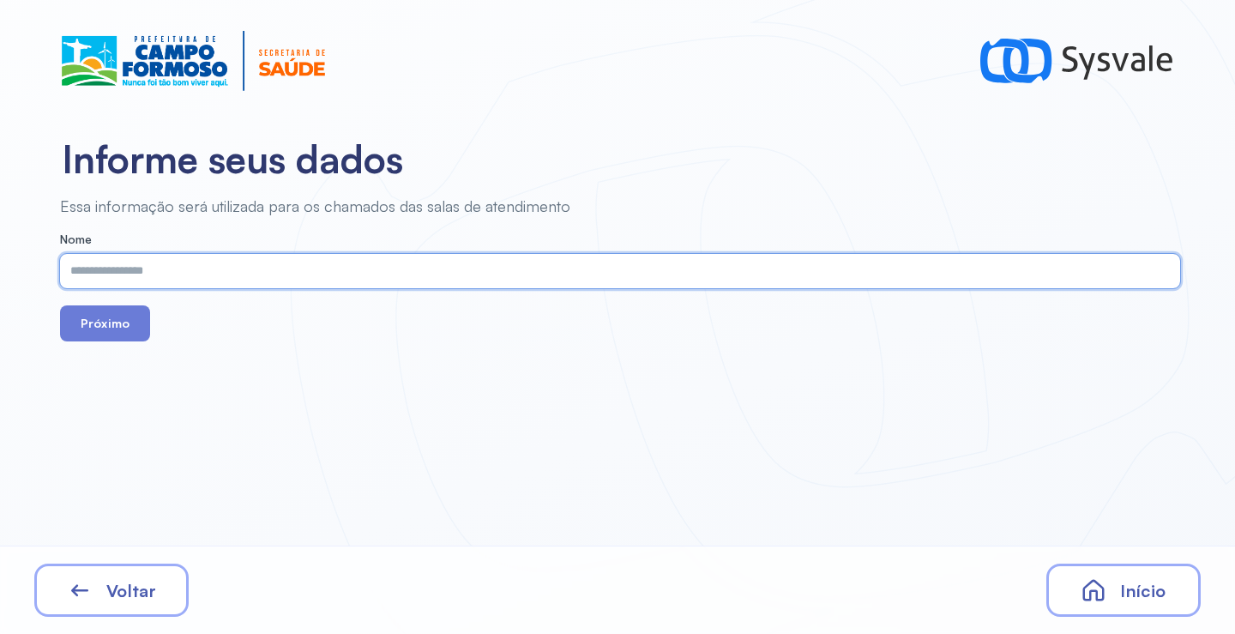
paste input "**********"
type input "**********"
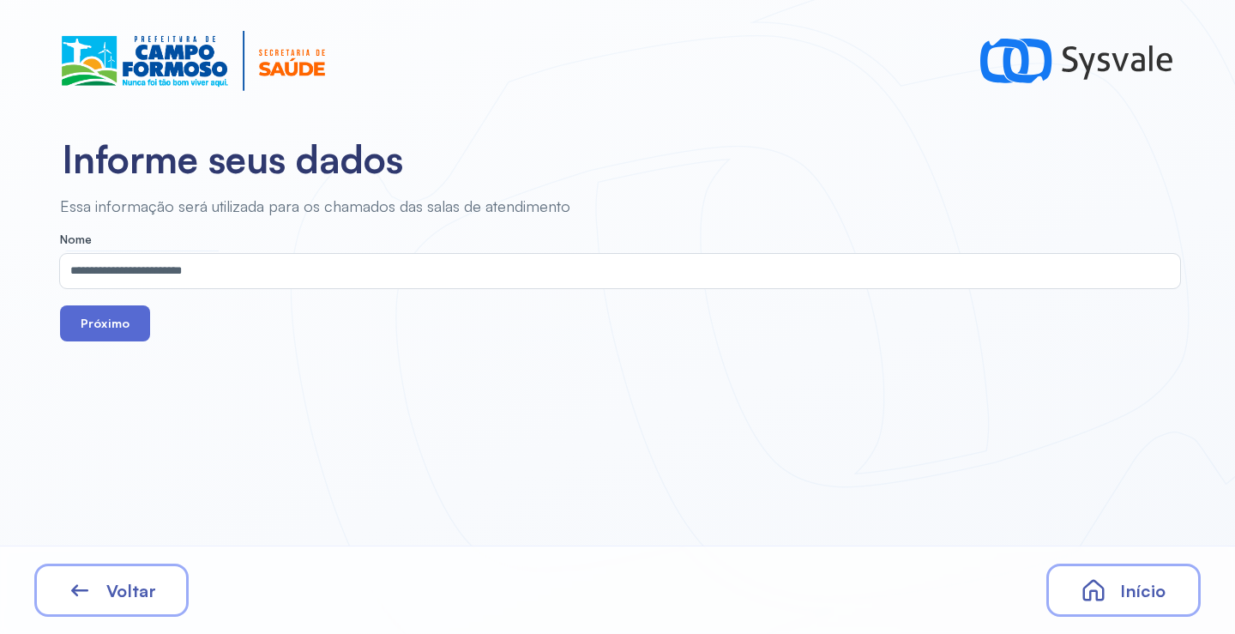
click at [111, 306] on button "Próximo" at bounding box center [105, 323] width 90 height 36
click at [124, 338] on button "Próximo" at bounding box center [105, 323] width 90 height 36
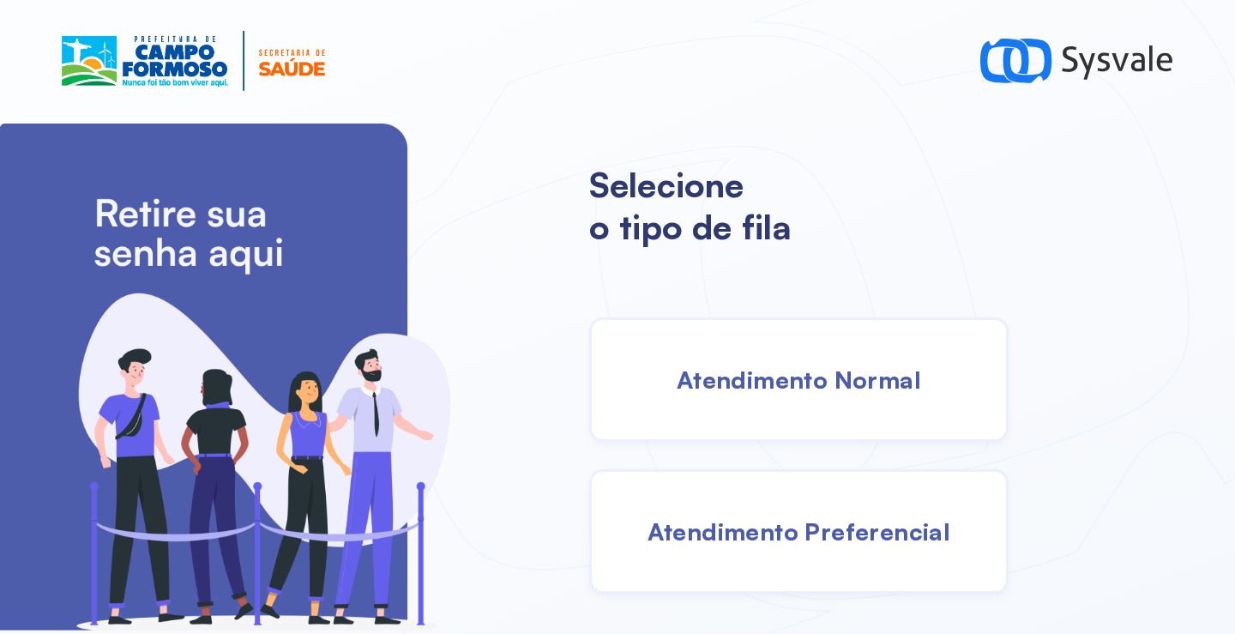
click at [757, 380] on span "Atendimento Normal" at bounding box center [799, 380] width 244 height 30
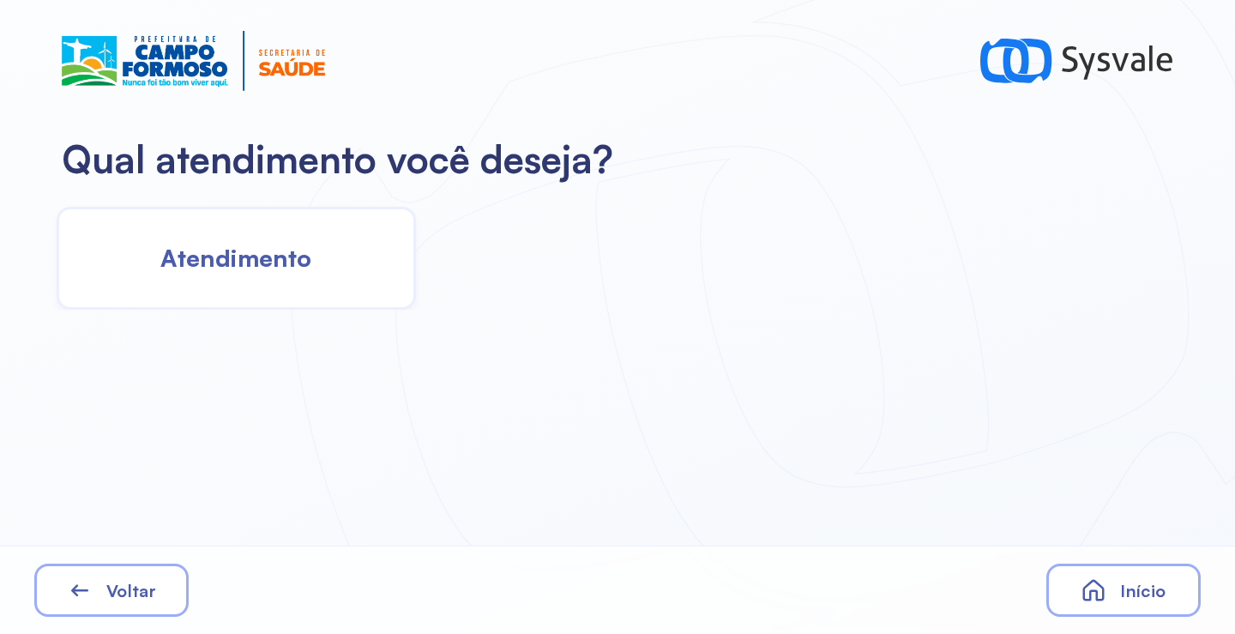
click at [266, 279] on div "Atendimento" at bounding box center [236, 258] width 359 height 103
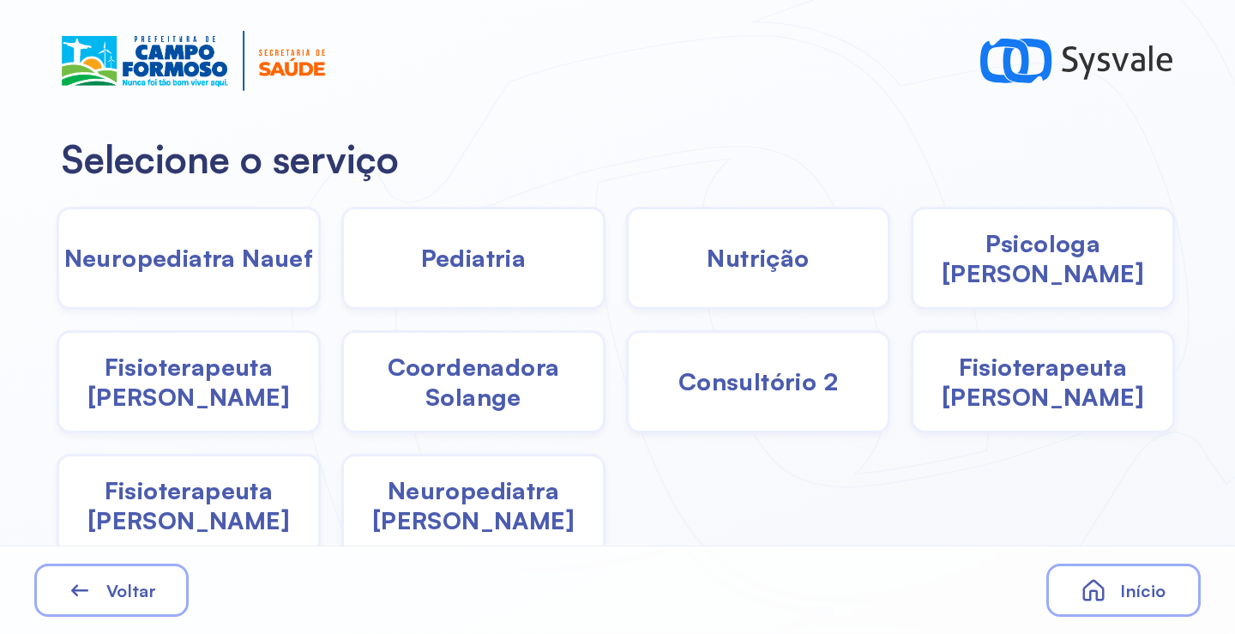
click at [456, 281] on div "Pediatria" at bounding box center [473, 258] width 264 height 103
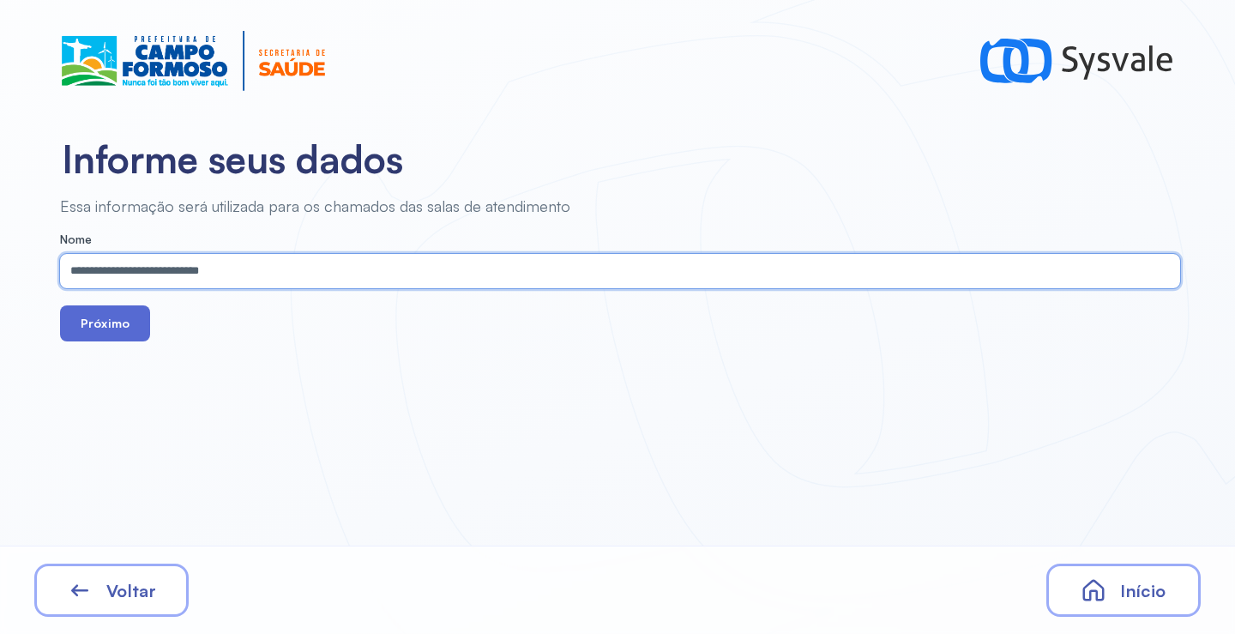
type input "**********"
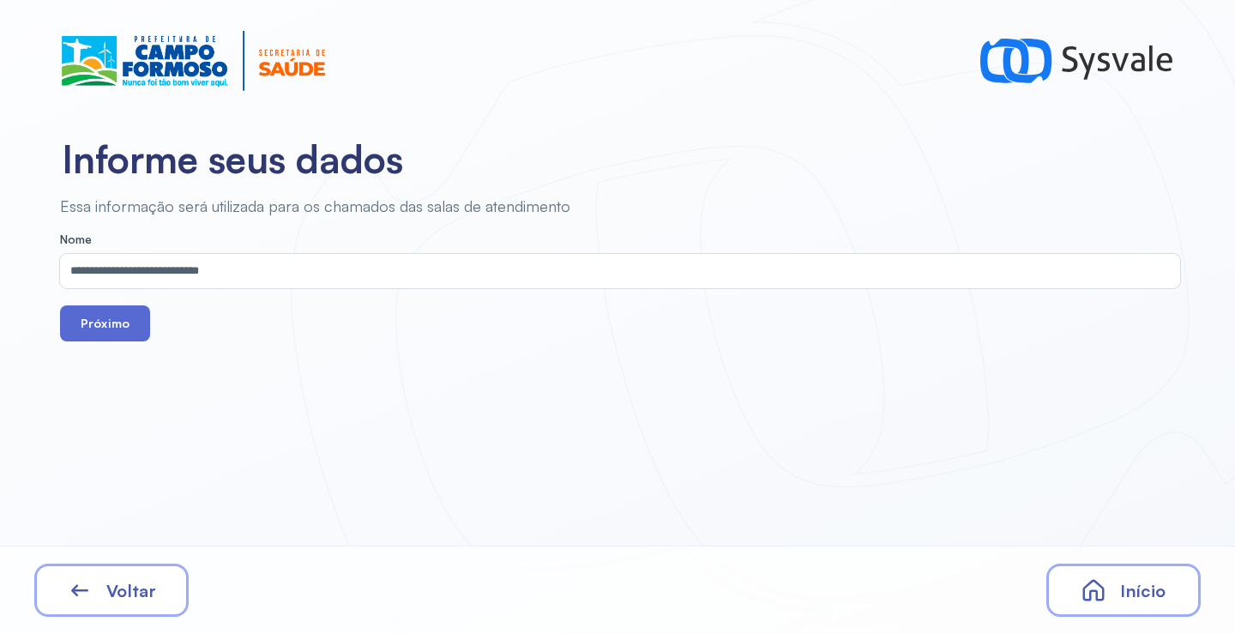
click at [122, 322] on button "Próximo" at bounding box center [105, 323] width 90 height 36
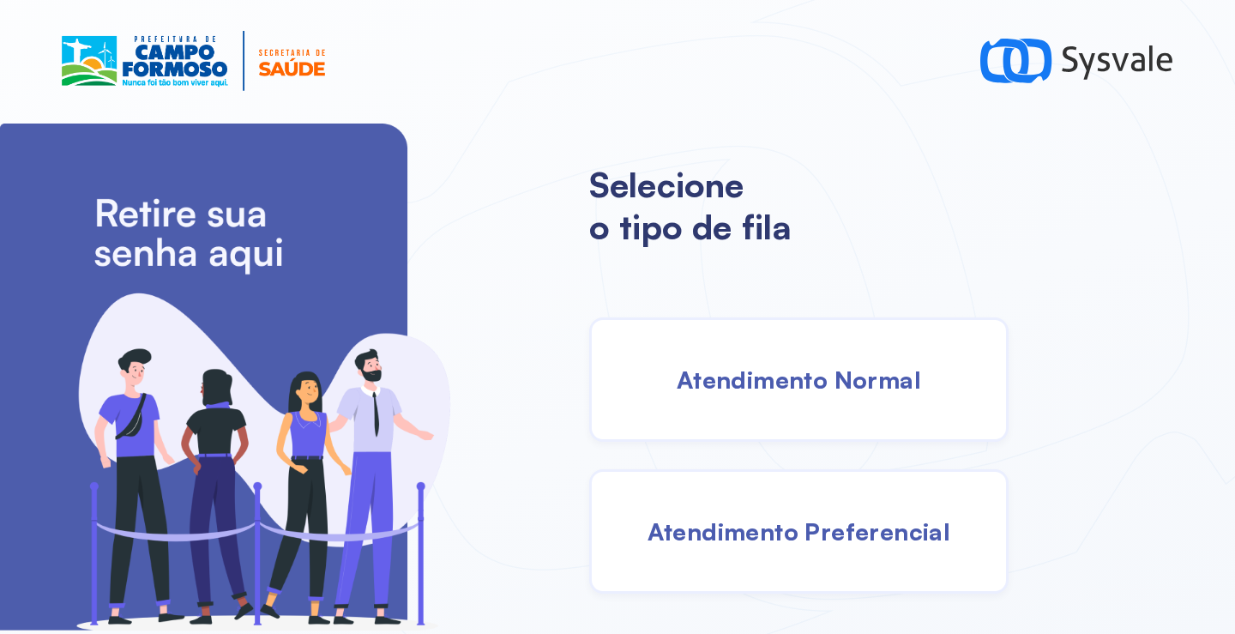
click at [791, 401] on div "Atendimento Normal" at bounding box center [798, 379] width 419 height 124
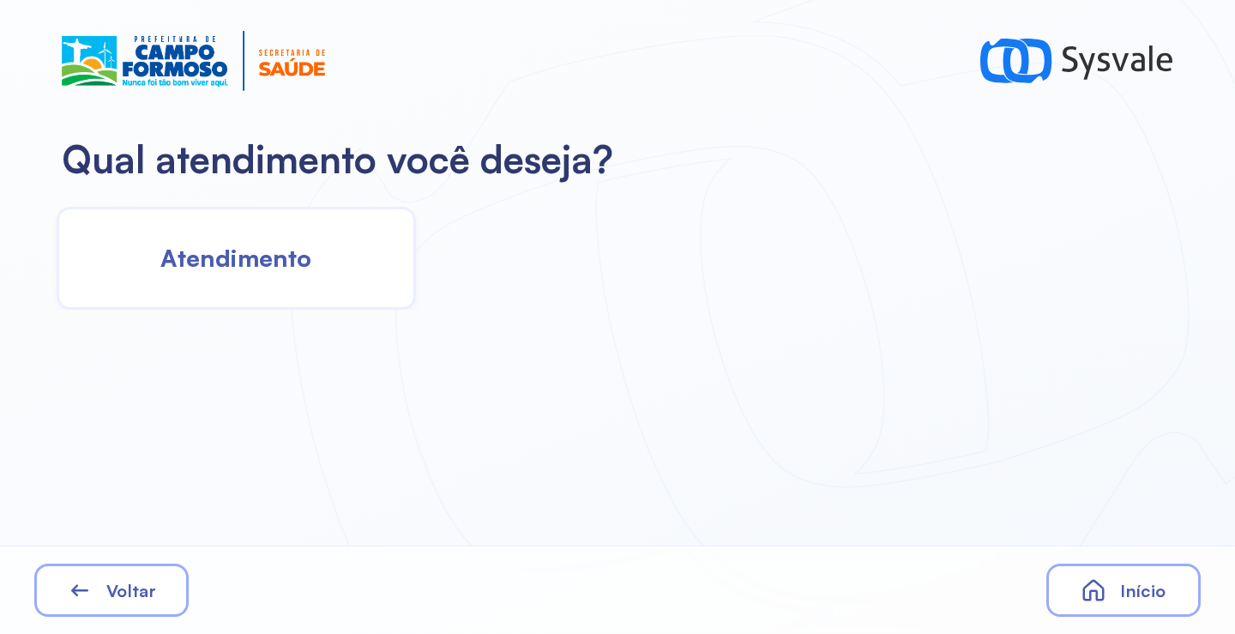
click at [286, 254] on span "Atendimento" at bounding box center [235, 258] width 151 height 30
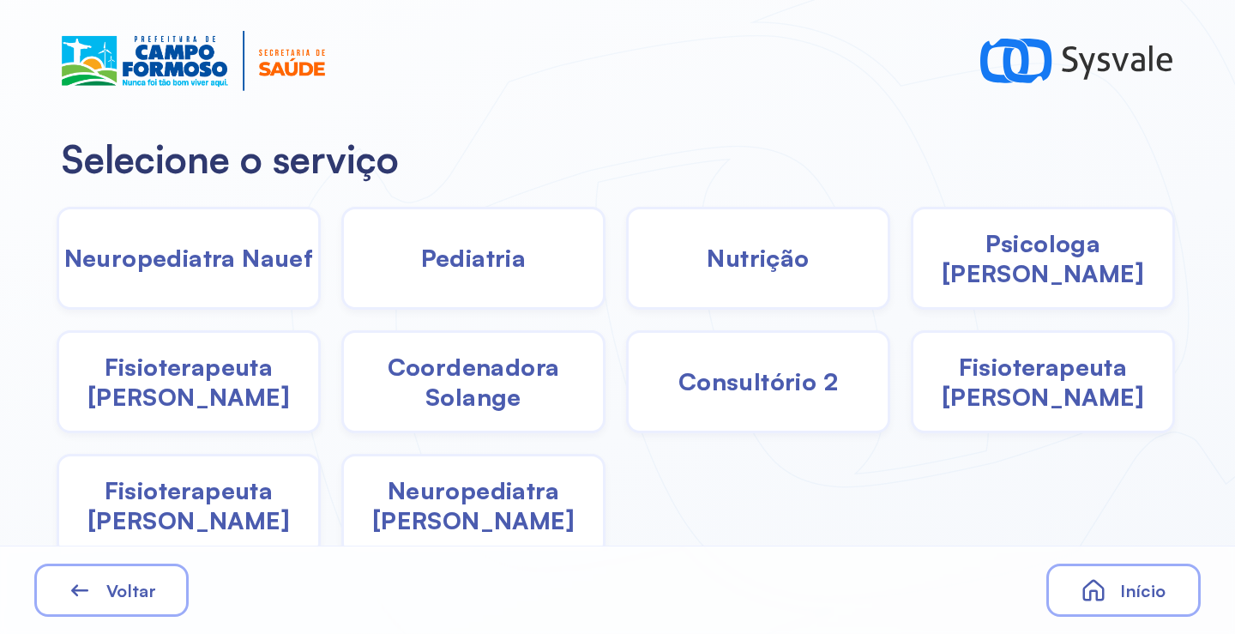
click at [767, 263] on span "Nutrição" at bounding box center [758, 258] width 102 height 30
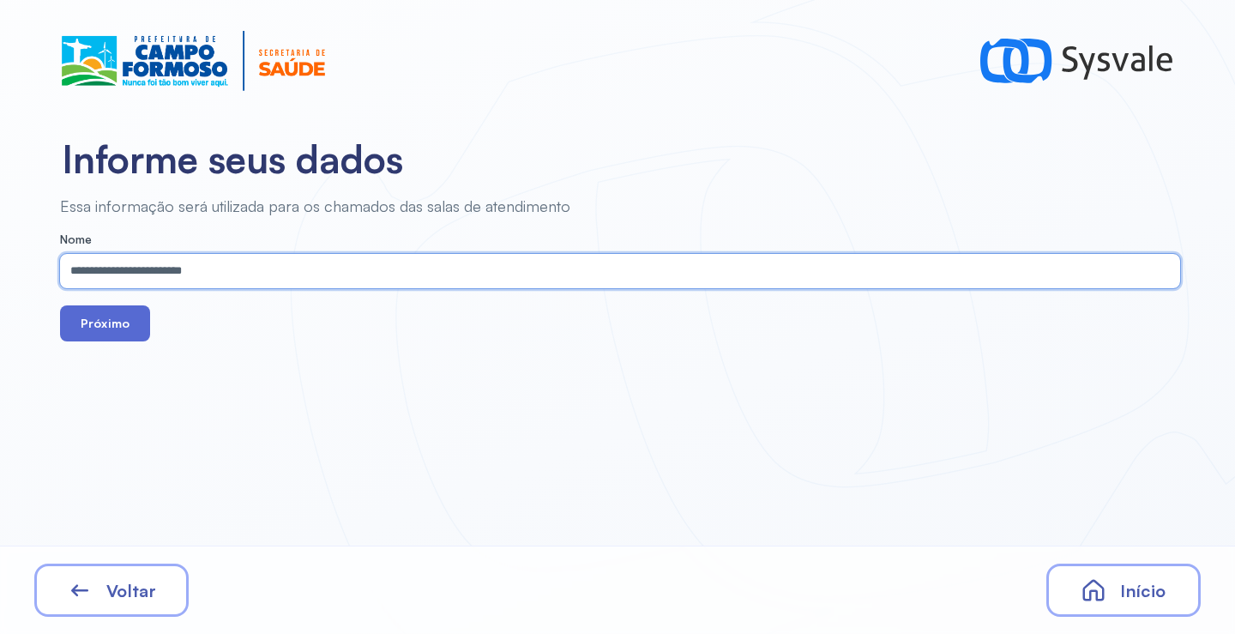
click at [91, 321] on button "Próximo" at bounding box center [105, 323] width 90 height 36
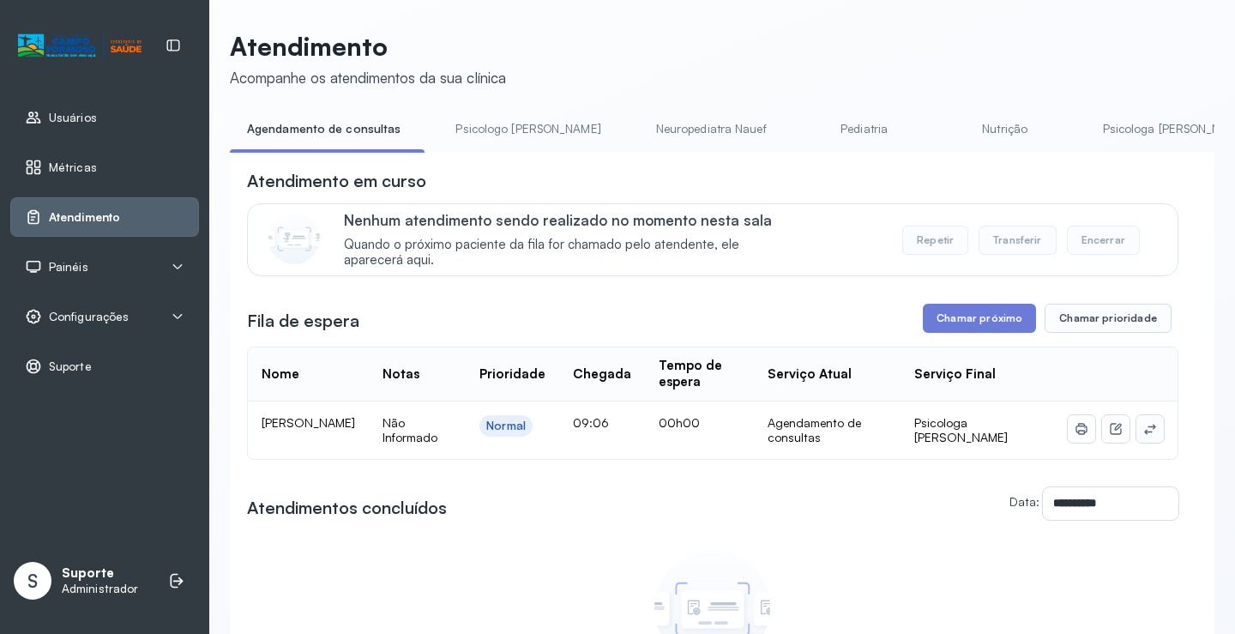
click at [1143, 434] on icon at bounding box center [1150, 429] width 14 height 14
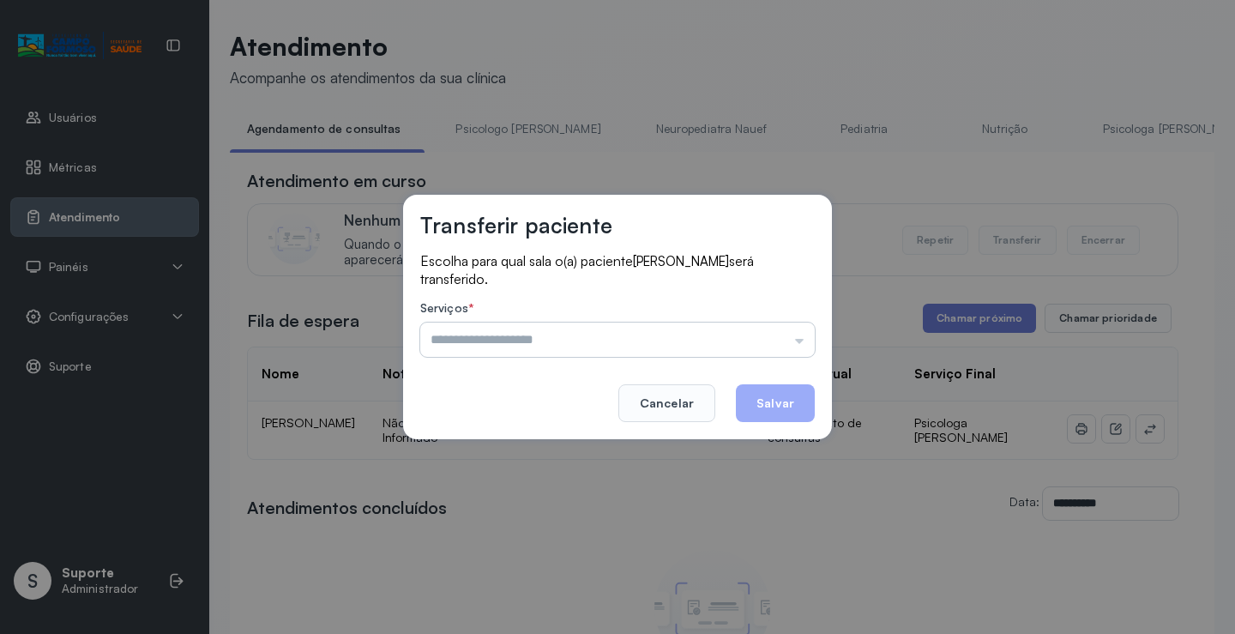
click at [576, 344] on input "text" at bounding box center [617, 340] width 395 height 34
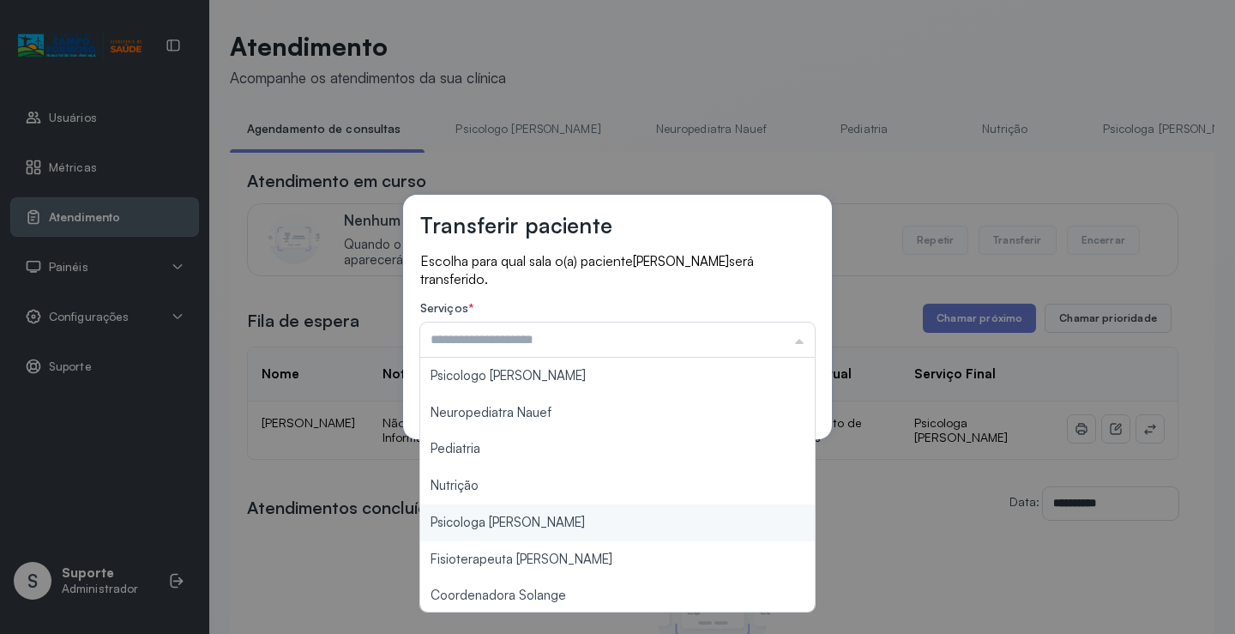
type input "**********"
click at [484, 523] on div "**********" at bounding box center [617, 317] width 1235 height 634
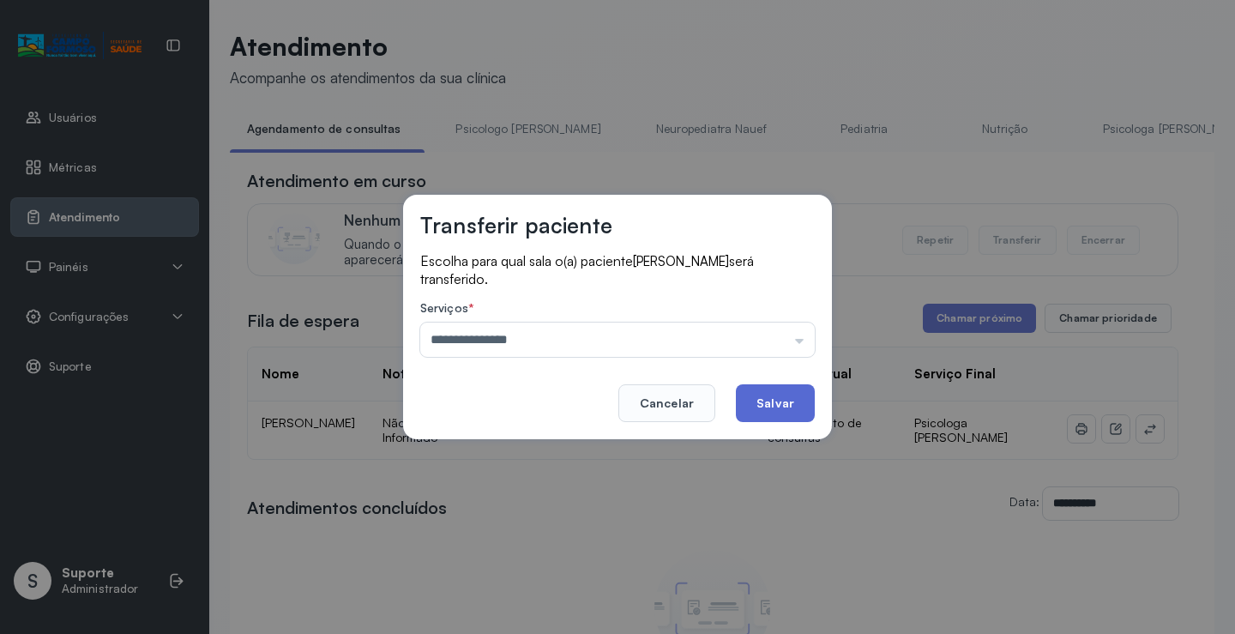
click at [781, 401] on button "Salvar" at bounding box center [775, 403] width 79 height 38
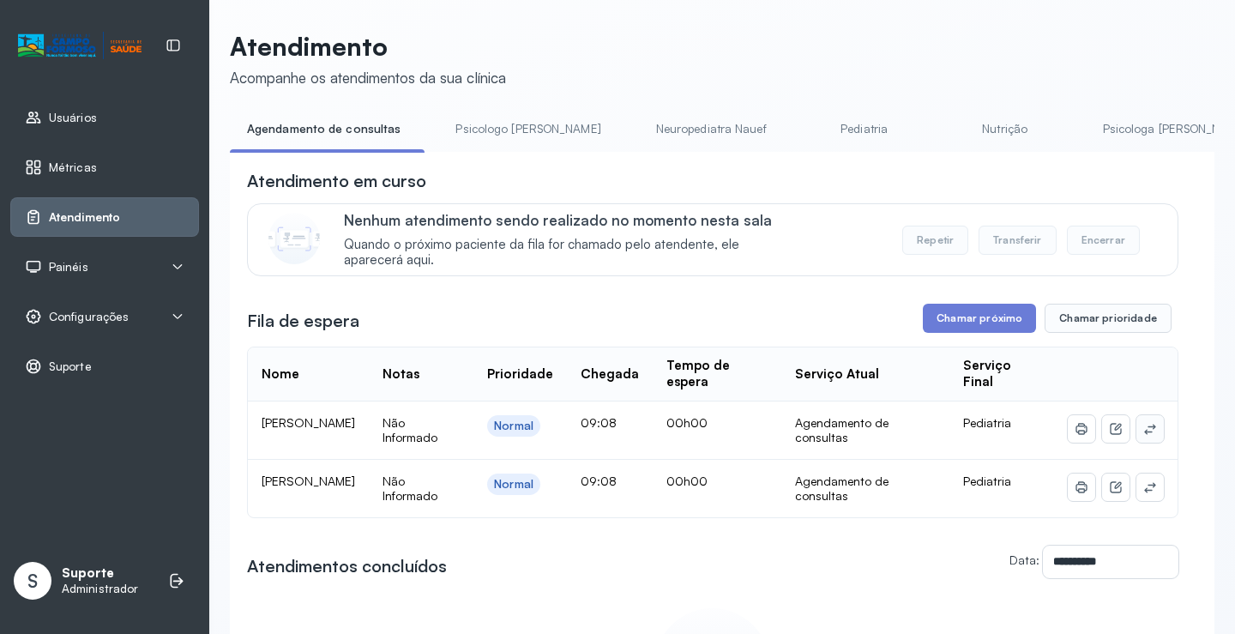
click at [1144, 434] on icon at bounding box center [1149, 429] width 11 height 10
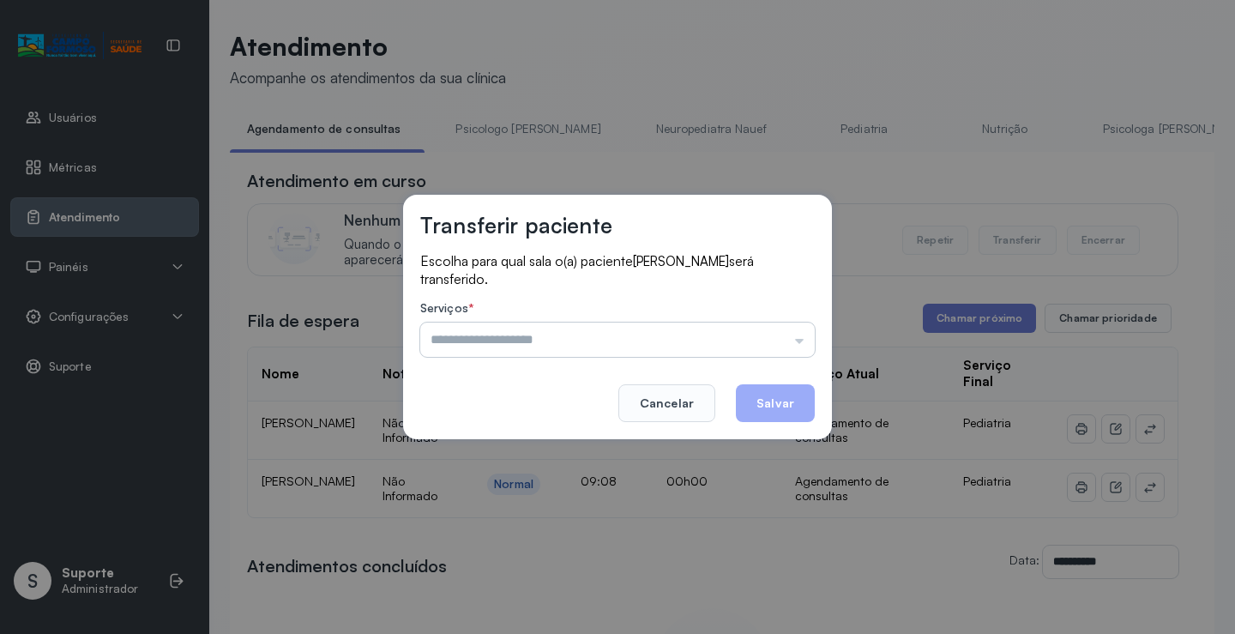
click at [611, 346] on input "text" at bounding box center [617, 340] width 395 height 34
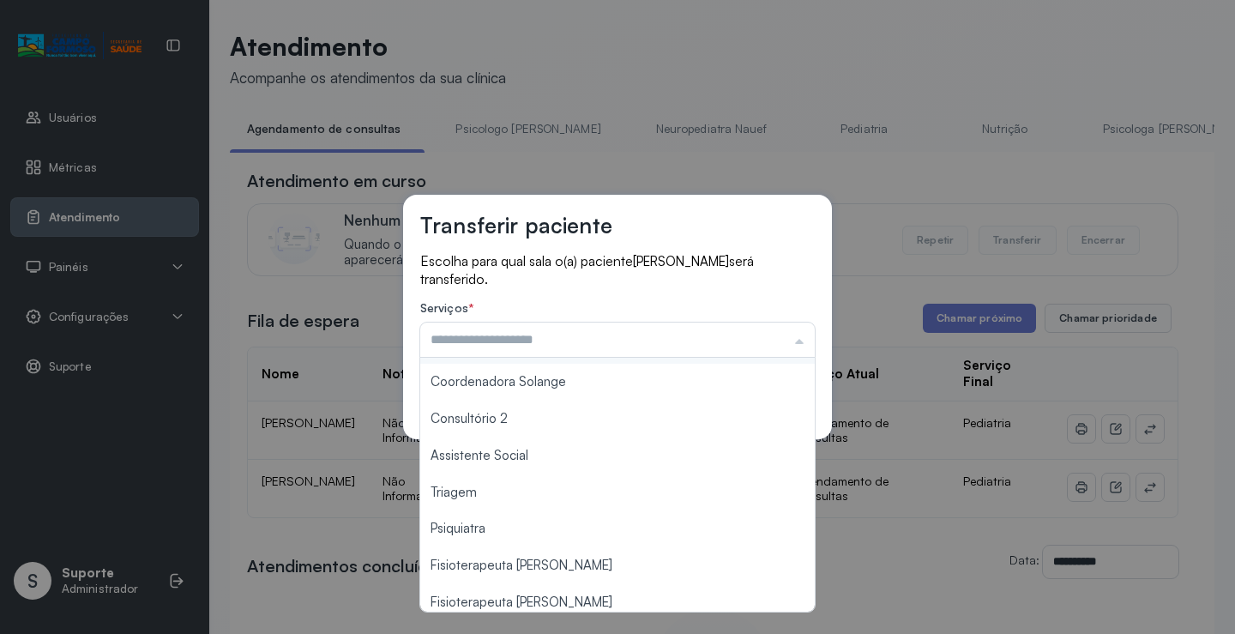
scroll to position [257, 0]
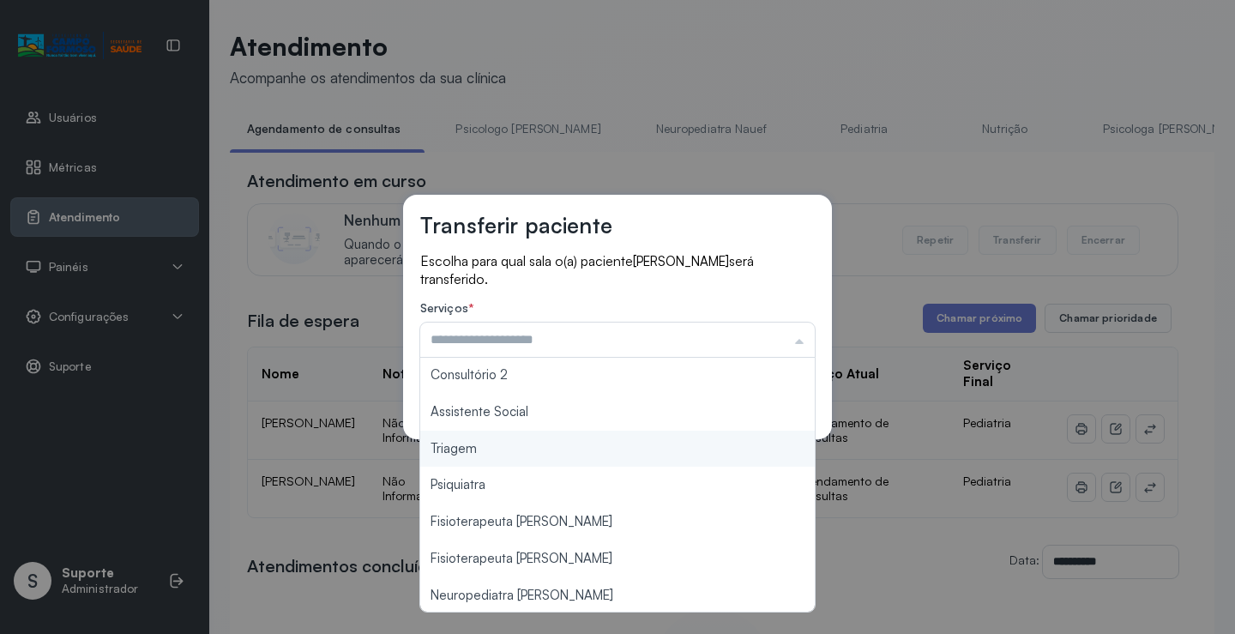
type input "*******"
click at [504, 457] on div "Transferir paciente Escolha para qual sala o(a) paciente [PERSON_NAME] será tra…" at bounding box center [617, 317] width 1235 height 634
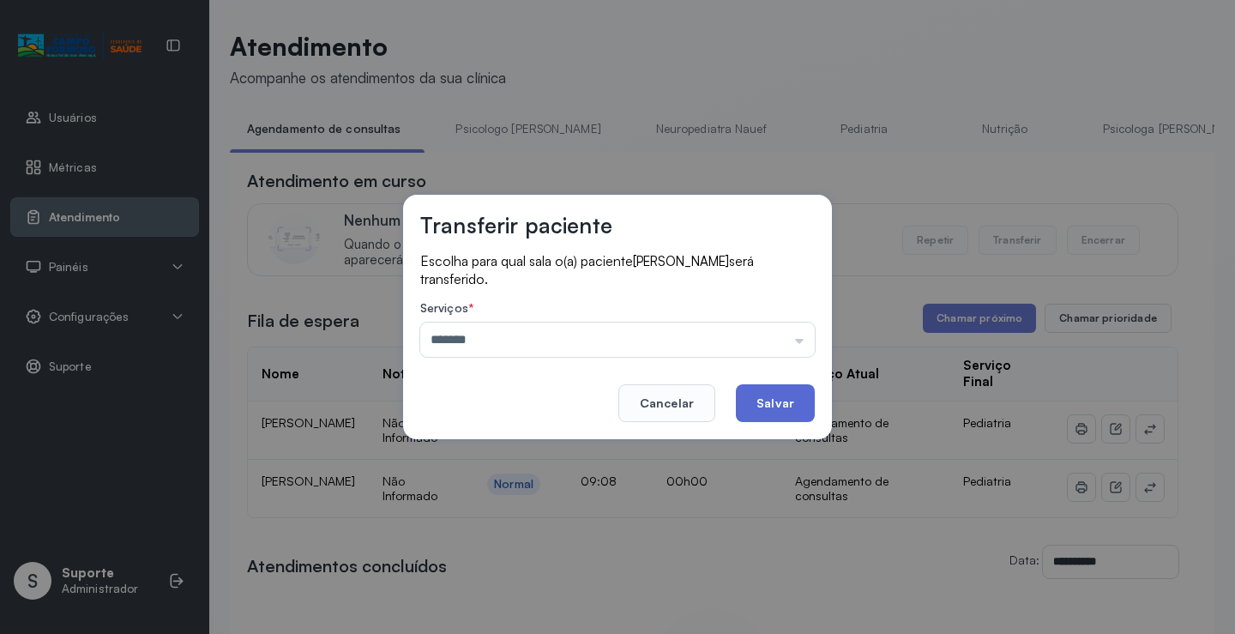
click at [770, 395] on button "Salvar" at bounding box center [775, 403] width 79 height 38
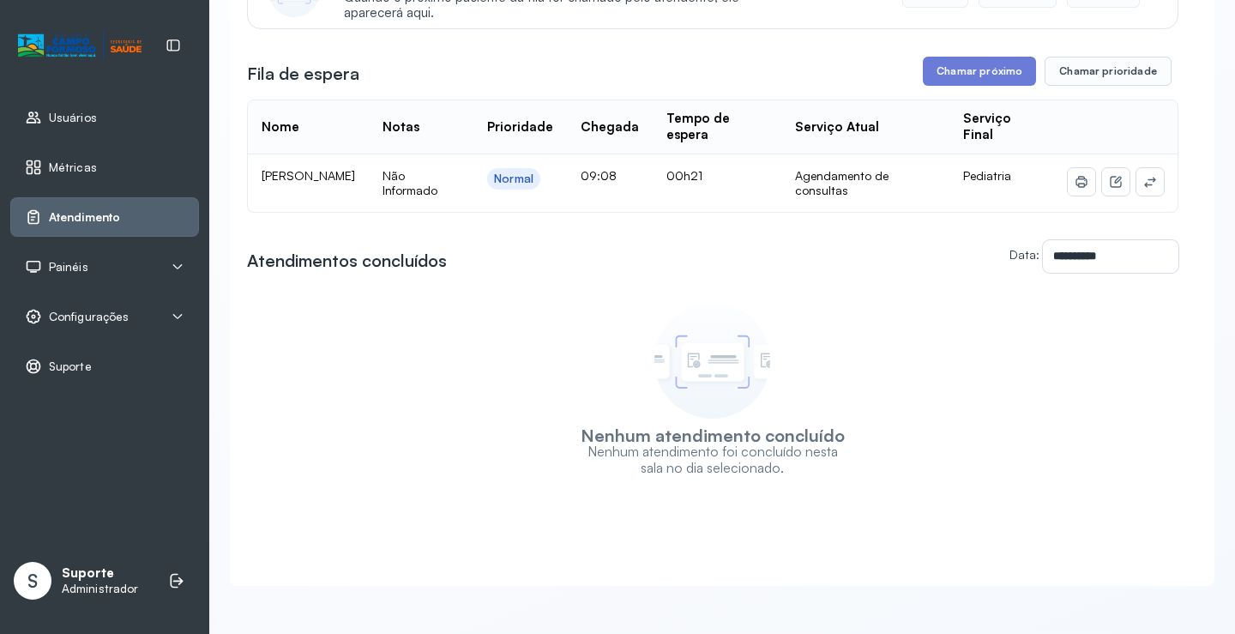
scroll to position [0, 0]
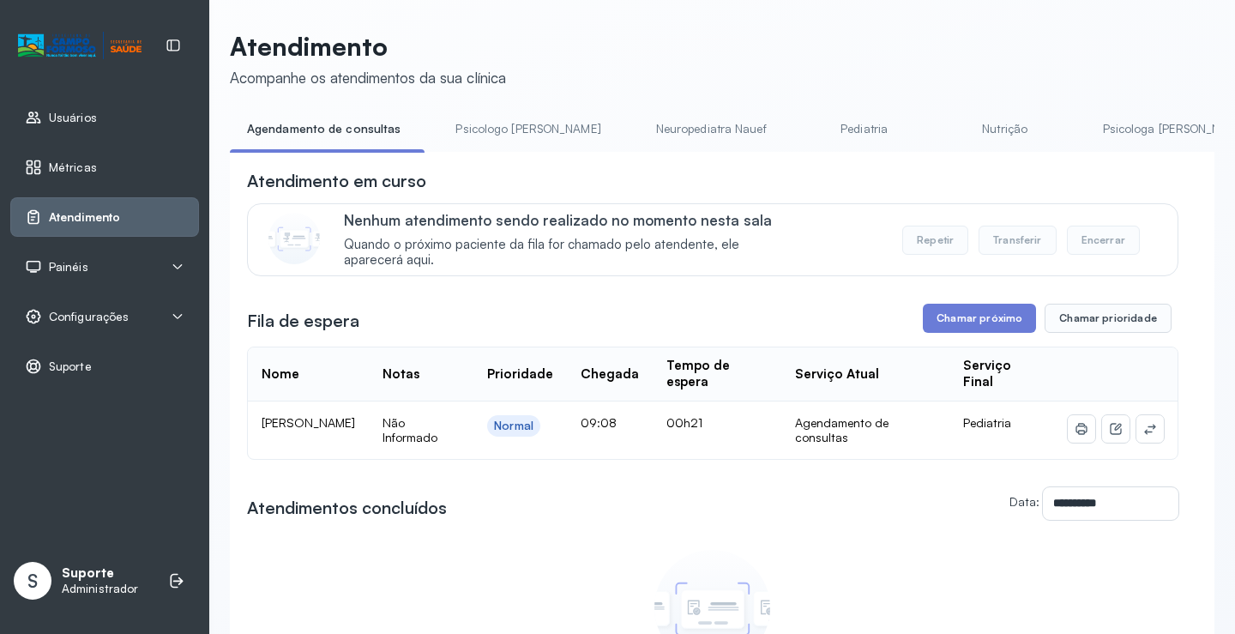
click at [492, 128] on link "Psicologo [PERSON_NAME]" at bounding box center [527, 129] width 179 height 28
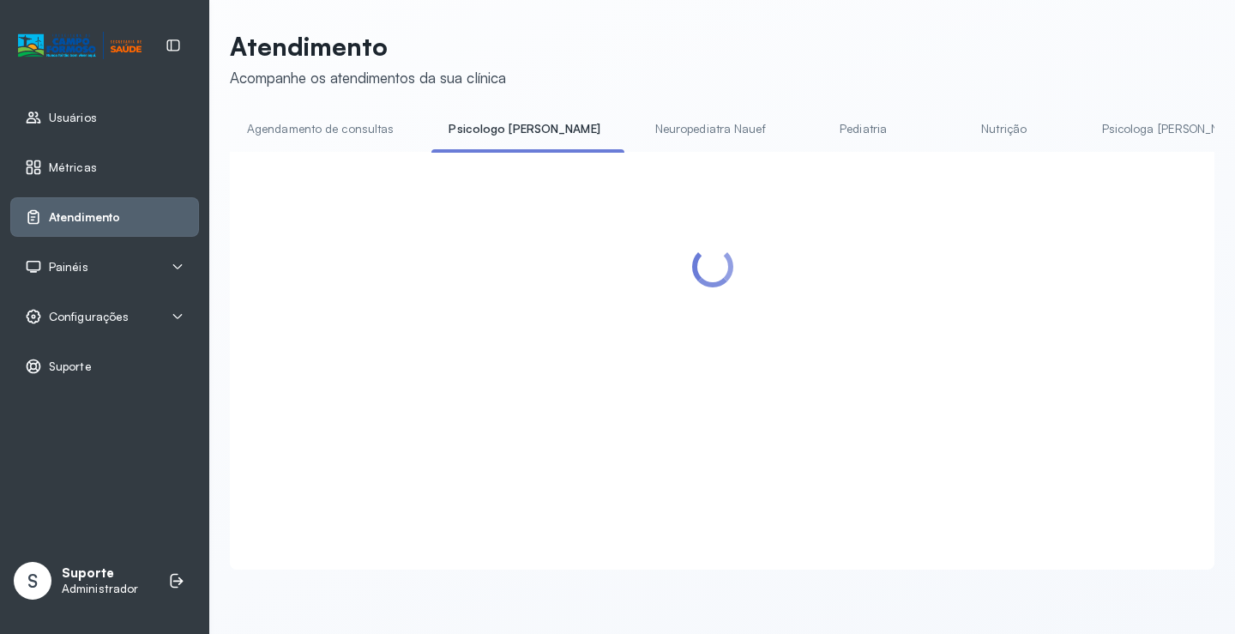
click at [341, 128] on link "Agendamento de consultas" at bounding box center [320, 129] width 181 height 28
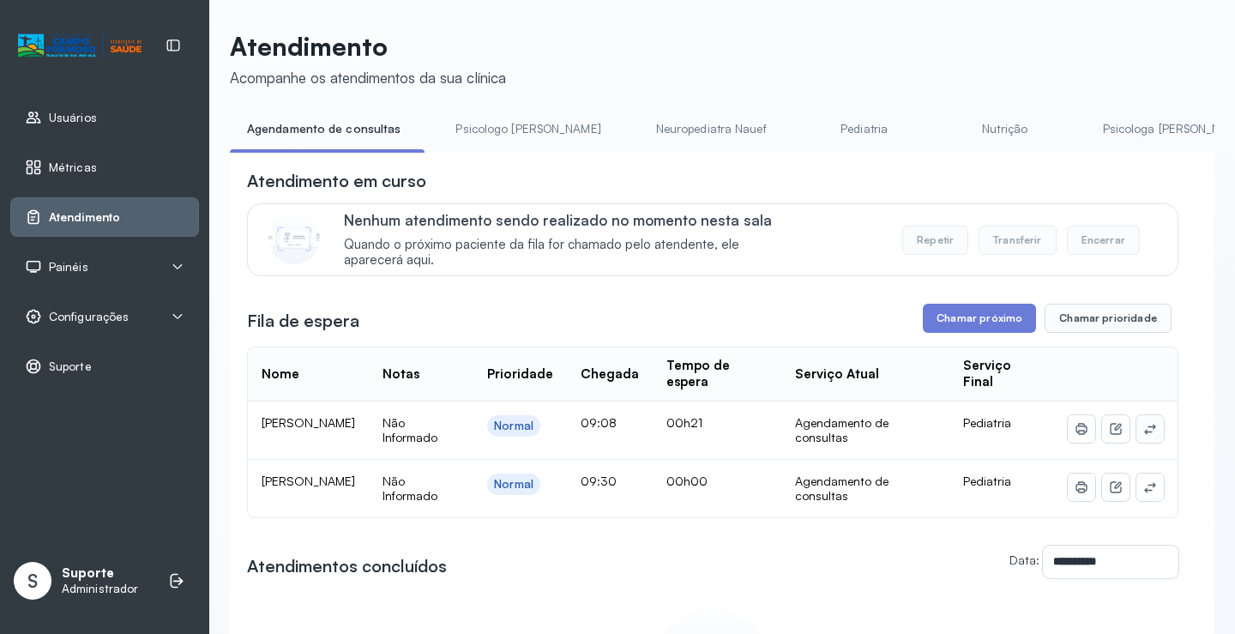
click at [1143, 428] on icon at bounding box center [1150, 429] width 14 height 14
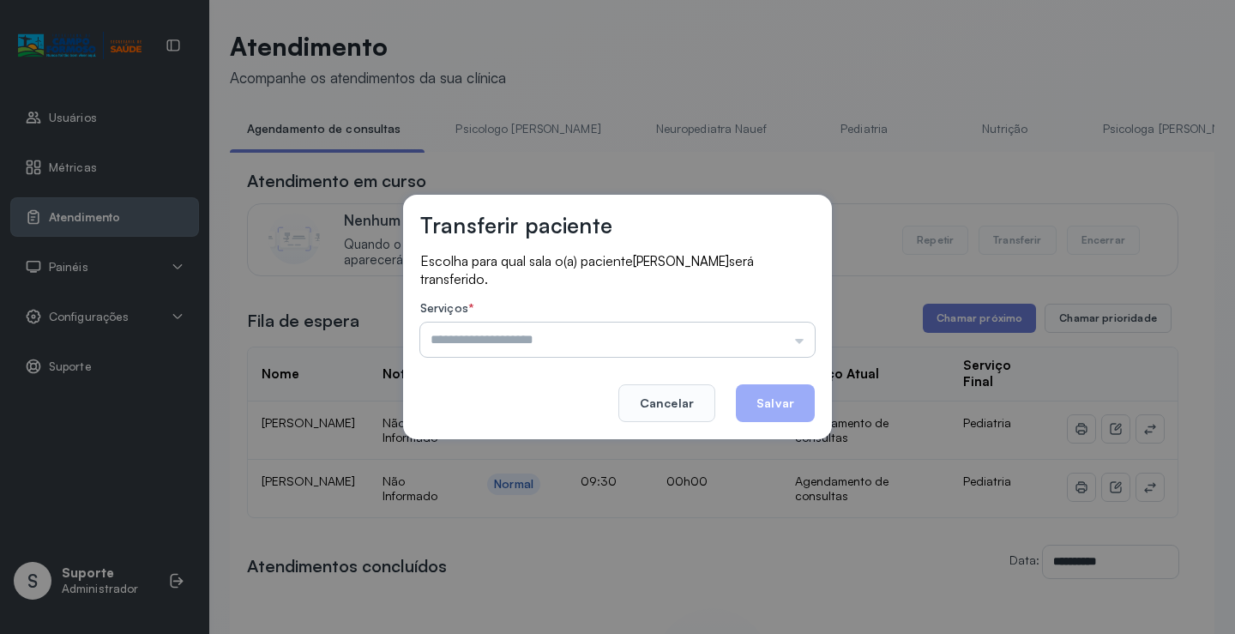
click at [784, 335] on input "text" at bounding box center [617, 340] width 395 height 34
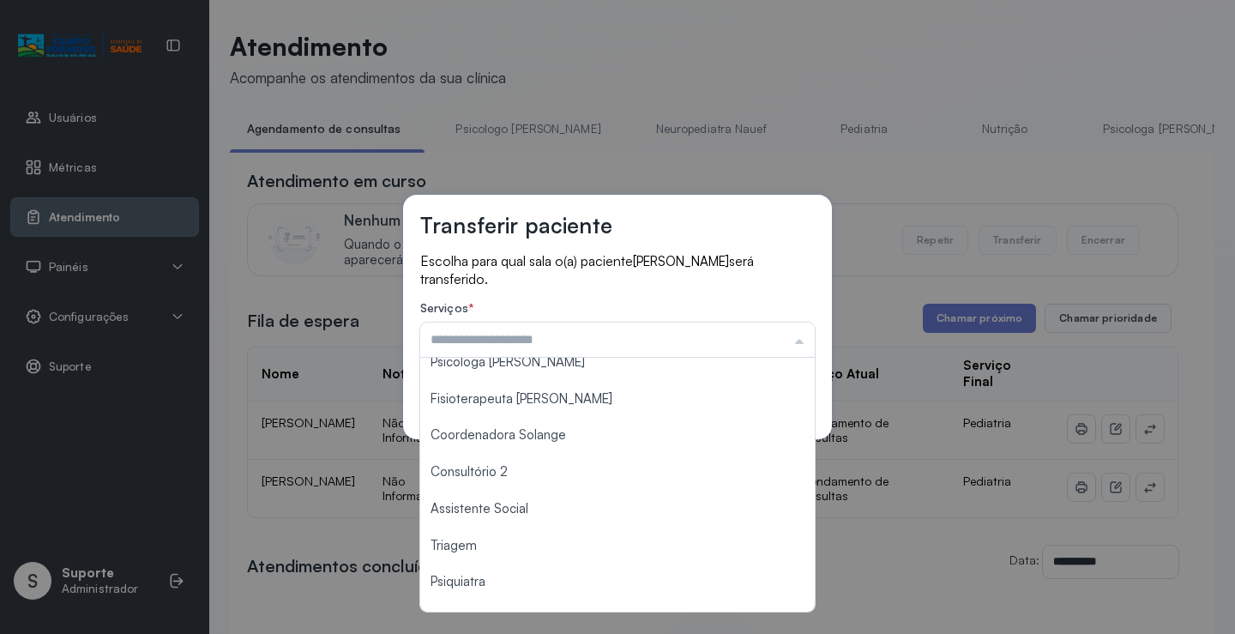
scroll to position [172, 0]
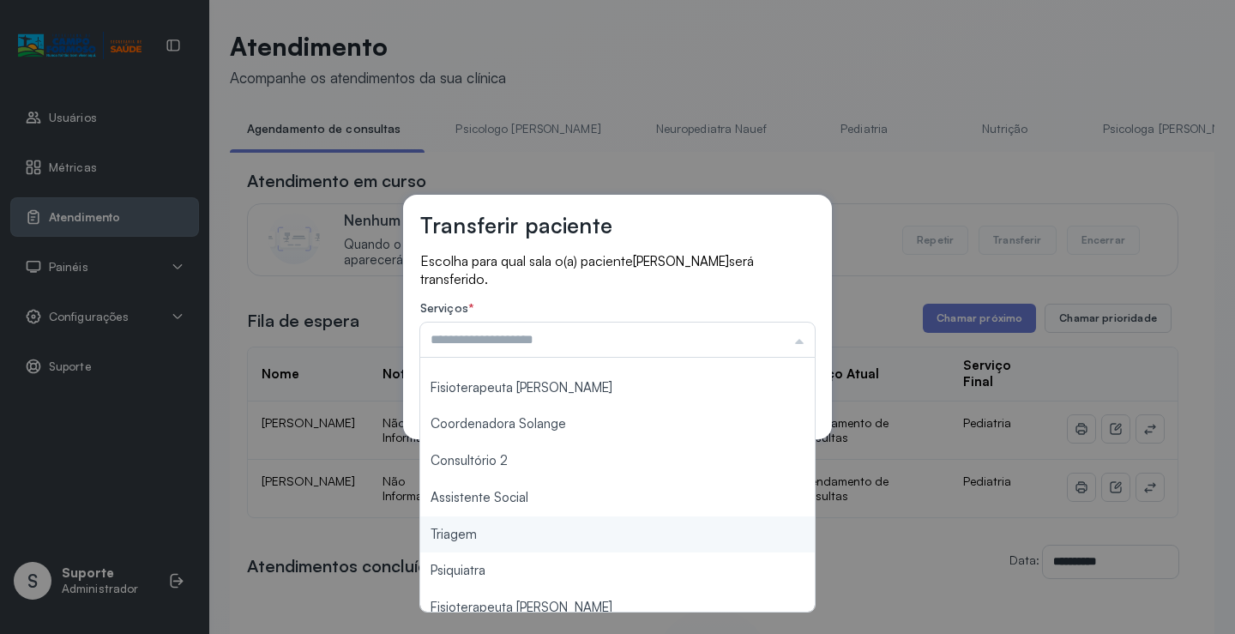
type input "*******"
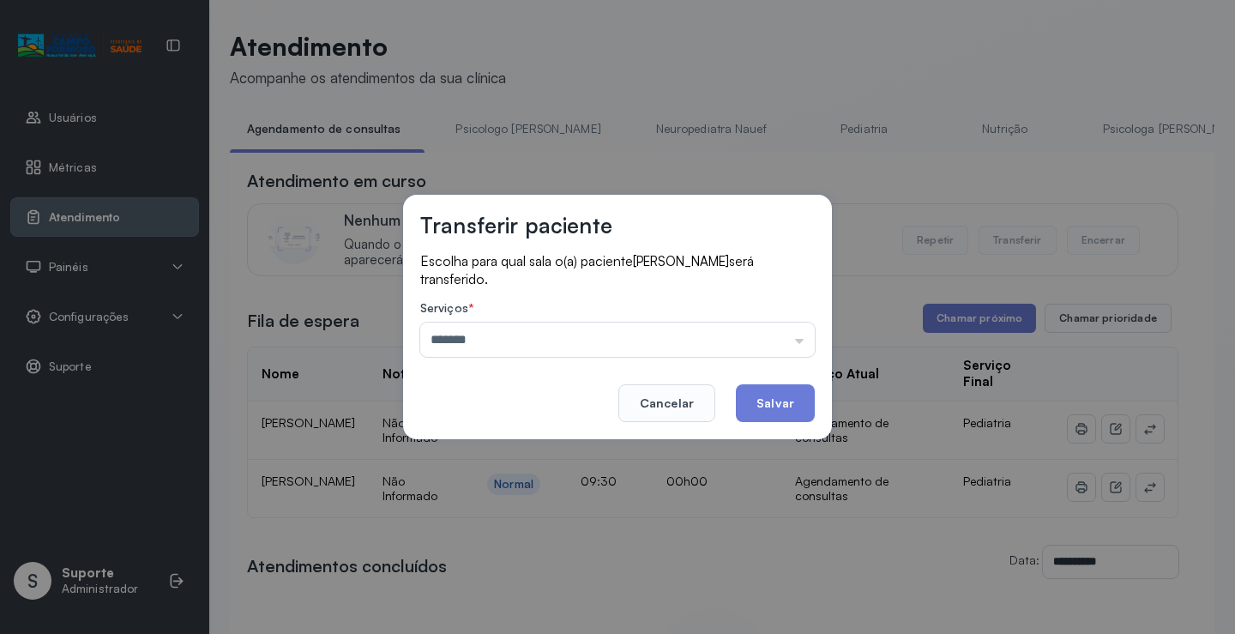
drag, startPoint x: 497, startPoint y: 534, endPoint x: 779, endPoint y: 403, distance: 311.3
click at [497, 534] on div "Transferir paciente Escolha para qual sala o(a) paciente Melissa Souza Silva Da…" at bounding box center [617, 317] width 1235 height 634
click at [799, 395] on button "Salvar" at bounding box center [775, 403] width 79 height 38
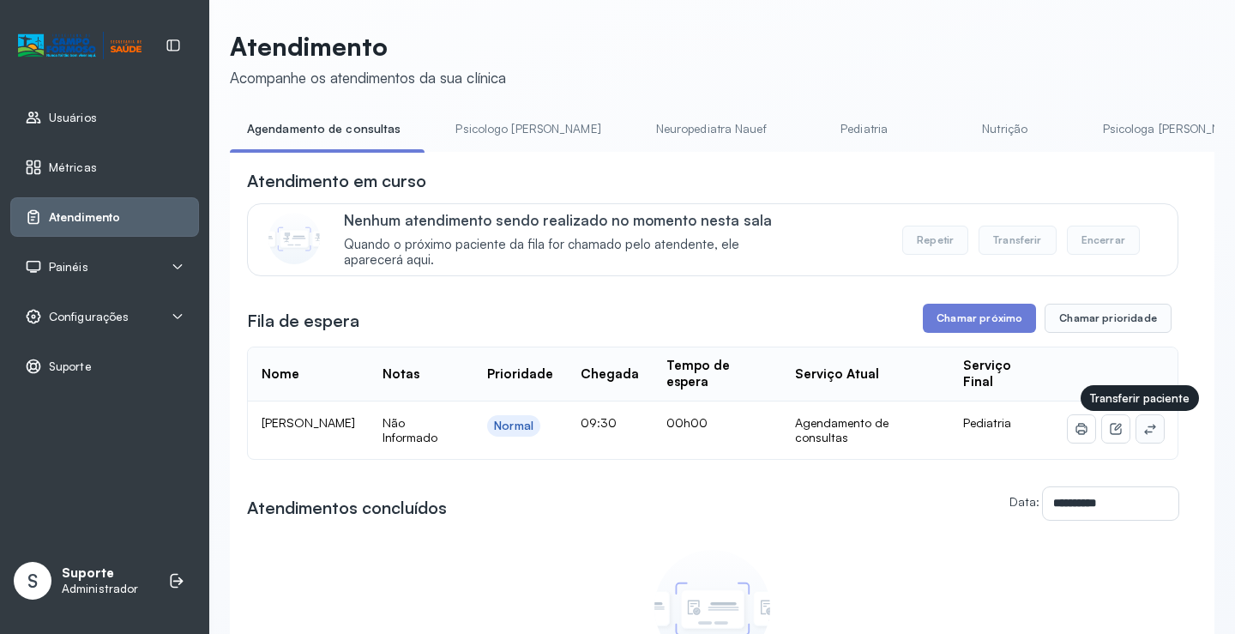
click at [1145, 438] on button at bounding box center [1150, 428] width 27 height 27
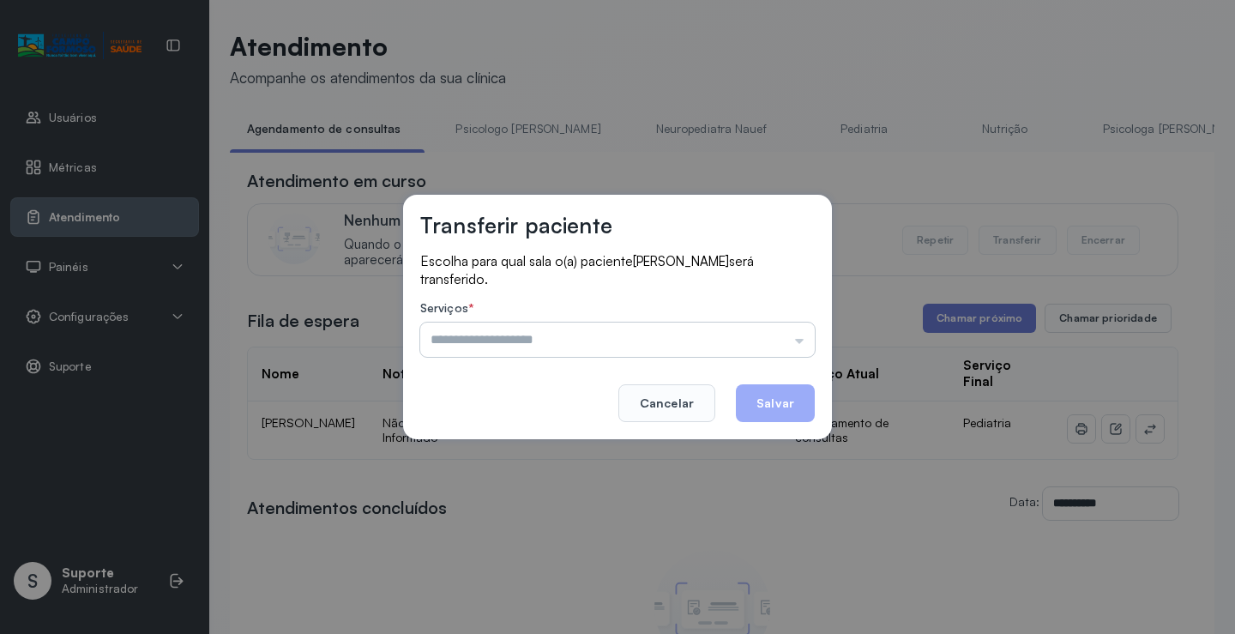
click at [768, 345] on input "text" at bounding box center [617, 340] width 395 height 34
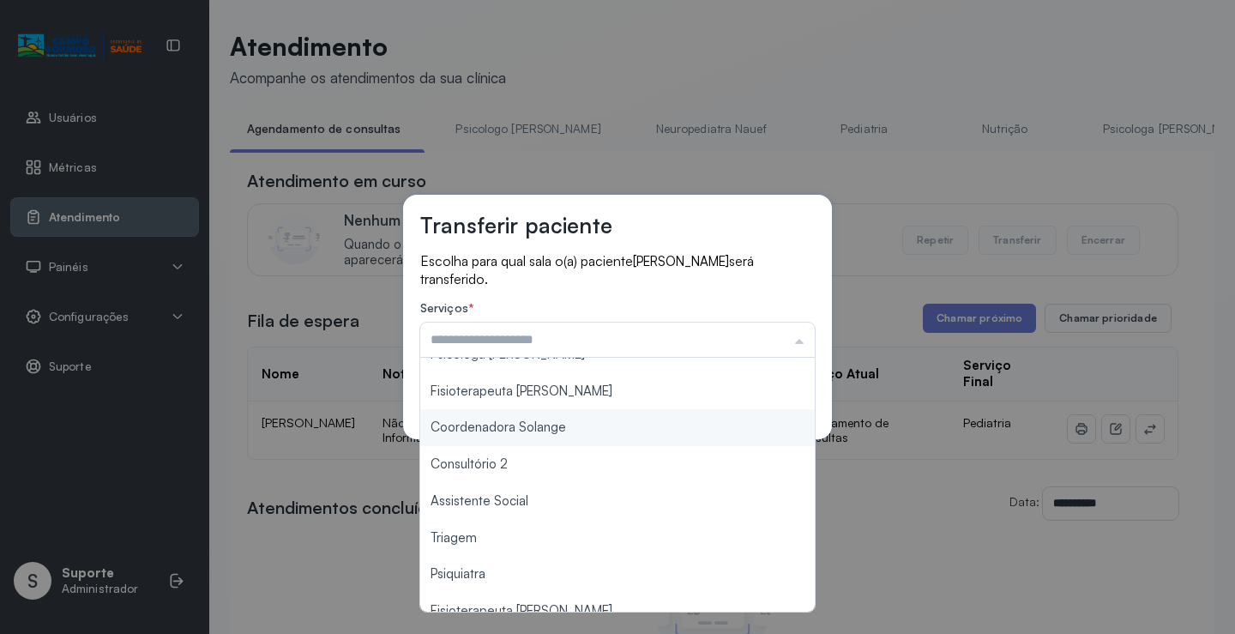
scroll to position [174, 0]
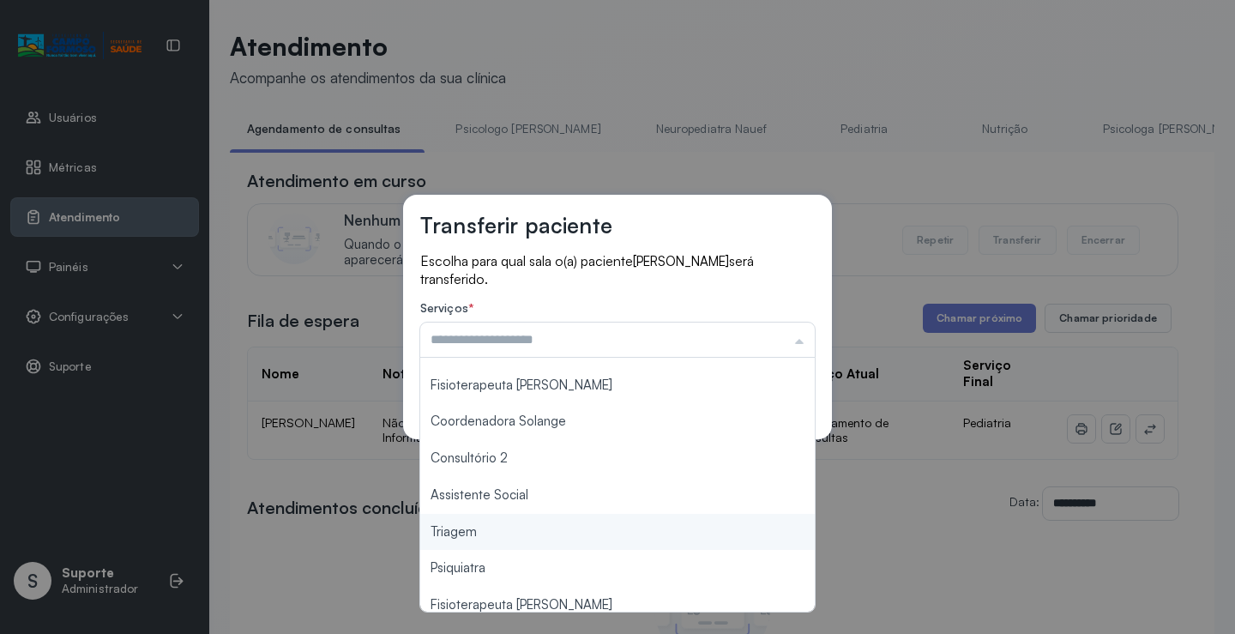
type input "*******"
drag, startPoint x: 470, startPoint y: 528, endPoint x: 617, endPoint y: 466, distance: 159.2
click at [470, 528] on div "Transferir paciente Escolha para qual sala o(a) paciente MARIA VITORIA MIRANDA …" at bounding box center [617, 317] width 1235 height 634
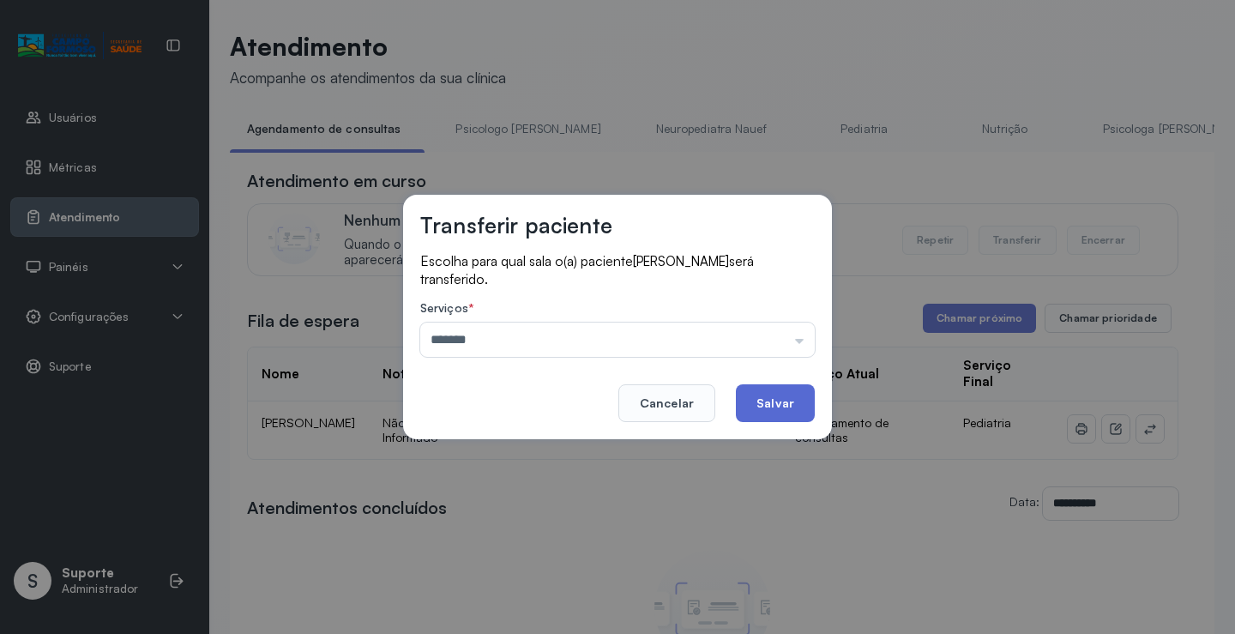
click at [794, 393] on button "Salvar" at bounding box center [775, 403] width 79 height 38
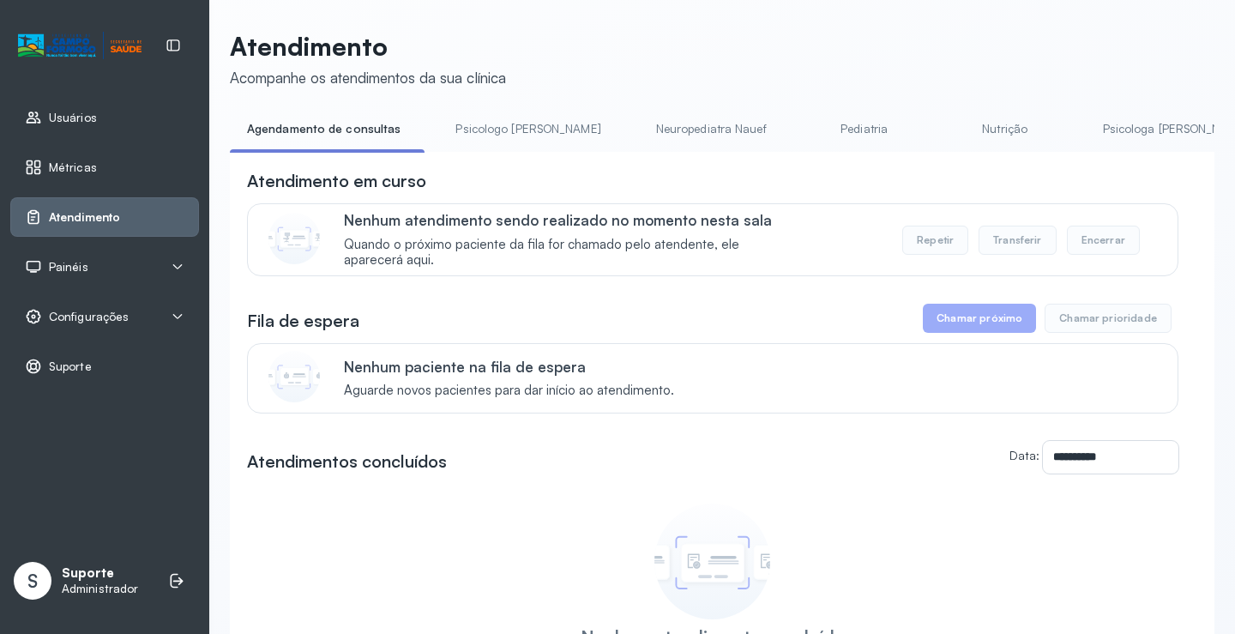
click at [528, 132] on link "Psicologo [PERSON_NAME]" at bounding box center [527, 129] width 179 height 28
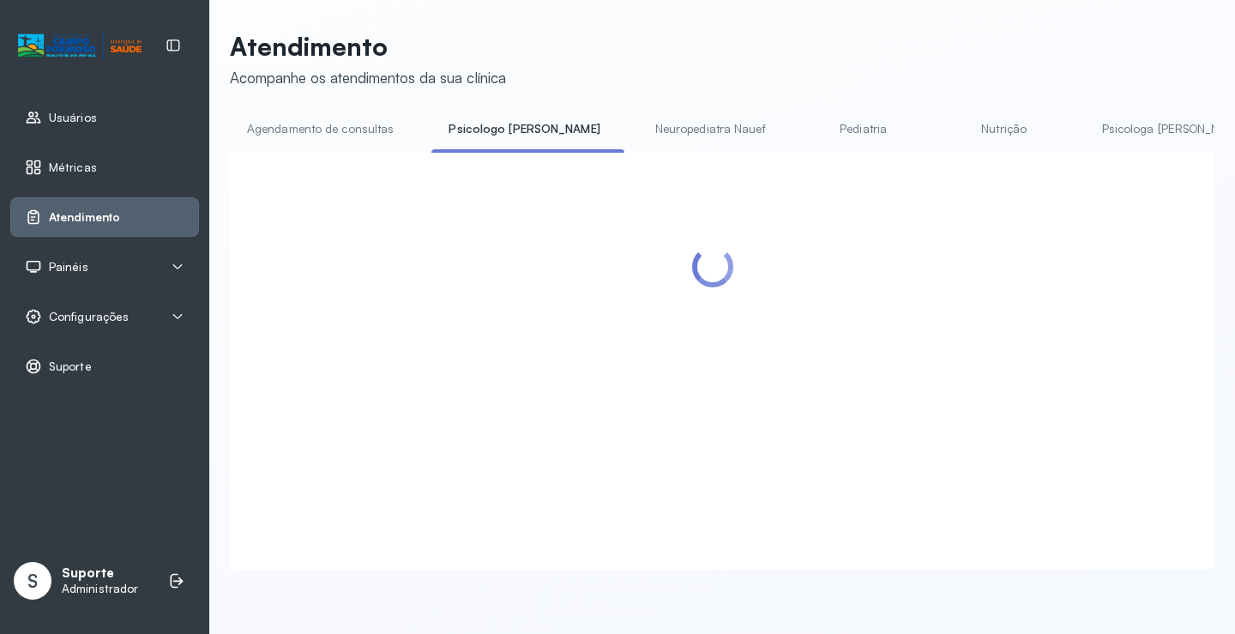
click at [335, 130] on link "Agendamento de consultas" at bounding box center [320, 129] width 181 height 28
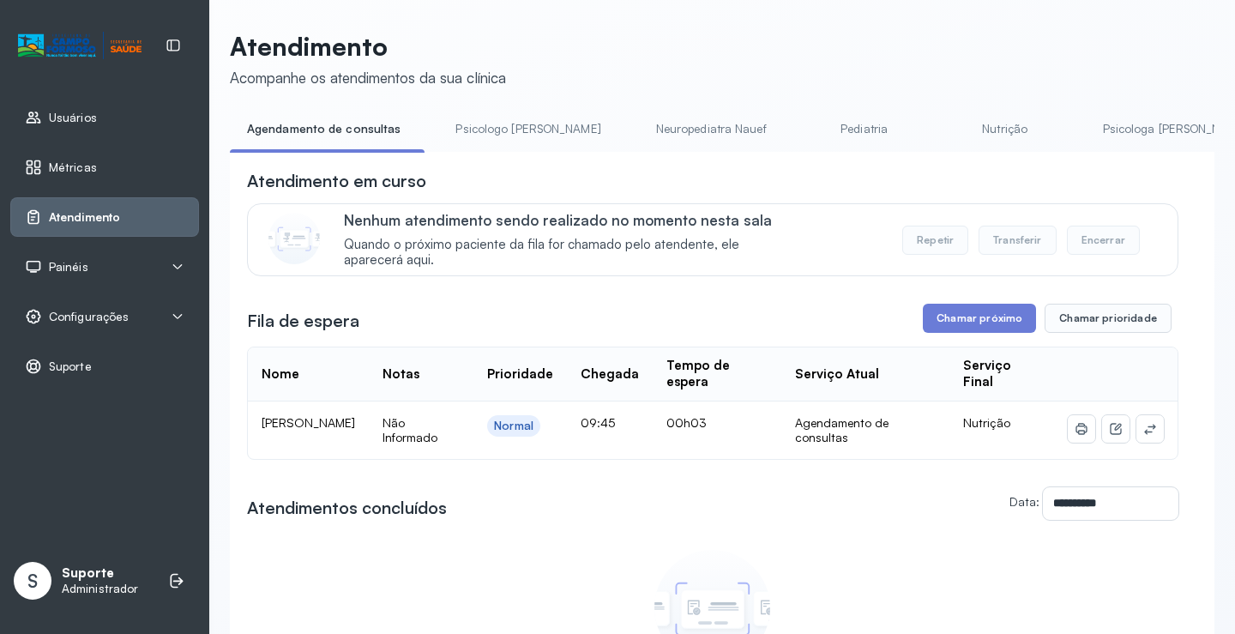
click at [945, 133] on link "Nutrição" at bounding box center [1005, 129] width 120 height 28
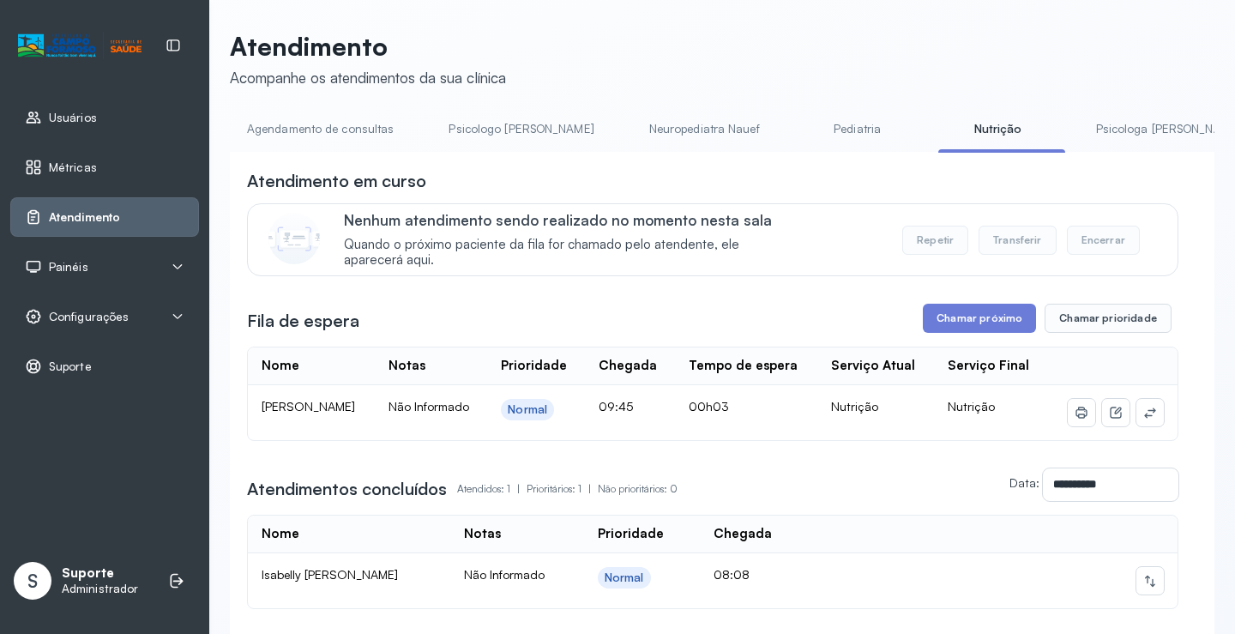
click at [359, 127] on link "Agendamento de consultas" at bounding box center [320, 129] width 181 height 28
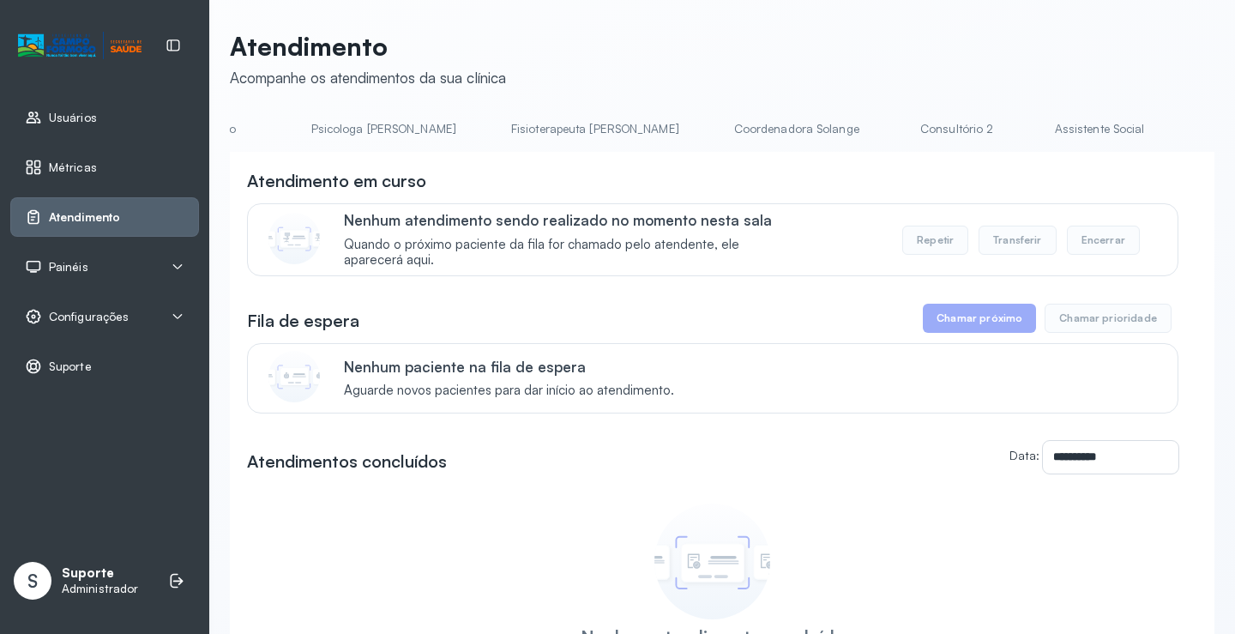
scroll to position [0, 827]
click at [1147, 124] on link "Triagem" at bounding box center [1207, 129] width 120 height 28
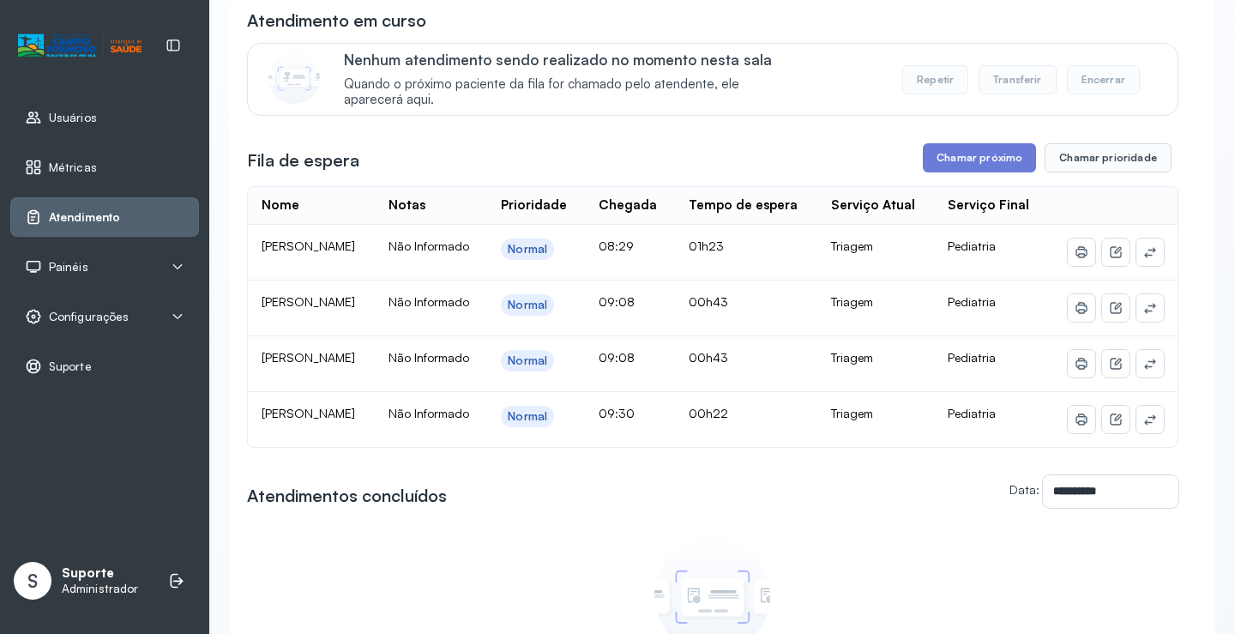
scroll to position [172, 0]
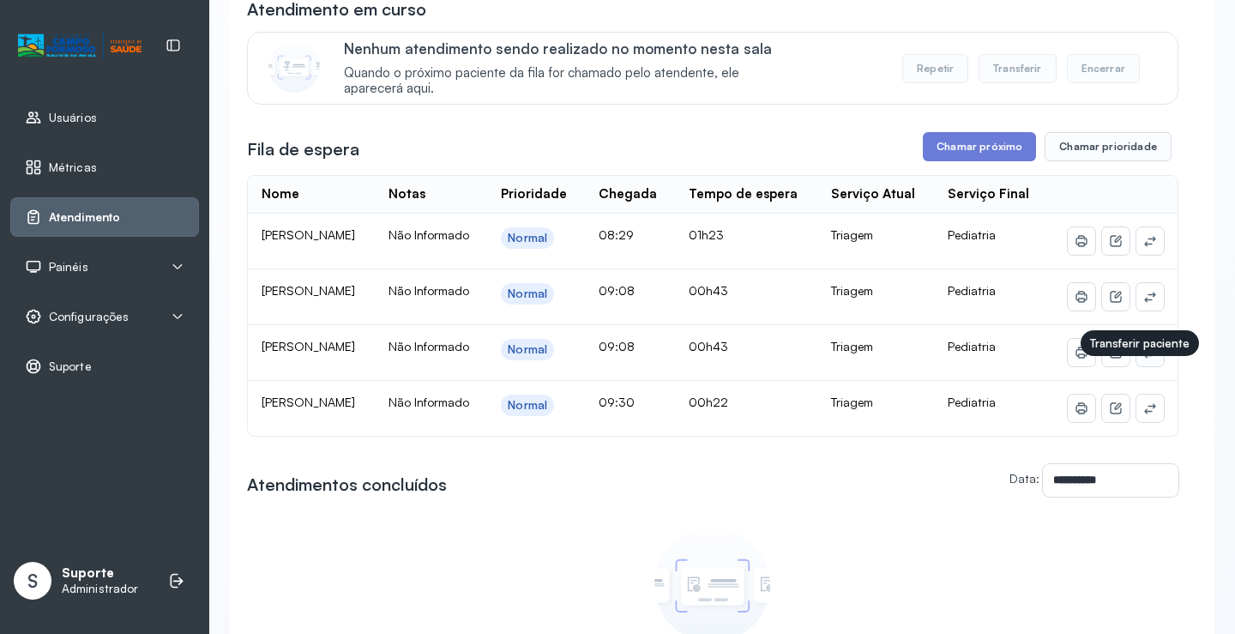
click at [1137, 366] on button at bounding box center [1150, 352] width 27 height 27
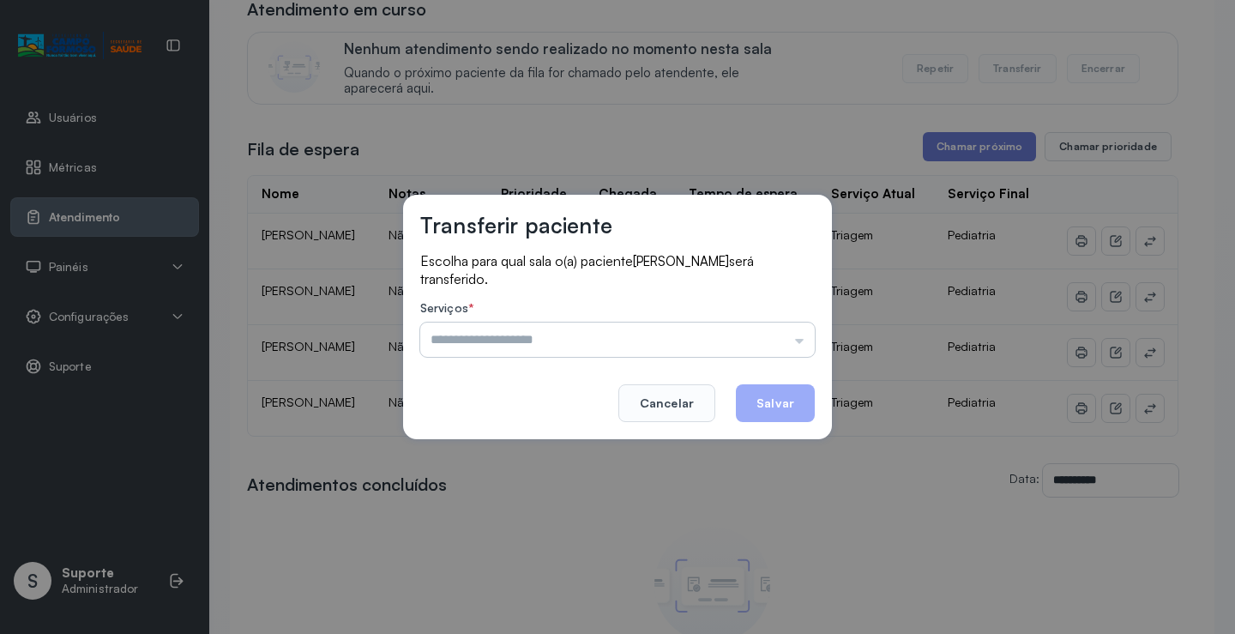
click at [790, 334] on input "text" at bounding box center [617, 340] width 395 height 34
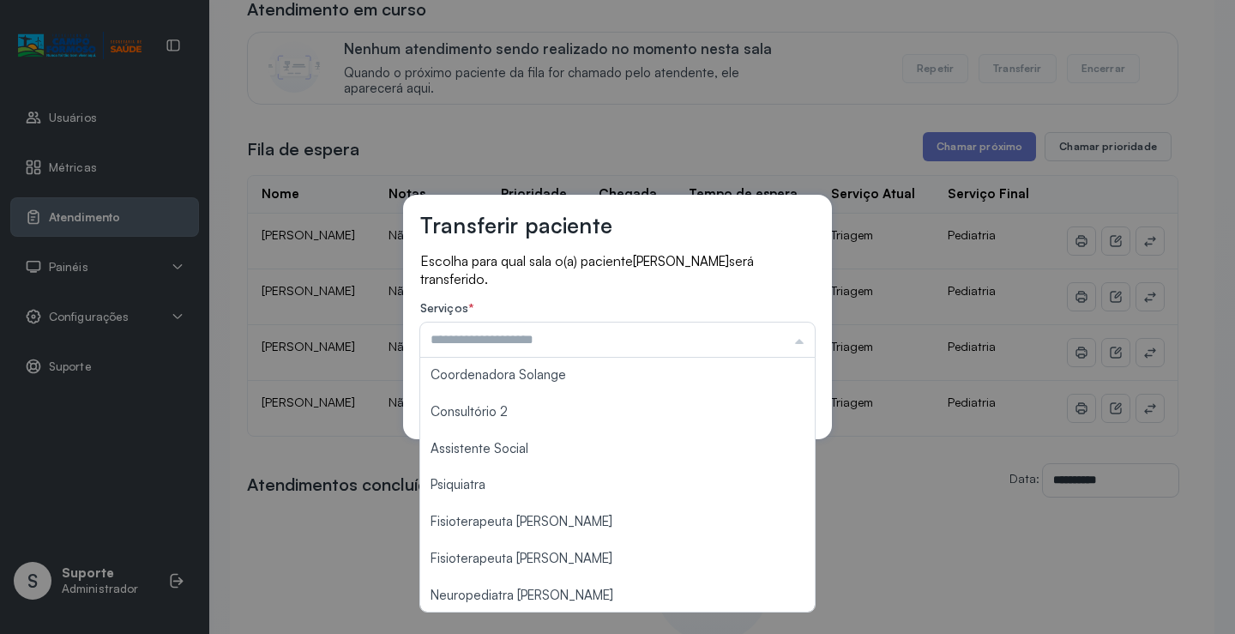
scroll to position [259, 0]
type input "**********"
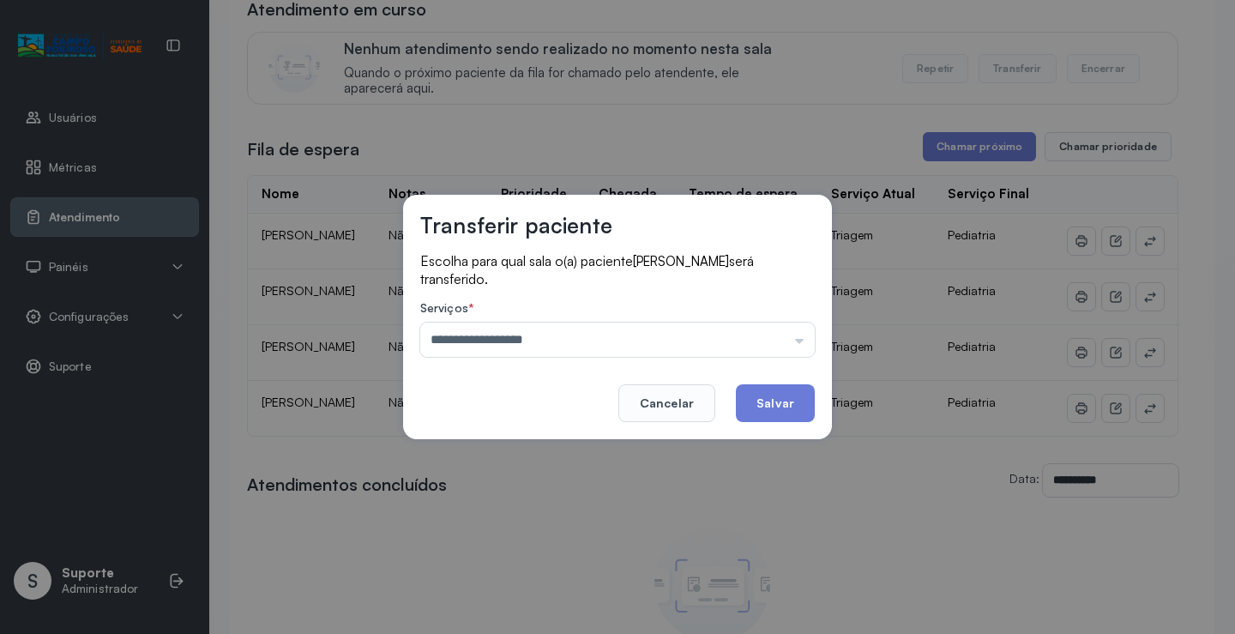
drag, startPoint x: 539, startPoint y: 593, endPoint x: 698, endPoint y: 474, distance: 198.7
click at [557, 583] on div "**********" at bounding box center [617, 317] width 1235 height 634
click at [769, 412] on button "Salvar" at bounding box center [775, 403] width 79 height 38
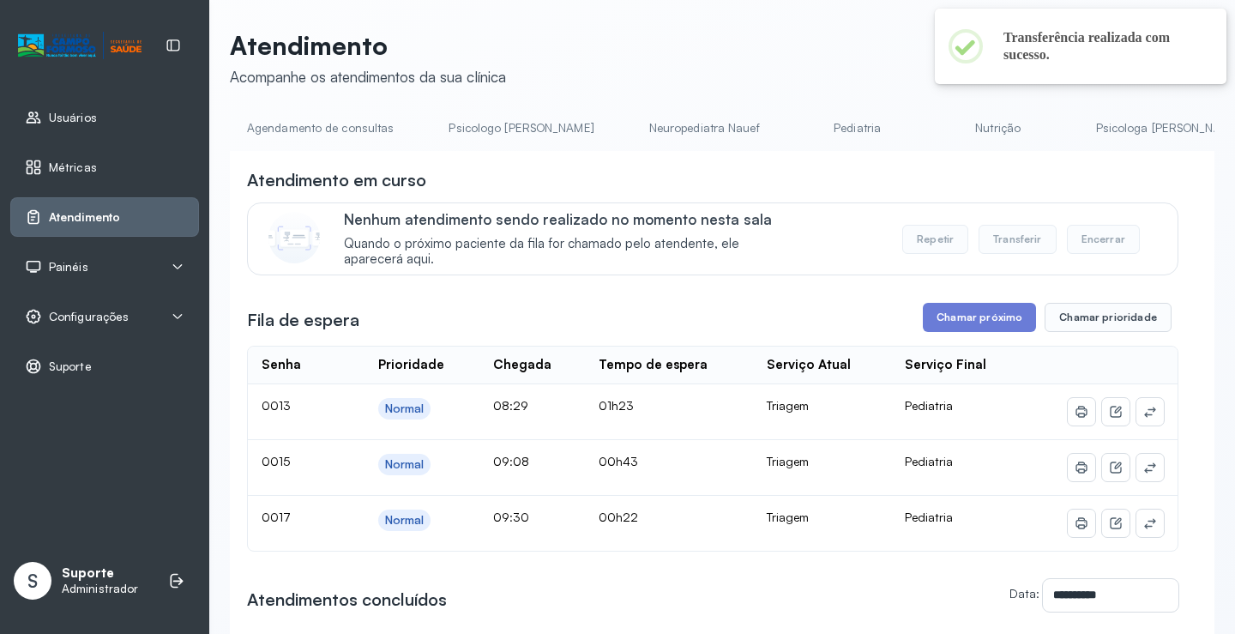
scroll to position [172, 0]
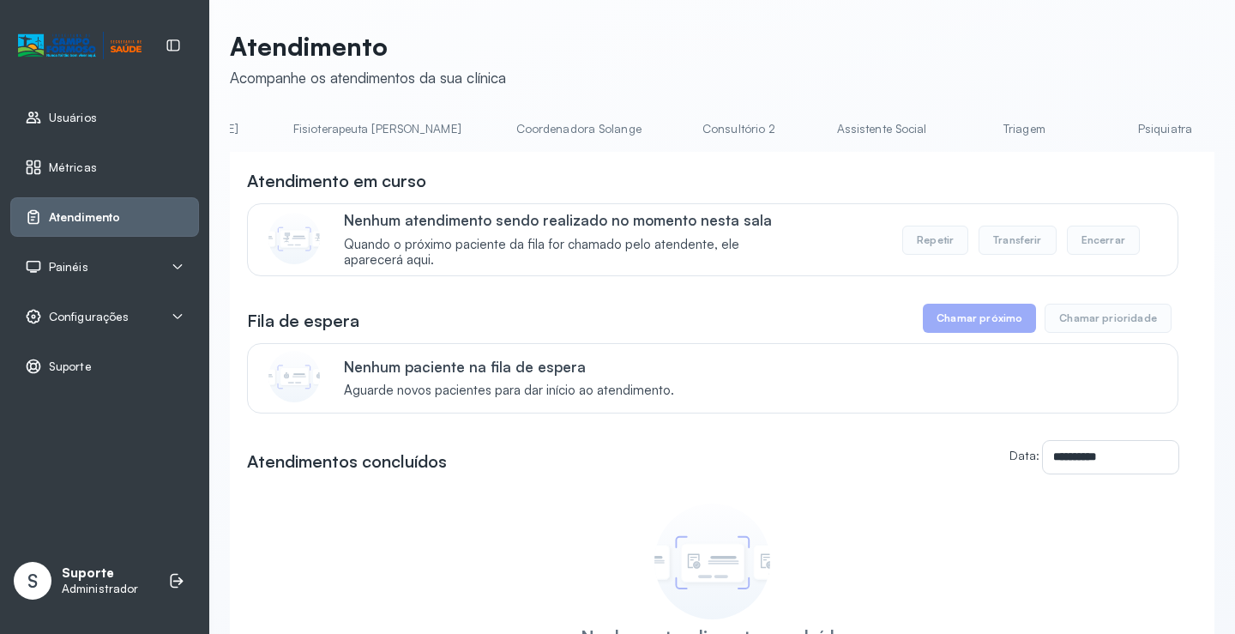
scroll to position [0, 1000]
click at [974, 126] on link "Triagem" at bounding box center [1034, 129] width 120 height 28
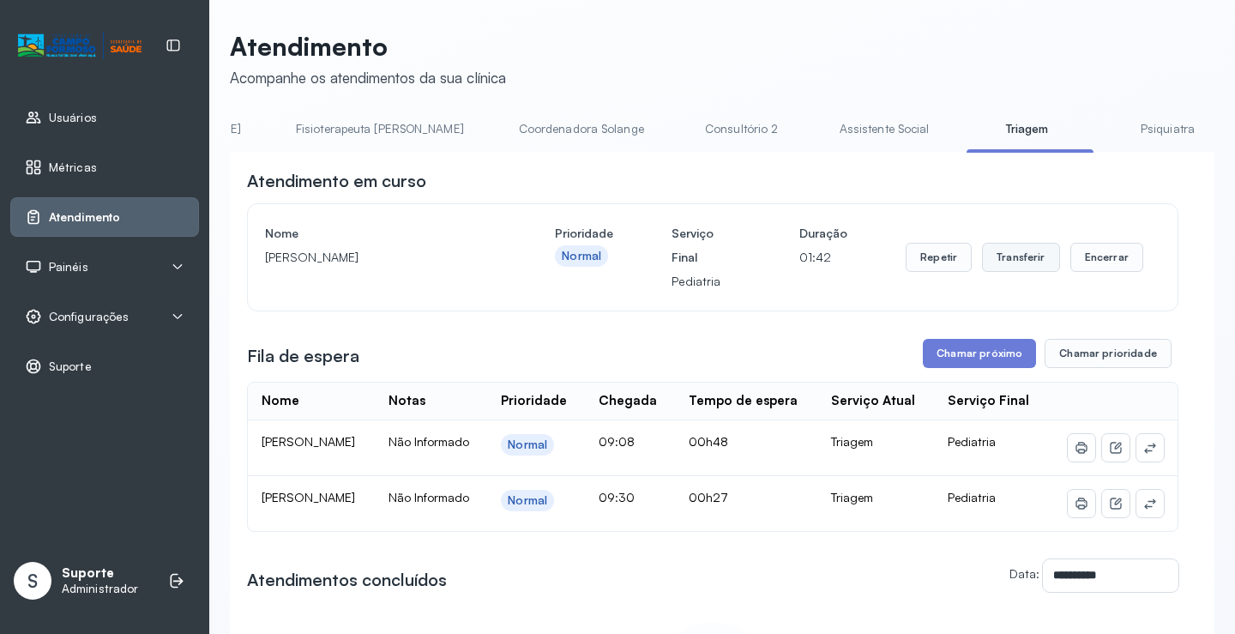
click at [1018, 265] on button "Transferir" at bounding box center [1021, 257] width 78 height 29
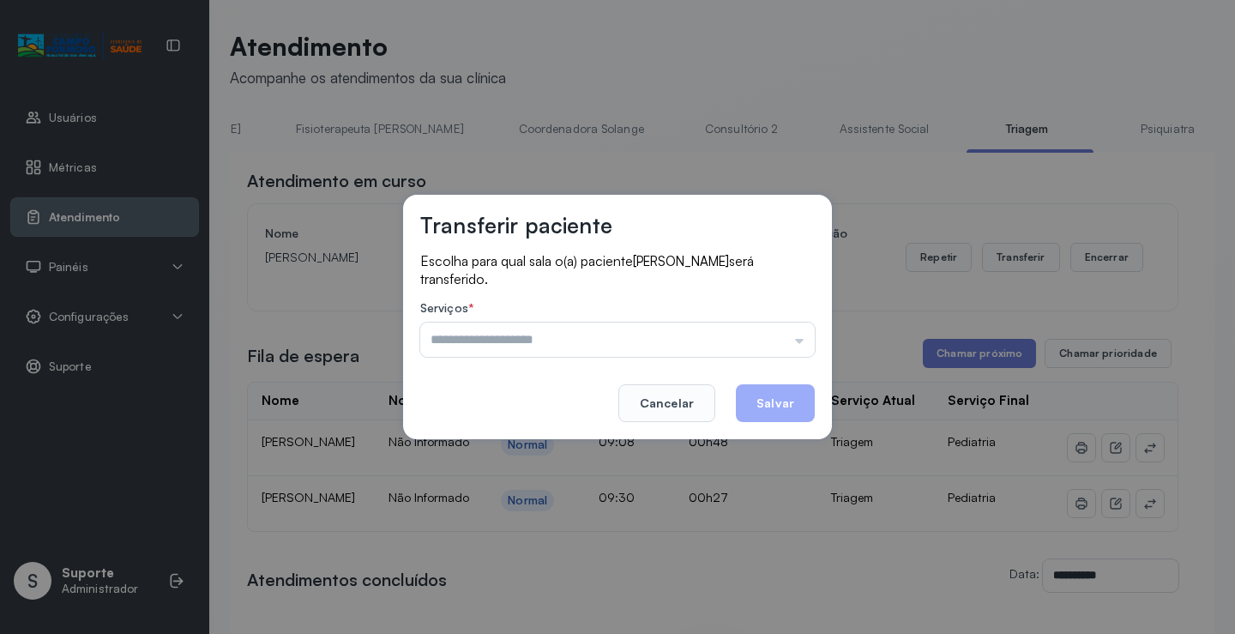
click at [726, 310] on label "Serviços *" at bounding box center [617, 310] width 395 height 18
click at [669, 416] on button "Cancelar" at bounding box center [666, 403] width 97 height 38
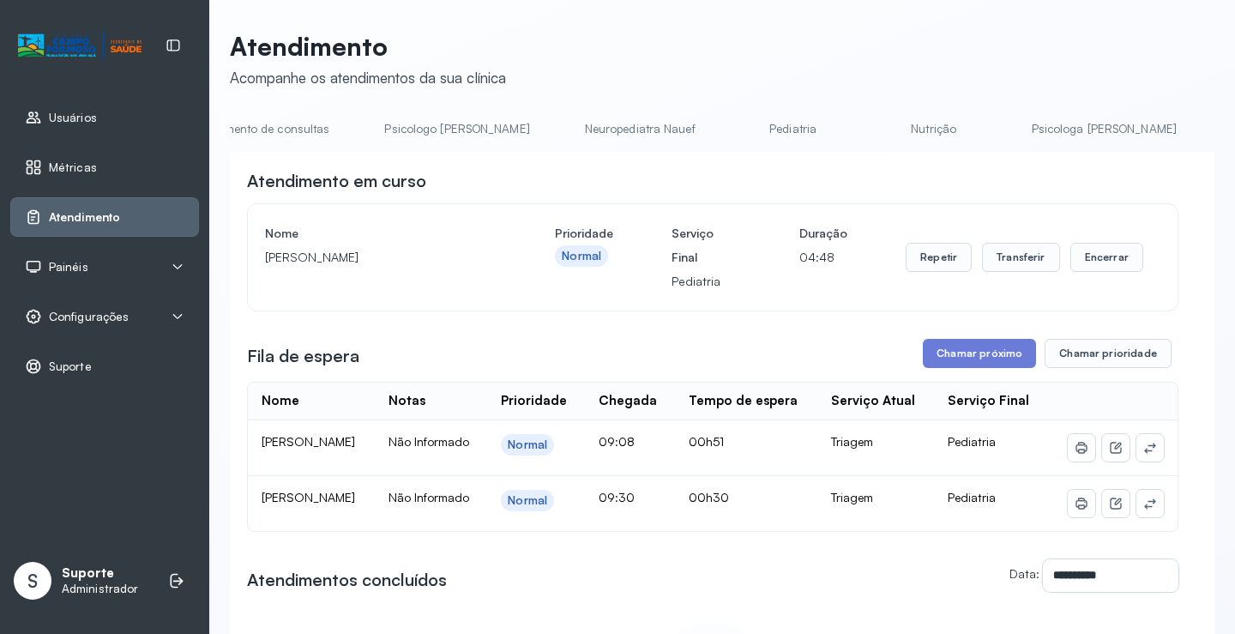
scroll to position [0, 0]
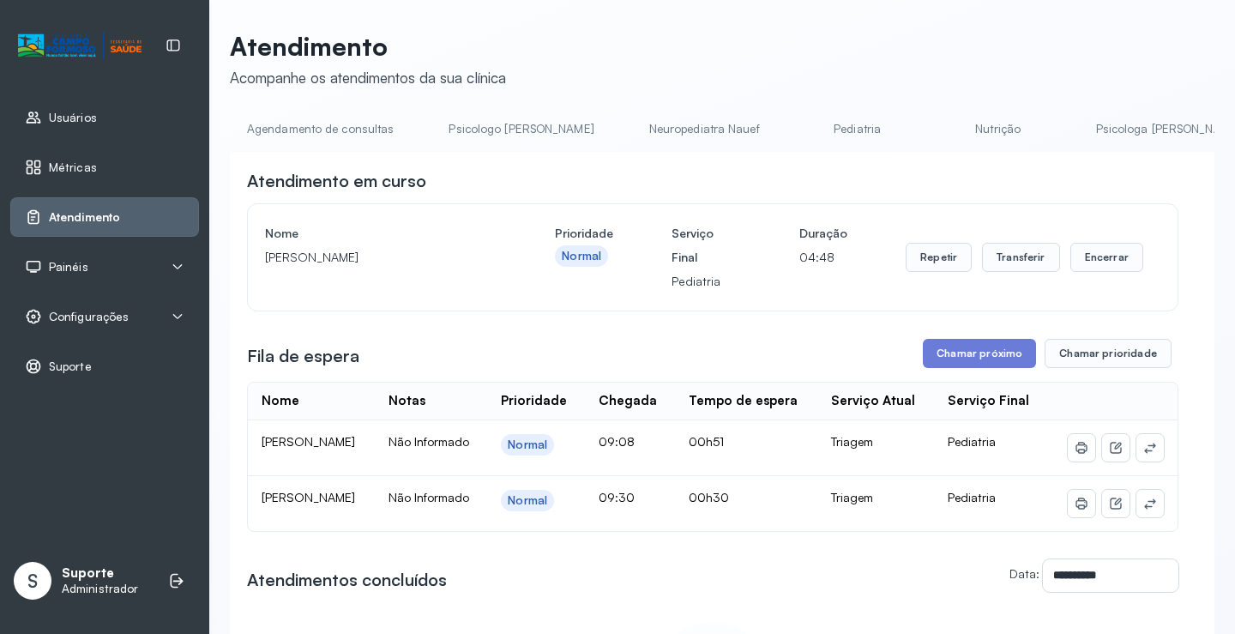
click at [309, 124] on link "Agendamento de consultas" at bounding box center [320, 129] width 181 height 28
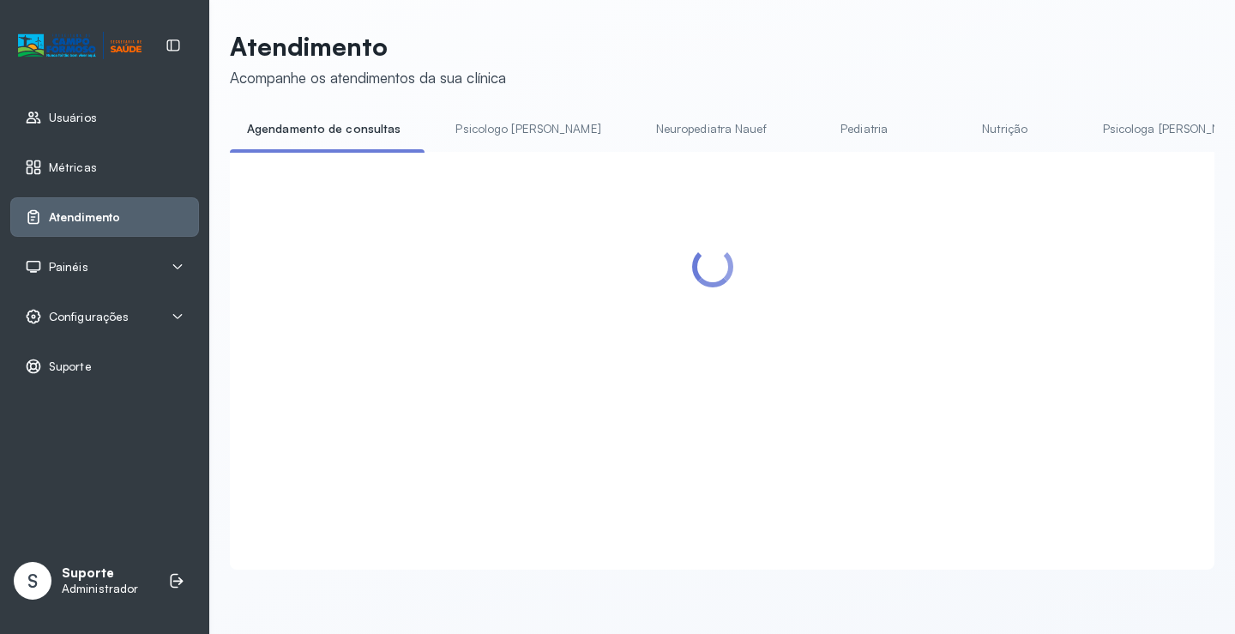
click at [808, 124] on link "Pediatria" at bounding box center [865, 129] width 120 height 28
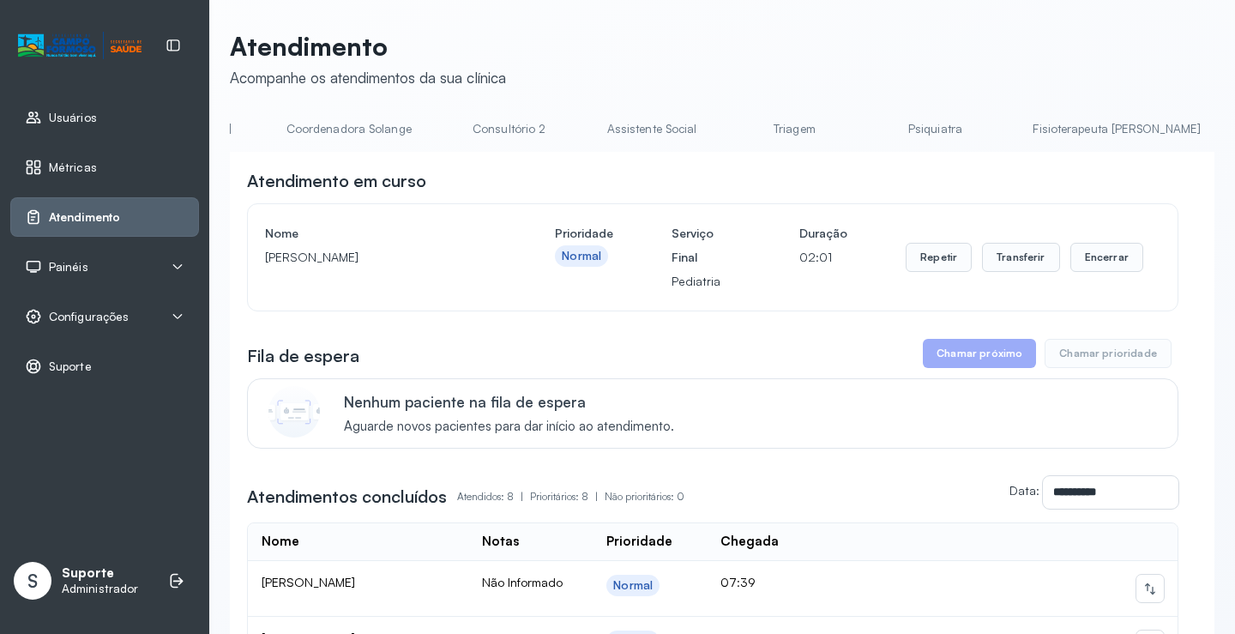
scroll to position [0, 1229]
click at [738, 127] on link "Triagem" at bounding box center [798, 129] width 120 height 28
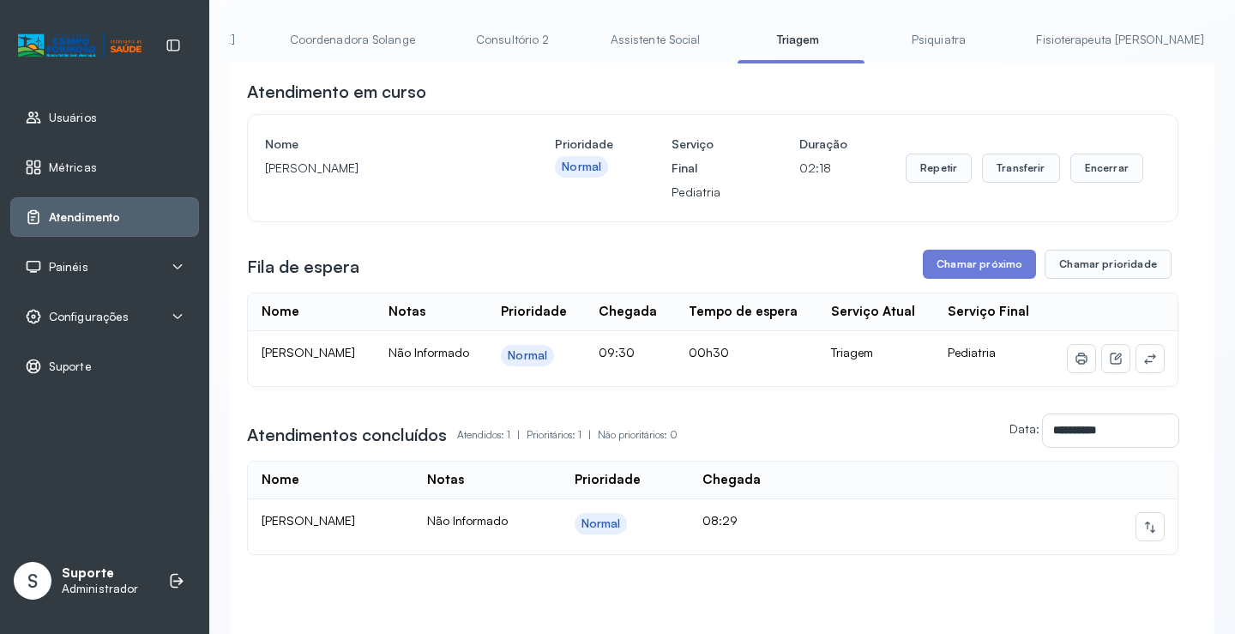
scroll to position [205, 0]
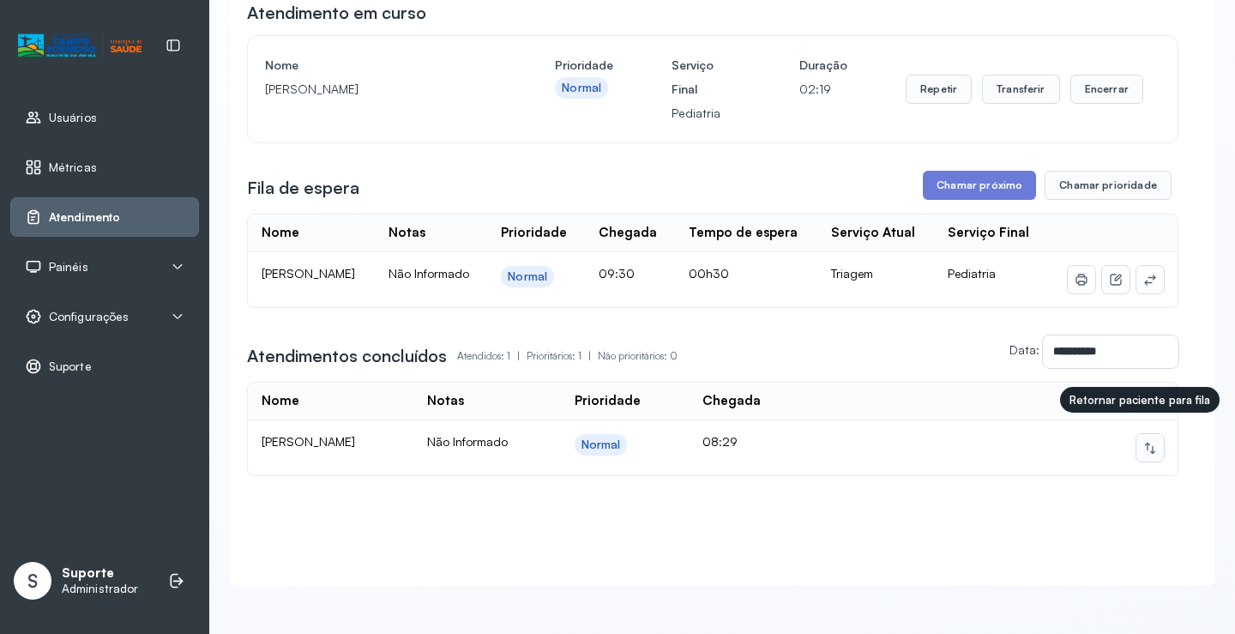
click at [1143, 441] on icon at bounding box center [1150, 448] width 14 height 14
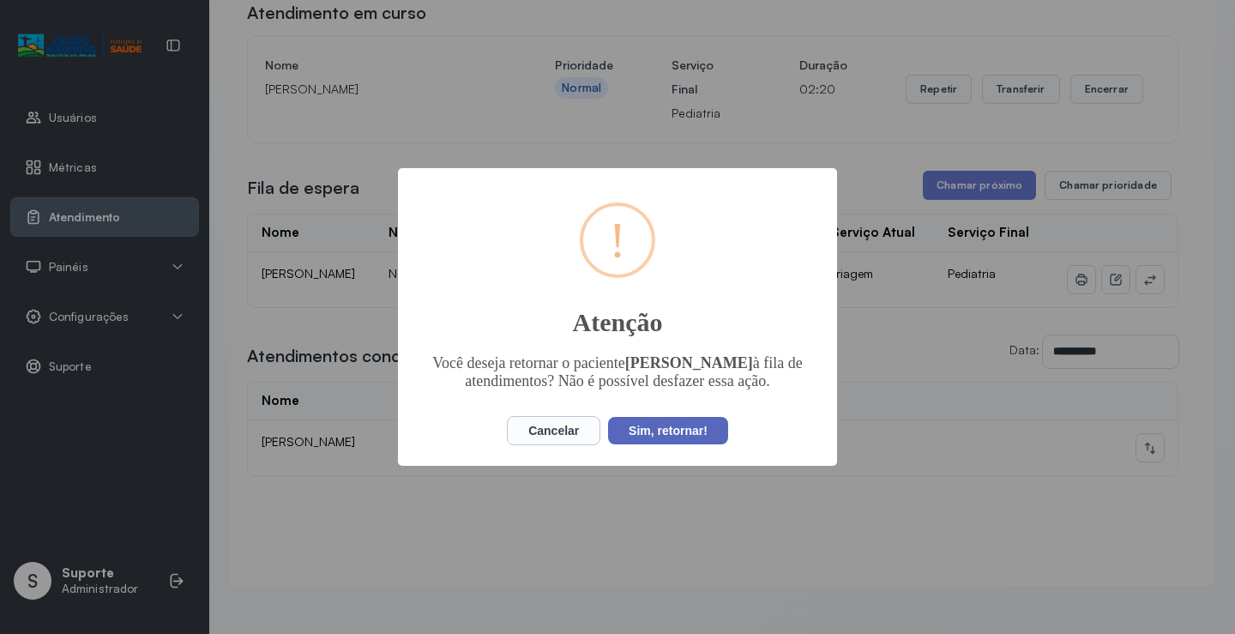
click at [701, 444] on button "Sim, retornar!" at bounding box center [668, 430] width 120 height 27
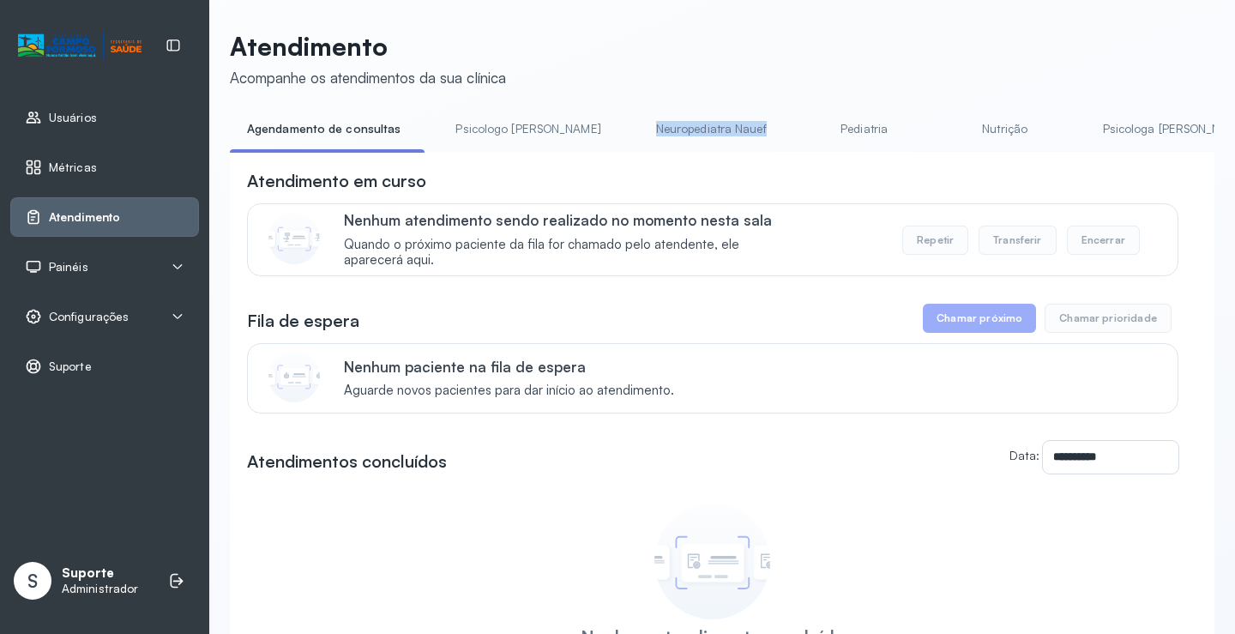
drag, startPoint x: 621, startPoint y: 143, endPoint x: 763, endPoint y: 140, distance: 141.6
click at [763, 140] on ul "Agendamento de consultas Psicologo [PERSON_NAME] Nauef Pediatria Nutrição Psico…" at bounding box center [722, 134] width 985 height 39
drag, startPoint x: 765, startPoint y: 152, endPoint x: 711, endPoint y: 173, distance: 58.1
click at [765, 153] on div "Agendamento de consultas Psicologo [PERSON_NAME] Nauef Pediatria Nutrição Psico…" at bounding box center [722, 134] width 985 height 39
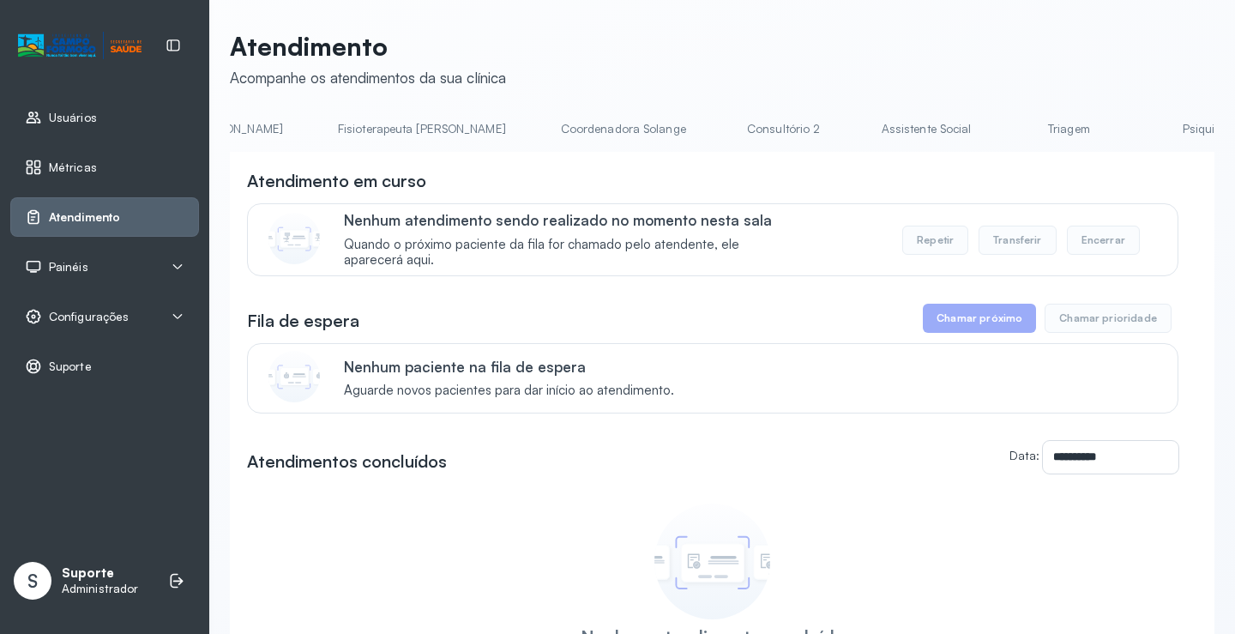
scroll to position [0, 974]
click at [1000, 128] on link "Triagem" at bounding box center [1060, 129] width 120 height 28
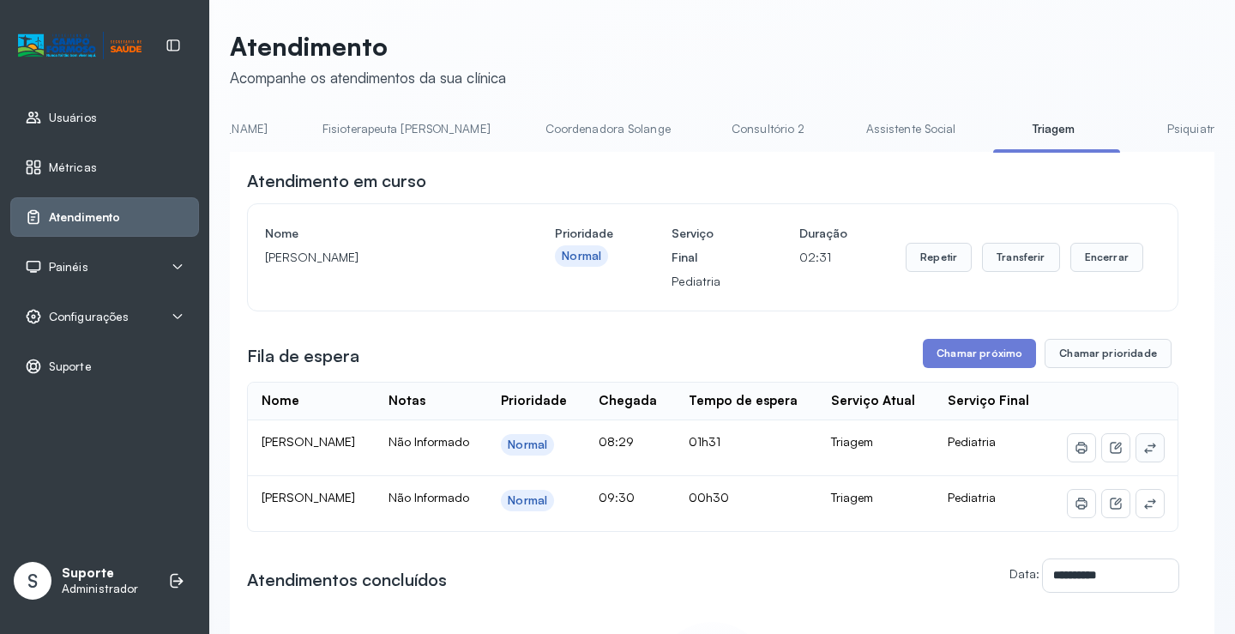
click at [1143, 455] on icon at bounding box center [1150, 448] width 14 height 14
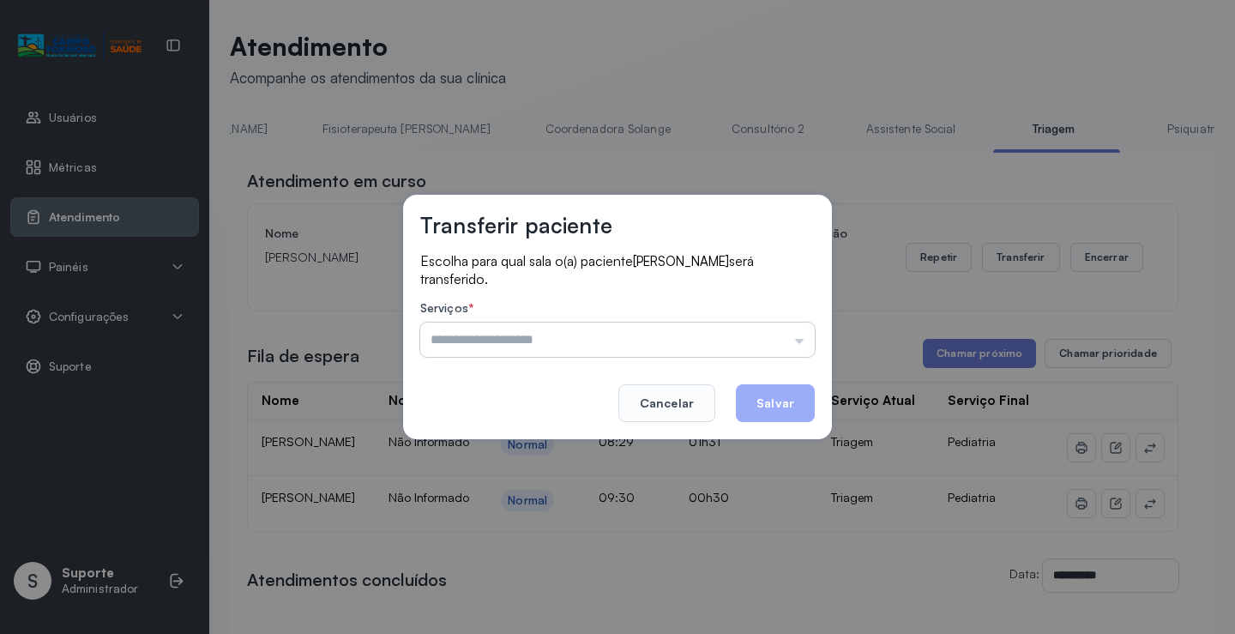
click at [779, 341] on input "text" at bounding box center [617, 340] width 395 height 34
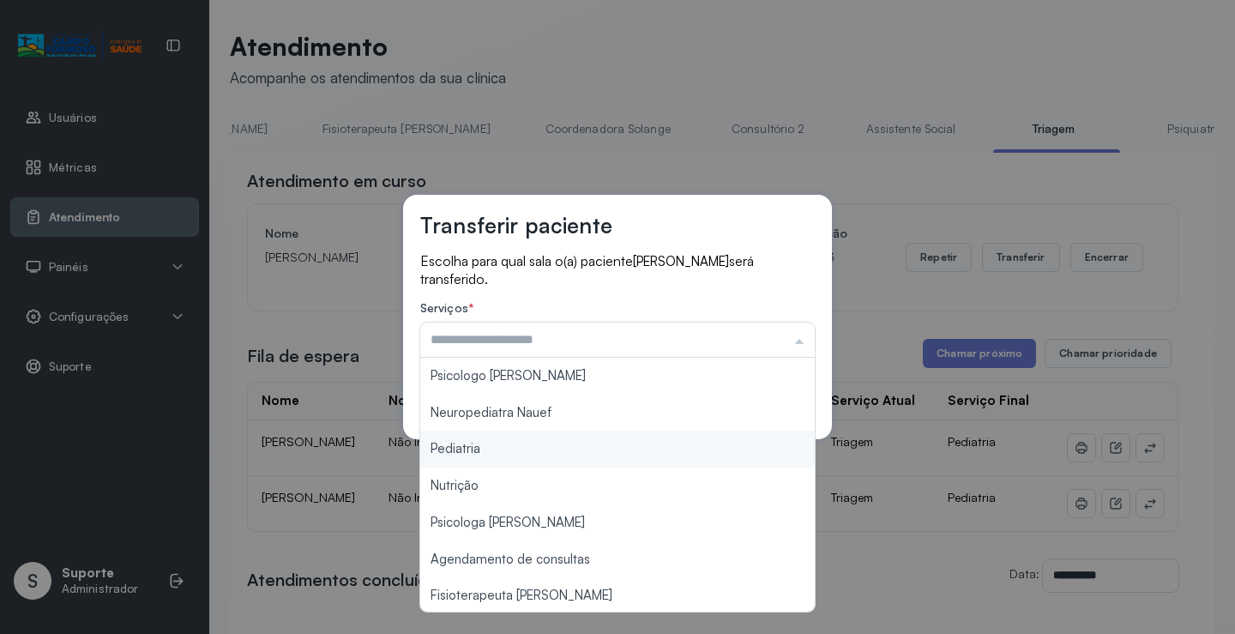
type input "*********"
click at [558, 459] on div "Transferir paciente Escolha para qual sala o(a) paciente [PERSON_NAME] será tra…" at bounding box center [617, 317] width 1235 height 634
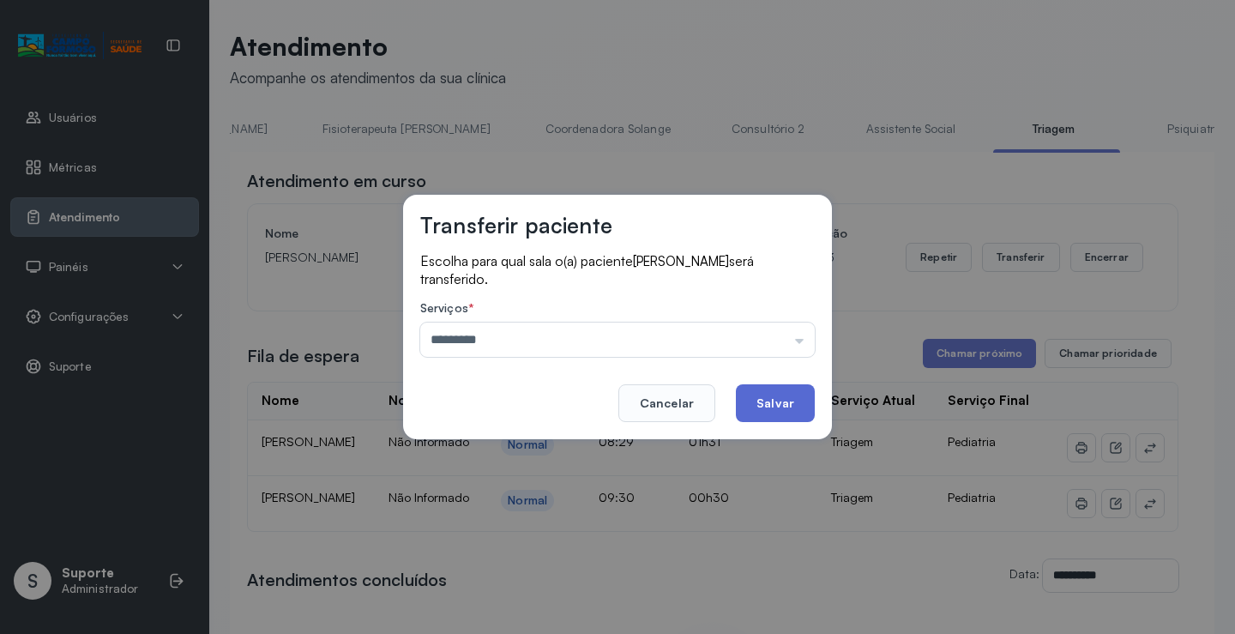
click at [766, 404] on button "Salvar" at bounding box center [775, 403] width 79 height 38
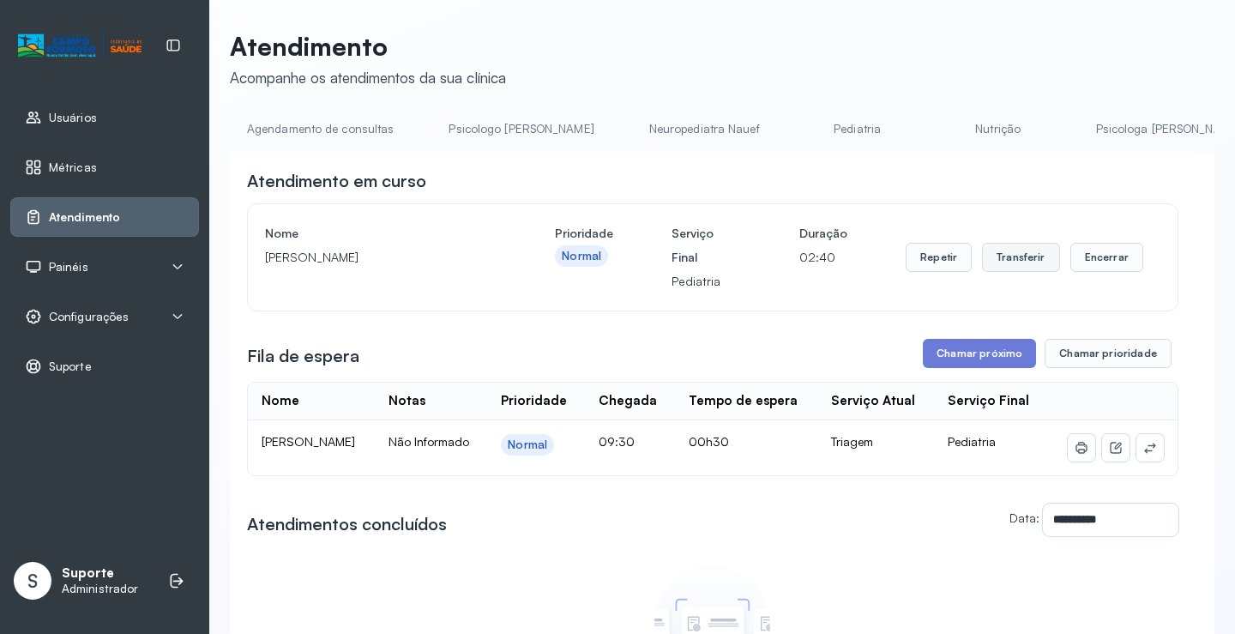
click at [1011, 258] on button "Transferir" at bounding box center [1021, 257] width 78 height 29
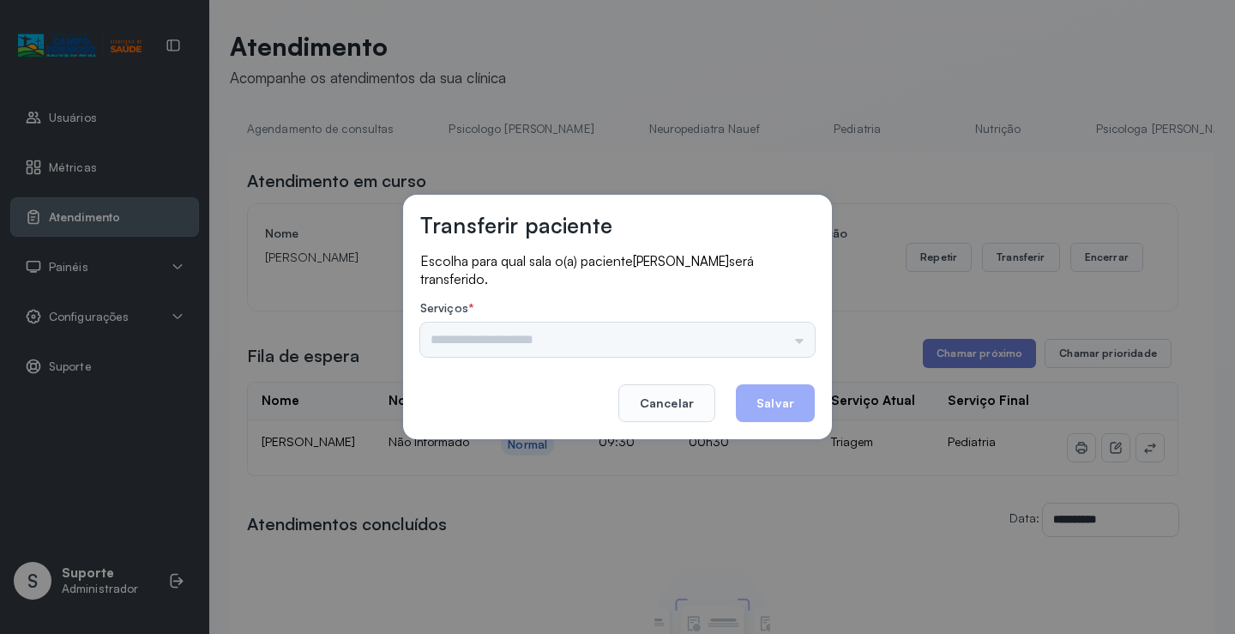
click at [799, 339] on div "Psicologo [PERSON_NAME] Nauef Pediatria Nutrição Psicologa Alana Agendamento de…" at bounding box center [617, 340] width 395 height 34
click at [758, 347] on input "text" at bounding box center [617, 340] width 395 height 34
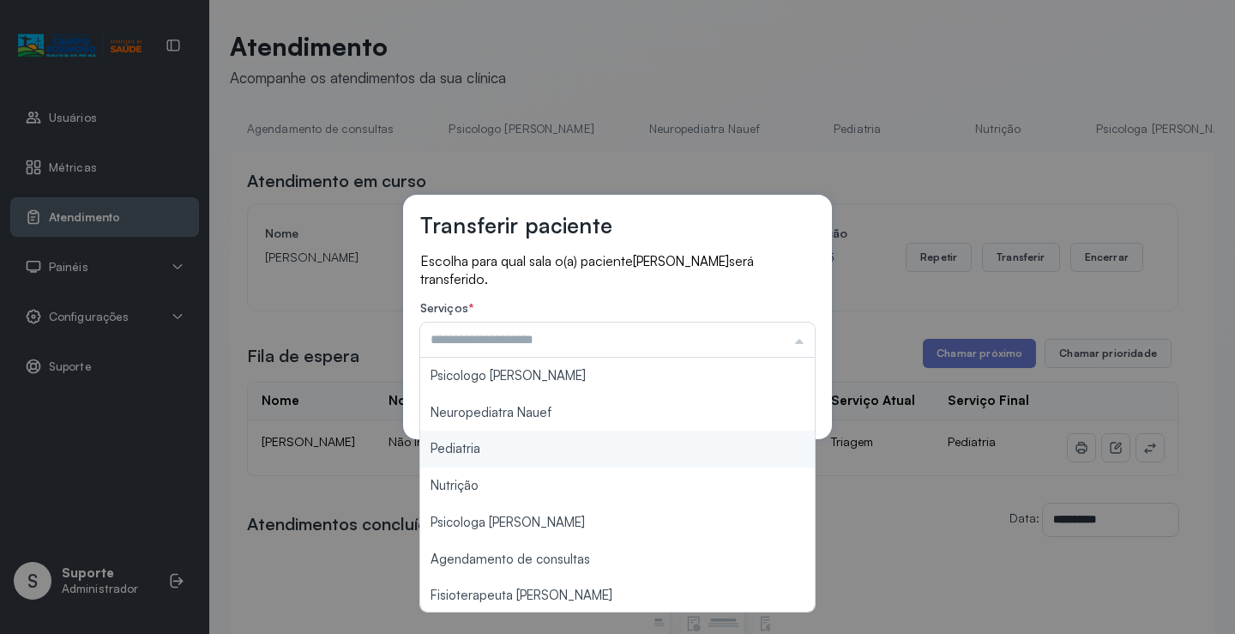
type input "*********"
click at [631, 446] on div "Transferir paciente Escolha para qual sala o(a) paciente [PERSON_NAME] será tra…" at bounding box center [617, 317] width 1235 height 634
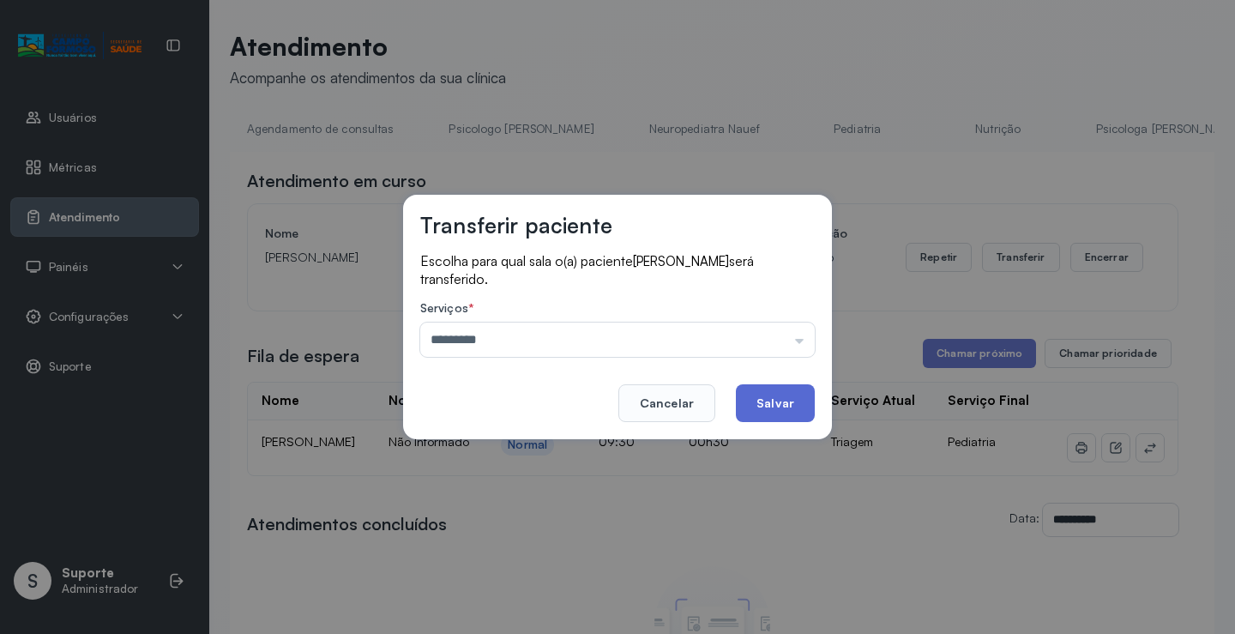
click at [767, 400] on button "Salvar" at bounding box center [775, 403] width 79 height 38
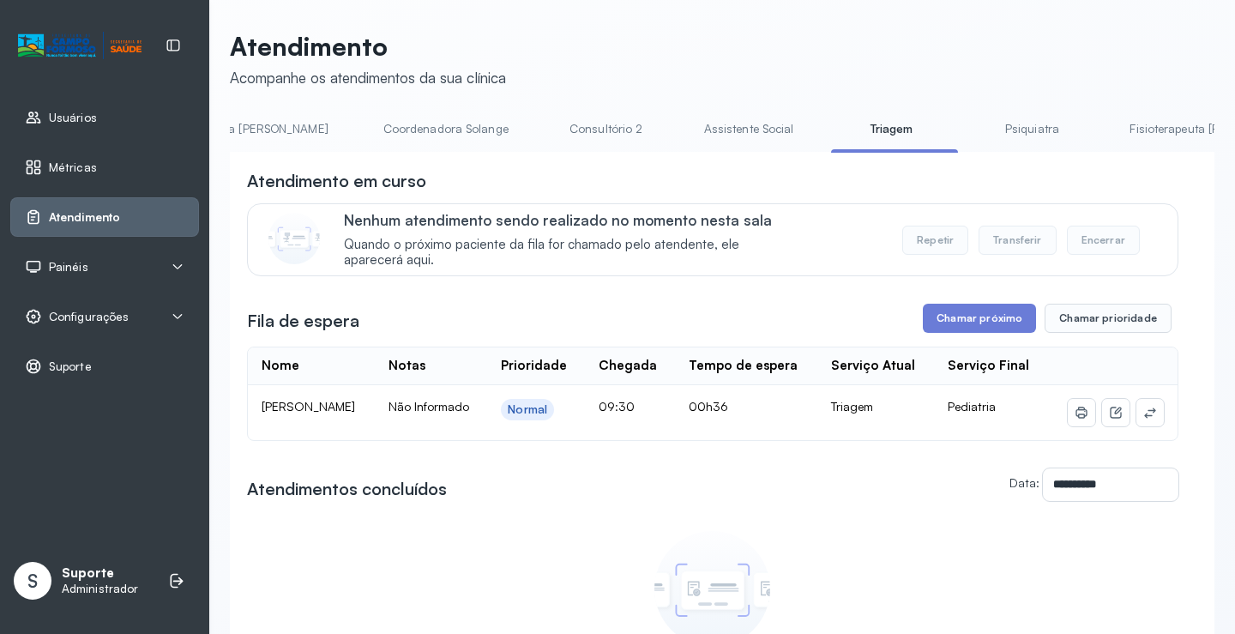
scroll to position [0, 1138]
click at [969, 124] on link "Psiquiatra" at bounding box center [1029, 129] width 120 height 28
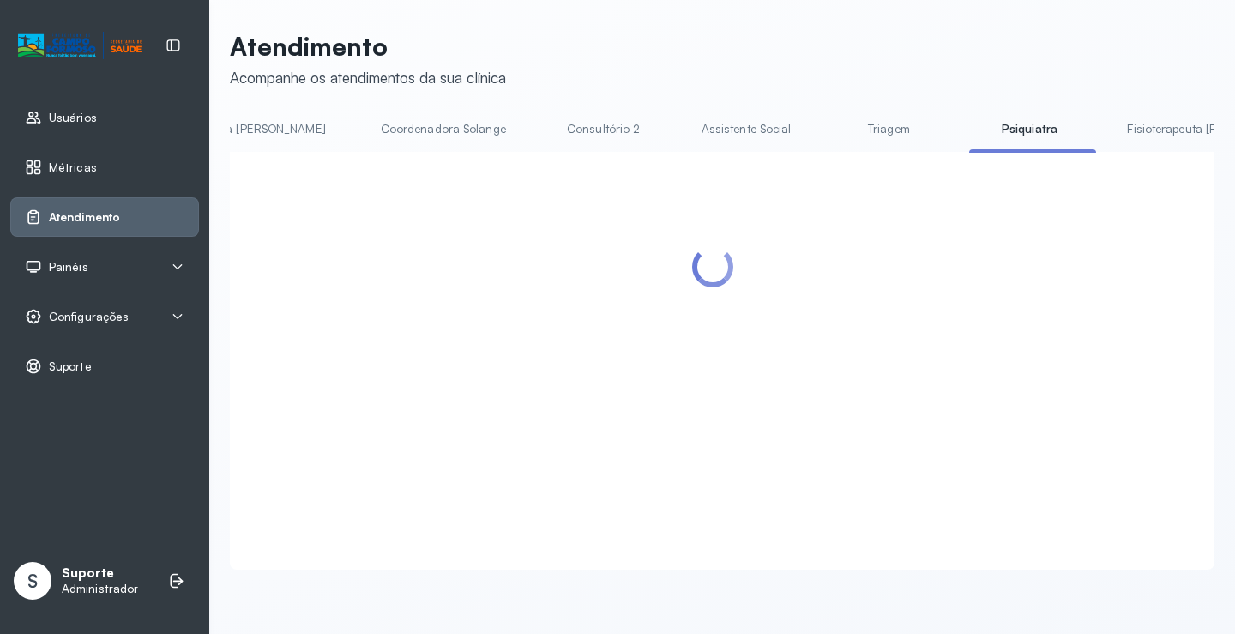
click at [829, 133] on link "Triagem" at bounding box center [889, 129] width 120 height 28
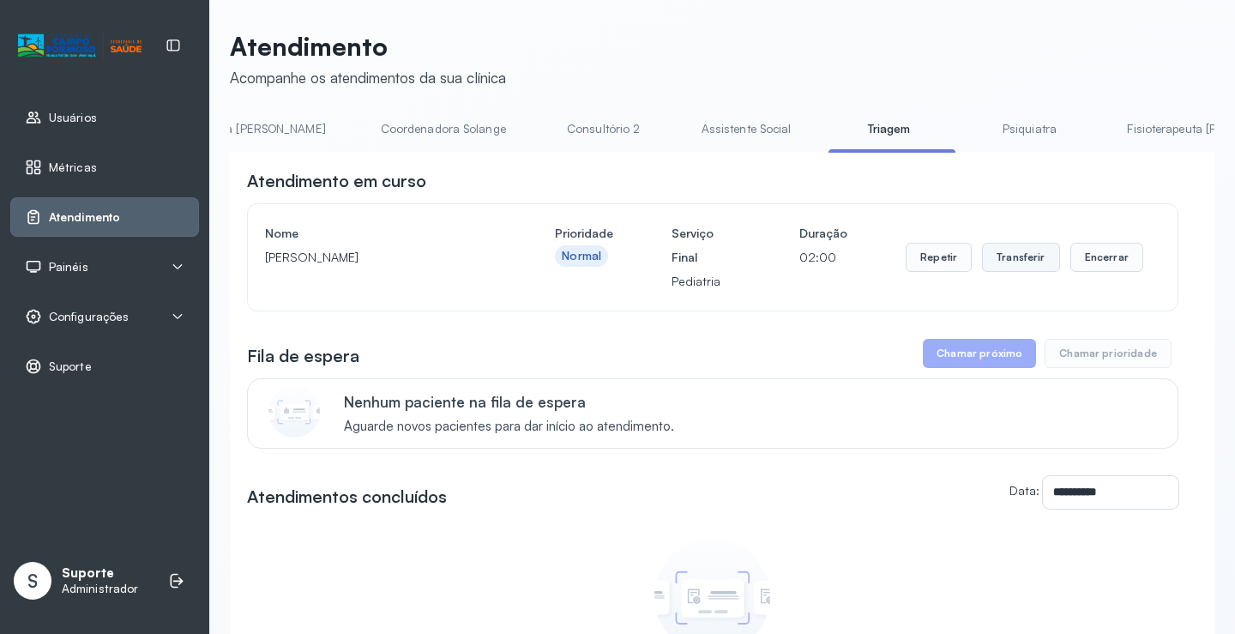
click at [1027, 261] on button "Transferir" at bounding box center [1021, 257] width 78 height 29
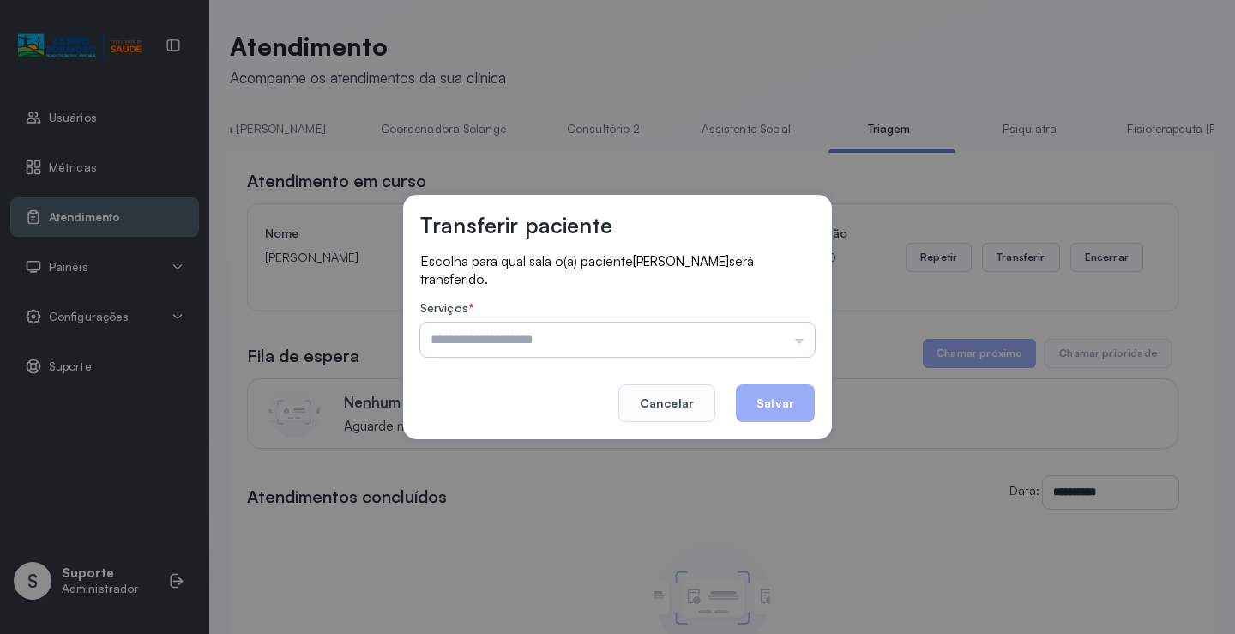
drag, startPoint x: 759, startPoint y: 366, endPoint x: 766, endPoint y: 349, distance: 18.5
click at [761, 359] on div "Transferir paciente Escolha para qual sala o(a) paciente [PERSON_NAME] será tra…" at bounding box center [617, 317] width 429 height 244
click at [766, 349] on input "text" at bounding box center [617, 340] width 395 height 34
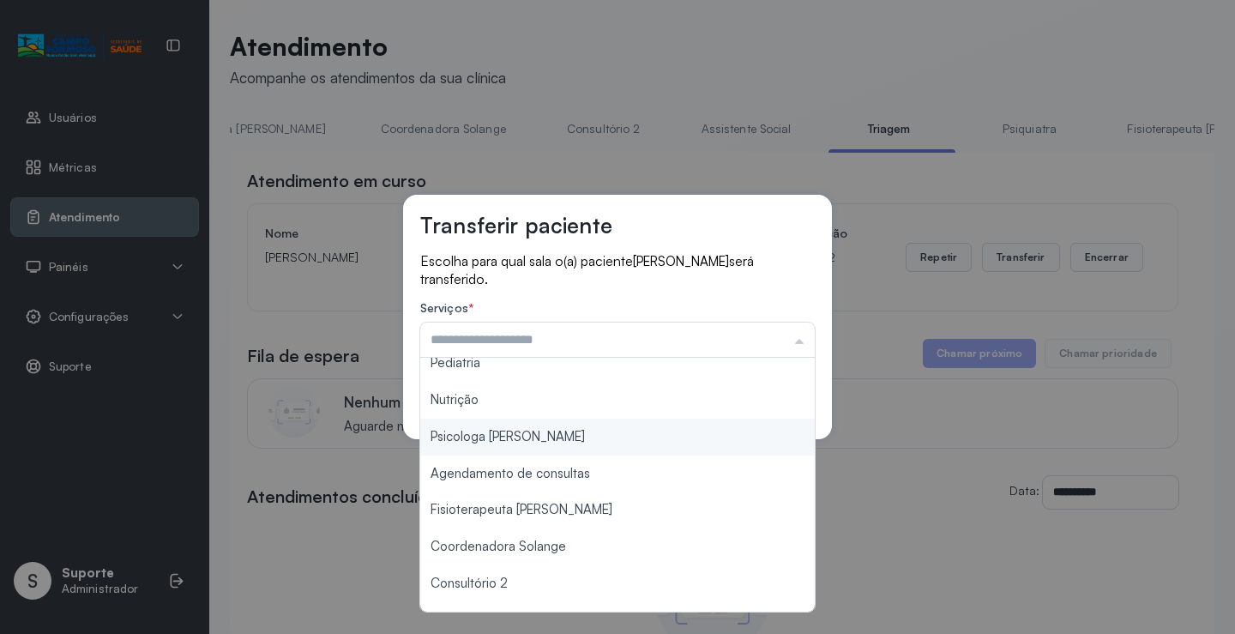
scroll to position [0, 0]
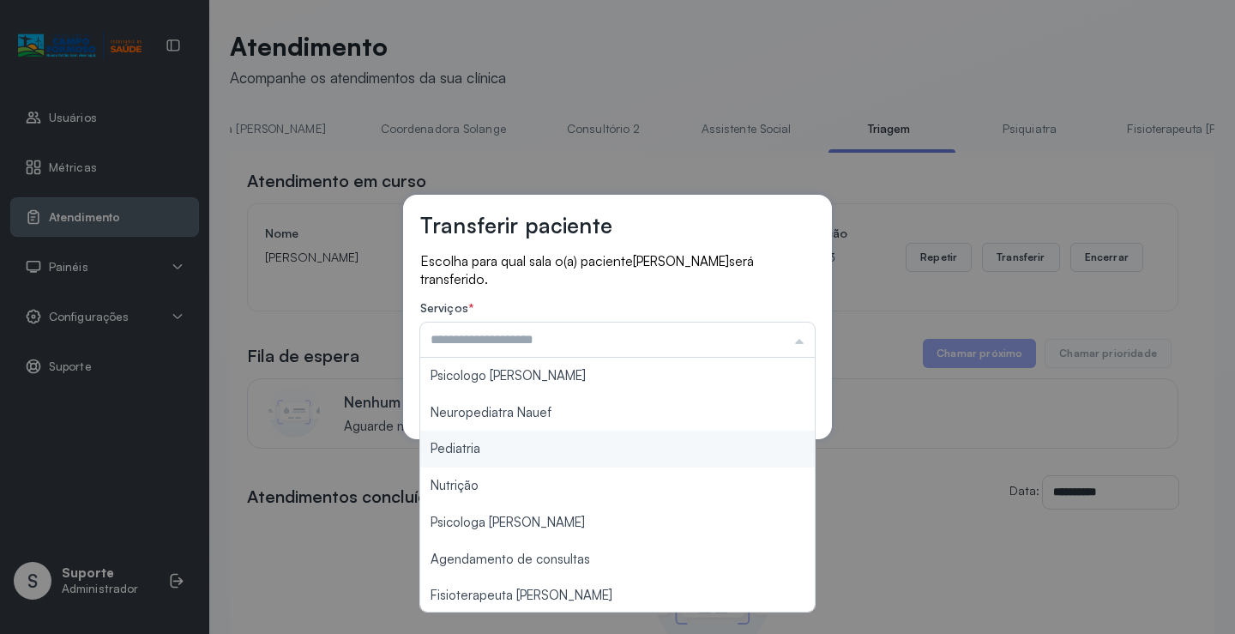
type input "*********"
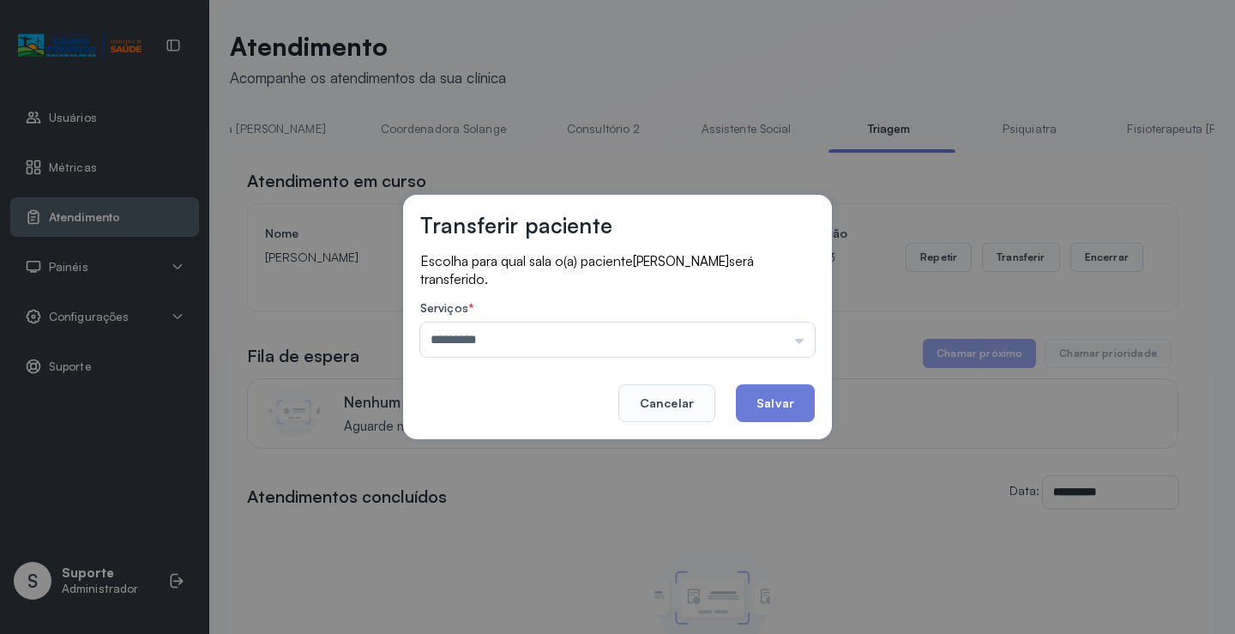
click at [498, 443] on div "Transferir paciente Escolha para qual sala o(a) paciente MARIA VITORIA MIRANDA …" at bounding box center [617, 317] width 1235 height 634
click at [763, 408] on button "Salvar" at bounding box center [775, 403] width 79 height 38
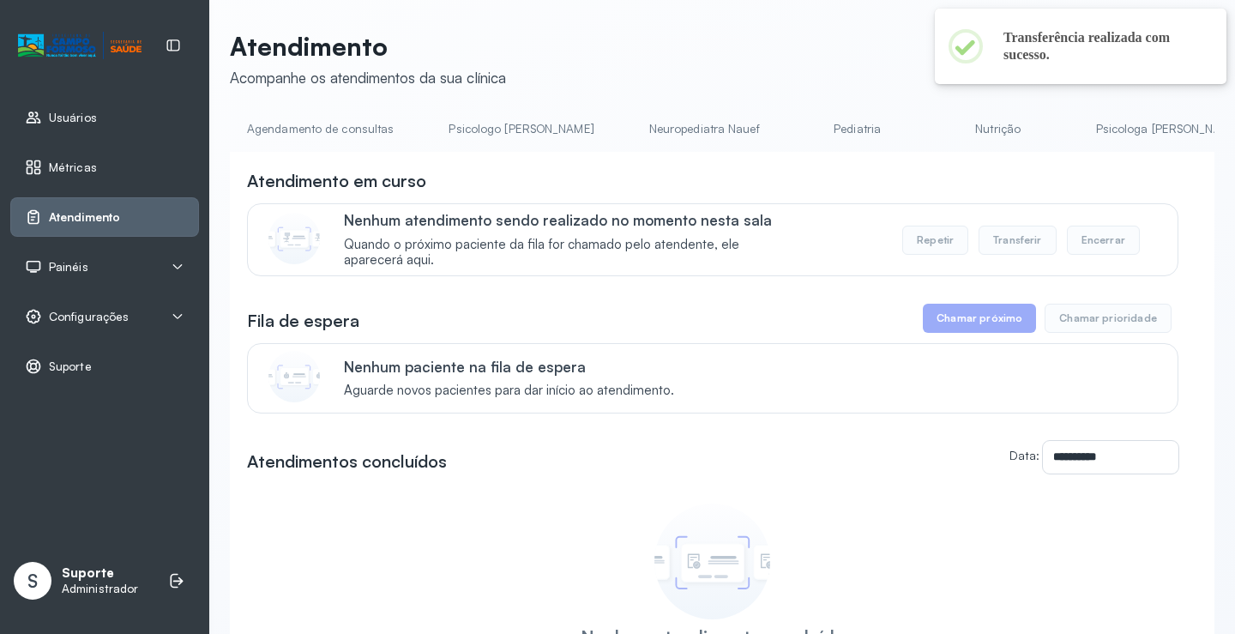
click at [798, 127] on link "Pediatria" at bounding box center [858, 129] width 120 height 28
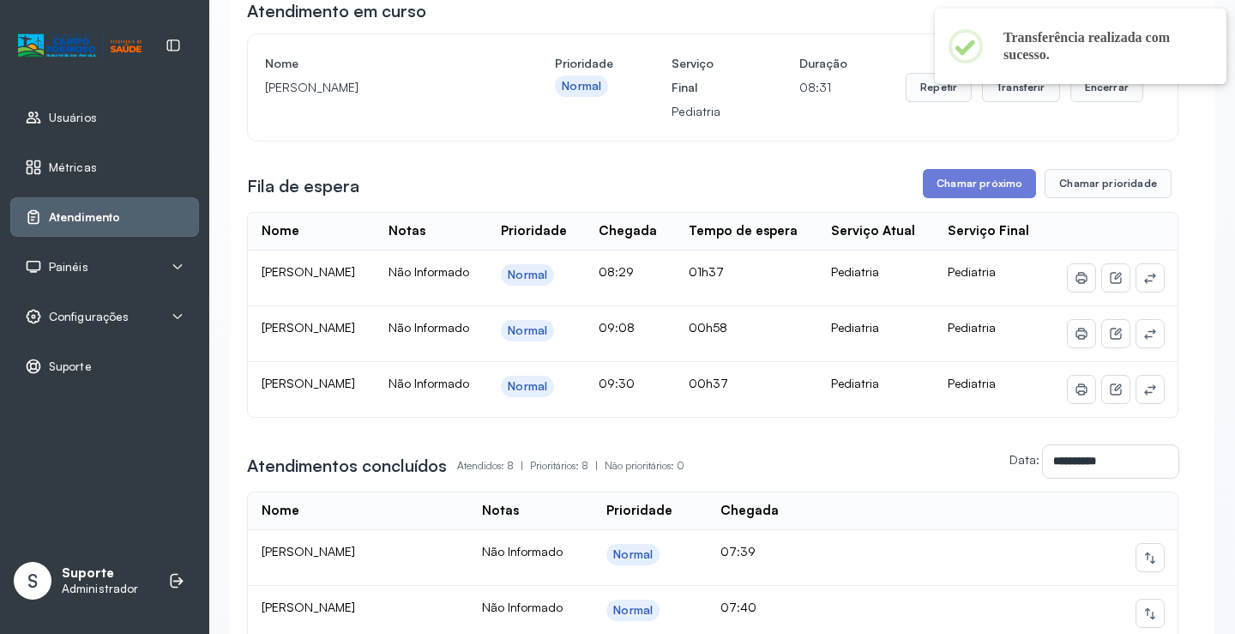
scroll to position [172, 0]
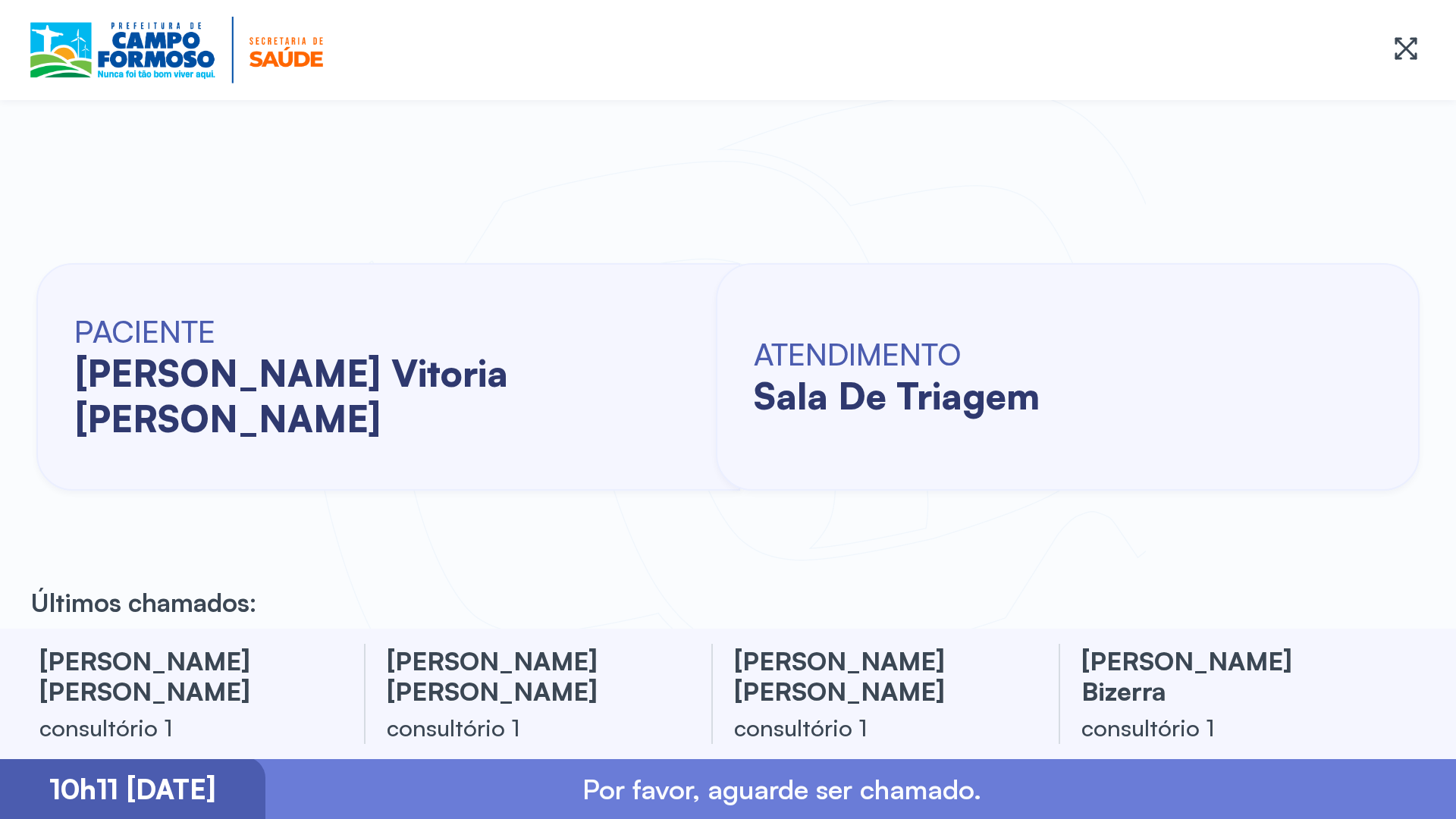
click at [1, 362] on div "PACIENTE [PERSON_NAME] vitoria [PERSON_NAME] ATENDIMENTO sala de triagem" at bounding box center [728, 377] width 1456 height 504
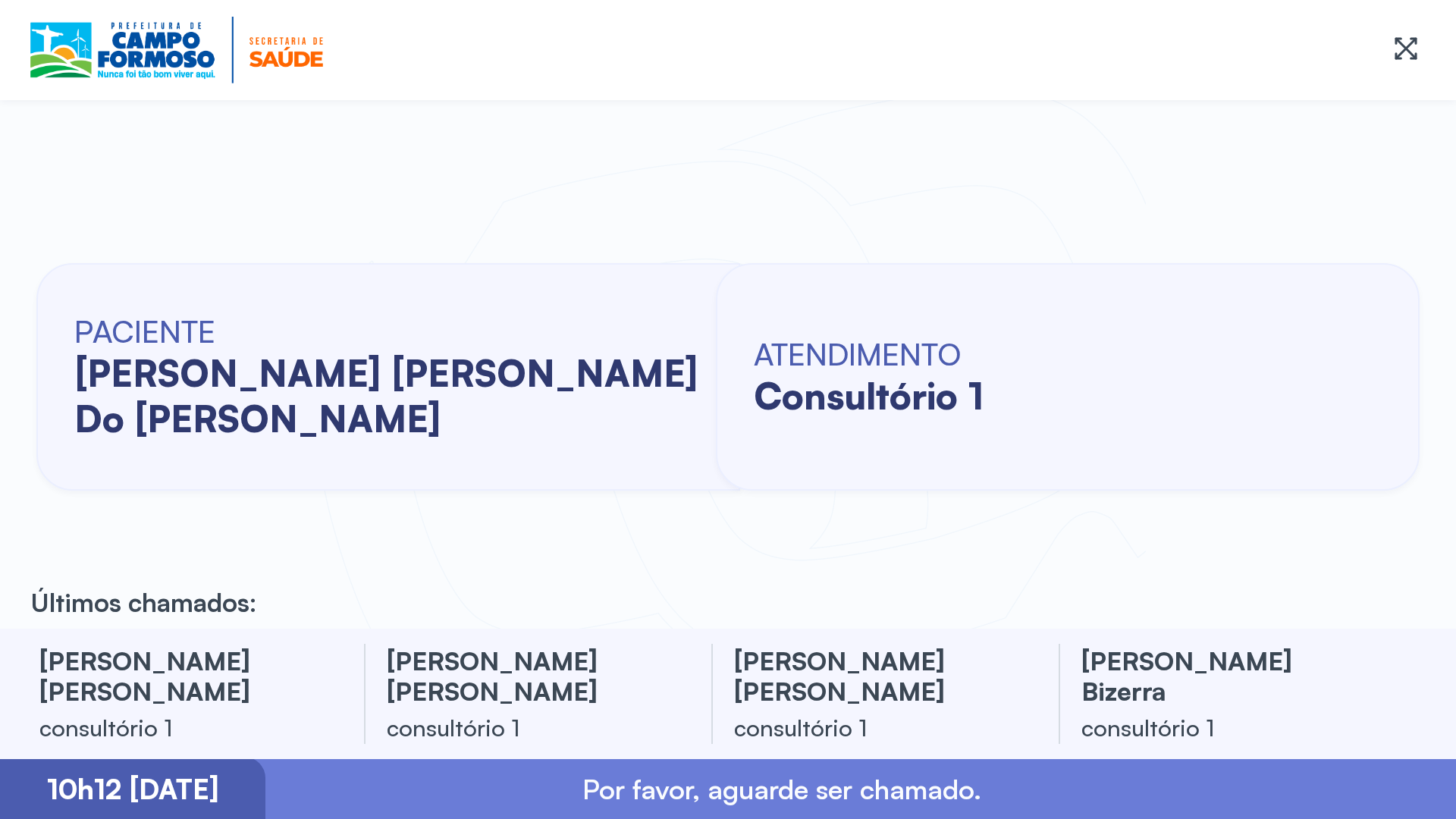
drag, startPoint x: 0, startPoint y: 397, endPoint x: 3, endPoint y: 427, distance: 30.1
click at [3, 427] on div "PACIENTE [PERSON_NAME] [PERSON_NAME] do [PERSON_NAME] ATENDIMENTO consultório 1" at bounding box center [728, 377] width 1456 height 504
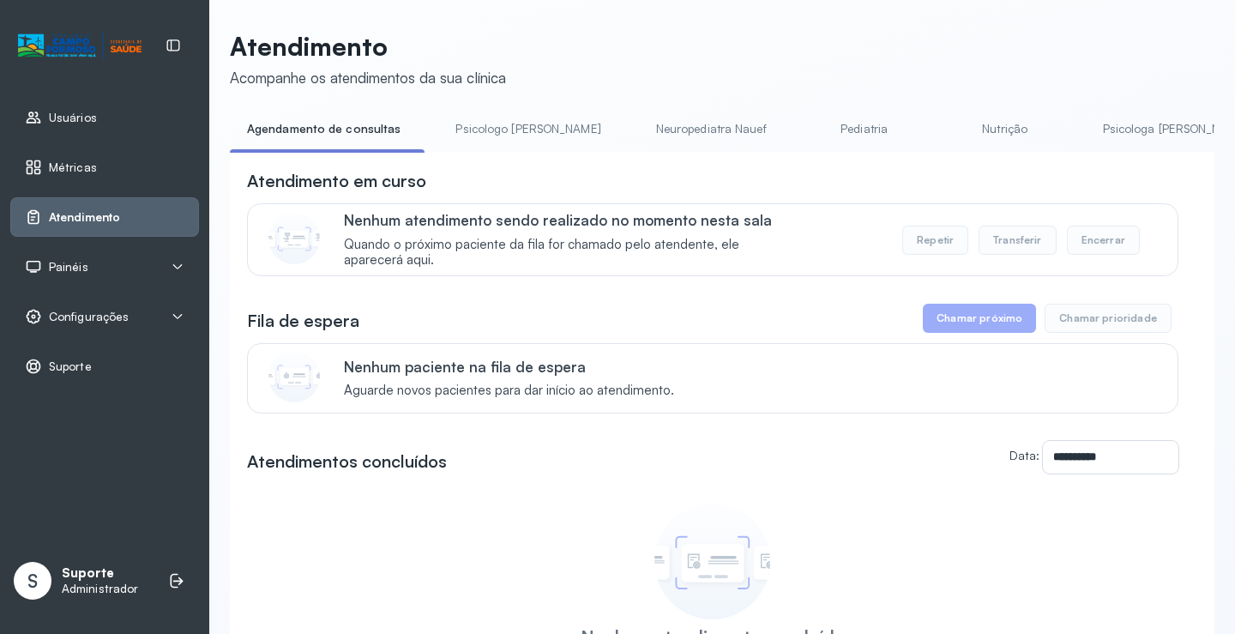
click at [805, 124] on link "Pediatria" at bounding box center [865, 129] width 120 height 28
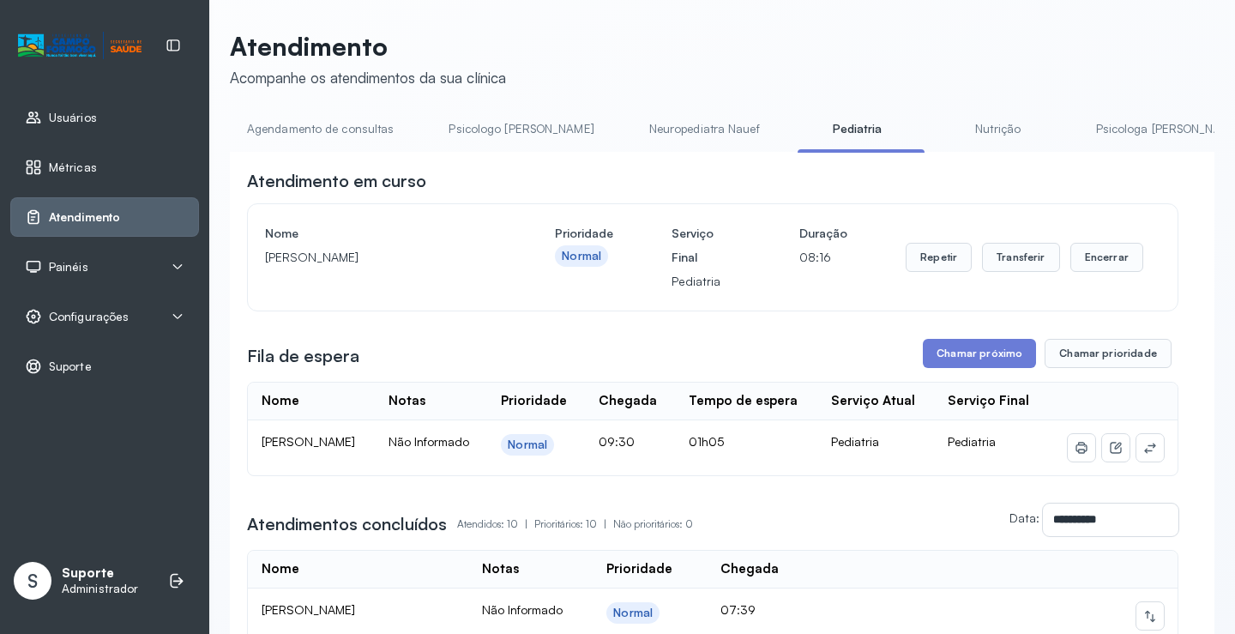
click at [329, 137] on link "Agendamento de consultas" at bounding box center [320, 129] width 181 height 28
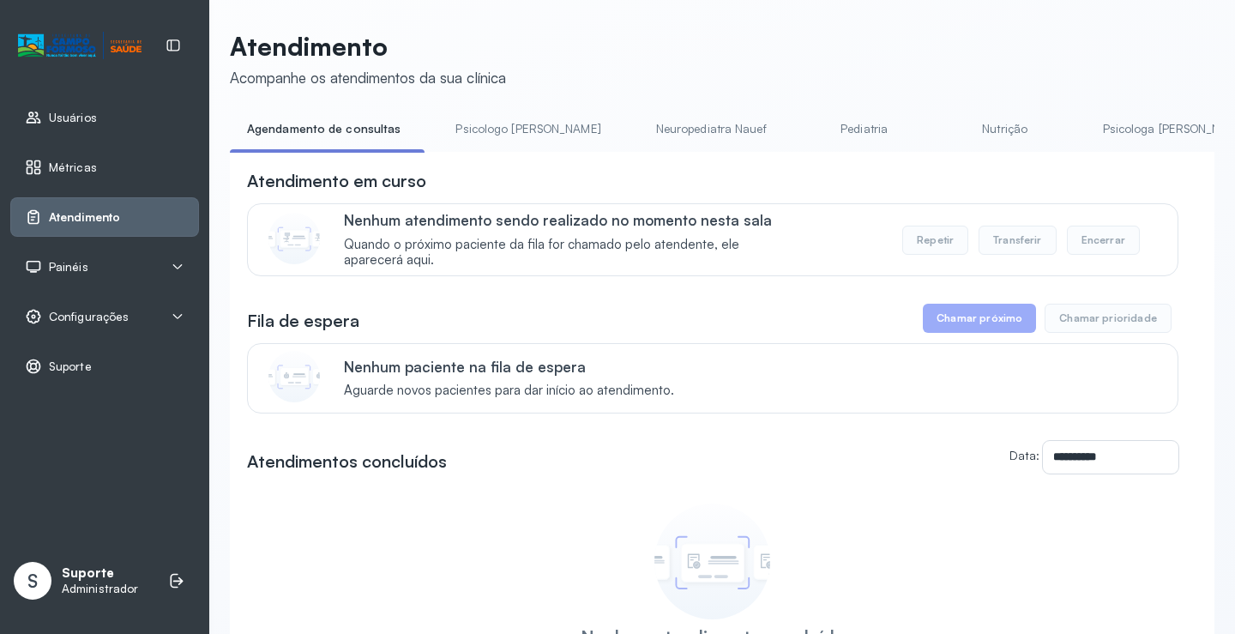
click at [805, 135] on link "Pediatria" at bounding box center [865, 129] width 120 height 28
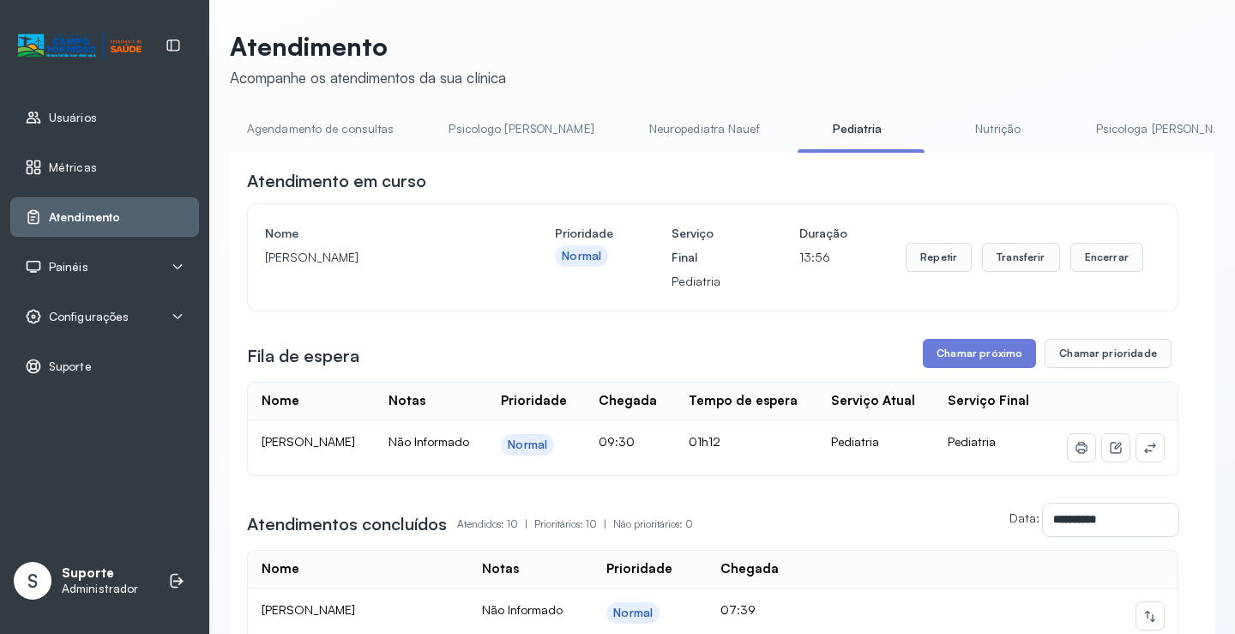
drag, startPoint x: 304, startPoint y: 136, endPoint x: 235, endPoint y: 21, distance: 133.9
click at [303, 135] on link "Agendamento de consultas" at bounding box center [320, 129] width 181 height 28
